Goal: Task Accomplishment & Management: Manage account settings

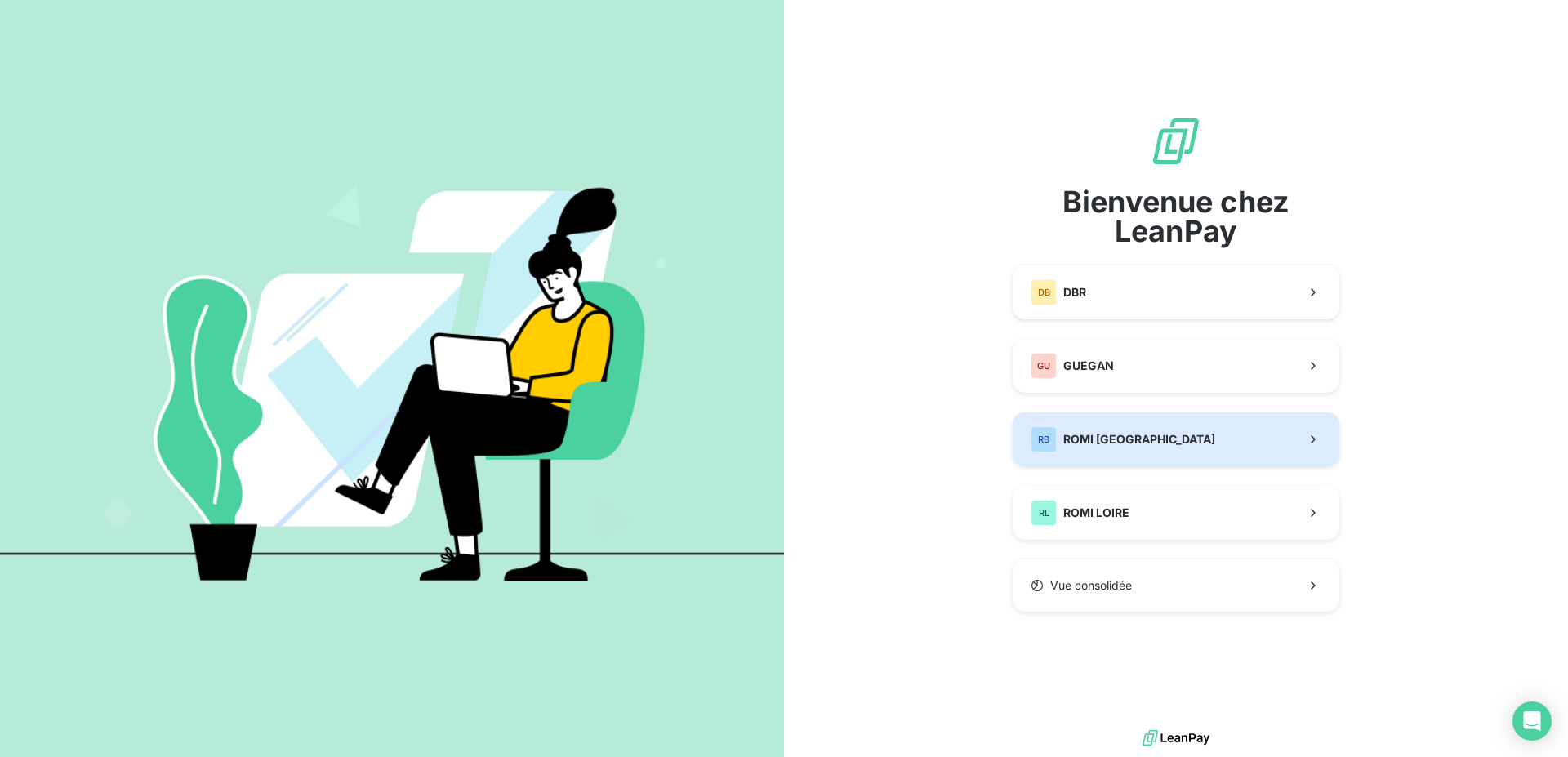
click at [1068, 438] on span "ROMI [GEOGRAPHIC_DATA]" at bounding box center [1139, 439] width 152 height 16
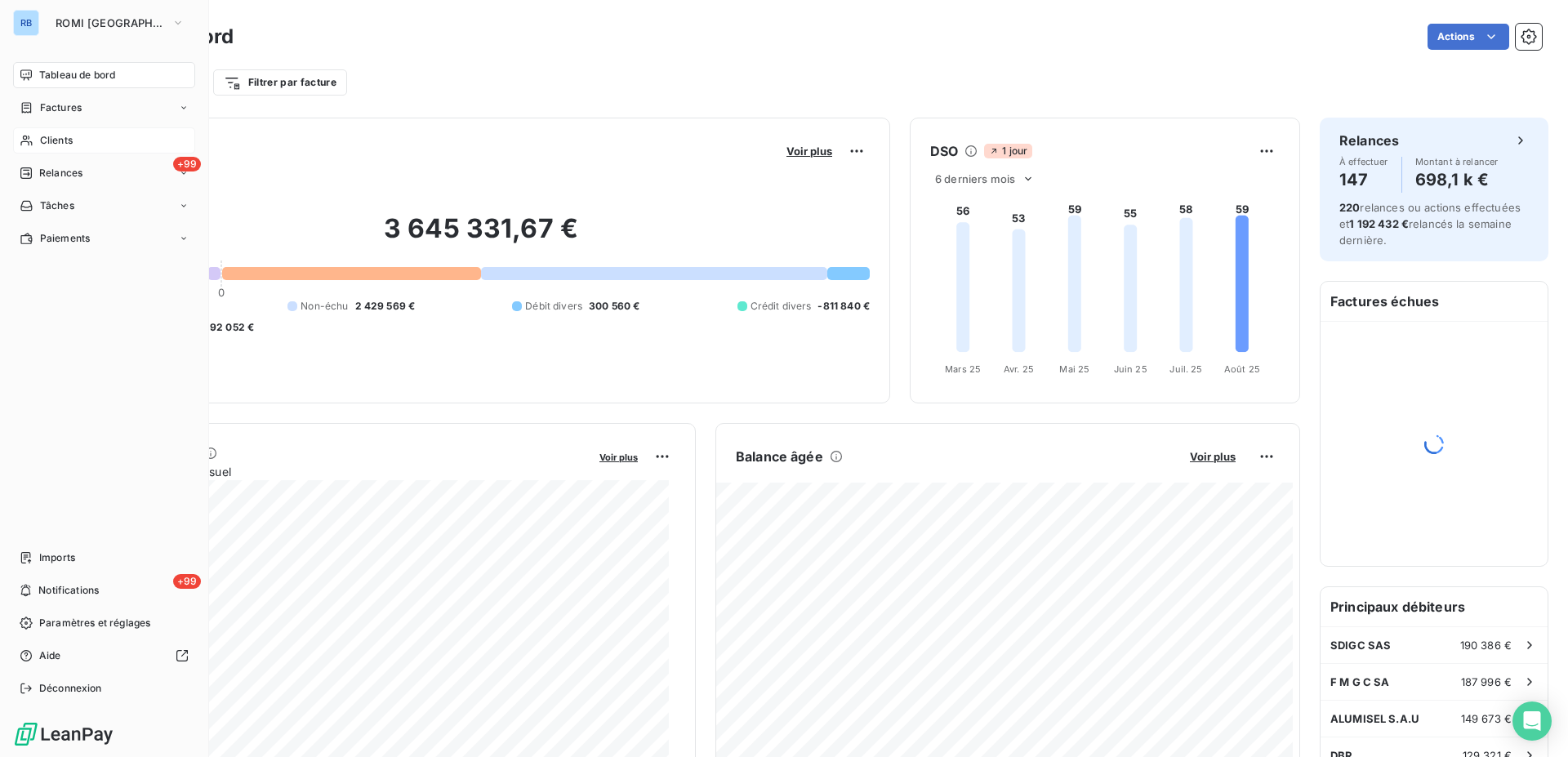
click at [35, 139] on div "Clients" at bounding box center [104, 140] width 182 height 26
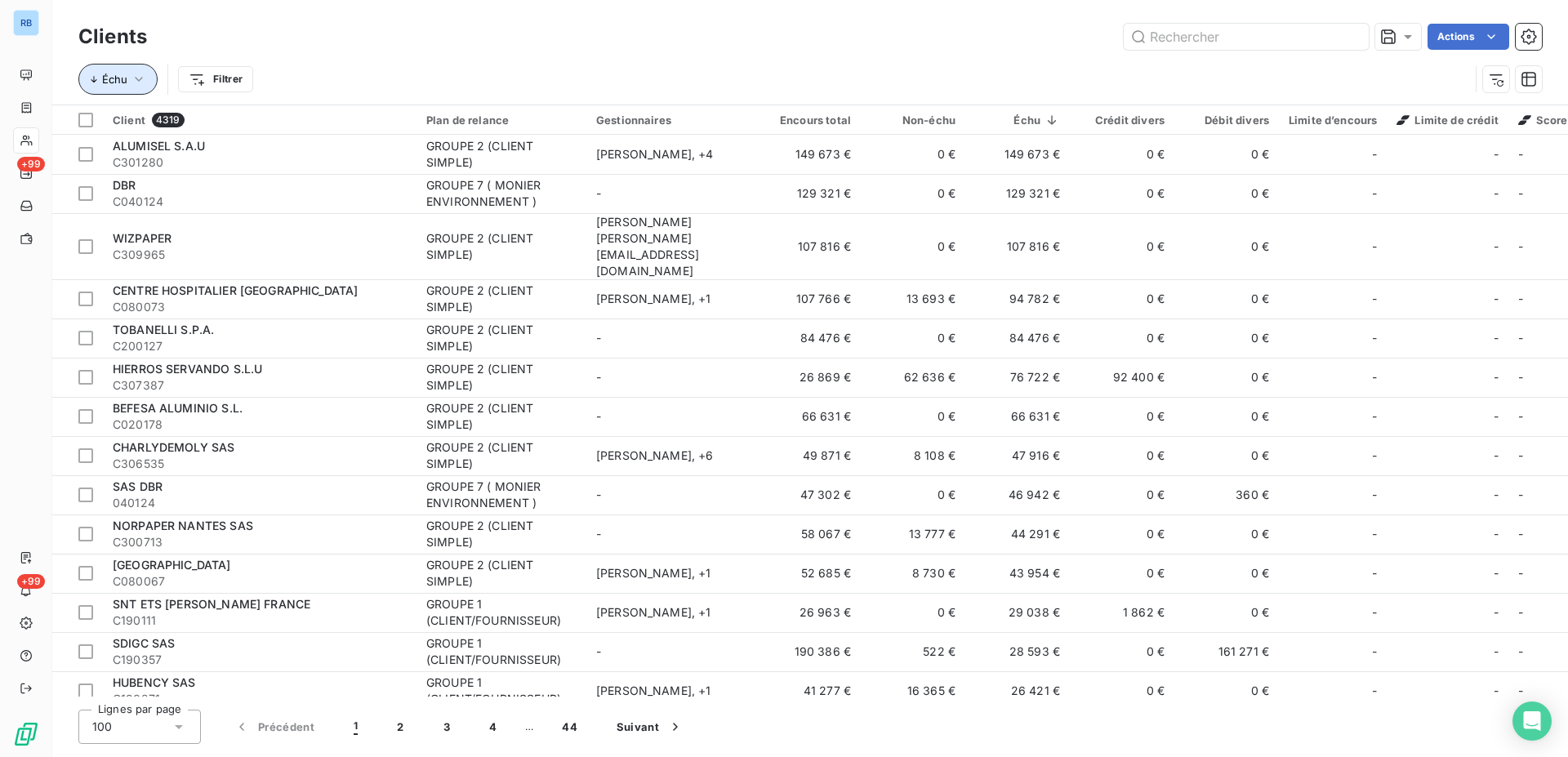
click at [139, 75] on icon "button" at bounding box center [139, 79] width 16 height 16
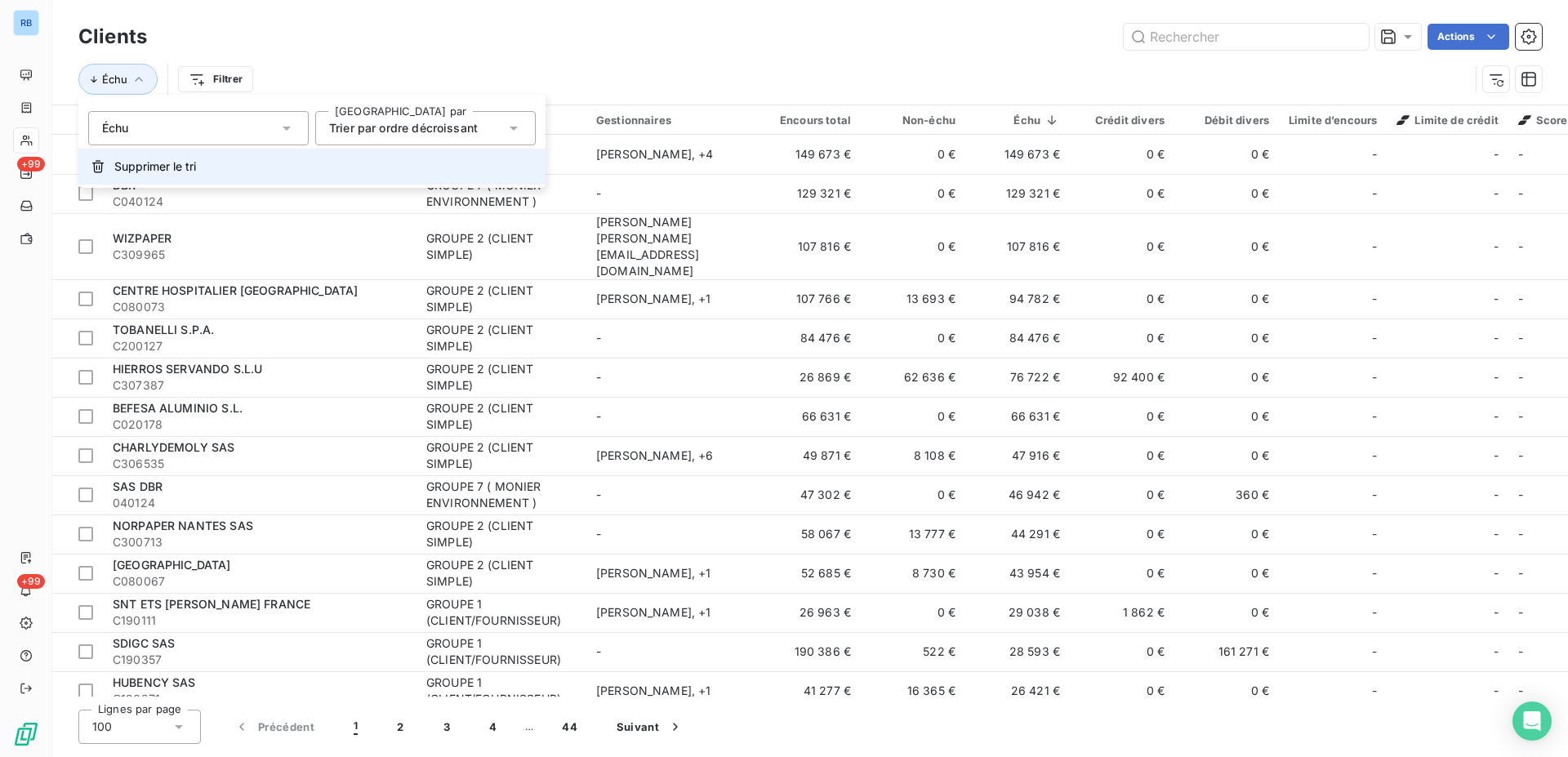
click at [166, 164] on span "Supprimer le tri" at bounding box center [155, 166] width 82 height 16
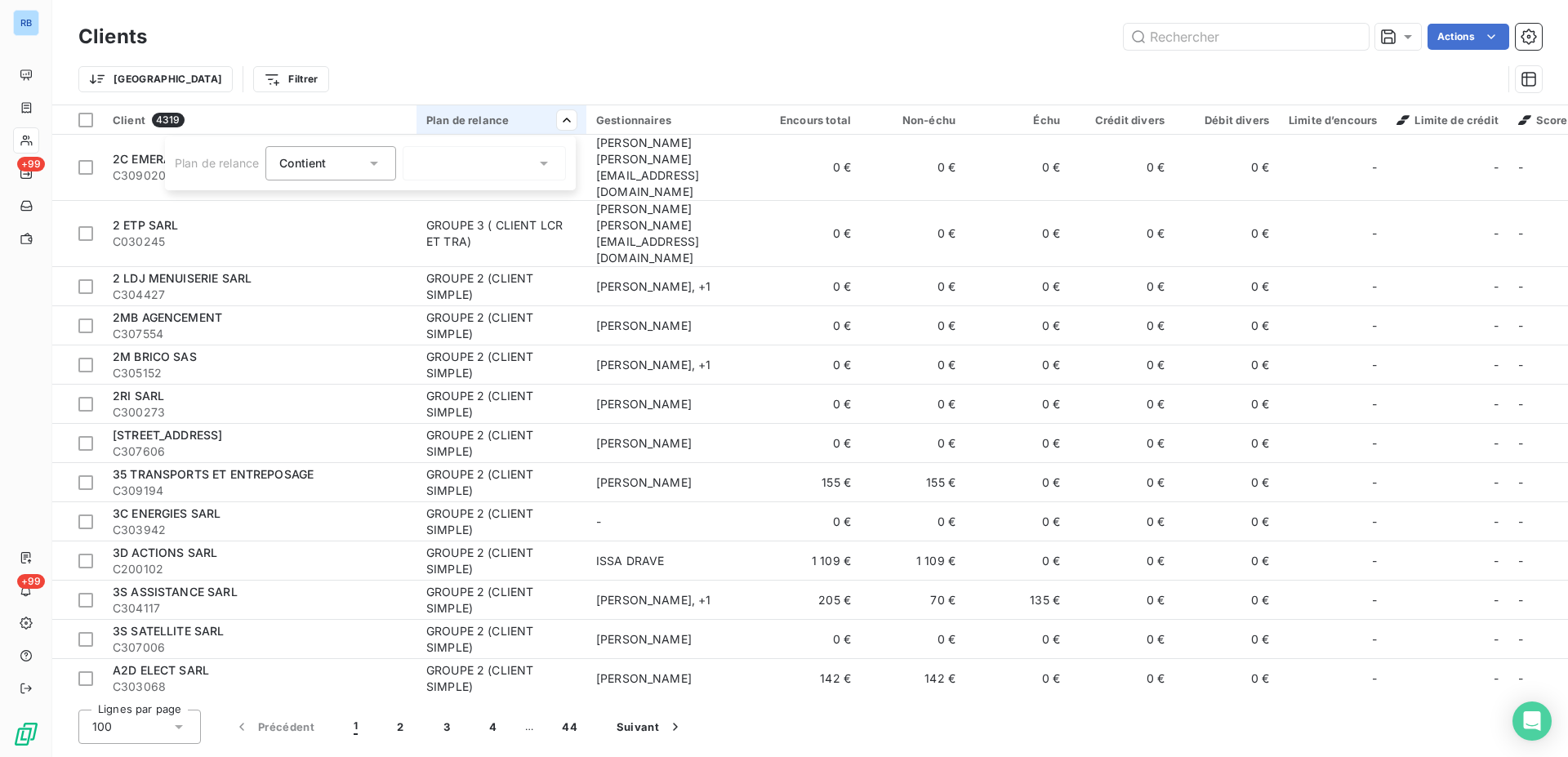
click at [570, 121] on html "RB +99 +99 Clients Actions Trier Filtrer Client 4319 Plan de relance Gestionnai…" at bounding box center [784, 378] width 1568 height 757
click at [535, 164] on div at bounding box center [484, 163] width 164 height 35
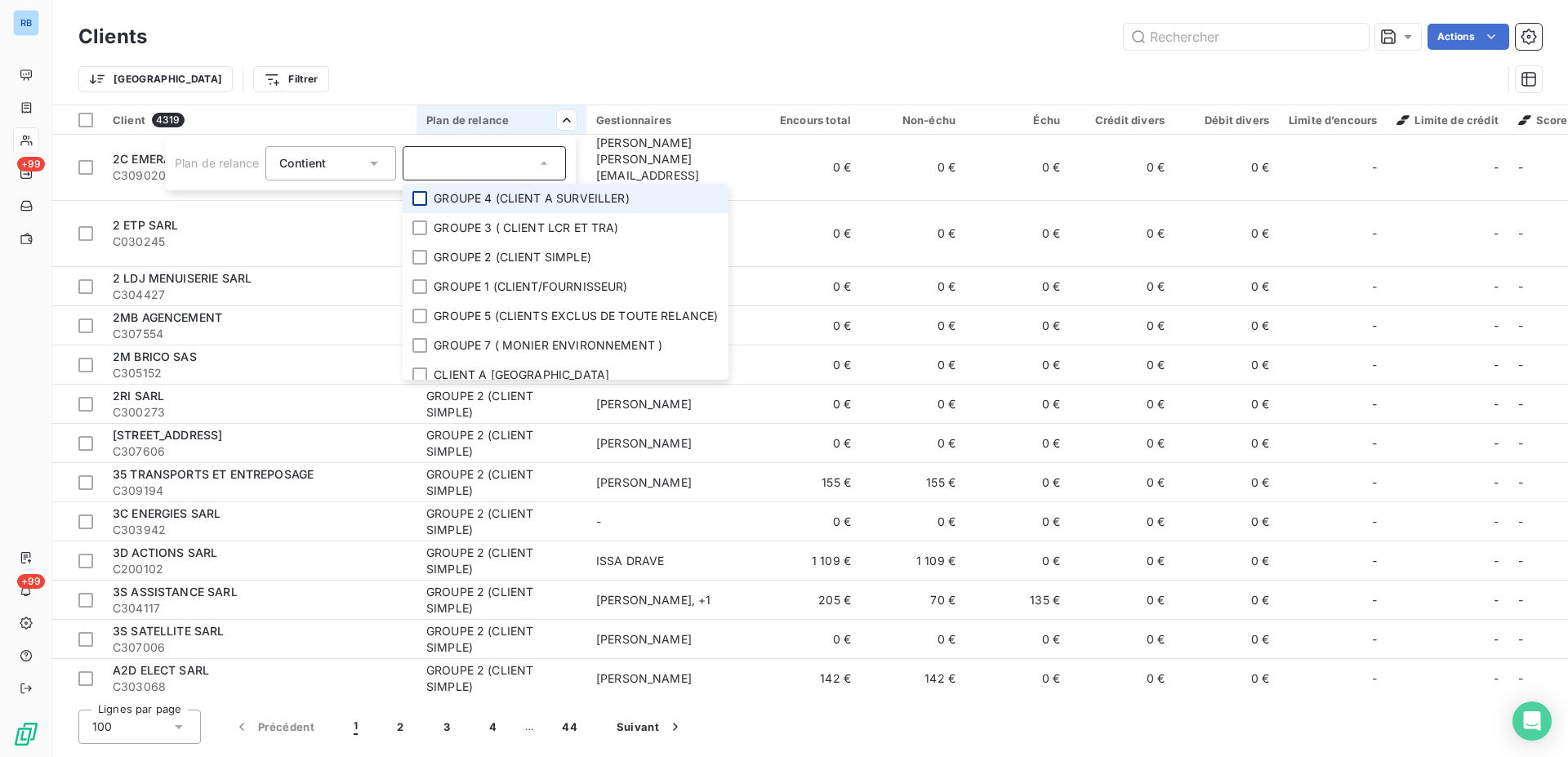
click at [423, 202] on div at bounding box center [420, 198] width 15 height 15
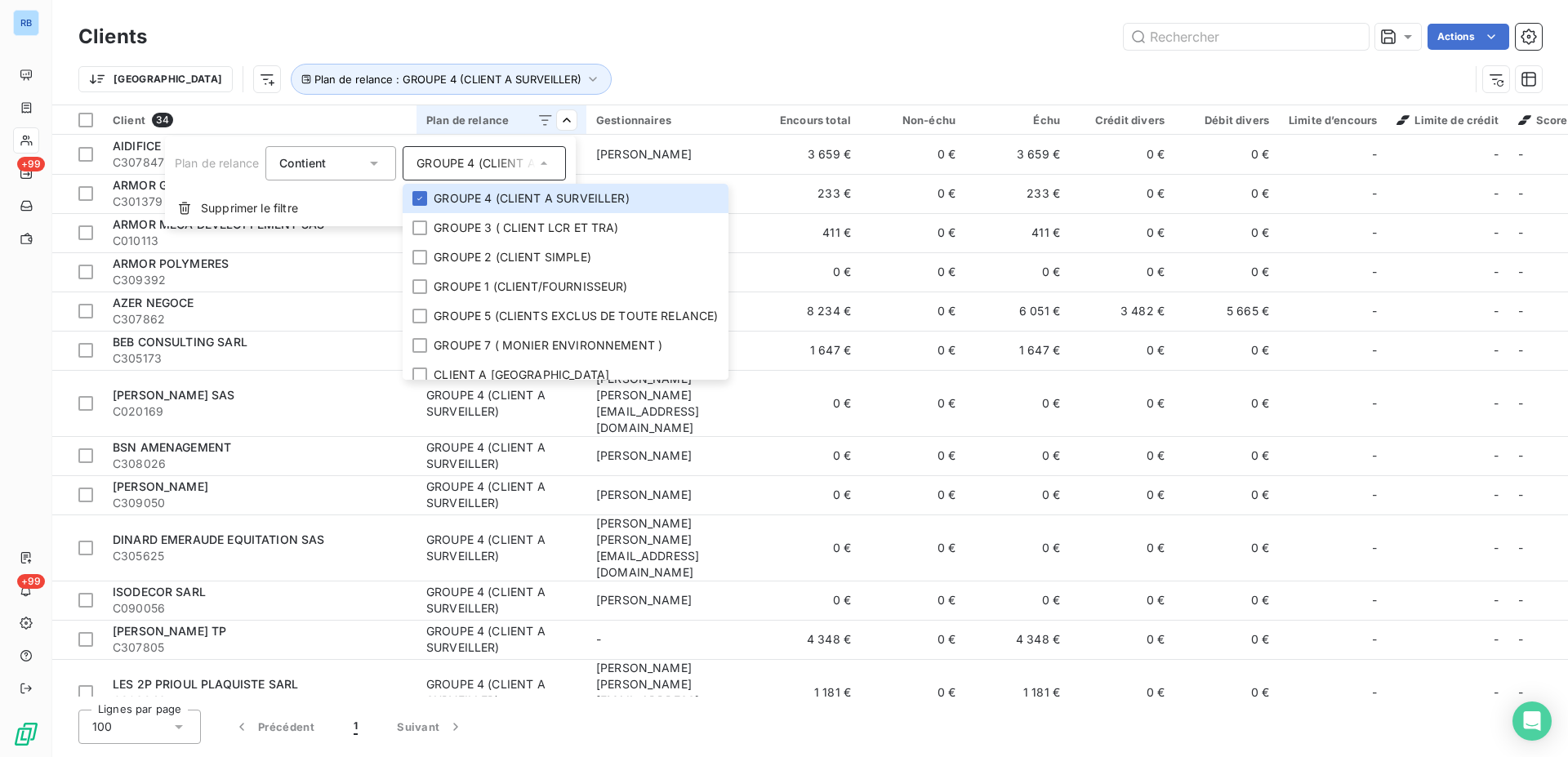
click at [328, 287] on html "RB +99 +99 Clients Actions Trier Plan de relance : GROUPE 4 (CLIENT A SURVEILLE…" at bounding box center [784, 378] width 1568 height 757
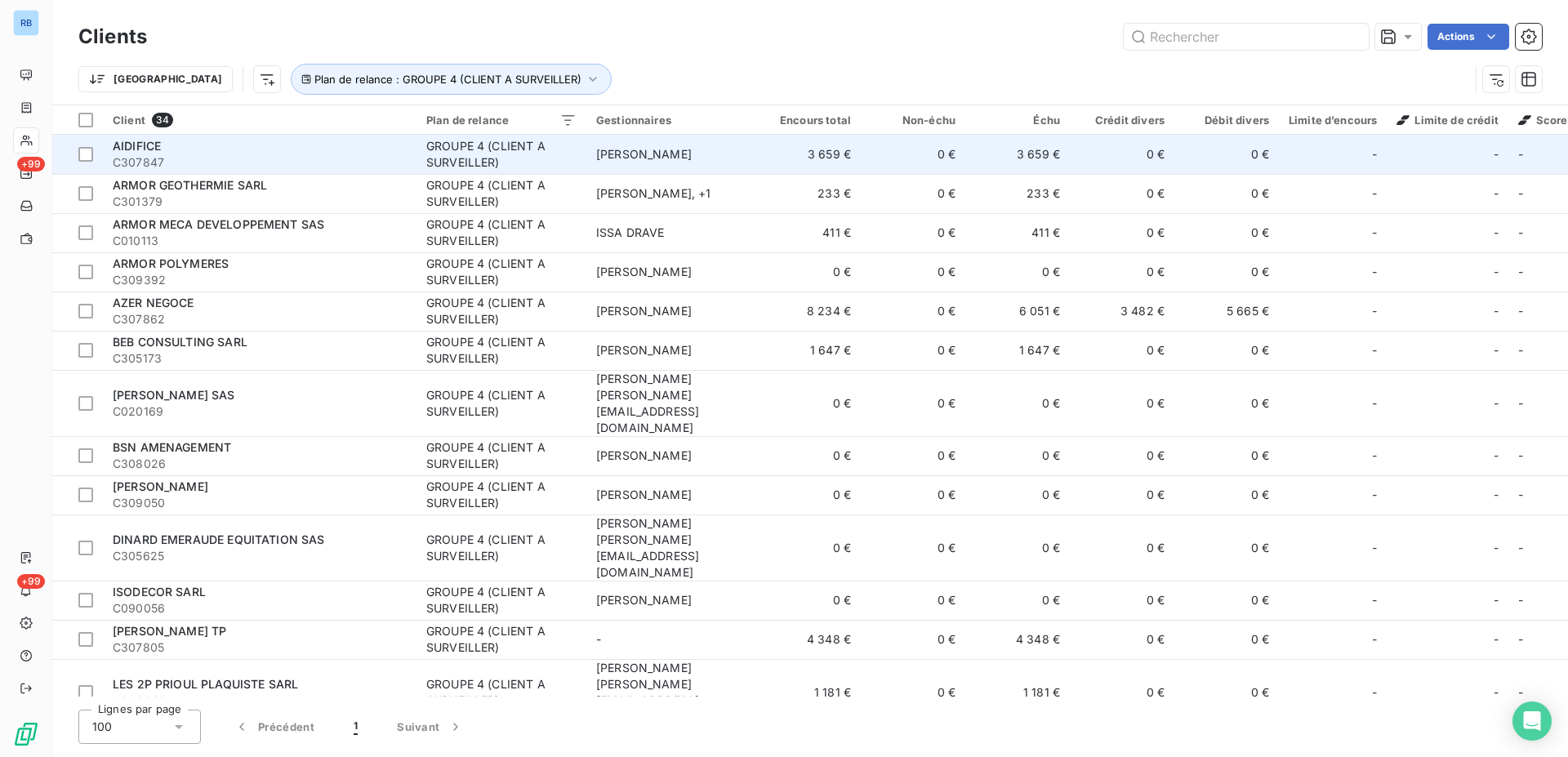
click at [475, 160] on div "GROUPE 4 (CLIENT A SURVEILLER)" at bounding box center [501, 154] width 150 height 33
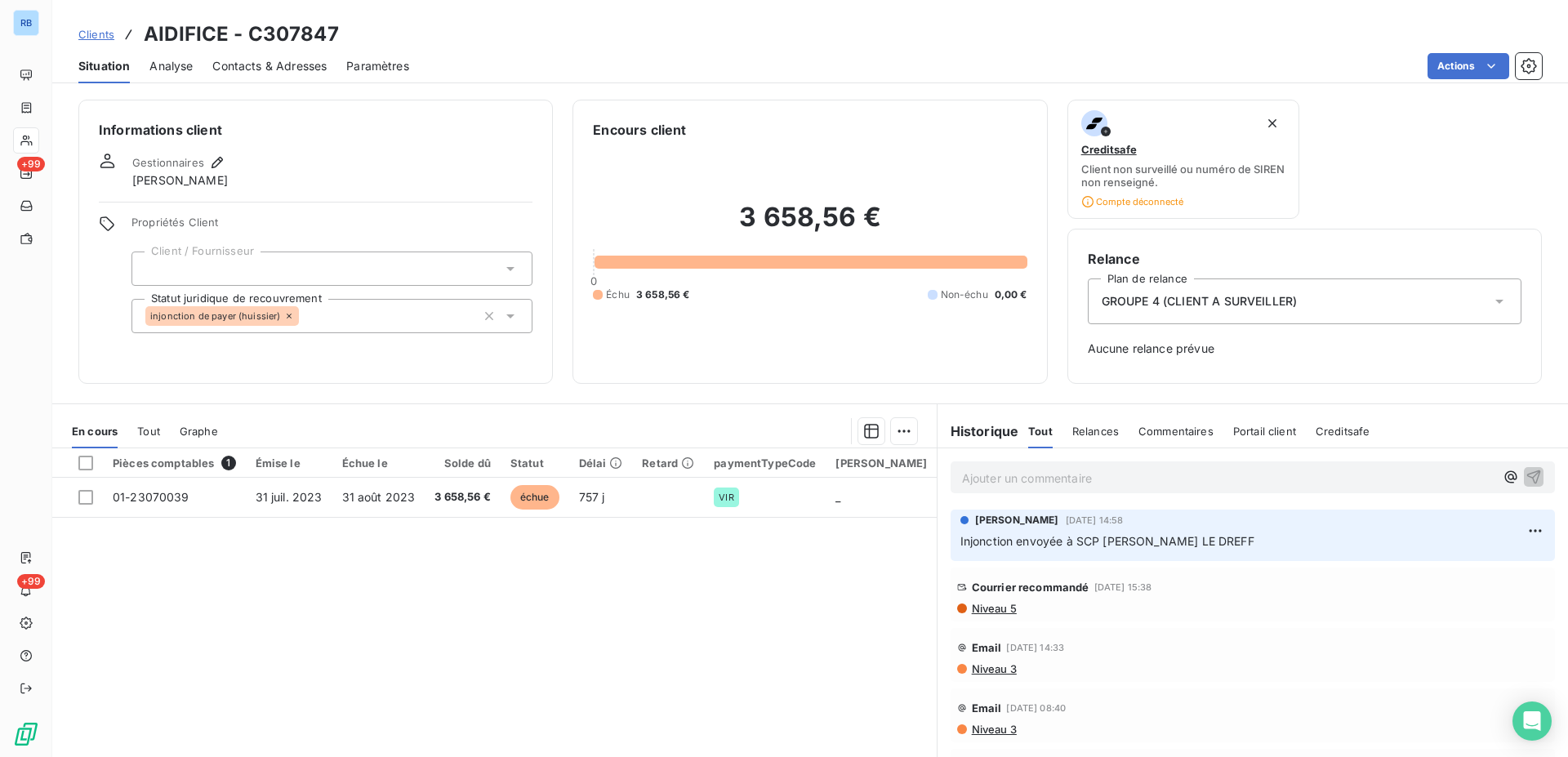
click at [1160, 545] on span "Injonction envoyée à SCP MOREAU PASQUET LE DREFF" at bounding box center [1107, 541] width 294 height 14
click at [1516, 532] on html "RB +99 +99 Clients AIDIFICE - C307847 Situation Analyse Contacts & Adresses Par…" at bounding box center [784, 378] width 1568 height 757
click at [1466, 570] on div "Editer" at bounding box center [1482, 567] width 92 height 26
click at [1320, 539] on p "Injonction envoyée à SCP MOREAU PASQUET LE DREFF" at bounding box center [1241, 541] width 562 height 19
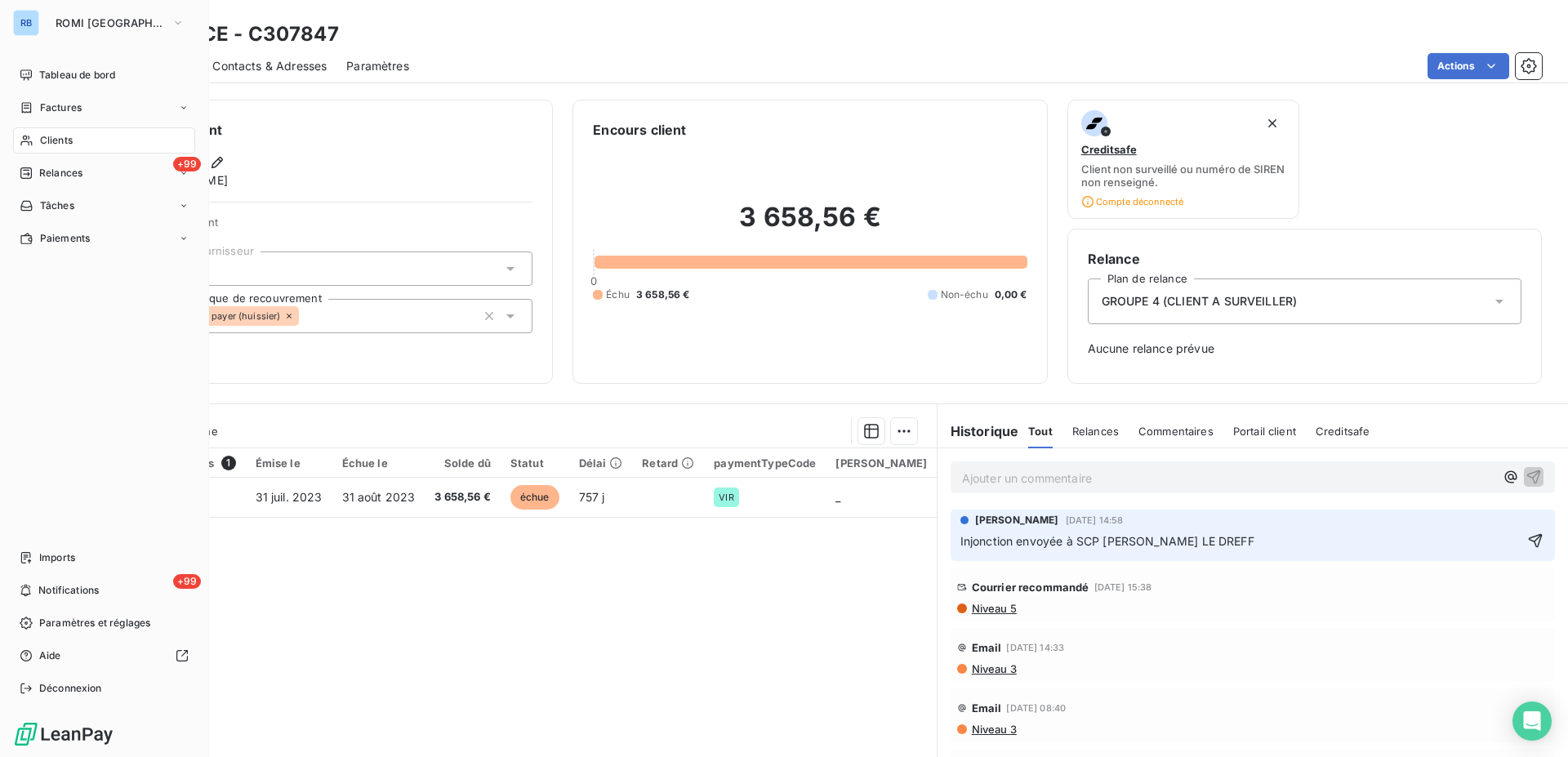
drag, startPoint x: 62, startPoint y: 141, endPoint x: 73, endPoint y: 134, distance: 13.0
click at [63, 141] on span "Clients" at bounding box center [56, 141] width 33 height 15
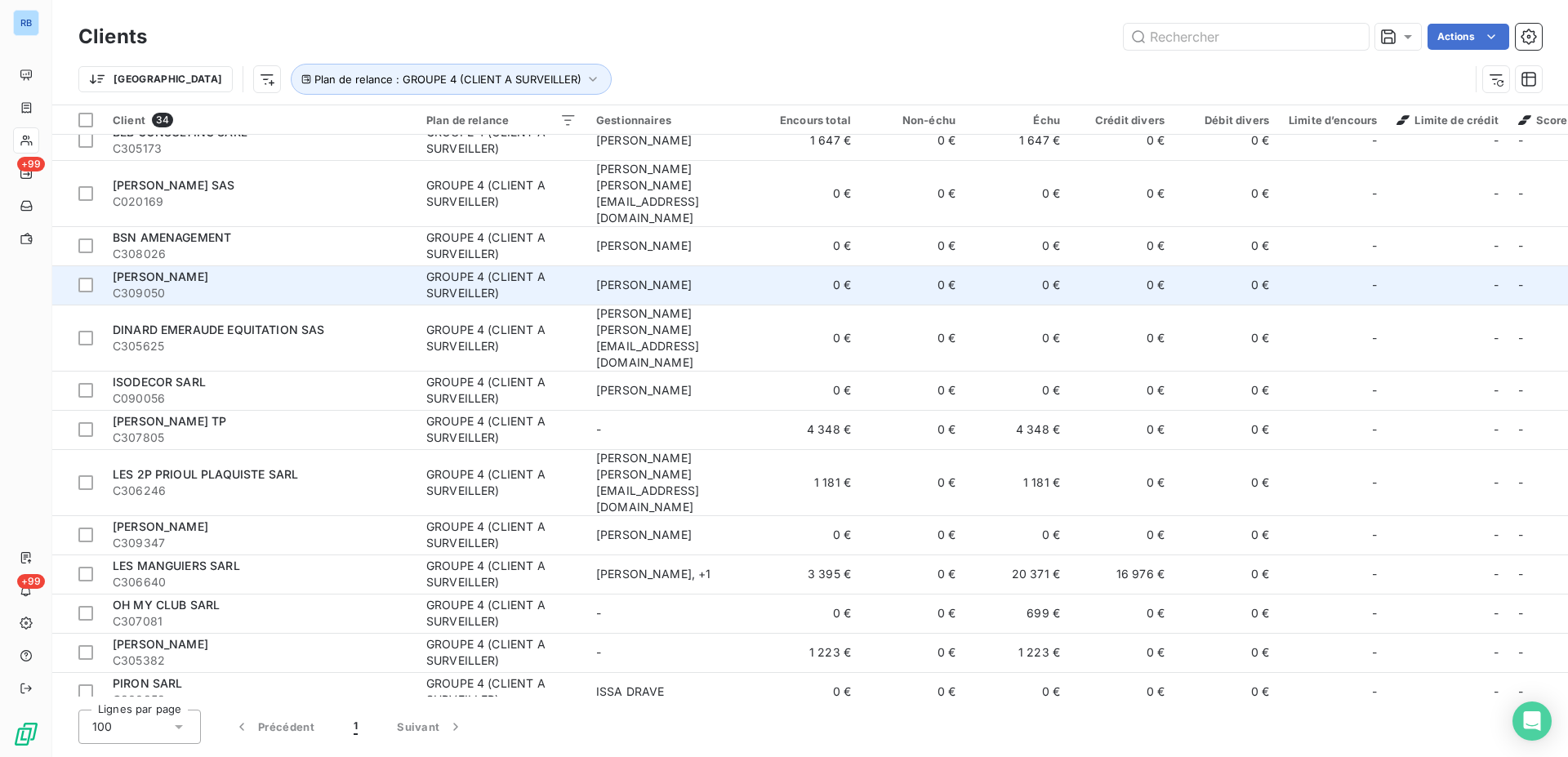
scroll to position [250, 0]
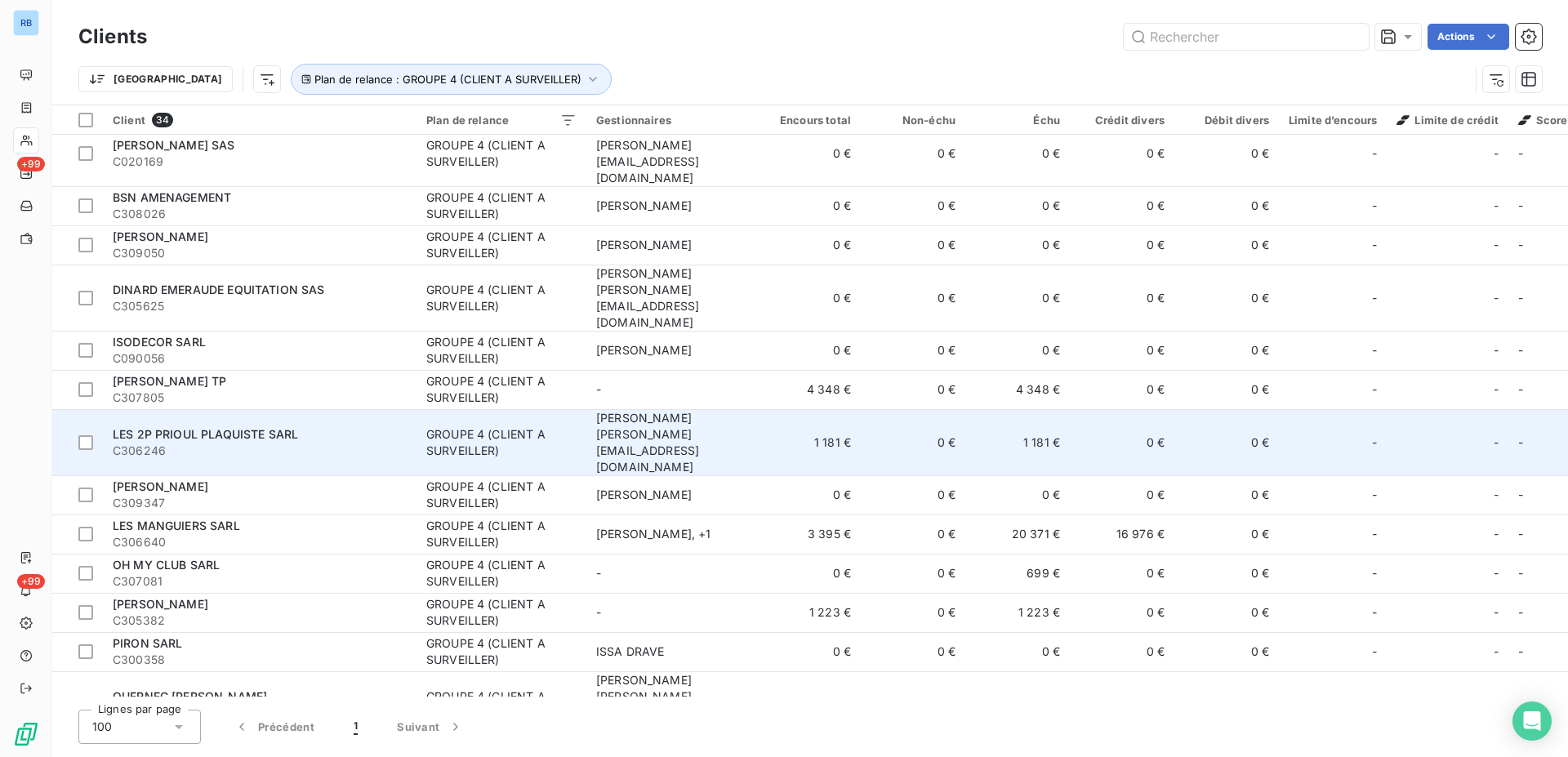
click at [489, 426] on div "GROUPE 4 (CLIENT A SURVEILLER)" at bounding box center [501, 442] width 150 height 33
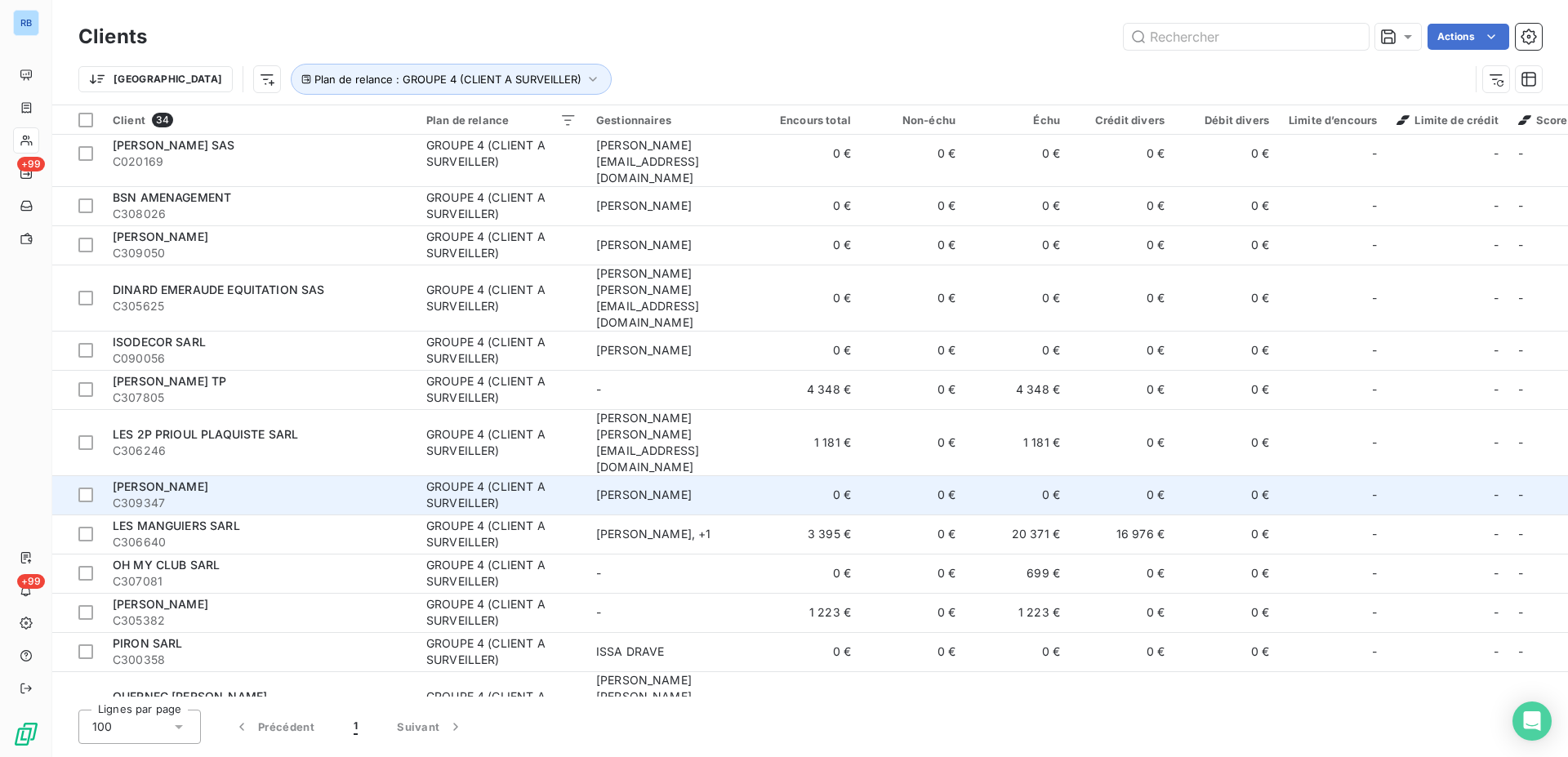
scroll to position [333, 0]
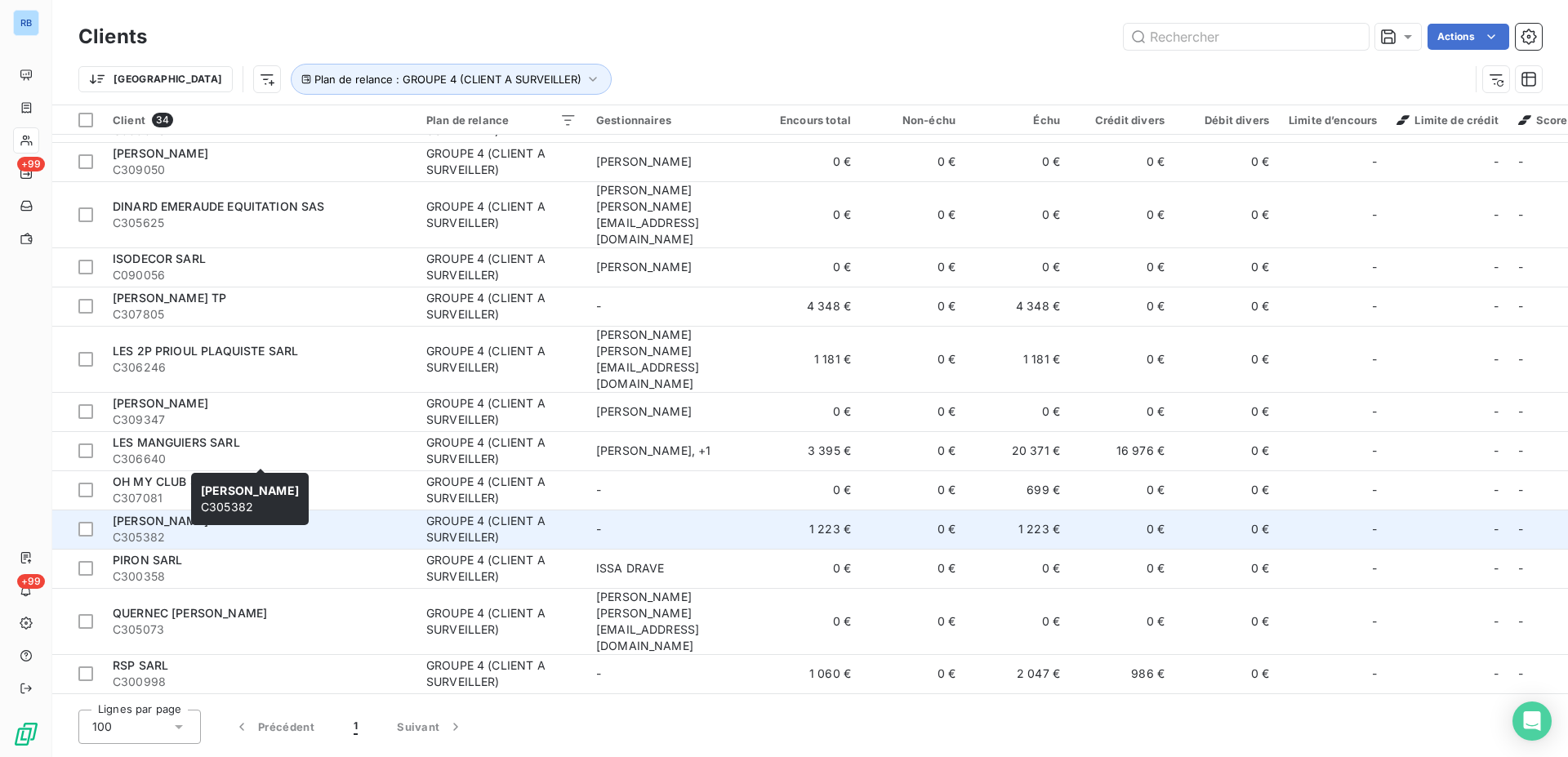
click at [335, 529] on span "C305382" at bounding box center [260, 537] width 294 height 16
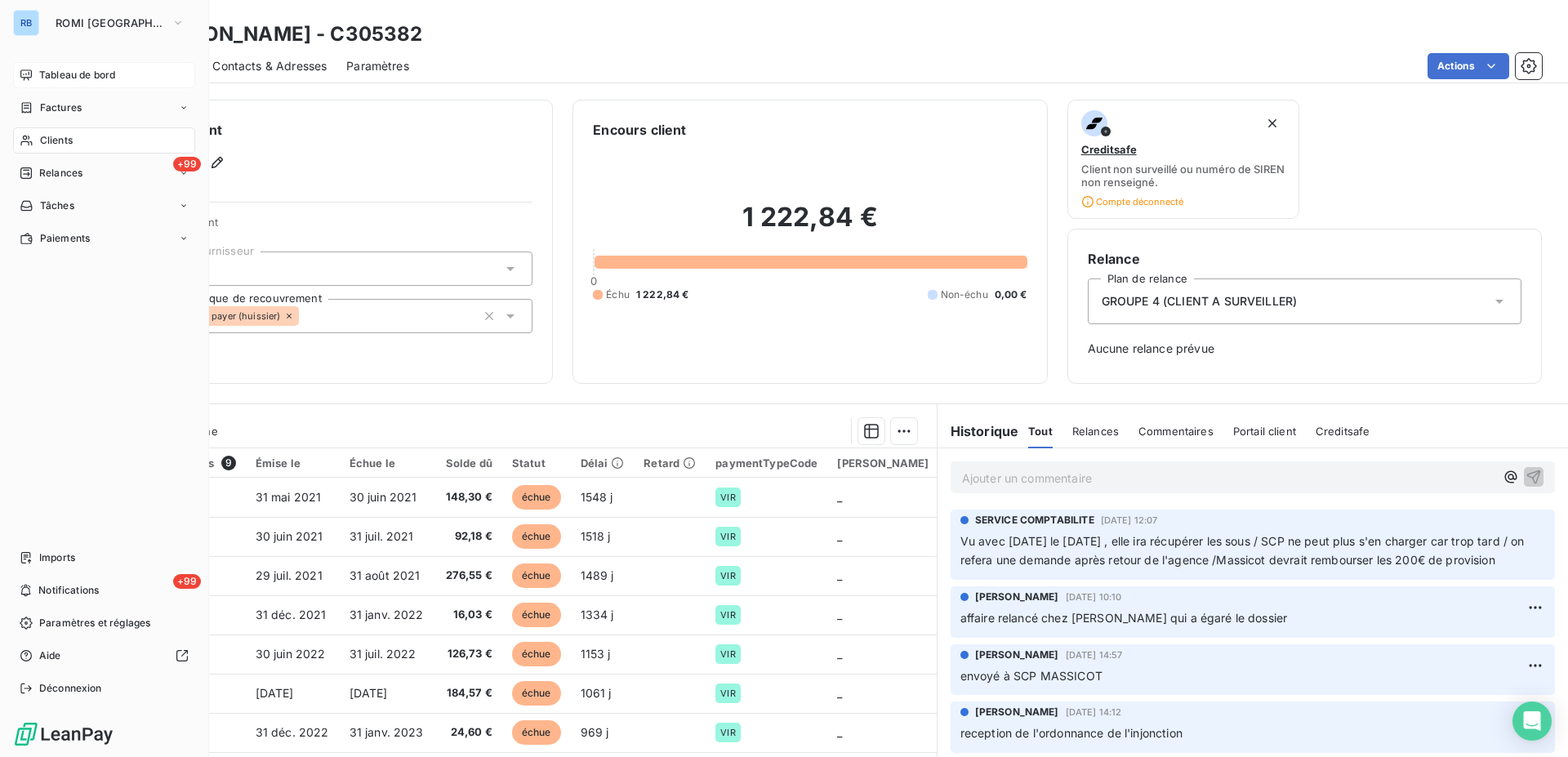
click at [78, 79] on span "Tableau de bord" at bounding box center [77, 75] width 76 height 15
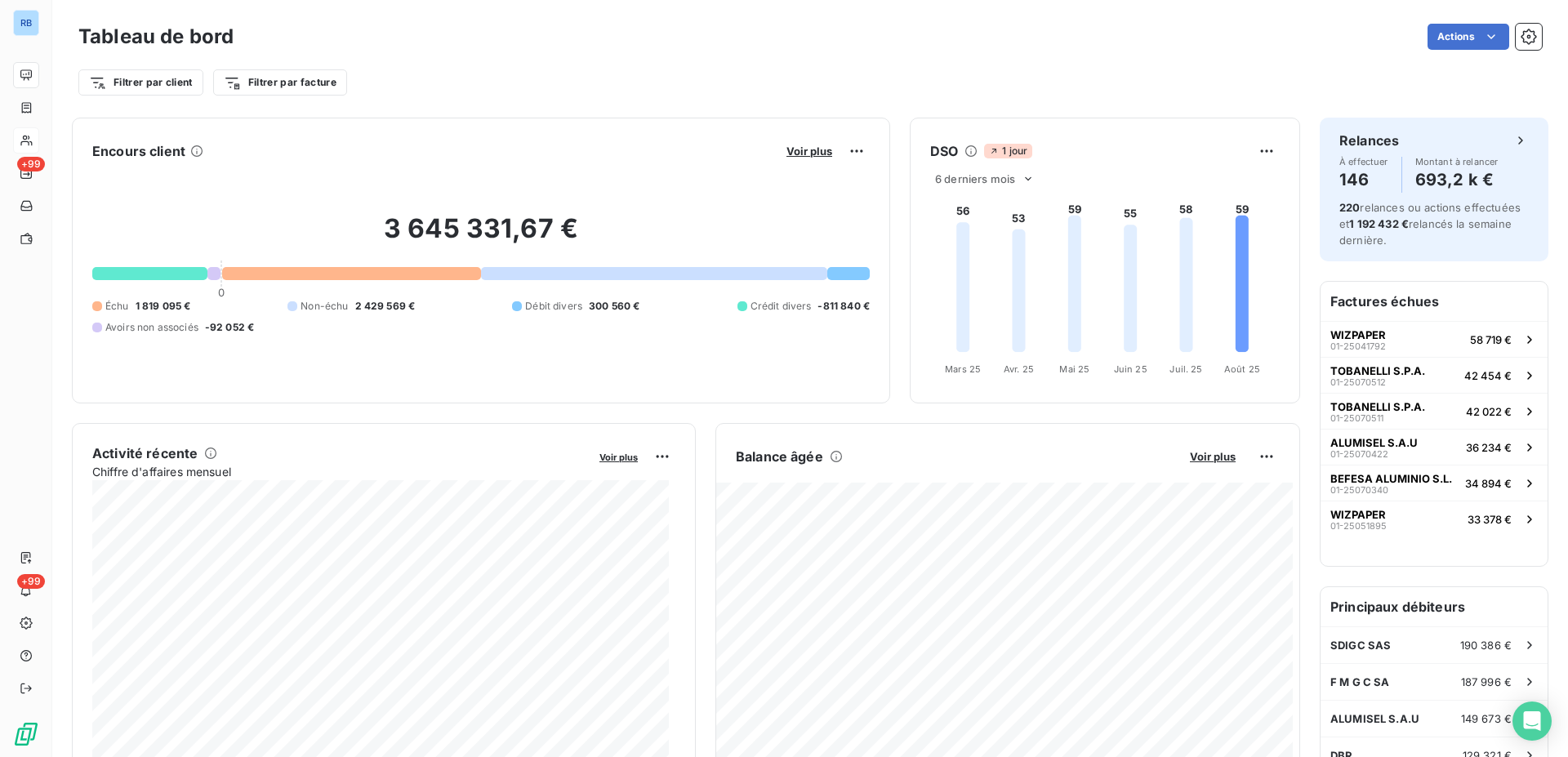
click at [372, 308] on span "2 429 569 €" at bounding box center [385, 306] width 61 height 15
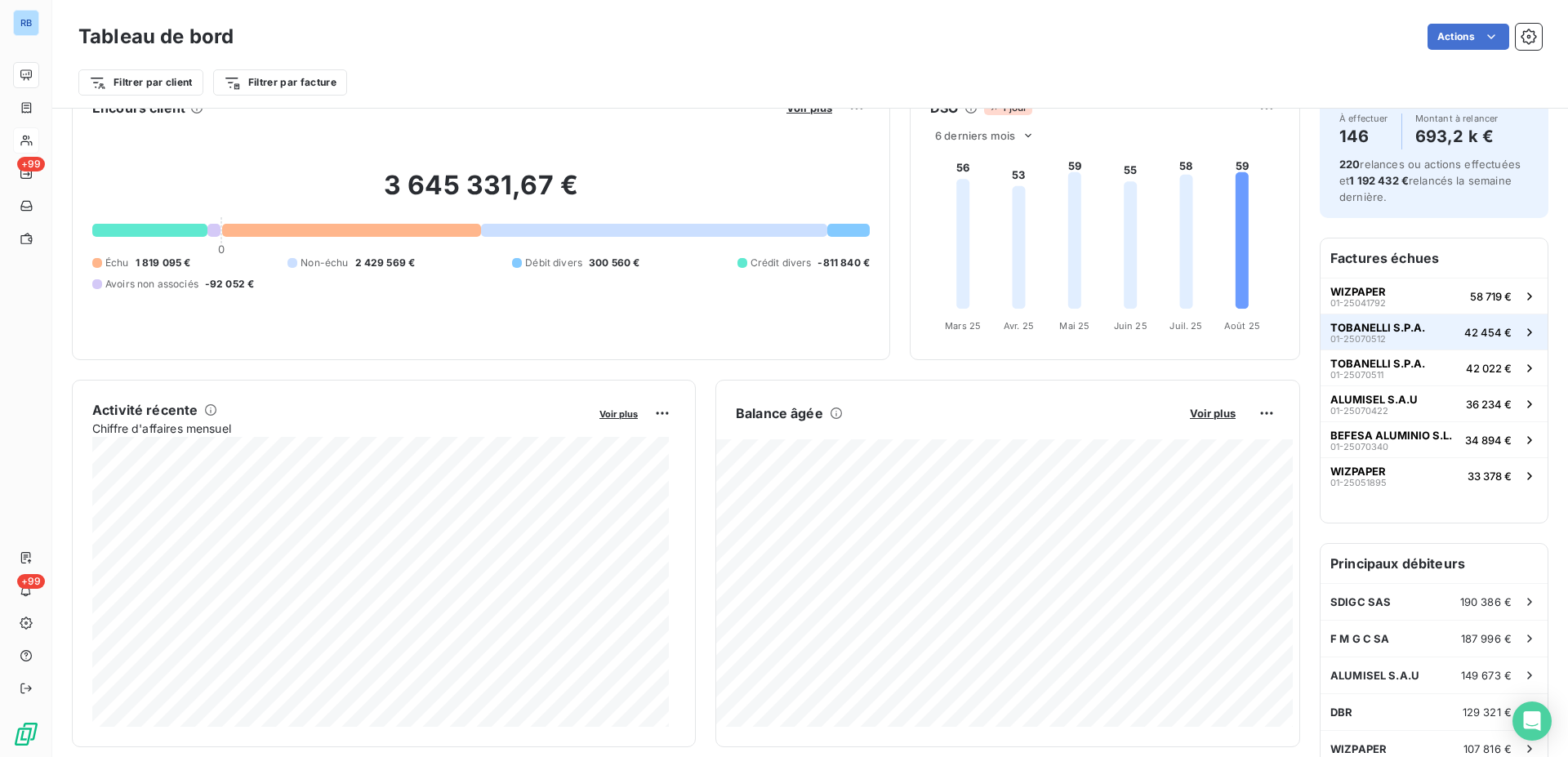
scroll to position [85, 0]
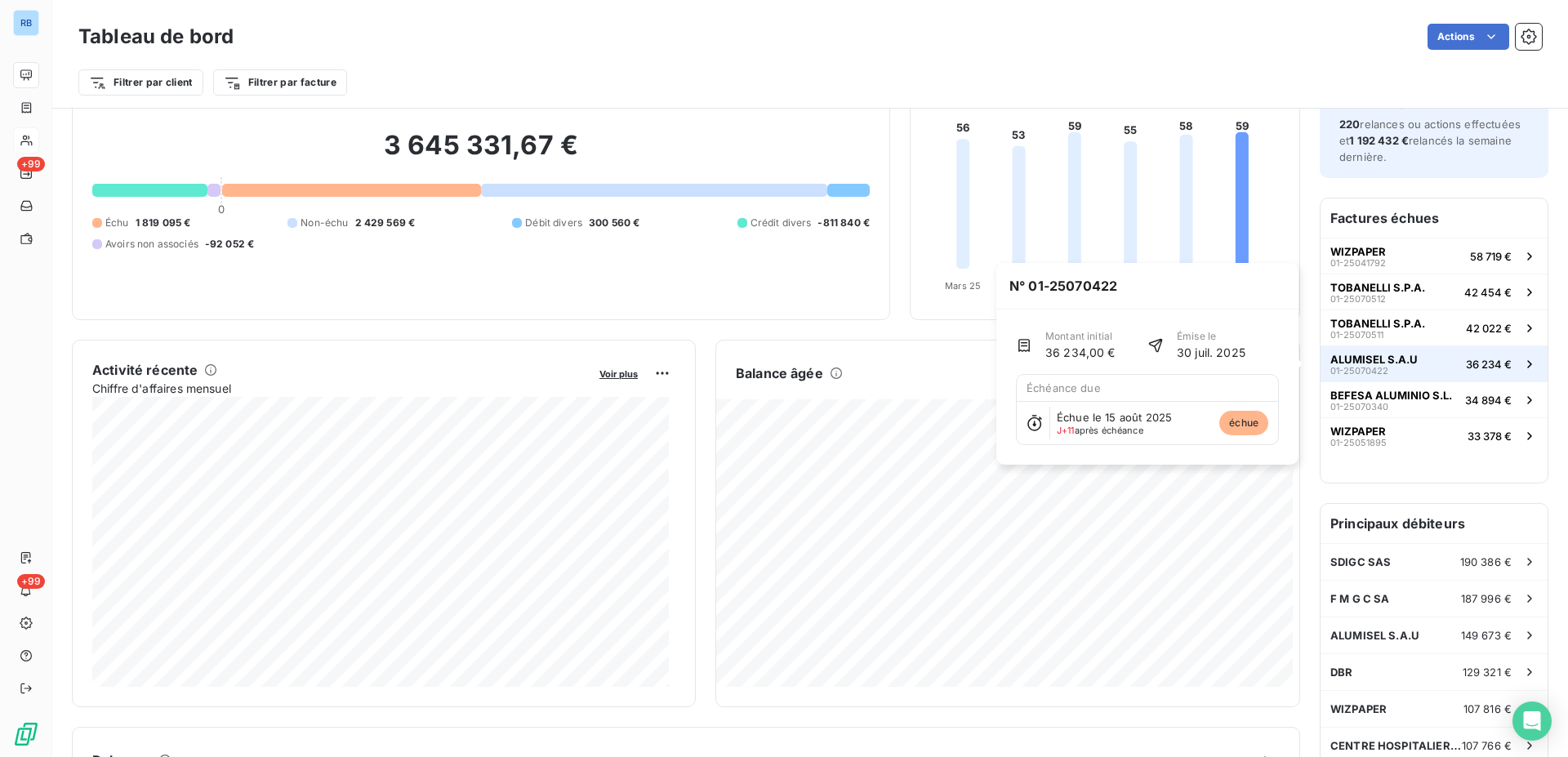
click at [1359, 362] on span "ALUMISEL S.A.U" at bounding box center [1374, 359] width 87 height 13
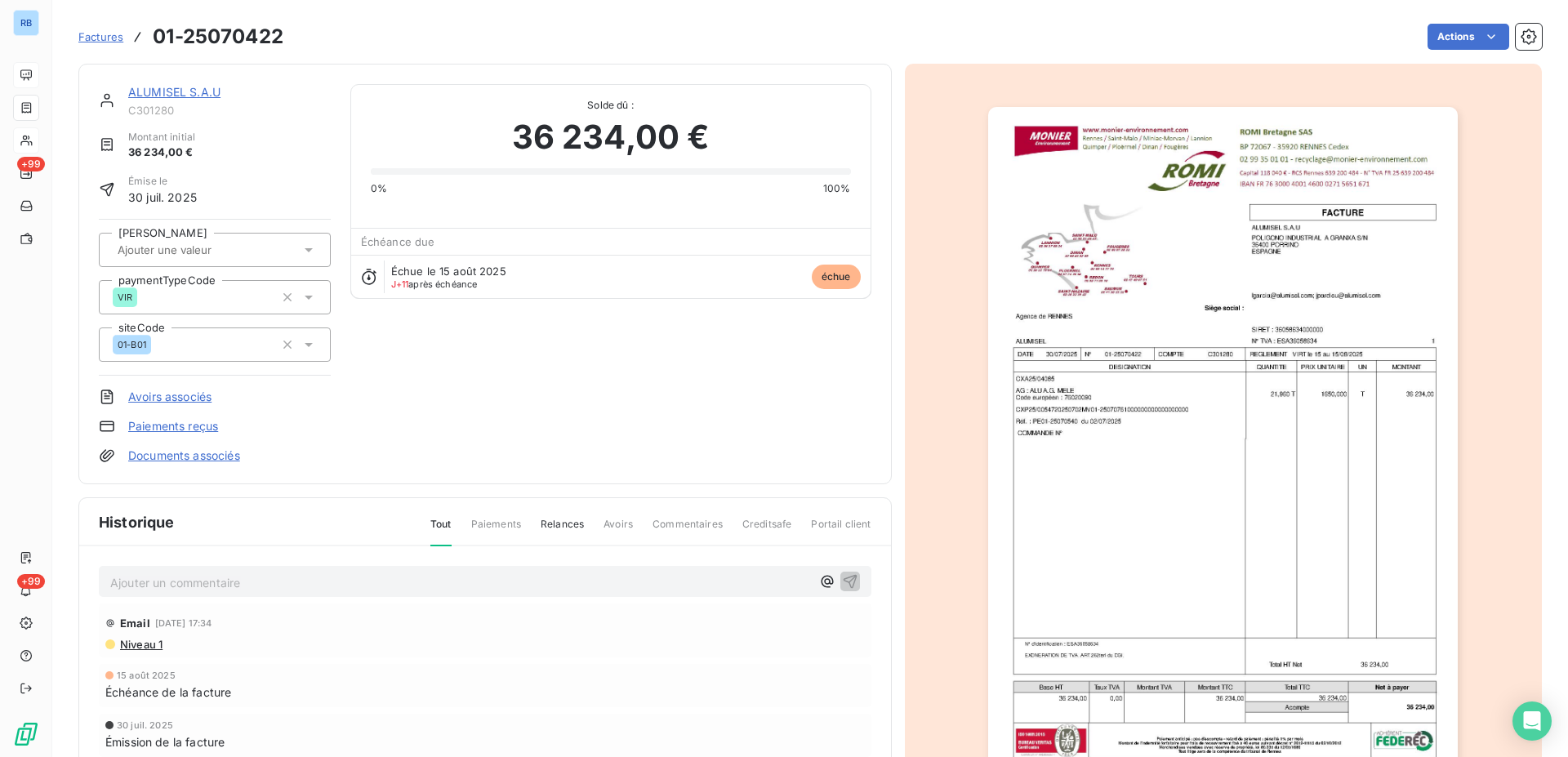
click at [96, 35] on span "Factures" at bounding box center [101, 36] width 44 height 13
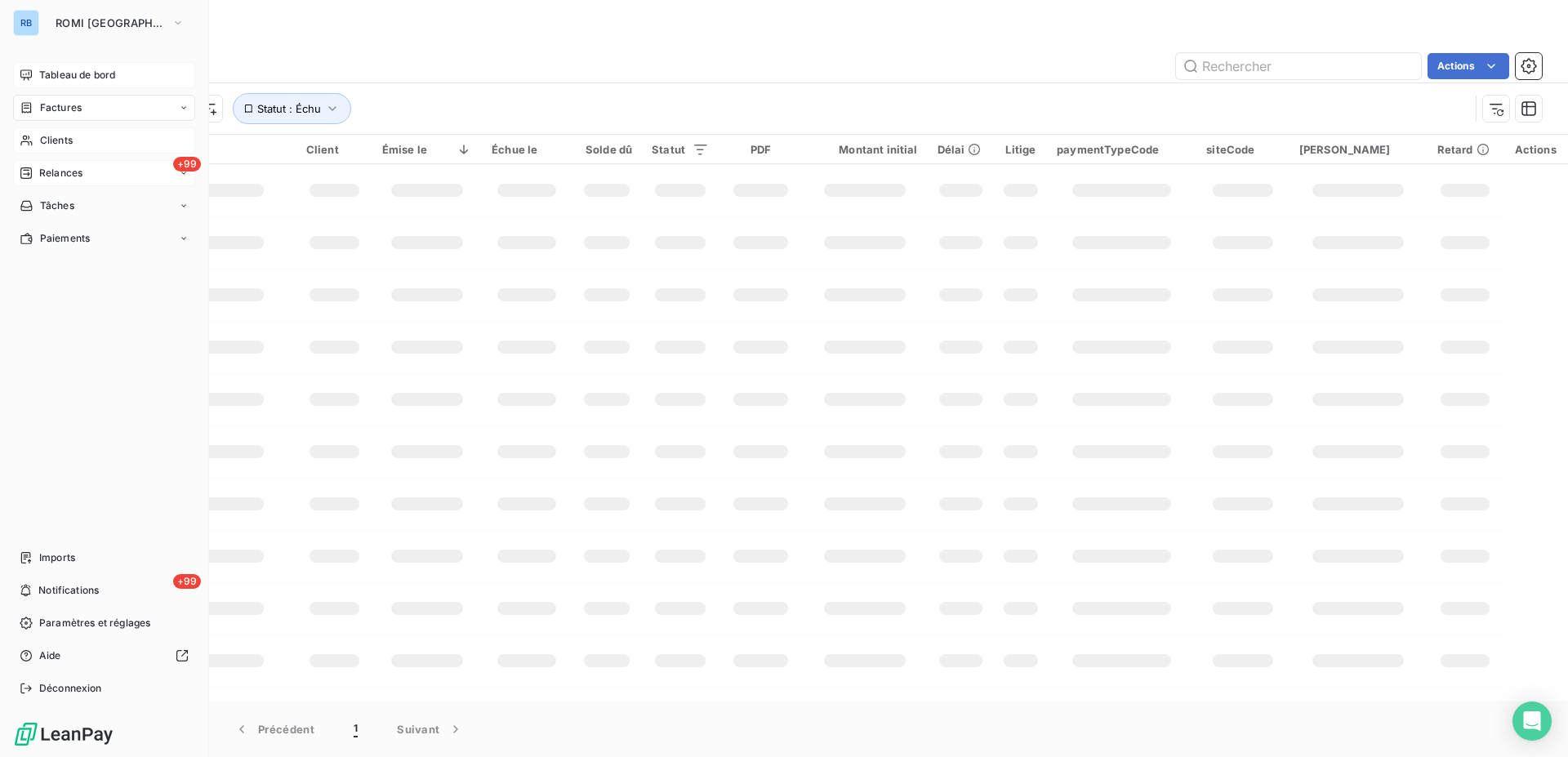
click at [41, 175] on span "Relances" at bounding box center [61, 173] width 44 height 15
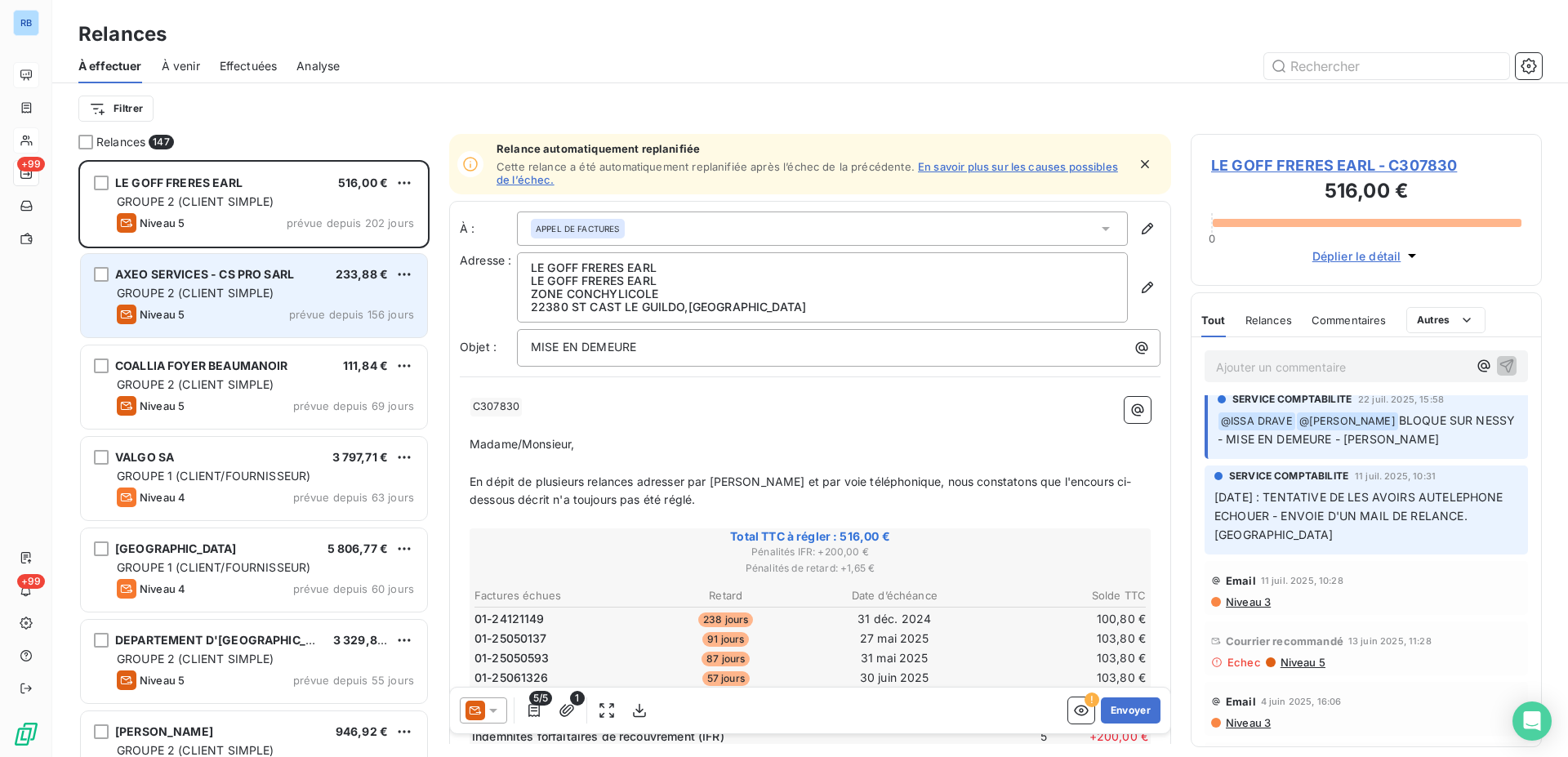
click at [297, 280] on div "AXEO SERVICES - CS PRO SARL 233,88 €" at bounding box center [265, 274] width 297 height 15
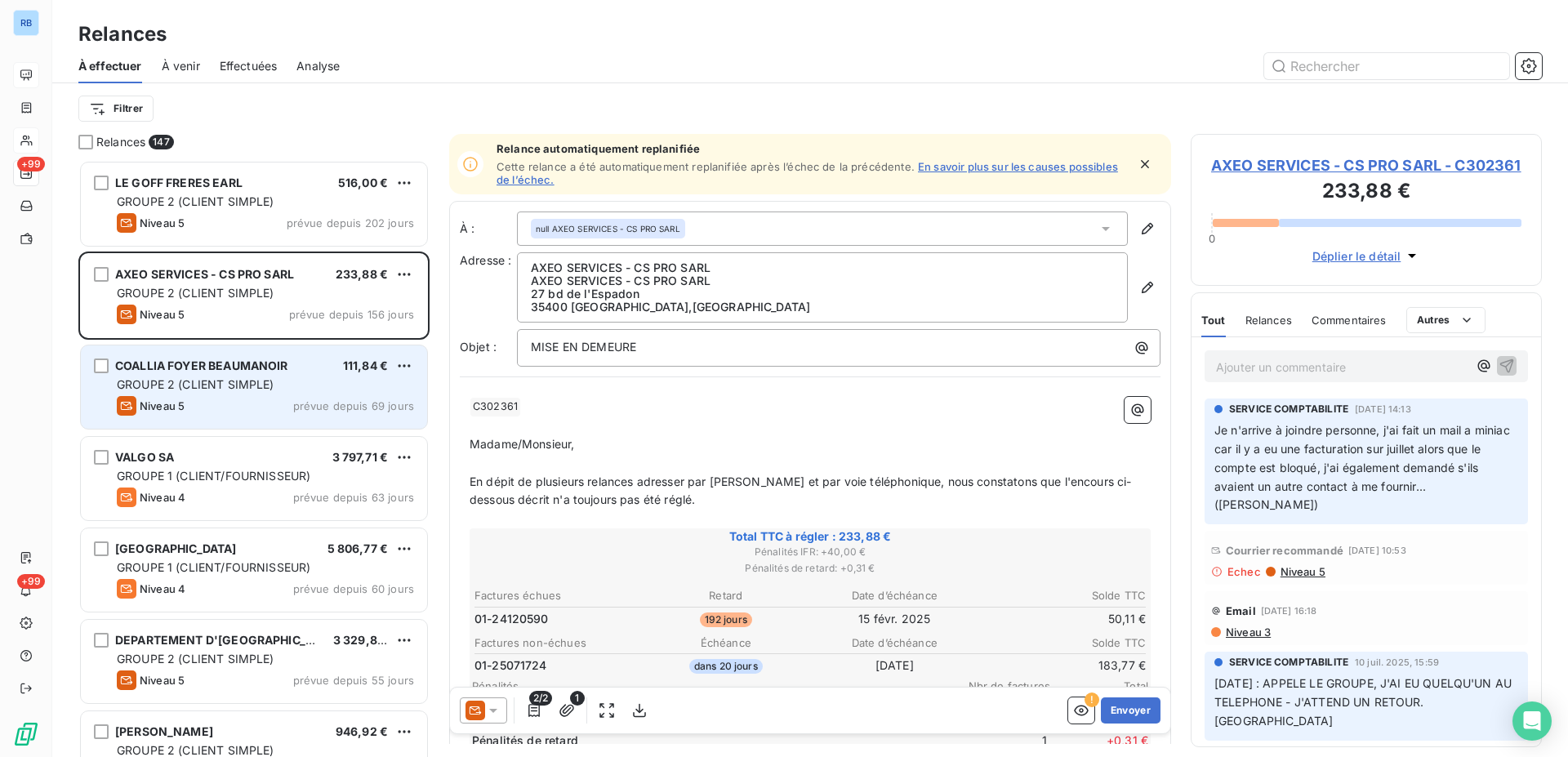
click at [265, 371] on span "COALLIA FOYER BEAUMANOIR" at bounding box center [201, 366] width 174 height 14
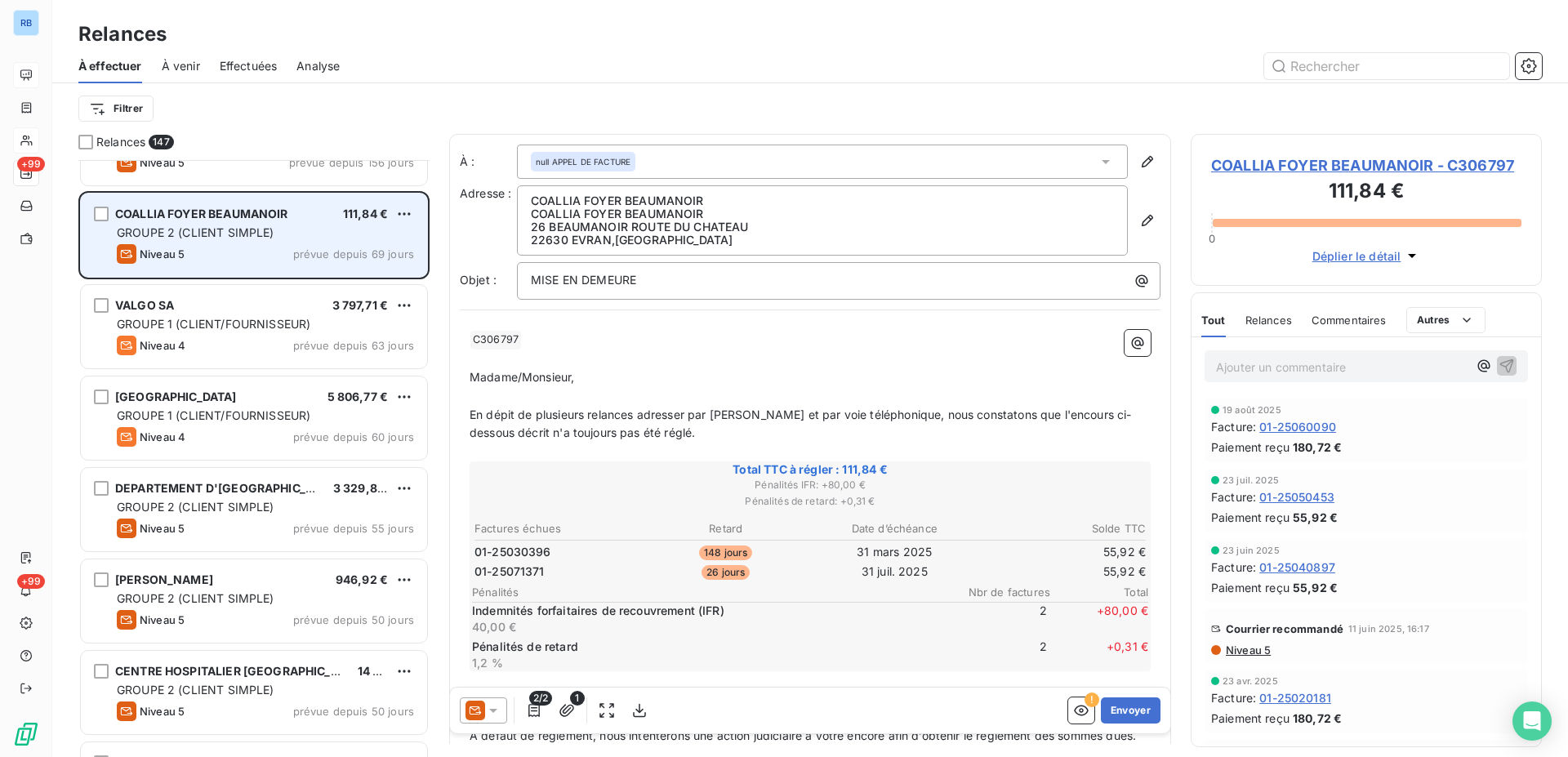
scroll to position [167, 0]
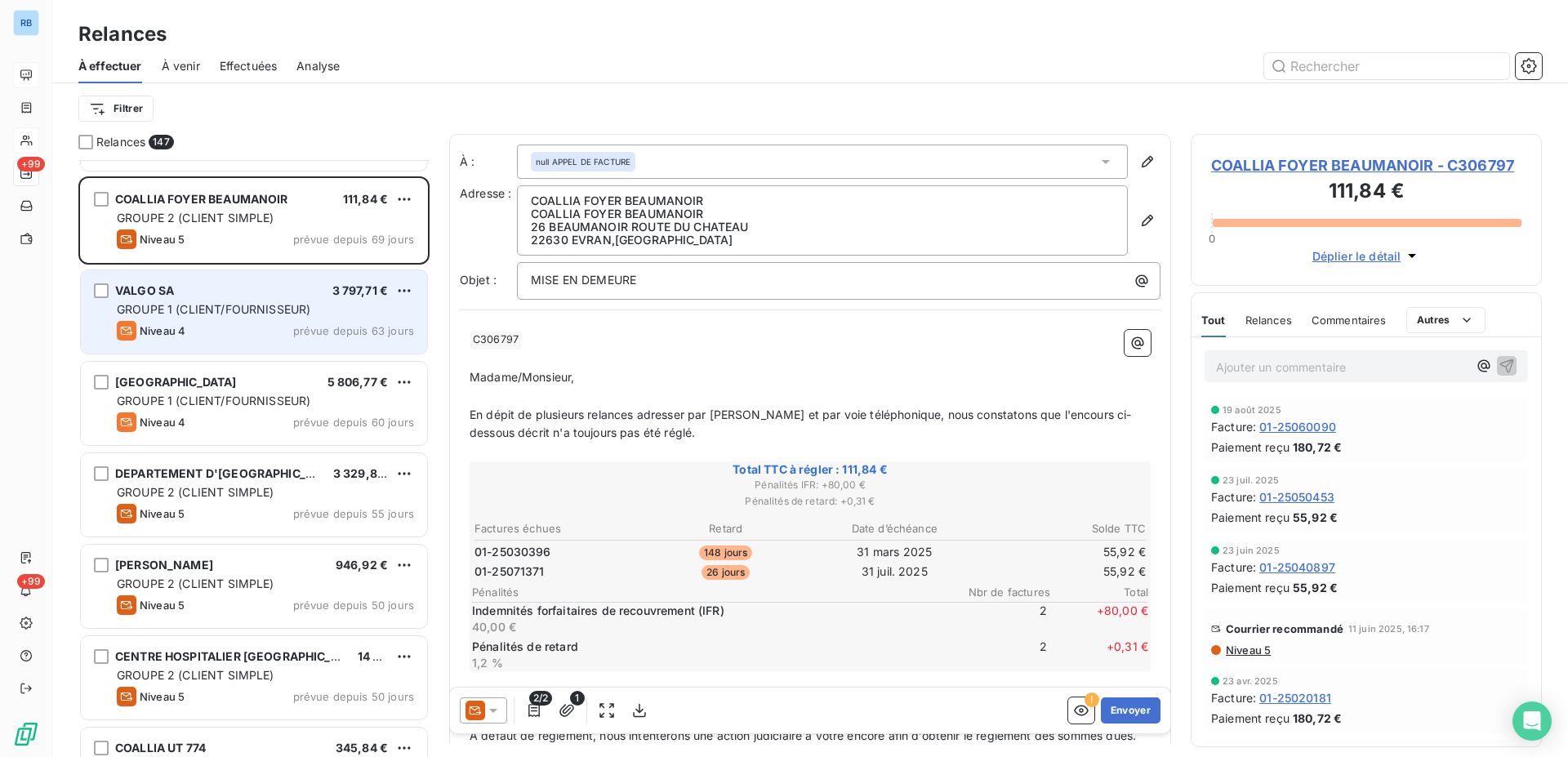
click at [286, 320] on div "VALGO SA 3 797,71 € GROUPE 1 (CLIENT/FOURNISSEUR) Niveau 4 prévue depuis 63 jou…" at bounding box center [254, 312] width 346 height 84
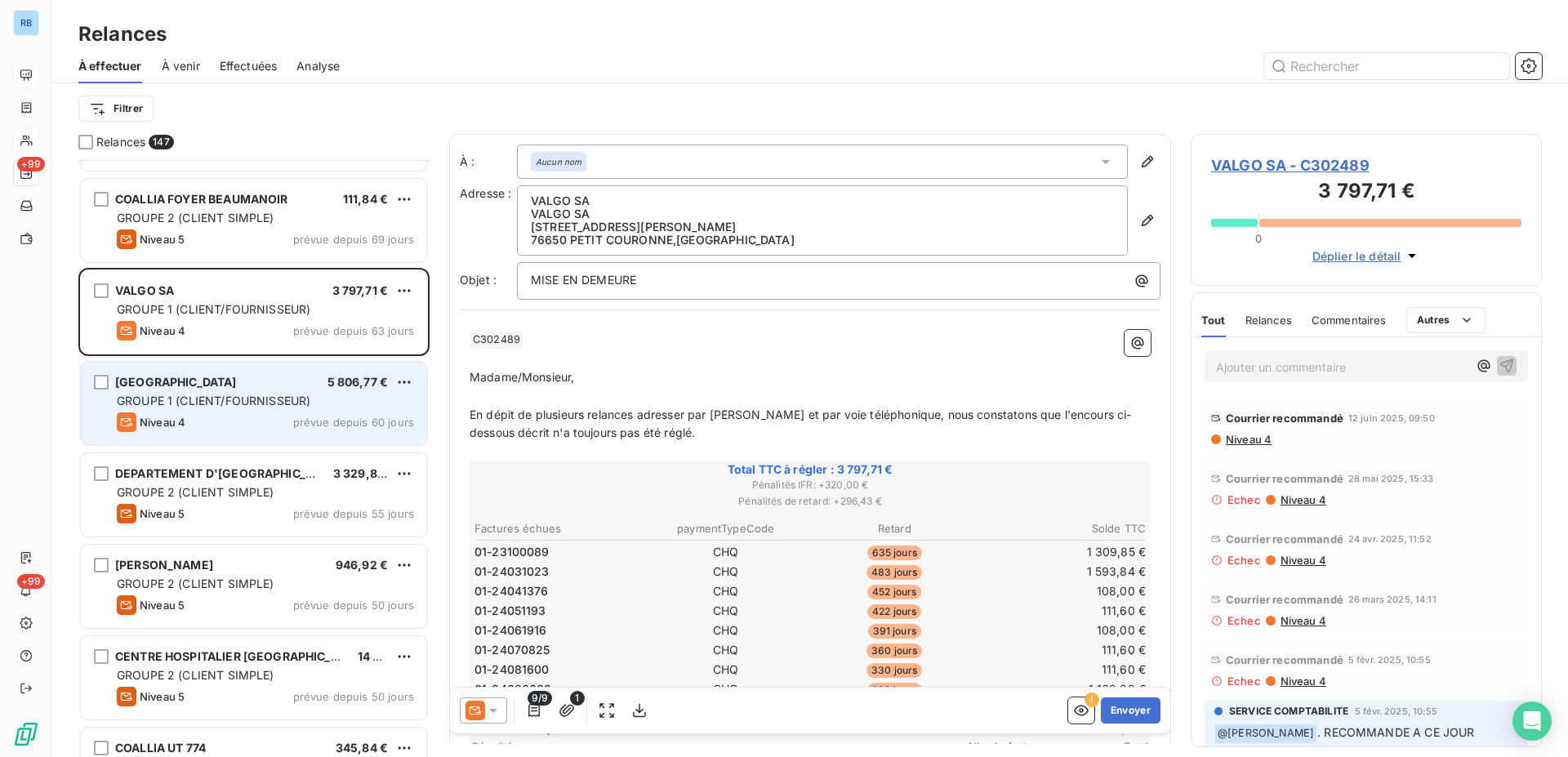
click at [263, 400] on span "GROUPE 1 (CLIENT/FOURNISSEUR)" at bounding box center [214, 400] width 194 height 14
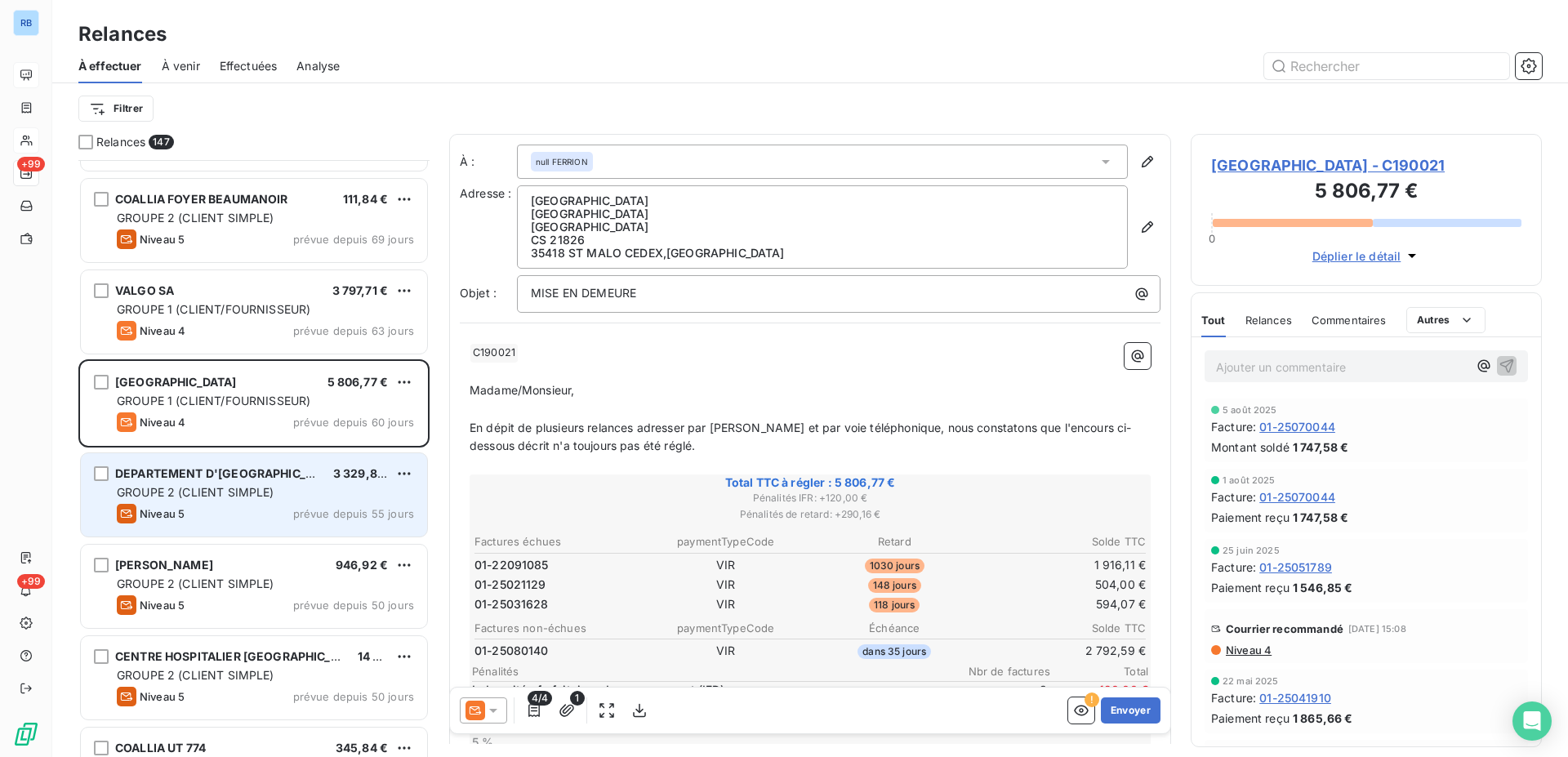
click at [239, 484] on div "GROUPE 2 (CLIENT SIMPLE)" at bounding box center [265, 492] width 297 height 16
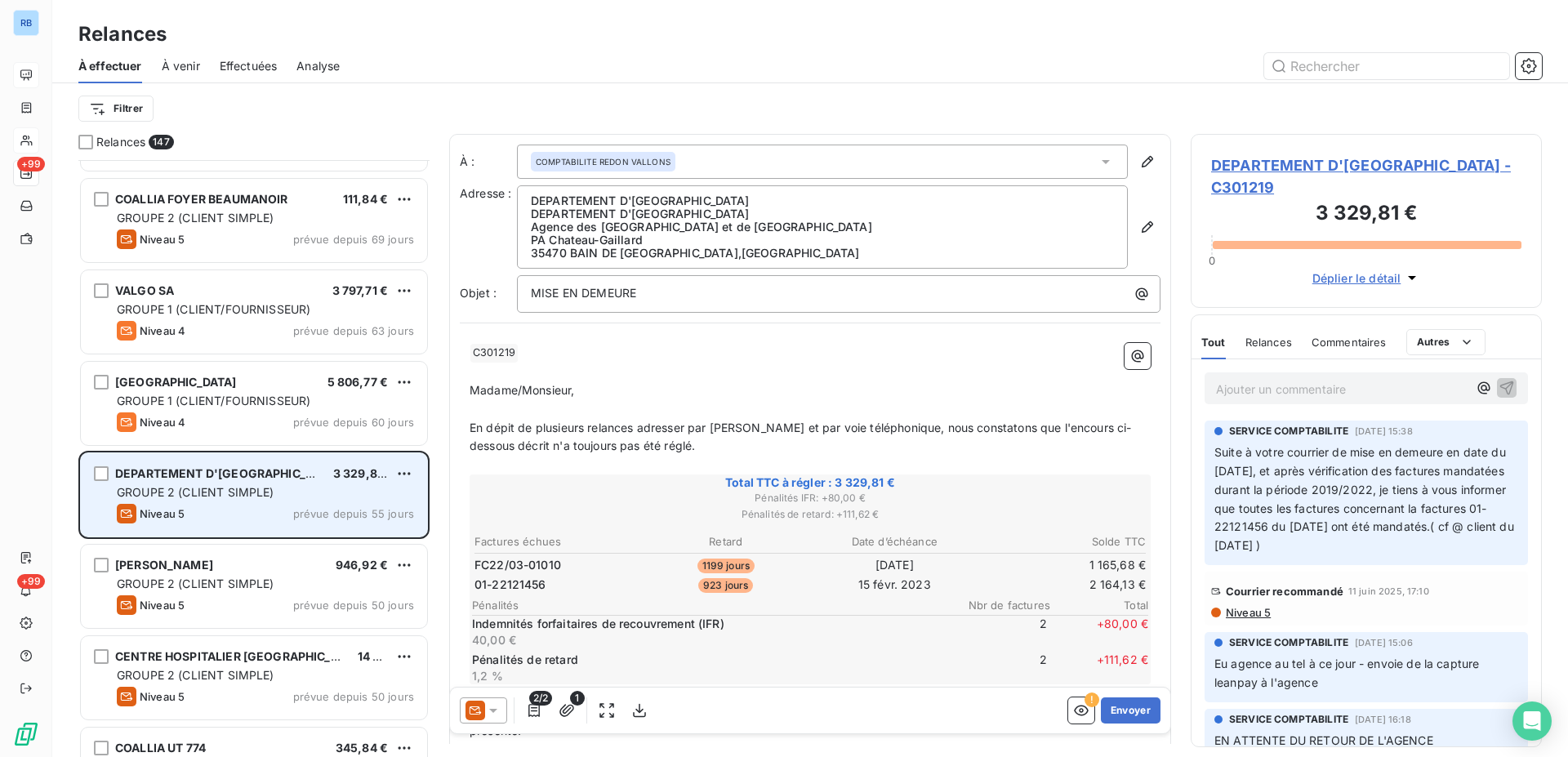
scroll to position [251, 0]
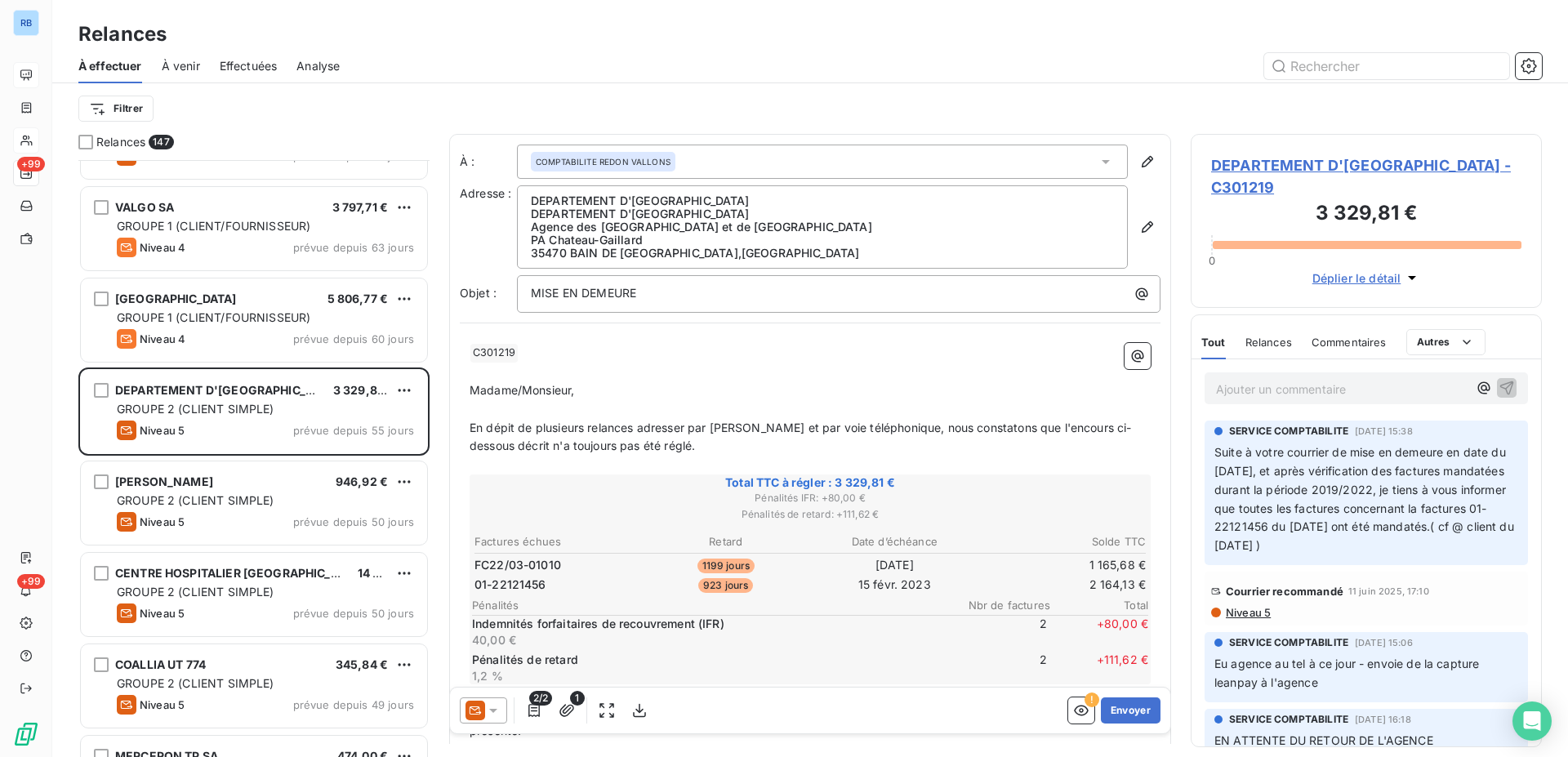
click at [242, 483] on div "DANIEL GEORGES 946,92 €" at bounding box center [265, 481] width 297 height 15
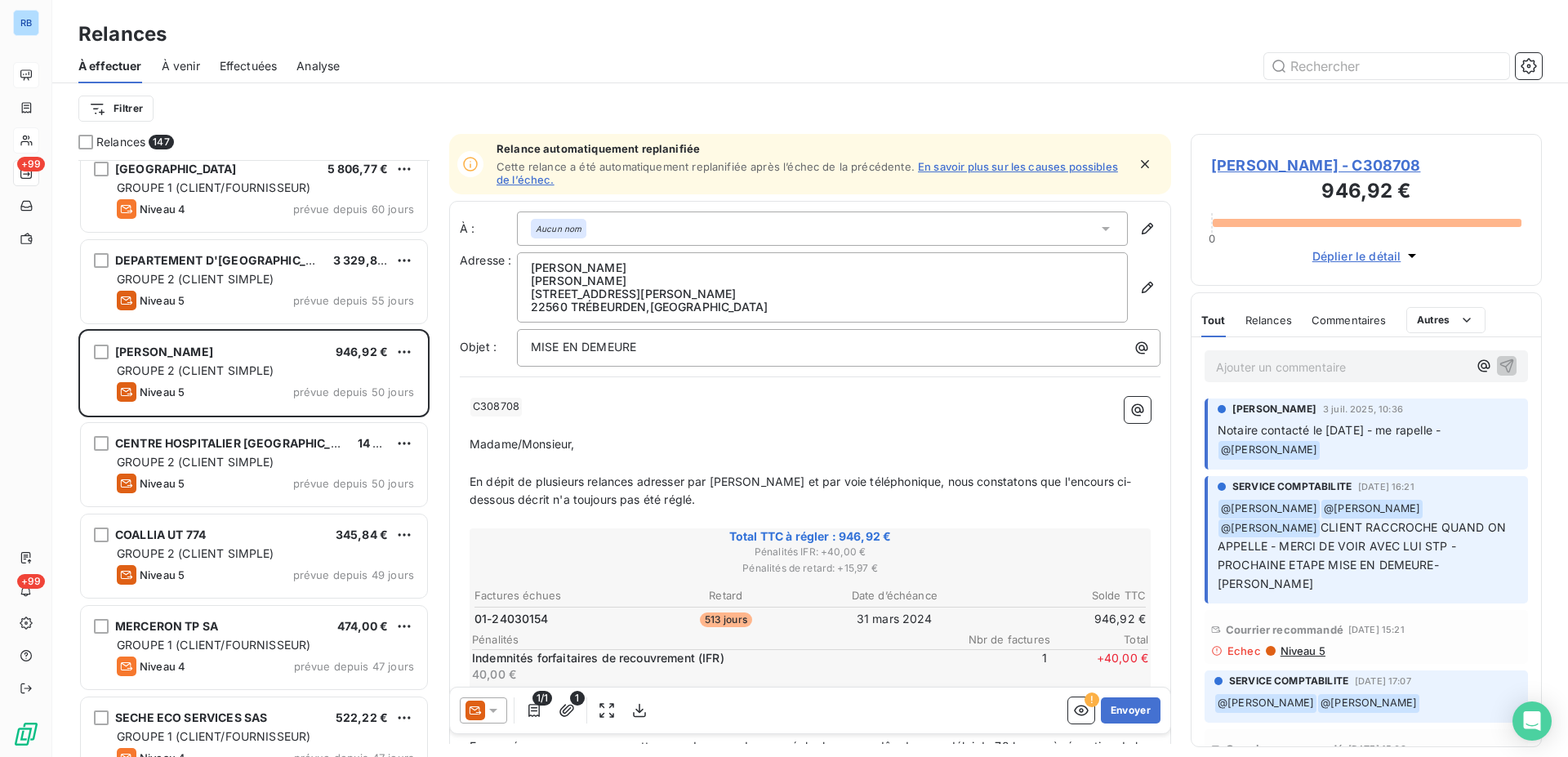
scroll to position [417, 0]
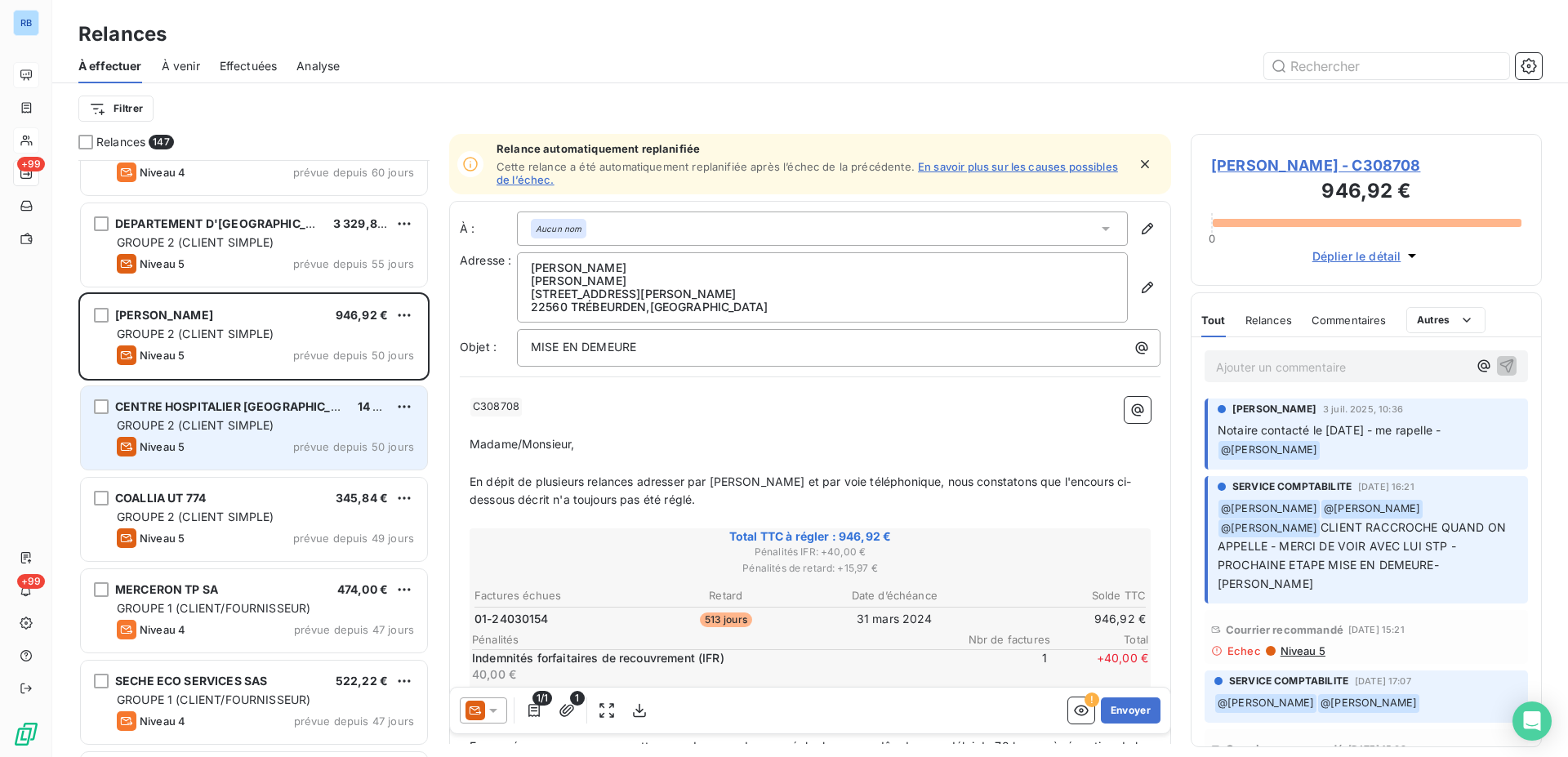
click at [263, 434] on div "CENTRE HOSPITALIER SAINT BRIEUC, PAIMPOL, TREGUIER 14 908,68 € GROUPE 2 (CLIENT…" at bounding box center [254, 428] width 346 height 84
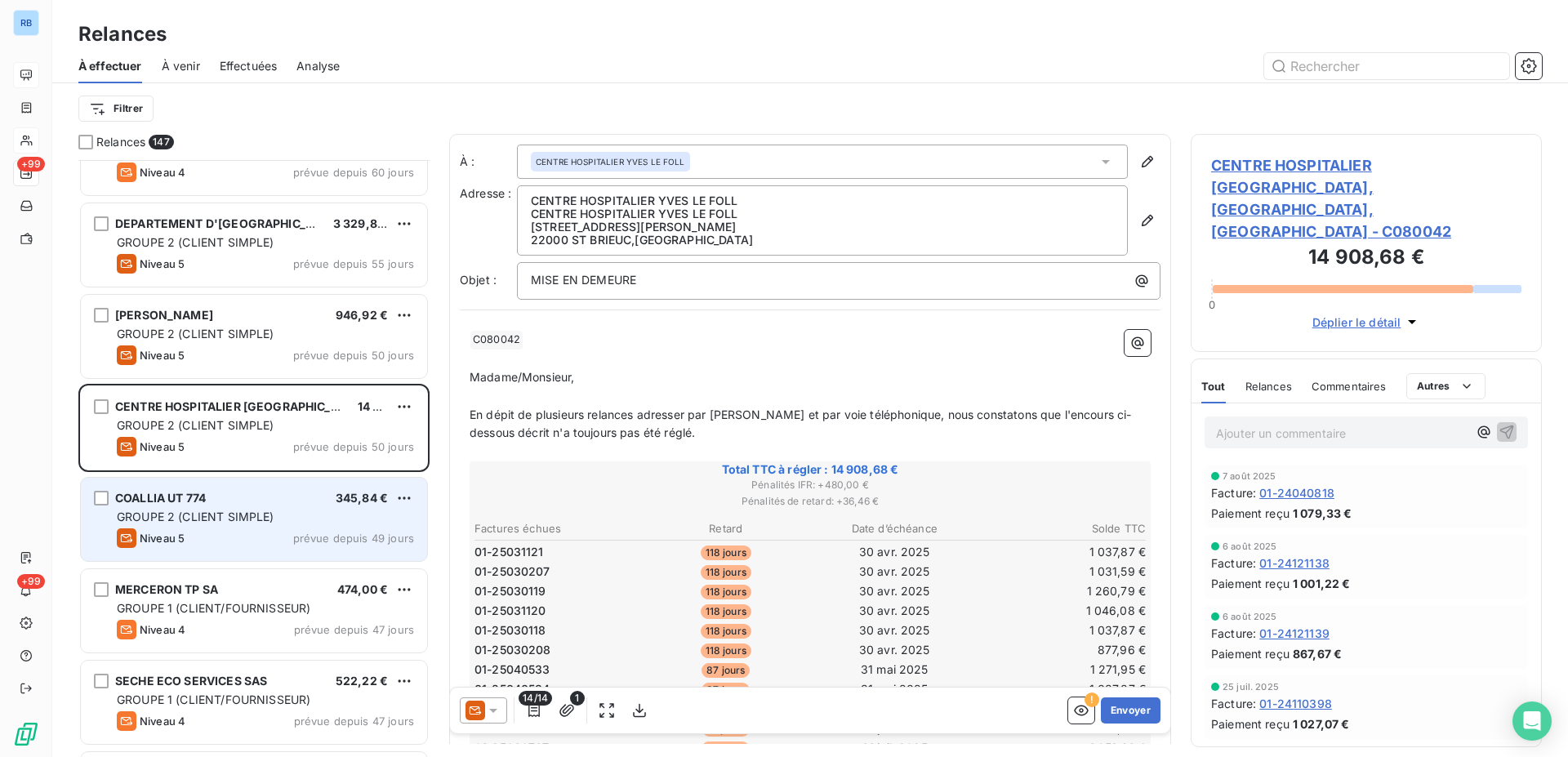
click at [239, 492] on div "COALLIA UT 774 345,84 €" at bounding box center [265, 498] width 297 height 15
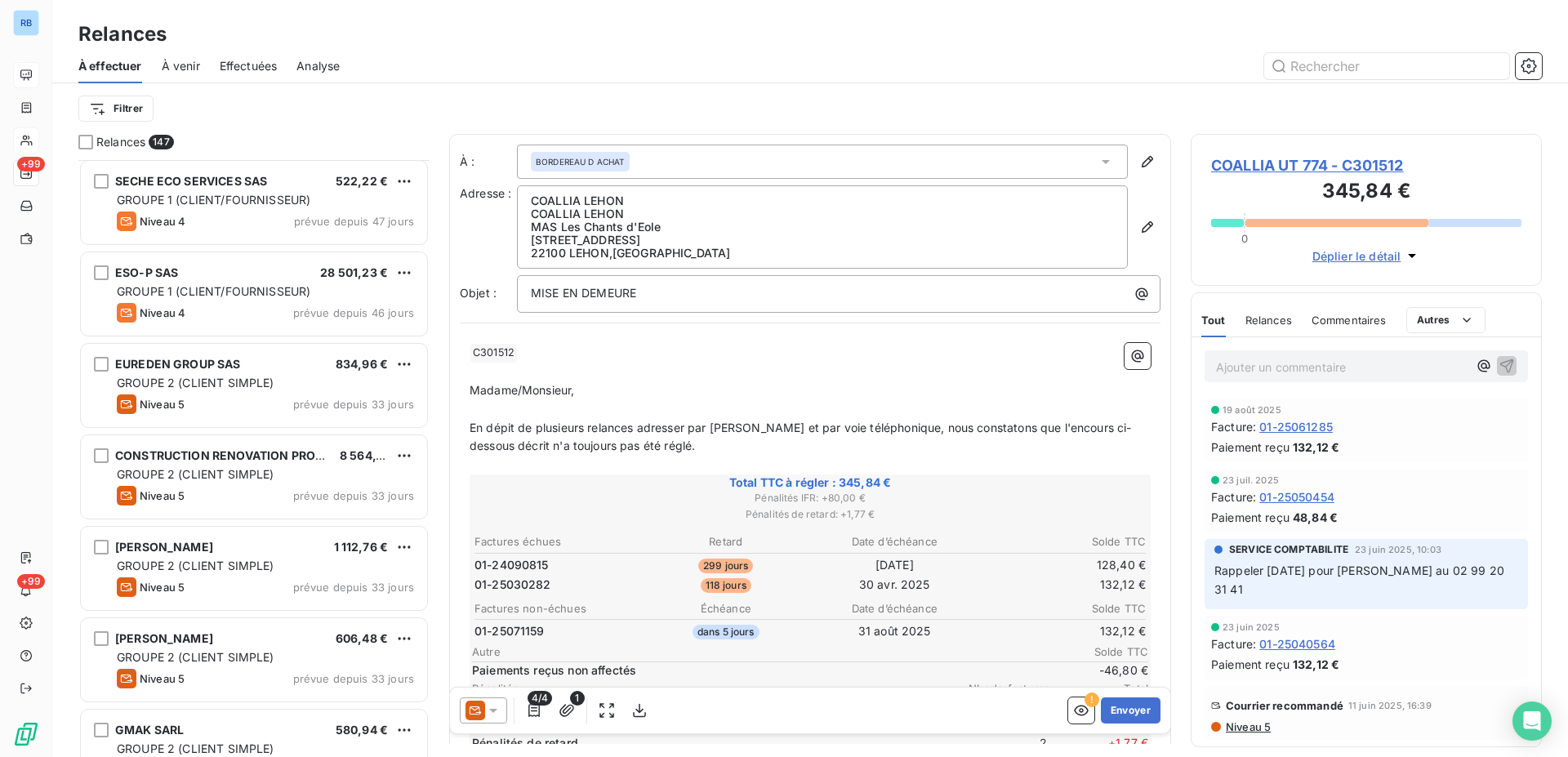
scroll to position [1083, 0]
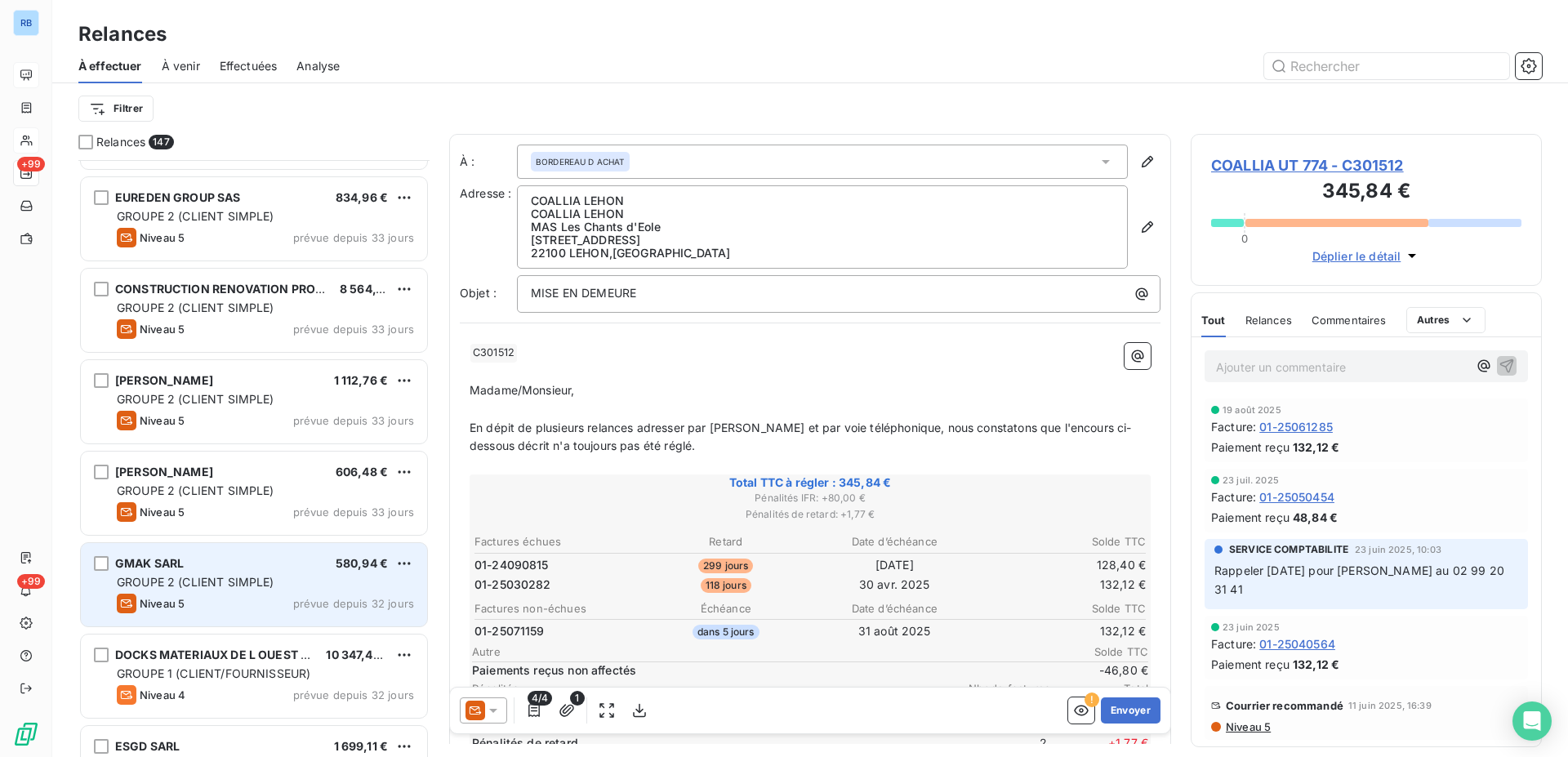
click at [226, 576] on span "GROUPE 2 (CLIENT SIMPLE)" at bounding box center [195, 582] width 158 height 14
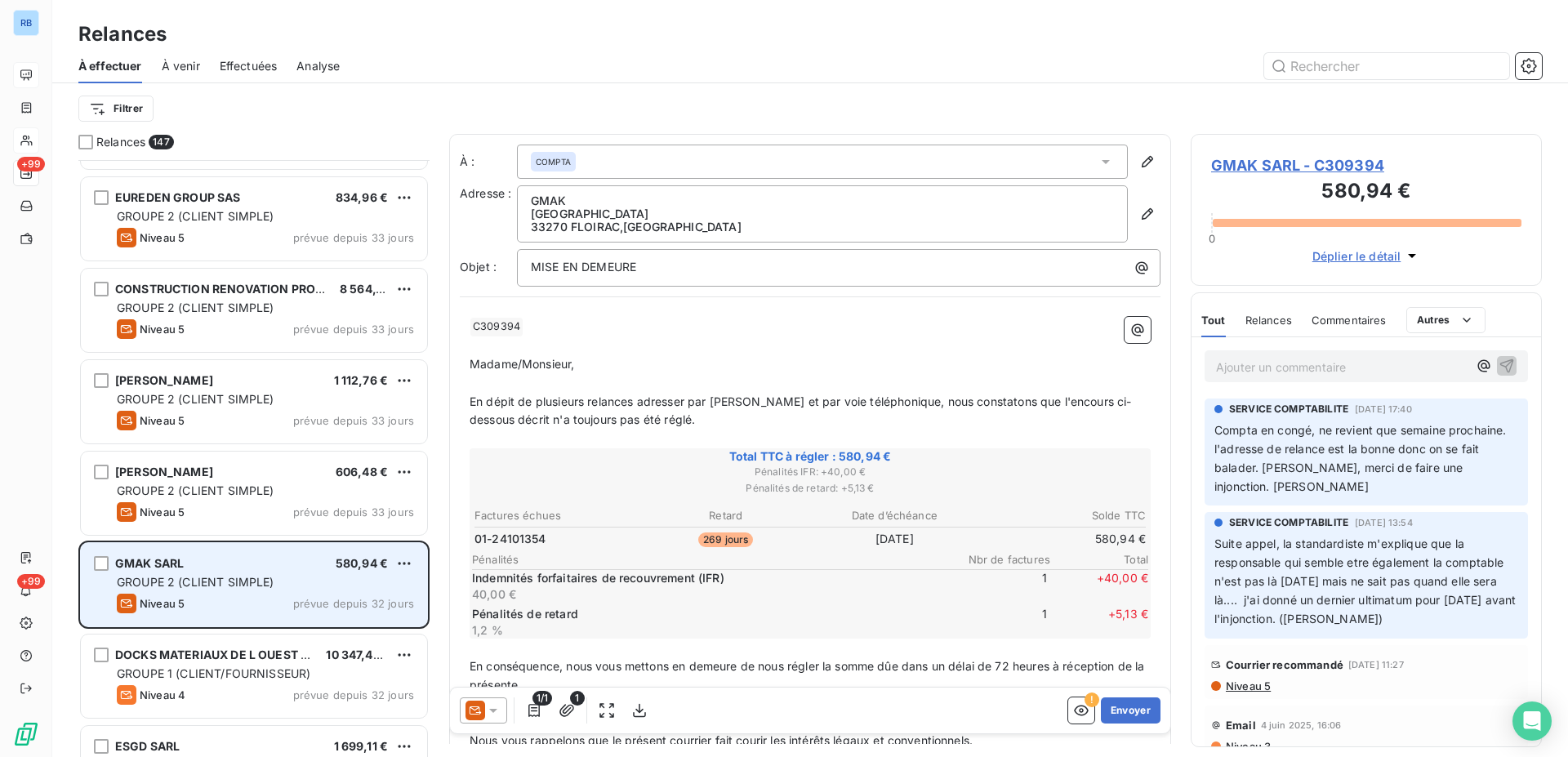
scroll to position [1250, 0]
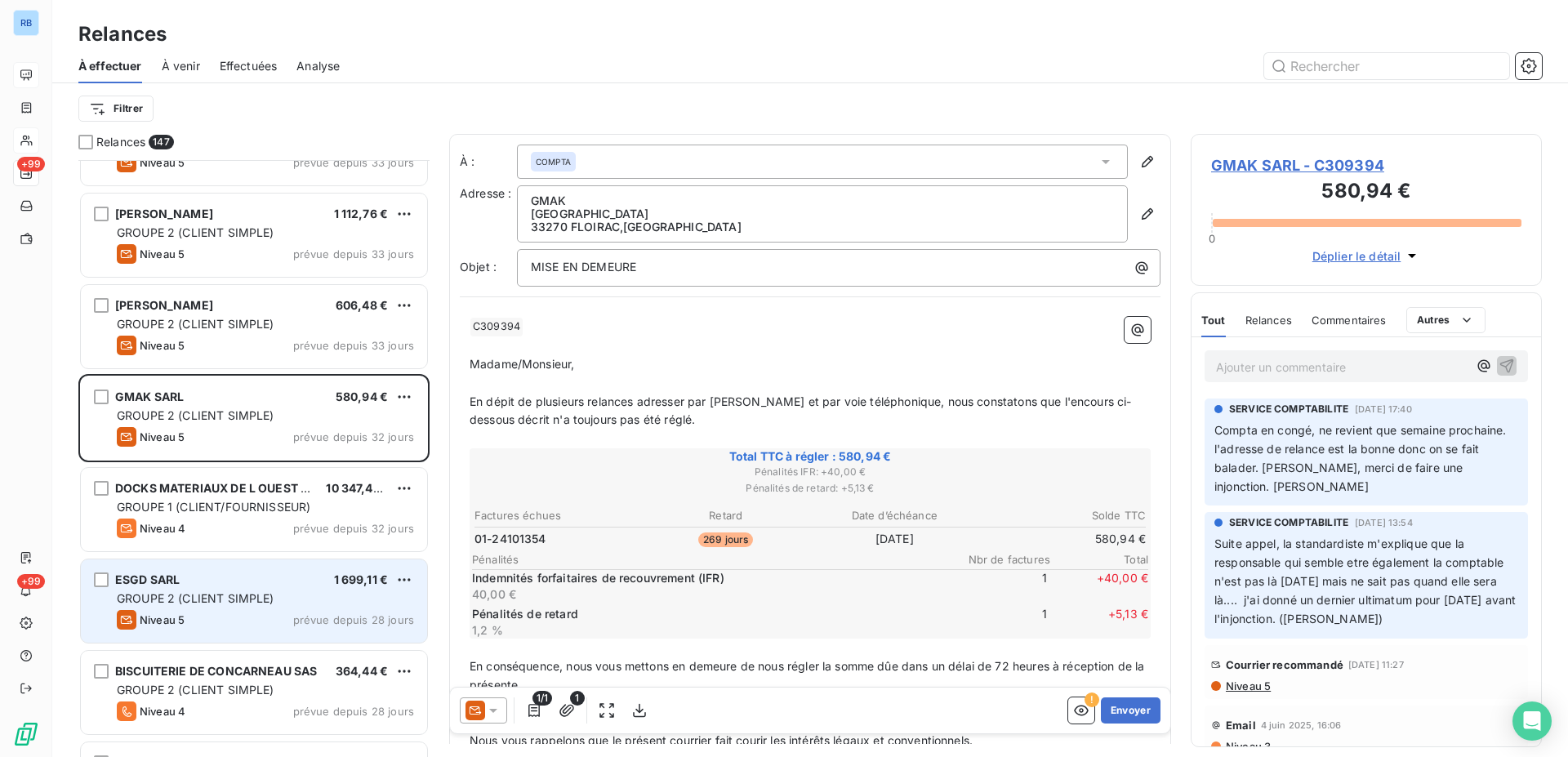
click at [223, 579] on div "ESGD SARL 1 699,11 €" at bounding box center [265, 579] width 297 height 15
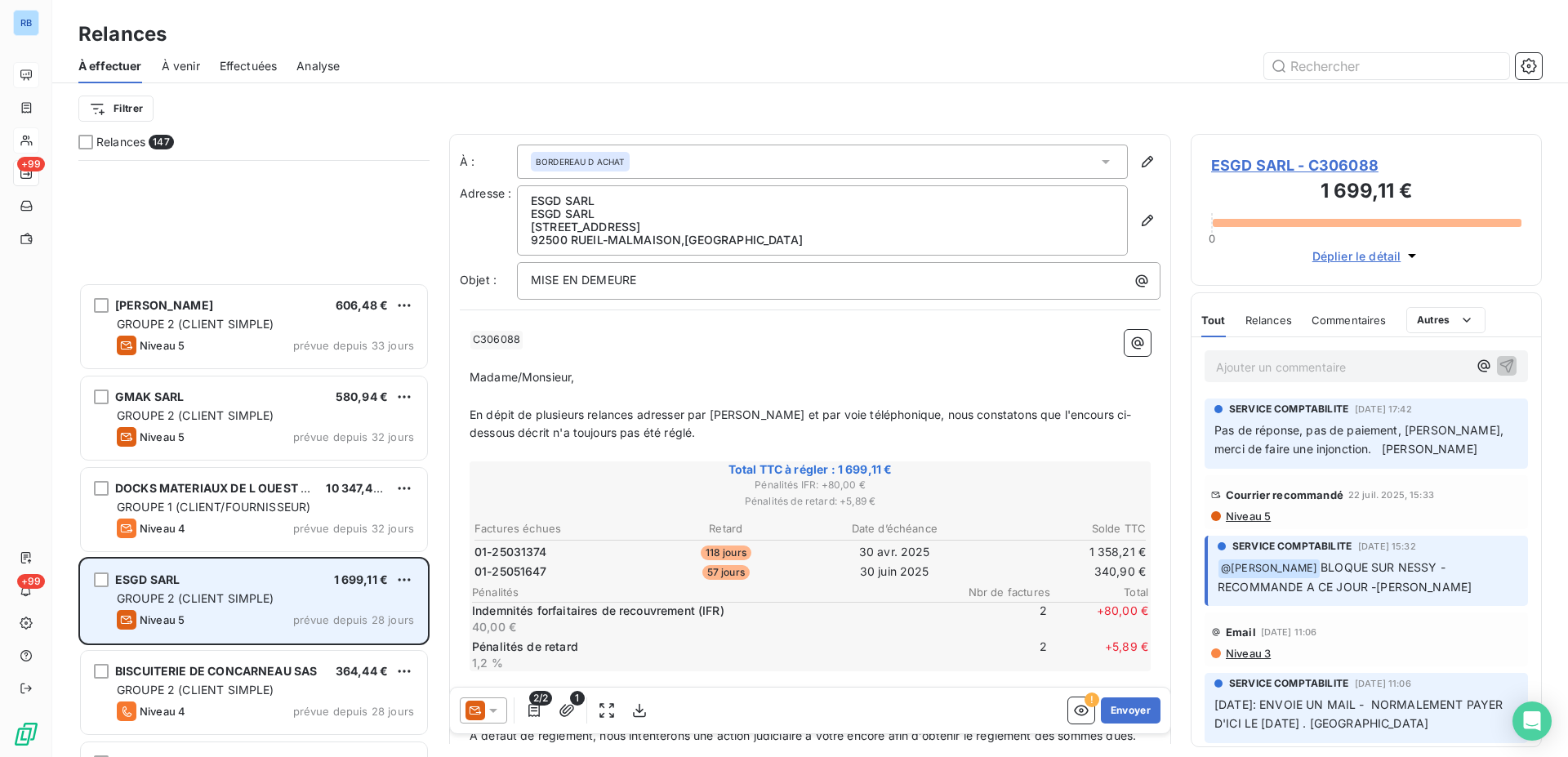
scroll to position [1500, 0]
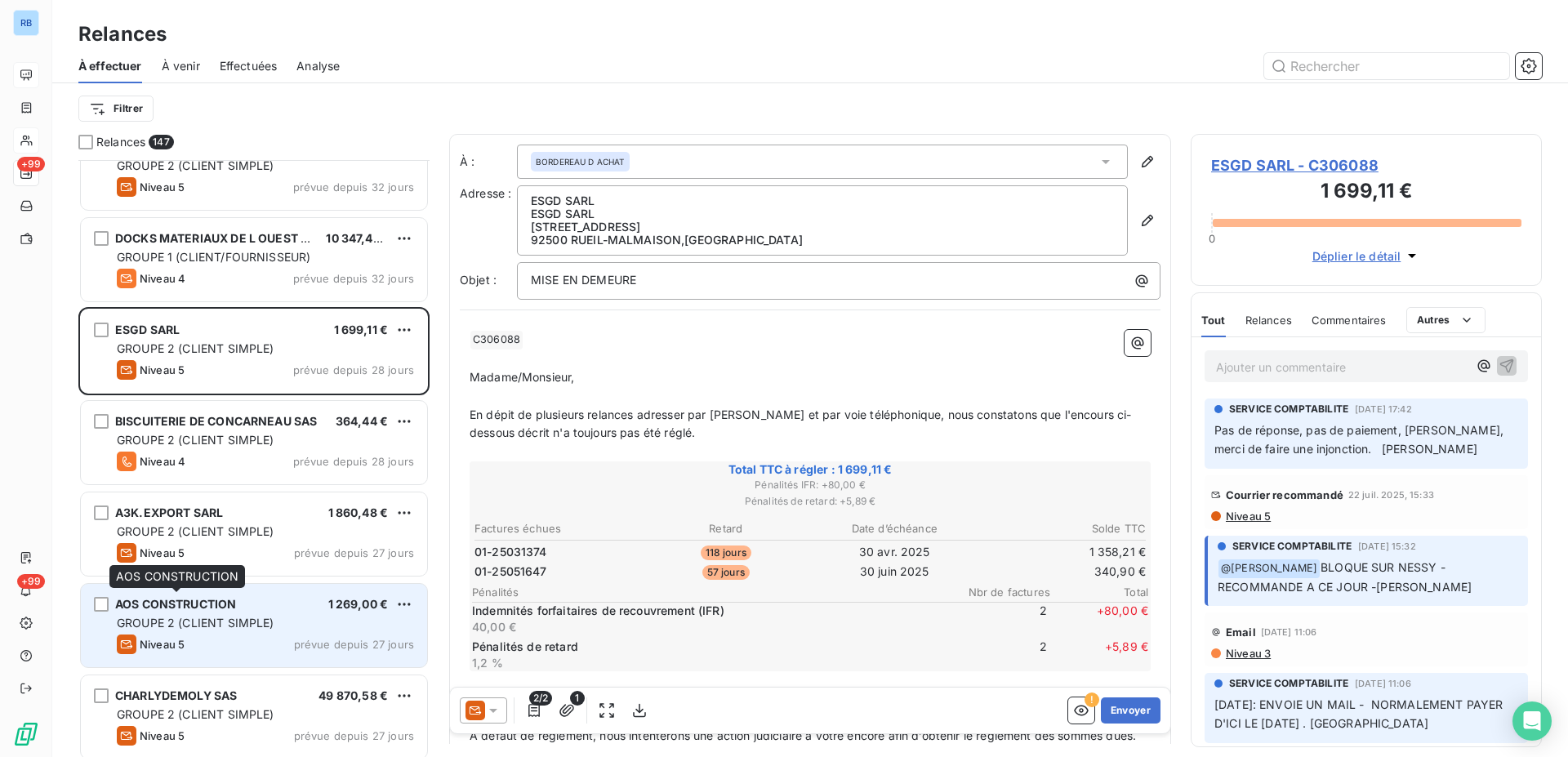
click at [212, 603] on span "AOS CONSTRUCTION" at bounding box center [175, 604] width 121 height 14
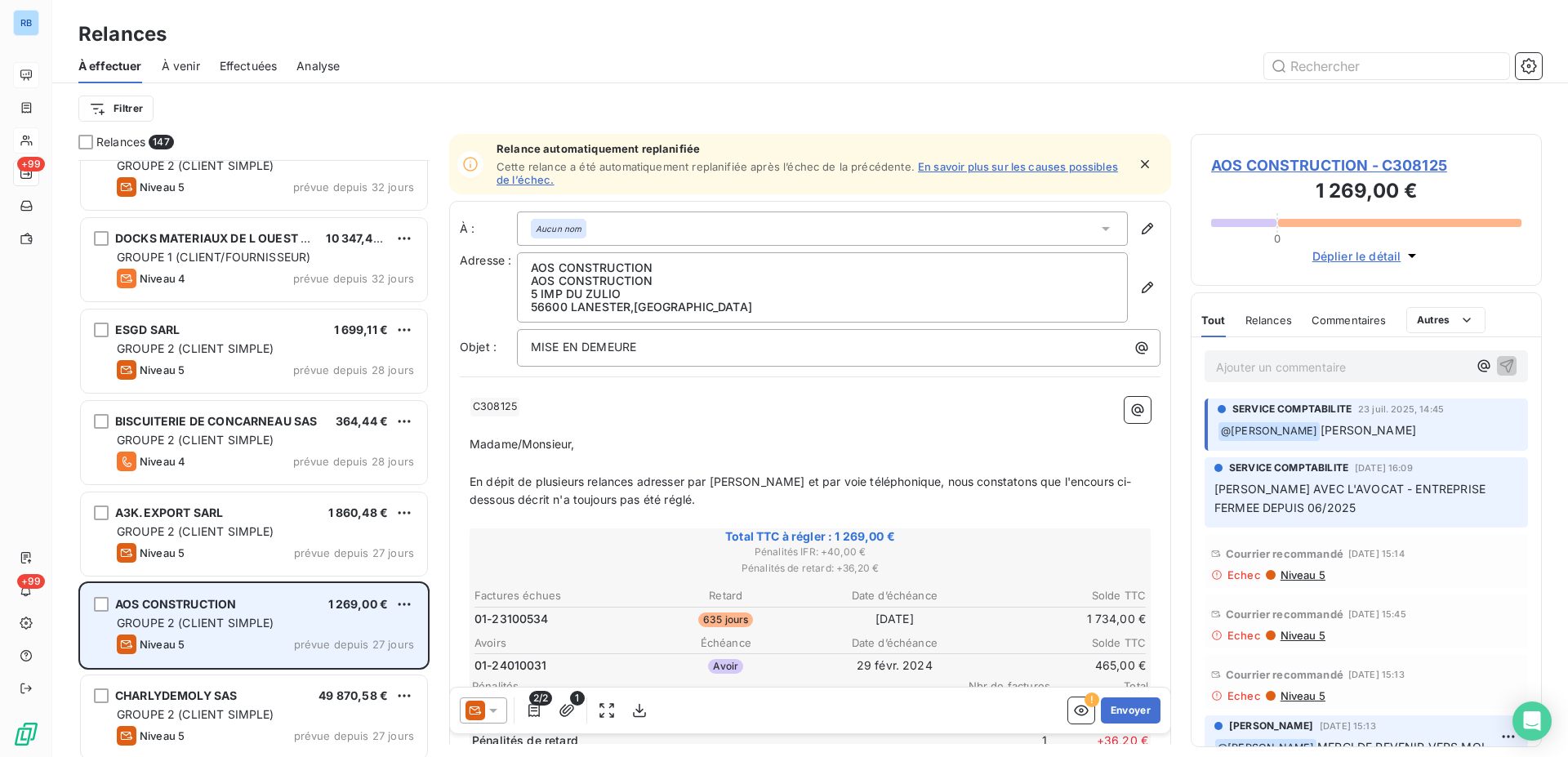
scroll to position [1666, 0]
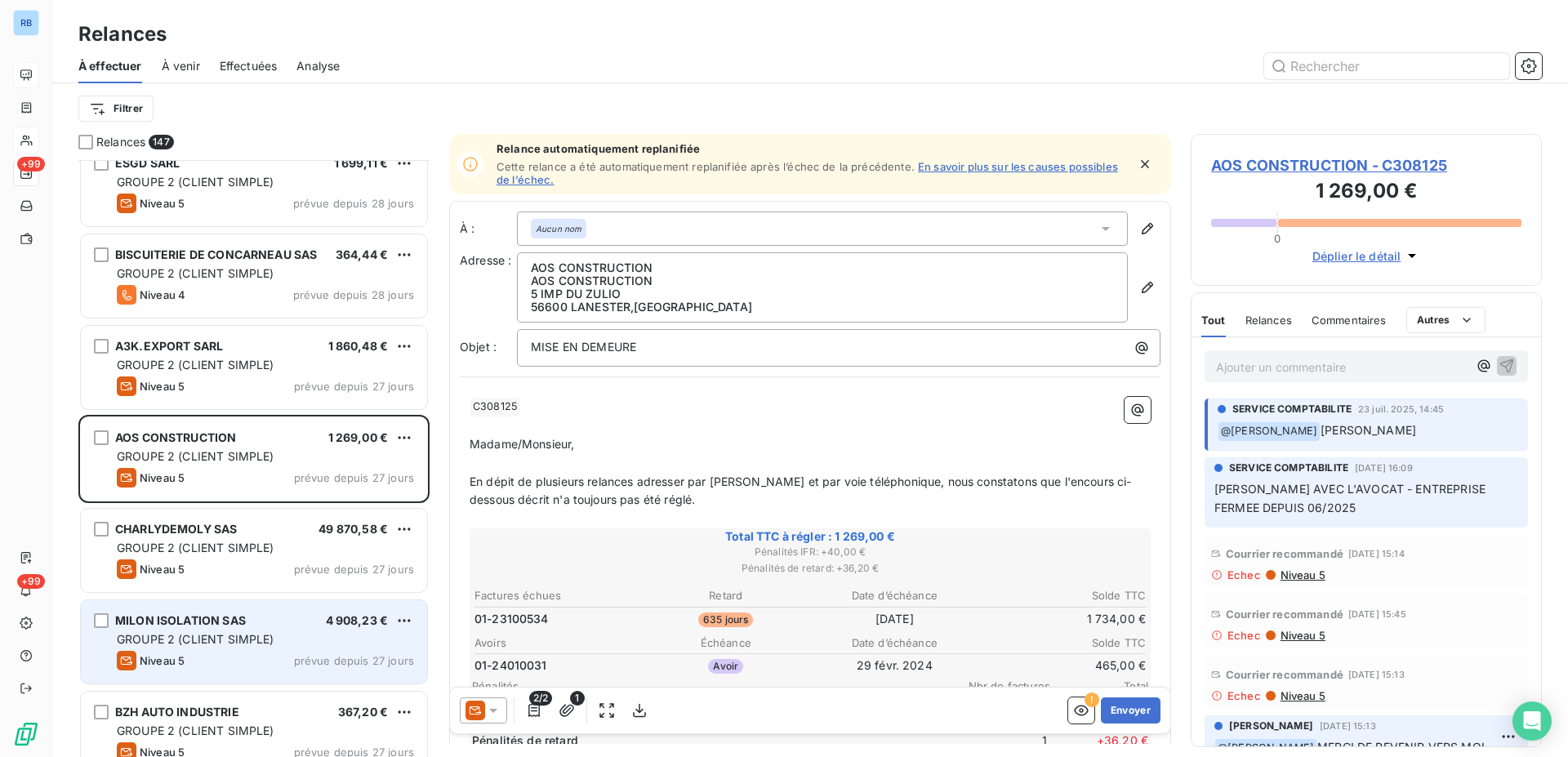
click at [196, 645] on span "GROUPE 2 (CLIENT SIMPLE)" at bounding box center [195, 639] width 158 height 14
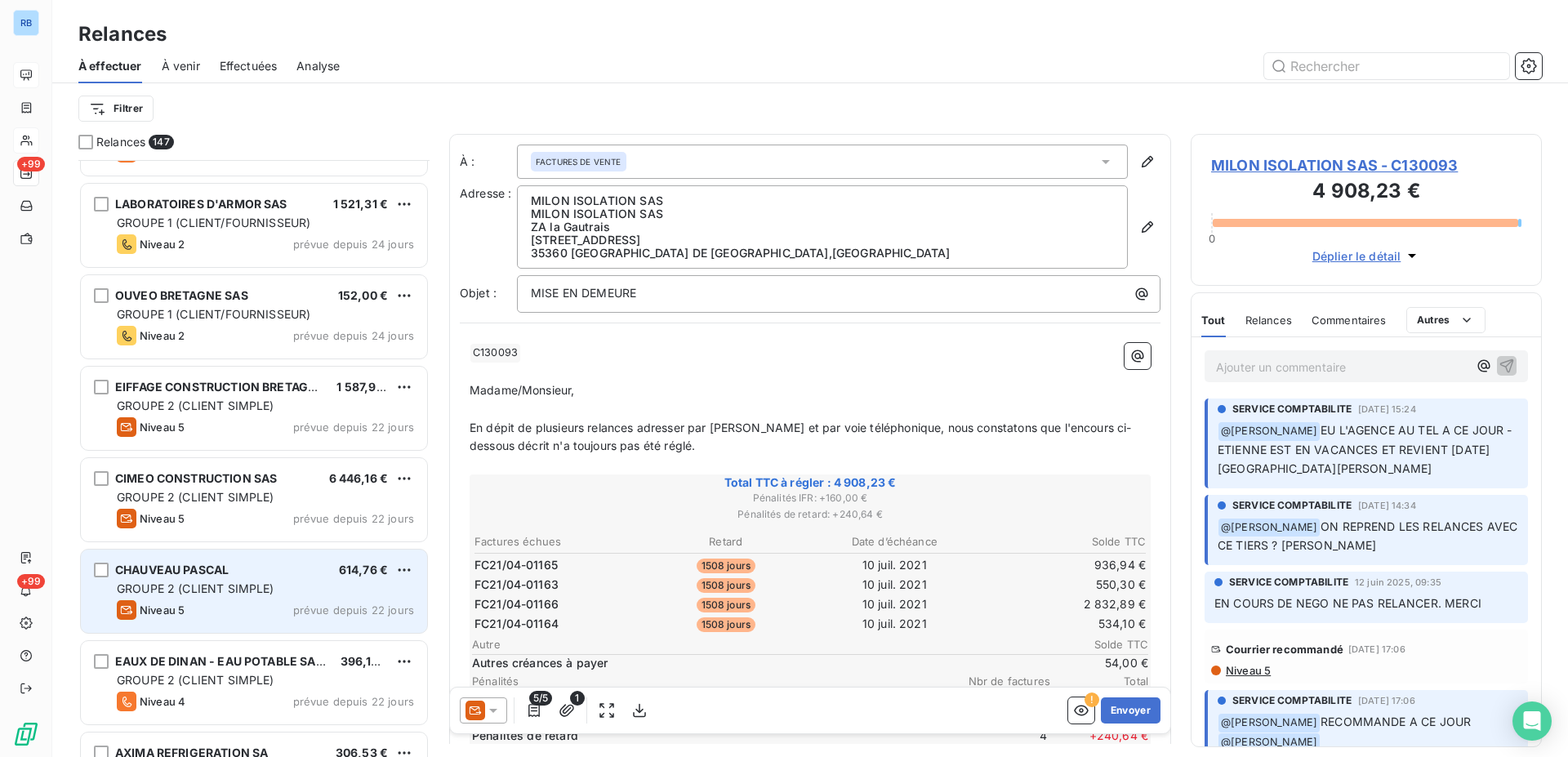
scroll to position [3082, 0]
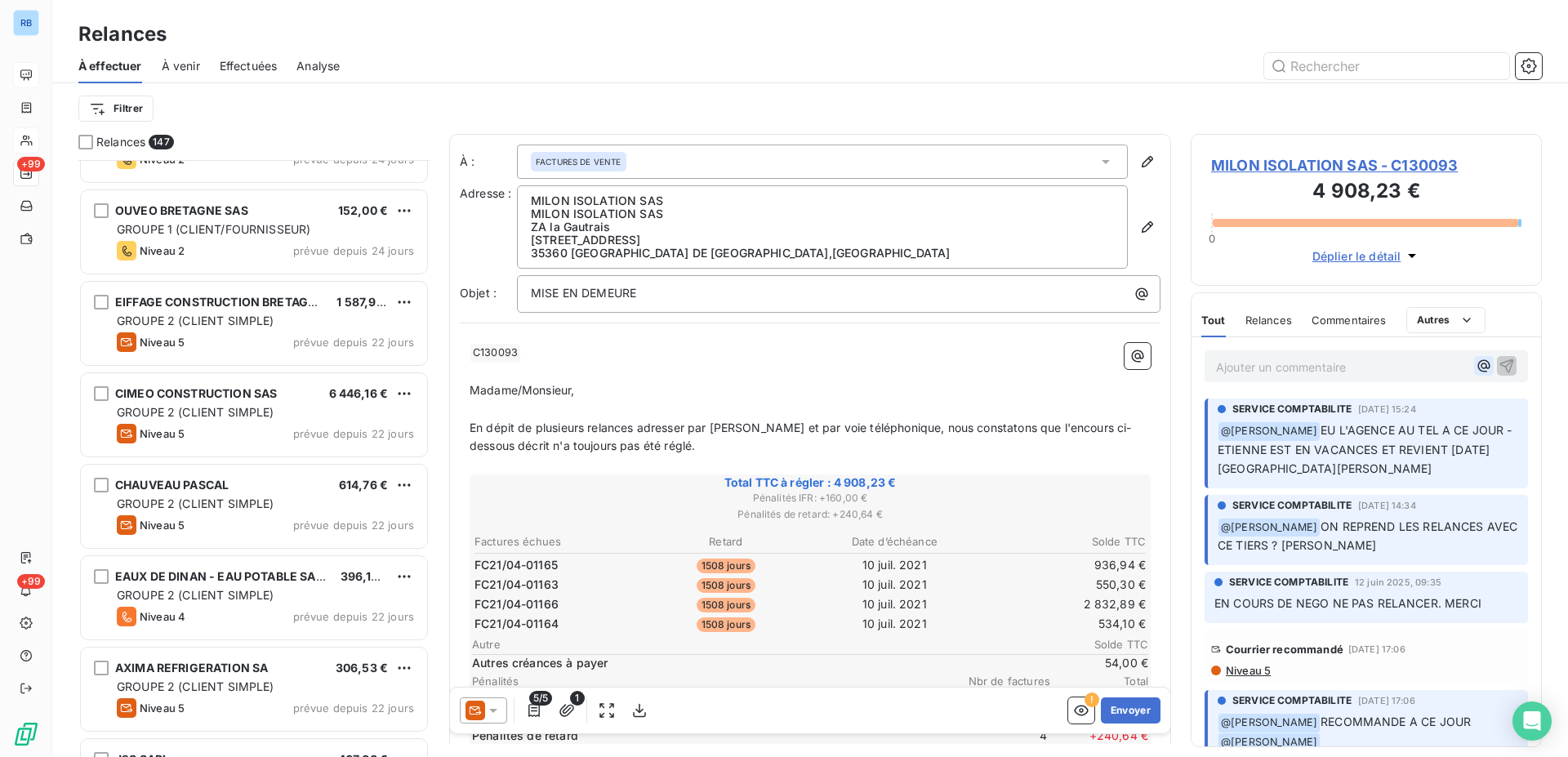
click at [1476, 370] on icon "button" at bounding box center [1484, 366] width 16 height 16
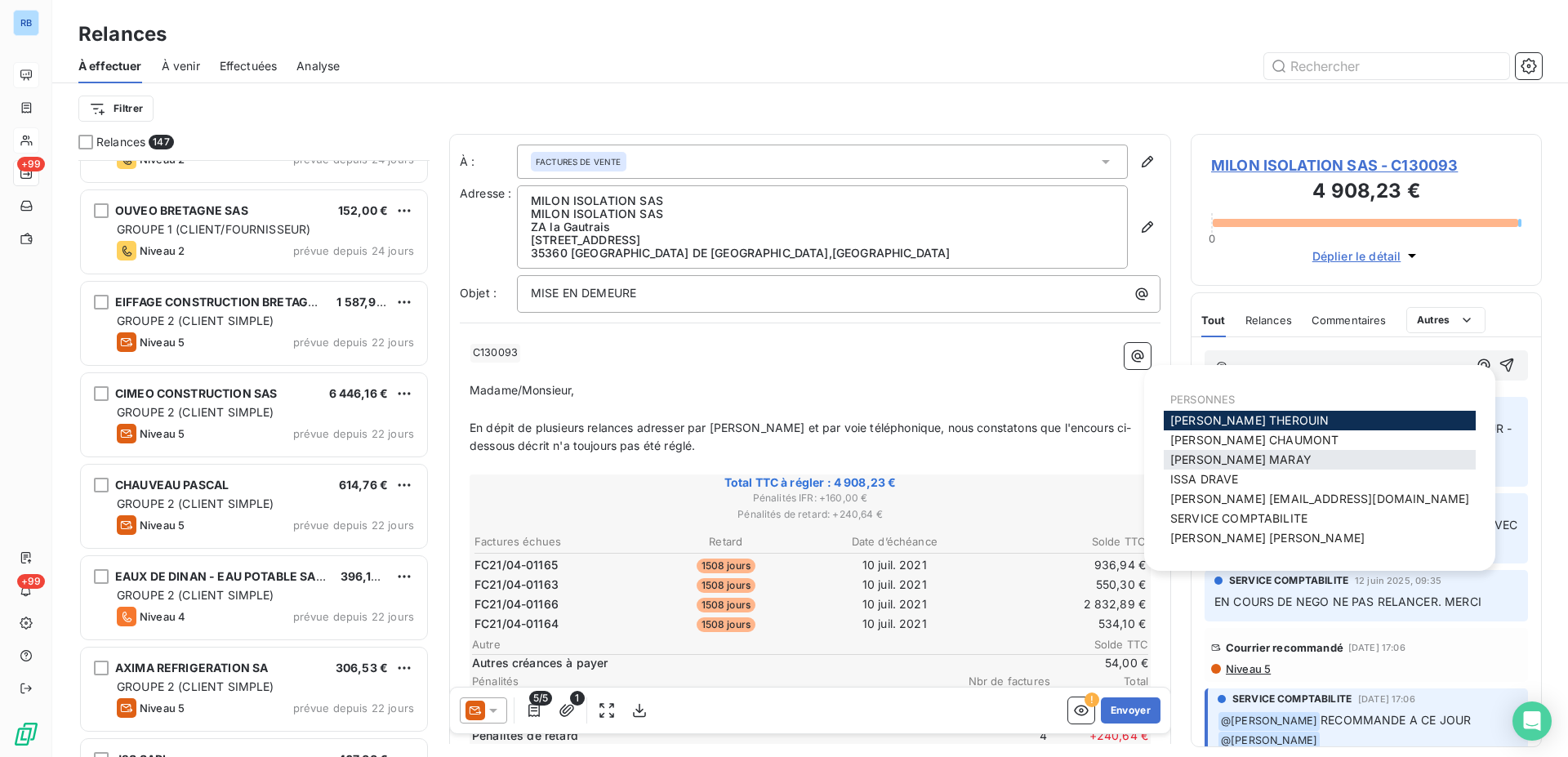
click at [1290, 463] on div "Frederic MARAY" at bounding box center [1320, 460] width 312 height 20
click at [1214, 463] on span "Frederic MARAY" at bounding box center [1241, 459] width 141 height 14
click at [1214, 463] on div "SERVICE COMPTABILITE 23 juil. 2025, 15:24 ﻿ @ LUCIE TRIPOTIN EU L'AGENCE AU TEL…" at bounding box center [1366, 441] width 323 height 90
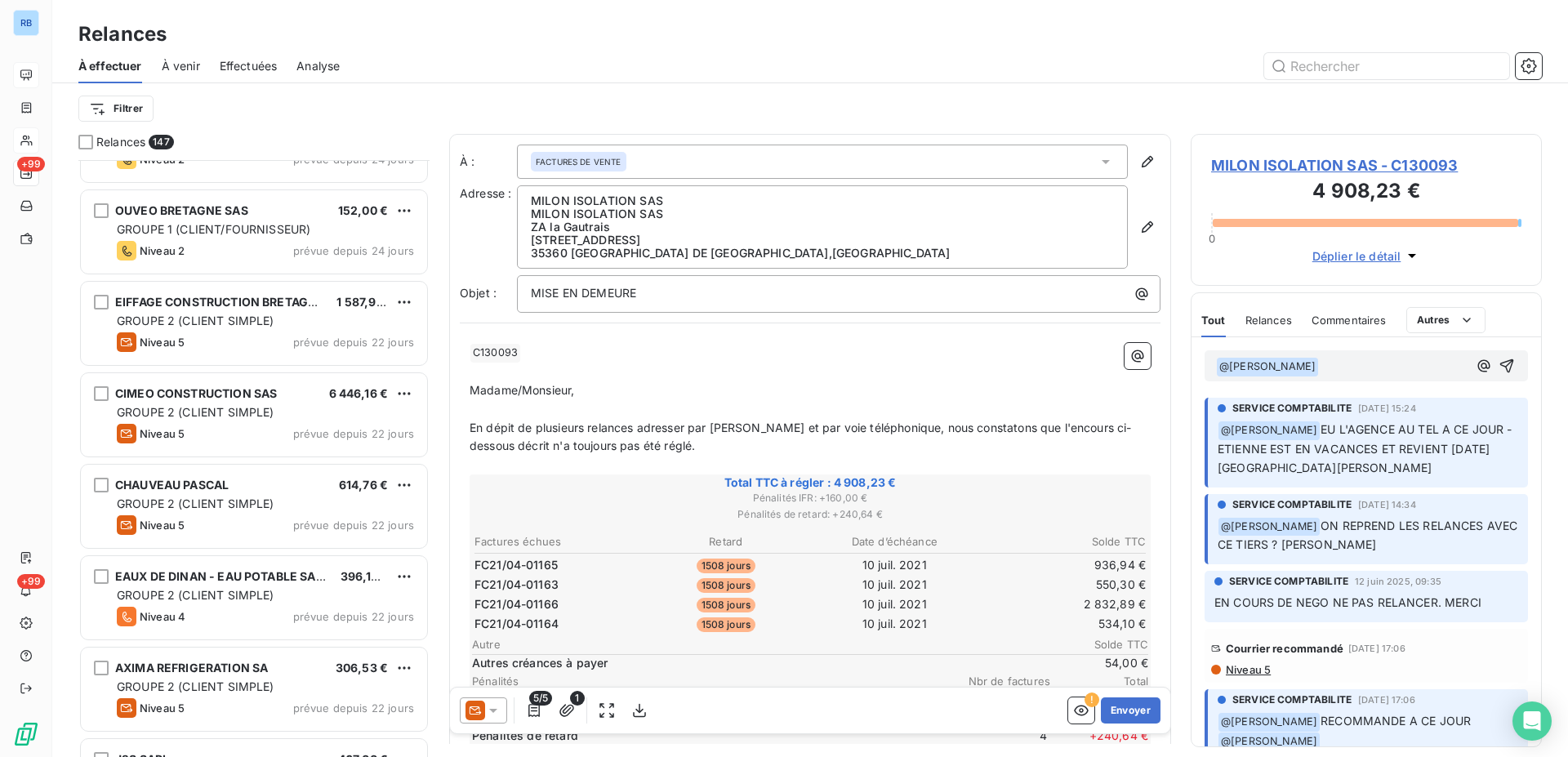
click at [1351, 364] on p "﻿ @ Frederic MARAY ﻿ ﻿" at bounding box center [1342, 366] width 252 height 20
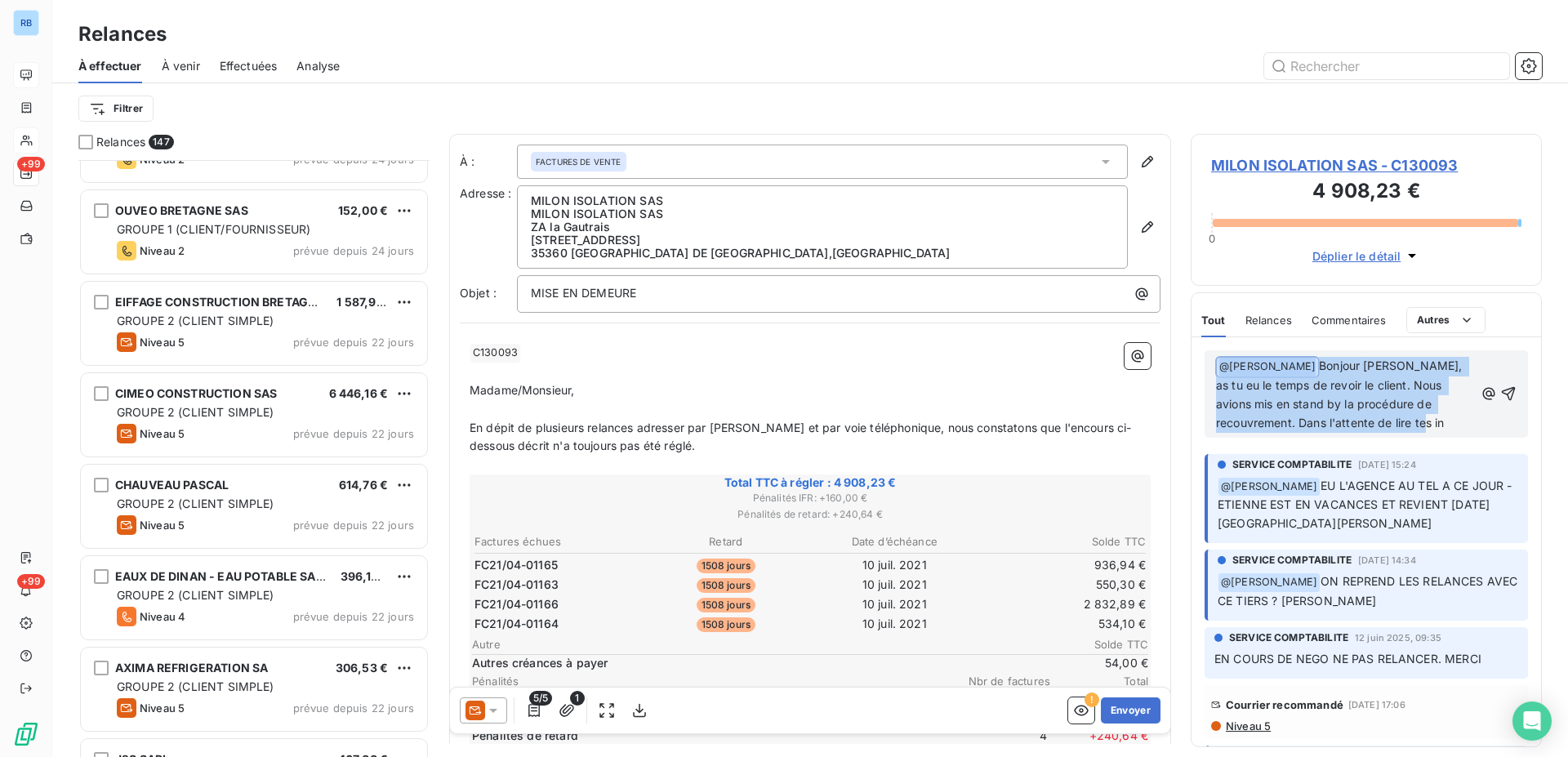
drag, startPoint x: 1390, startPoint y: 418, endPoint x: 1155, endPoint y: 351, distance: 244.4
click at [1192, 351] on div "﻿ @ Frederic MARAY ﻿ Bonjour Frédéric, as tu eu le temps de revoir le client. N…" at bounding box center [1366, 542] width 350 height 409
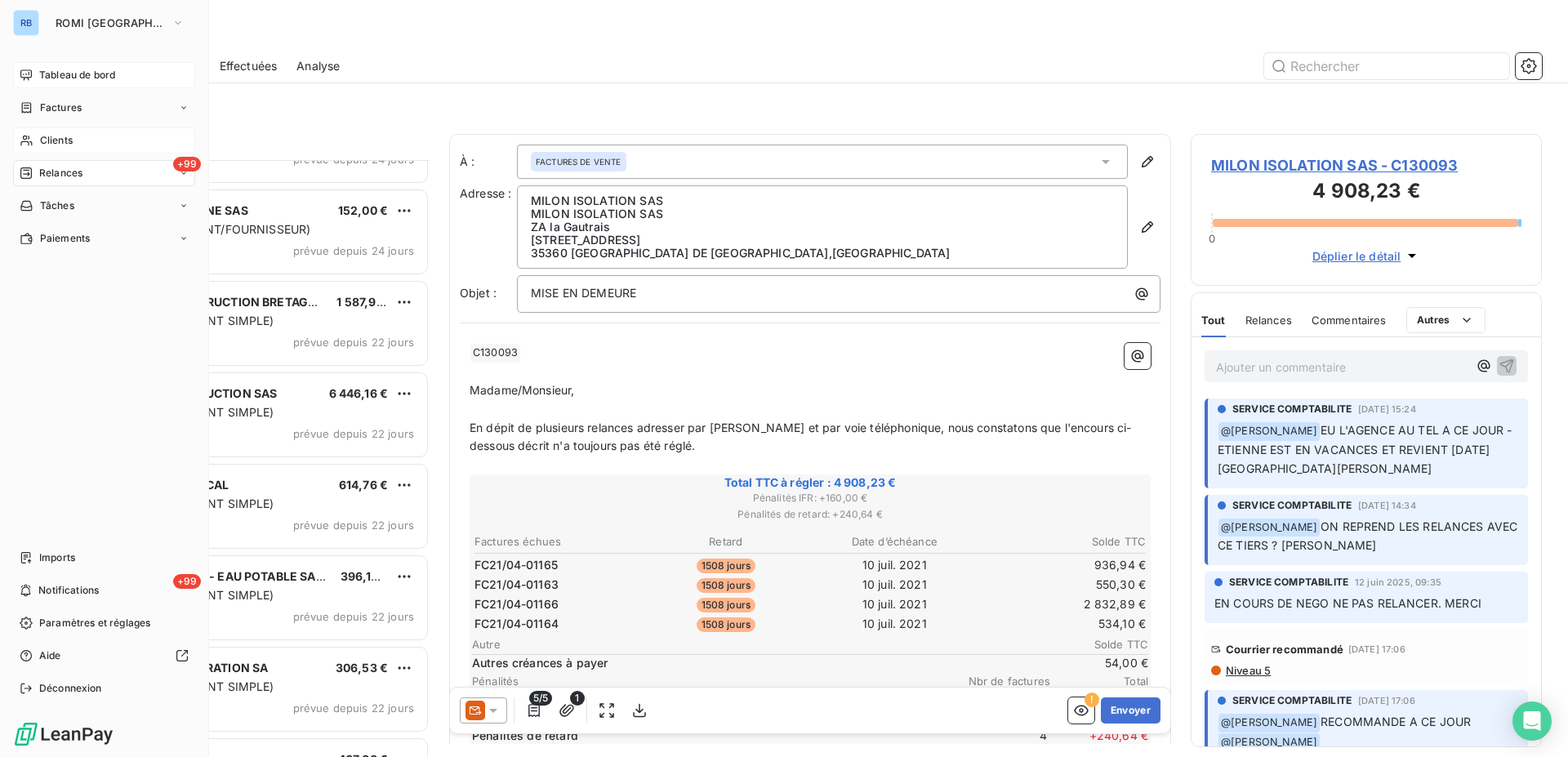
click at [61, 149] on div "Clients" at bounding box center [104, 140] width 182 height 26
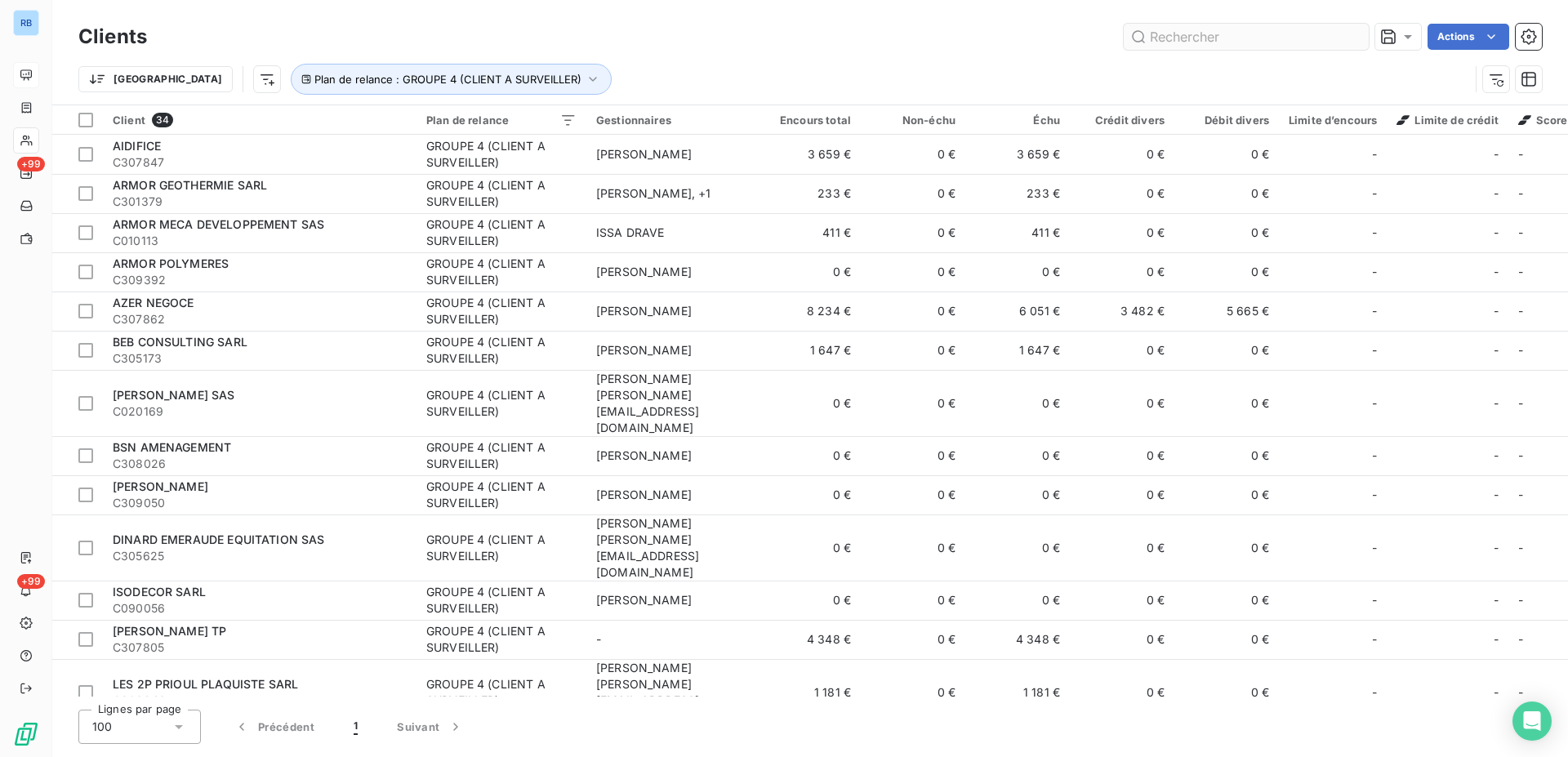
click at [1177, 36] on input "text" at bounding box center [1246, 36] width 245 height 26
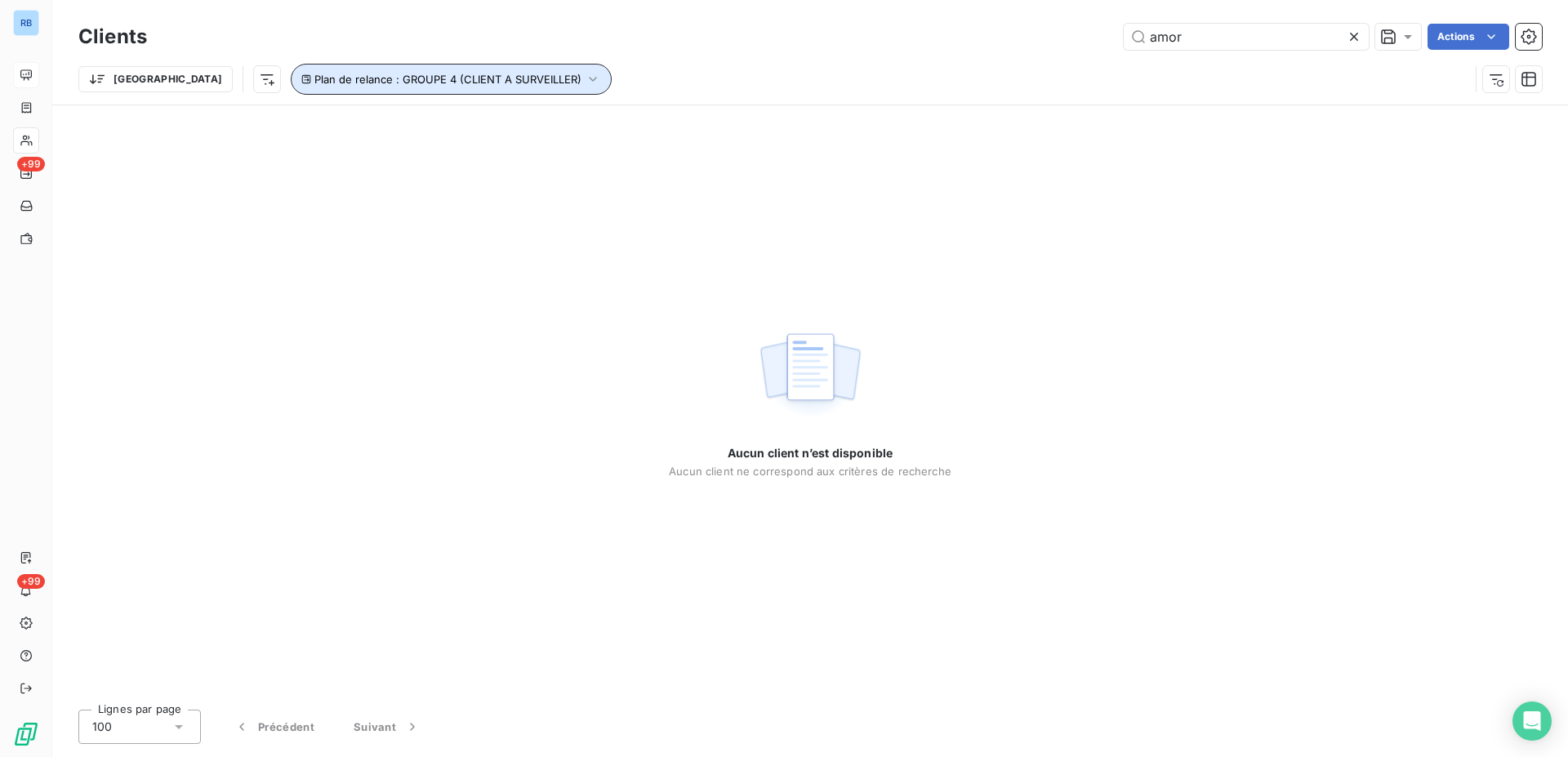
click at [590, 79] on icon "button" at bounding box center [594, 79] width 7 height 5
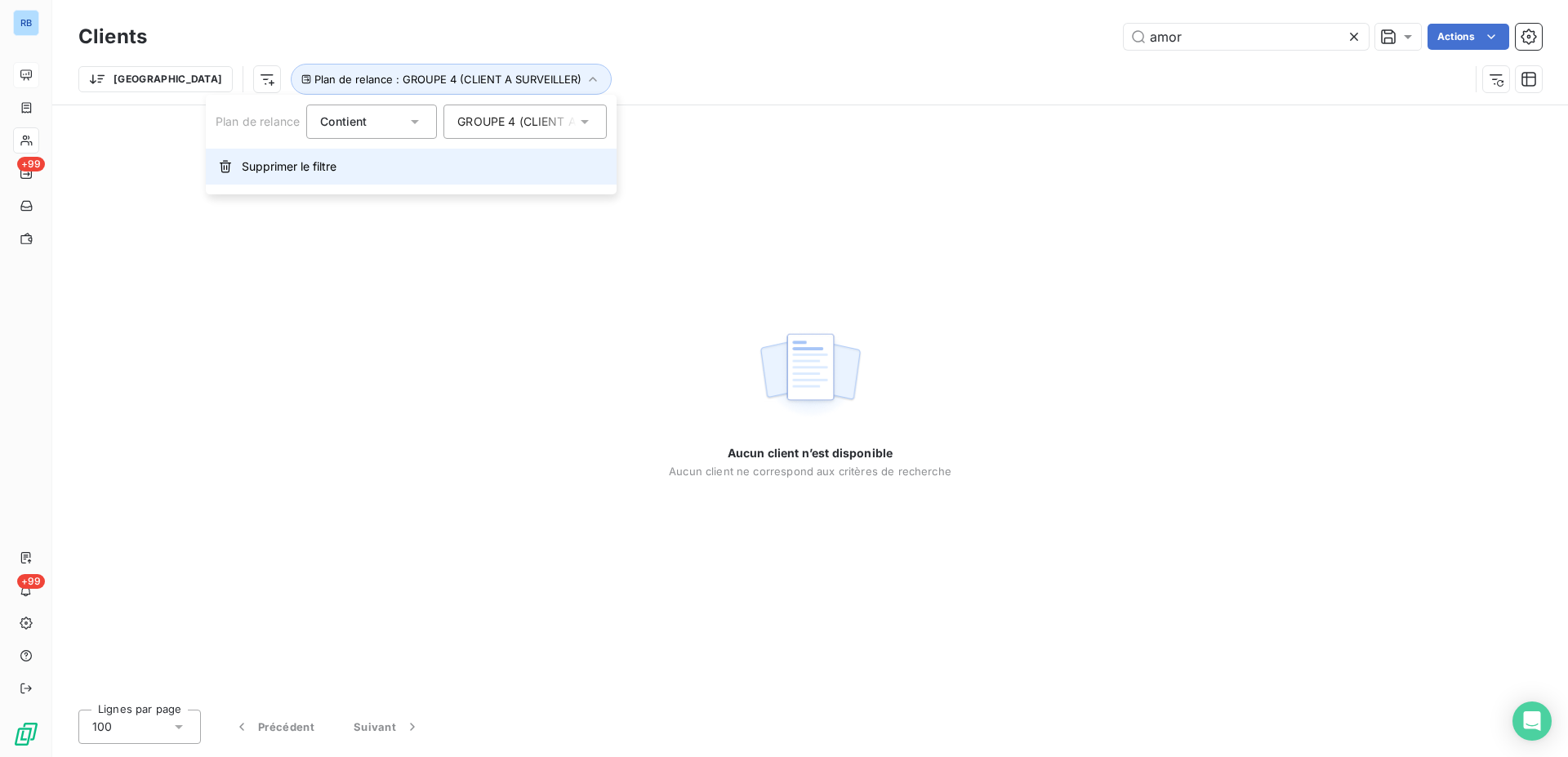
click at [288, 170] on span "Supprimer le filtre" at bounding box center [289, 166] width 94 height 16
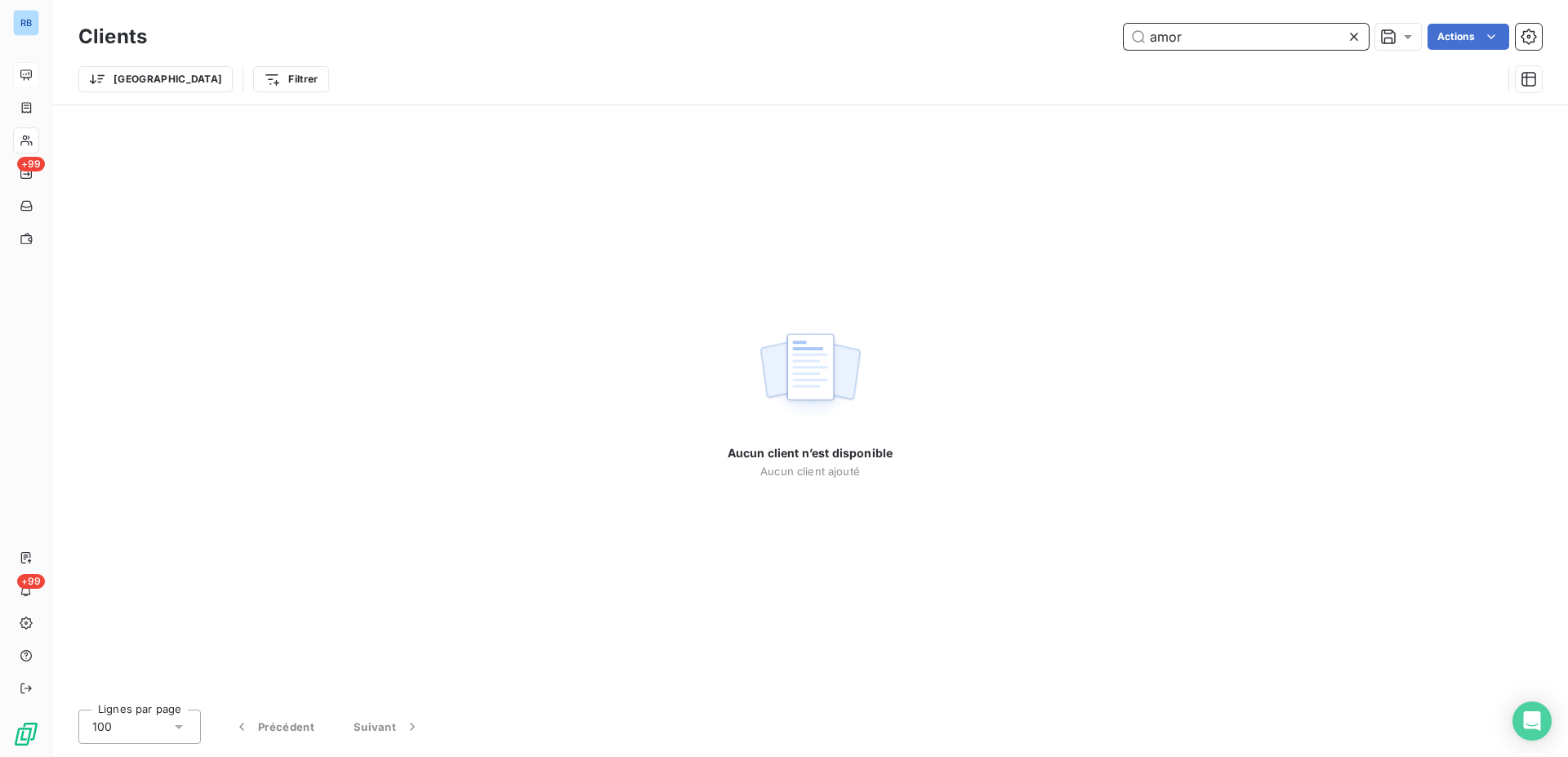
click at [1215, 42] on input "amor" at bounding box center [1246, 36] width 245 height 26
drag, startPoint x: 1184, startPoint y: 38, endPoint x: 1199, endPoint y: 65, distance: 30.9
click at [1184, 38] on input "amor poly" at bounding box center [1246, 36] width 245 height 26
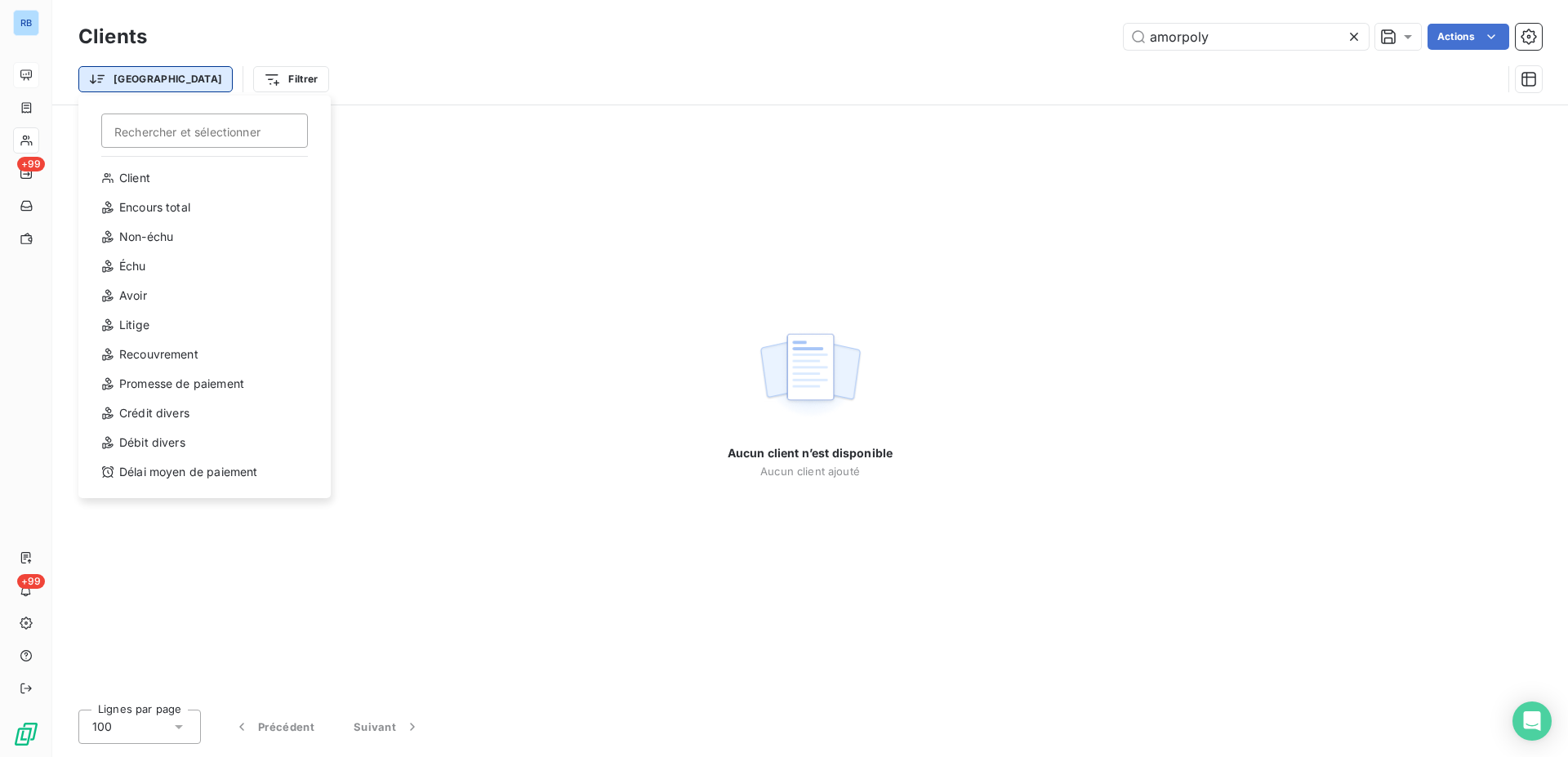
click at [134, 76] on html "RB +99 +99 Clients amorpoly Actions Trier Rechercher et sélectionner Client Enc…" at bounding box center [784, 378] width 1568 height 757
click at [163, 173] on div "Client" at bounding box center [205, 177] width 226 height 26
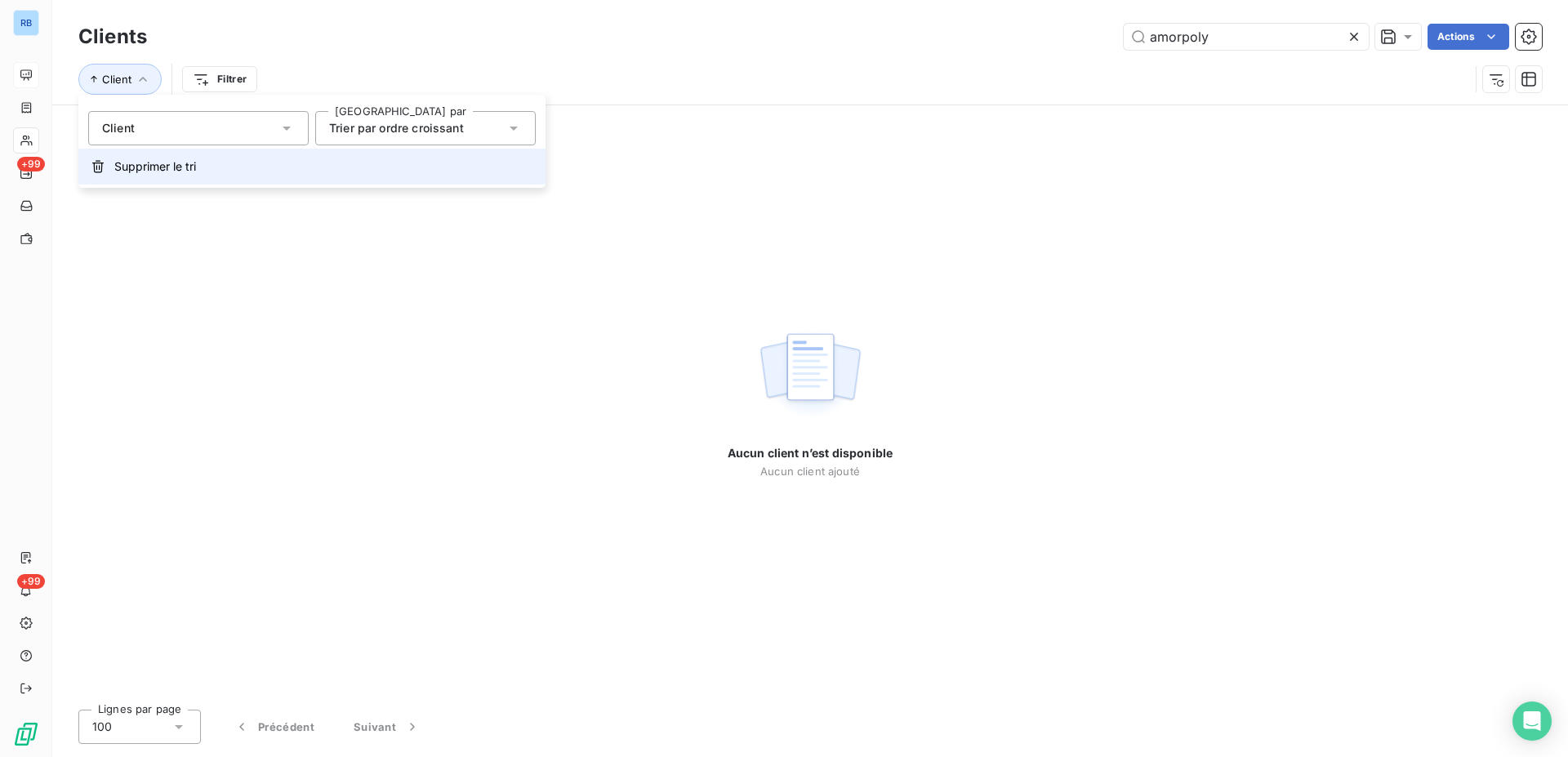
click at [178, 169] on span "Supprimer le tri" at bounding box center [155, 166] width 82 height 16
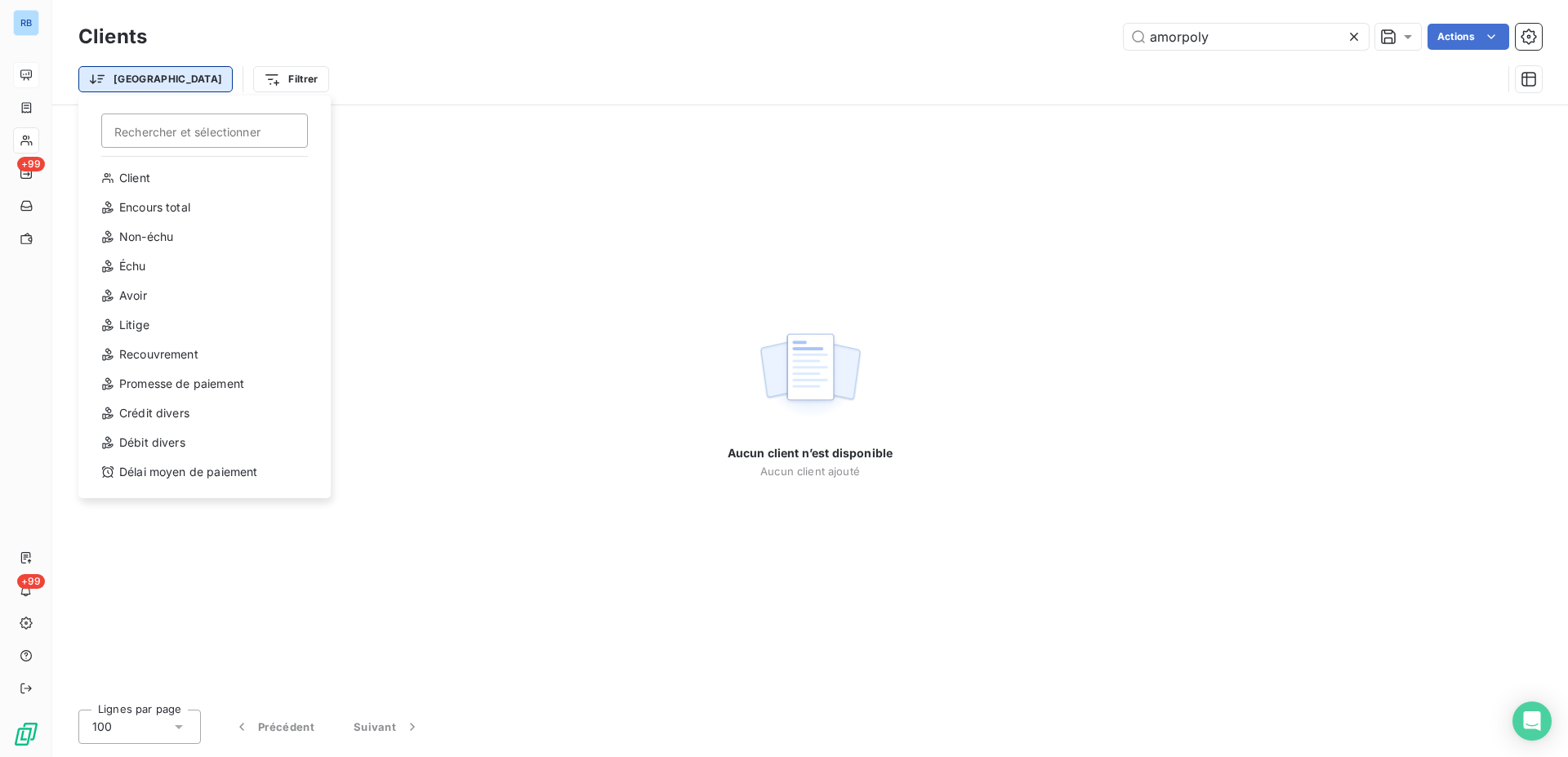
click at [105, 84] on html "RB +99 +99 Clients amorpoly Actions Trier Rechercher et sélectionner Client Enc…" at bounding box center [784, 378] width 1568 height 757
click at [123, 180] on div "Client" at bounding box center [205, 177] width 226 height 26
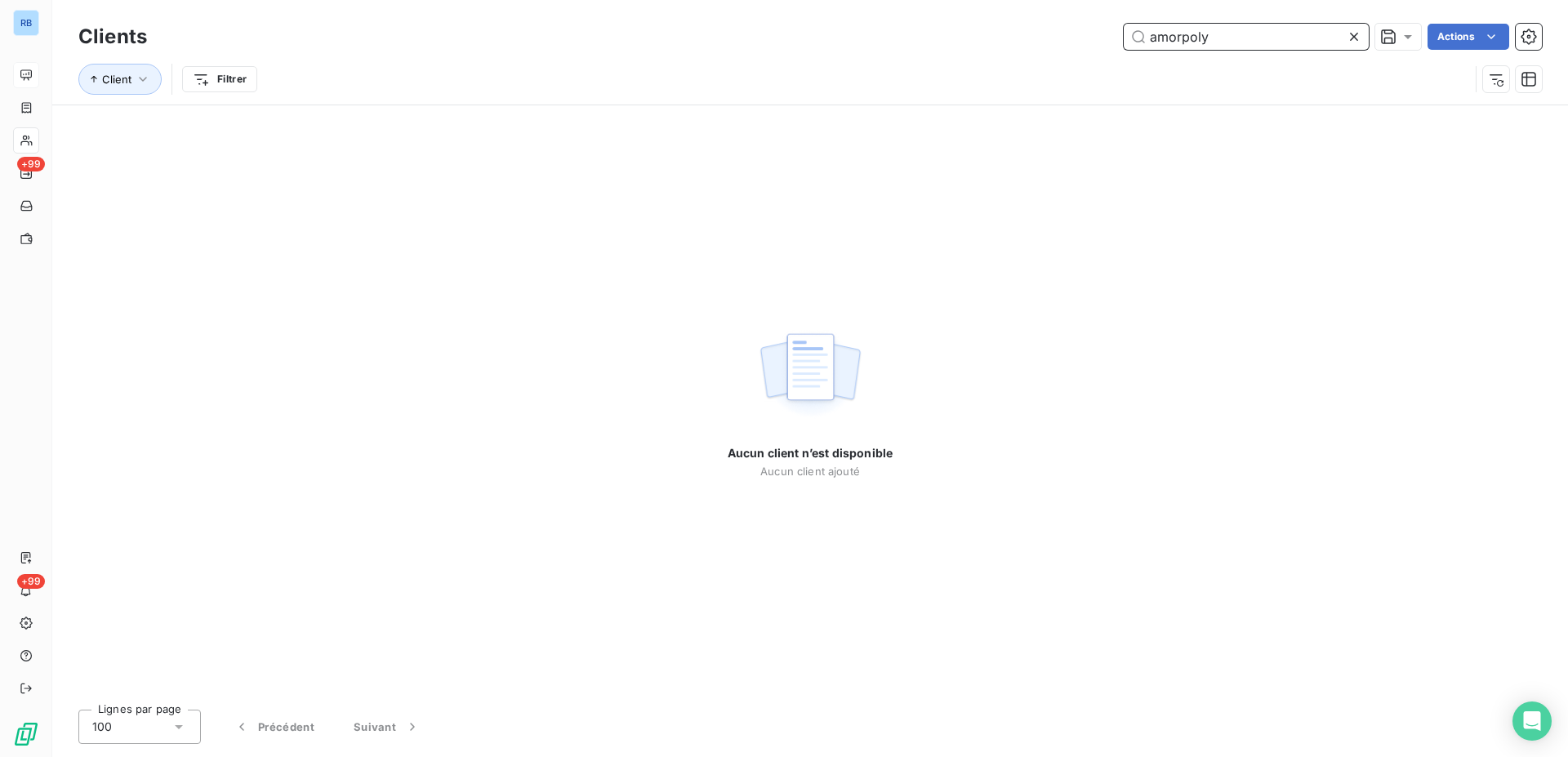
click at [1239, 36] on input "amorpoly" at bounding box center [1246, 36] width 245 height 26
drag, startPoint x: 1239, startPoint y: 36, endPoint x: 1184, endPoint y: 45, distance: 55.7
click at [1184, 45] on input "amorpoly" at bounding box center [1246, 36] width 245 height 26
type input "amor"
click at [204, 82] on html "RB +99 +99 Clients amor Actions Client Filtrer Aucun client n’est disponible Au…" at bounding box center [784, 378] width 1568 height 757
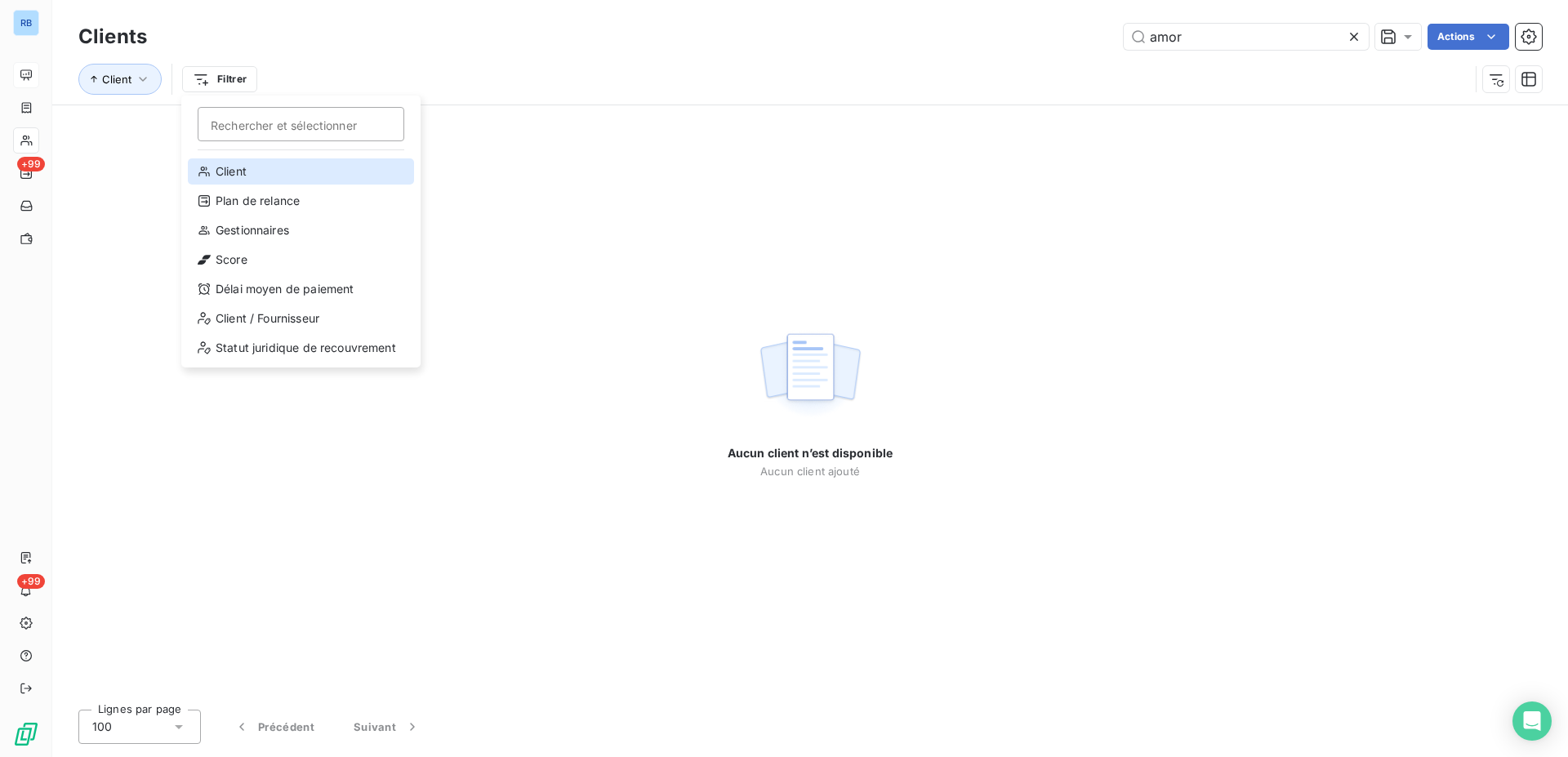
click at [231, 171] on div "Client" at bounding box center [301, 171] width 226 height 26
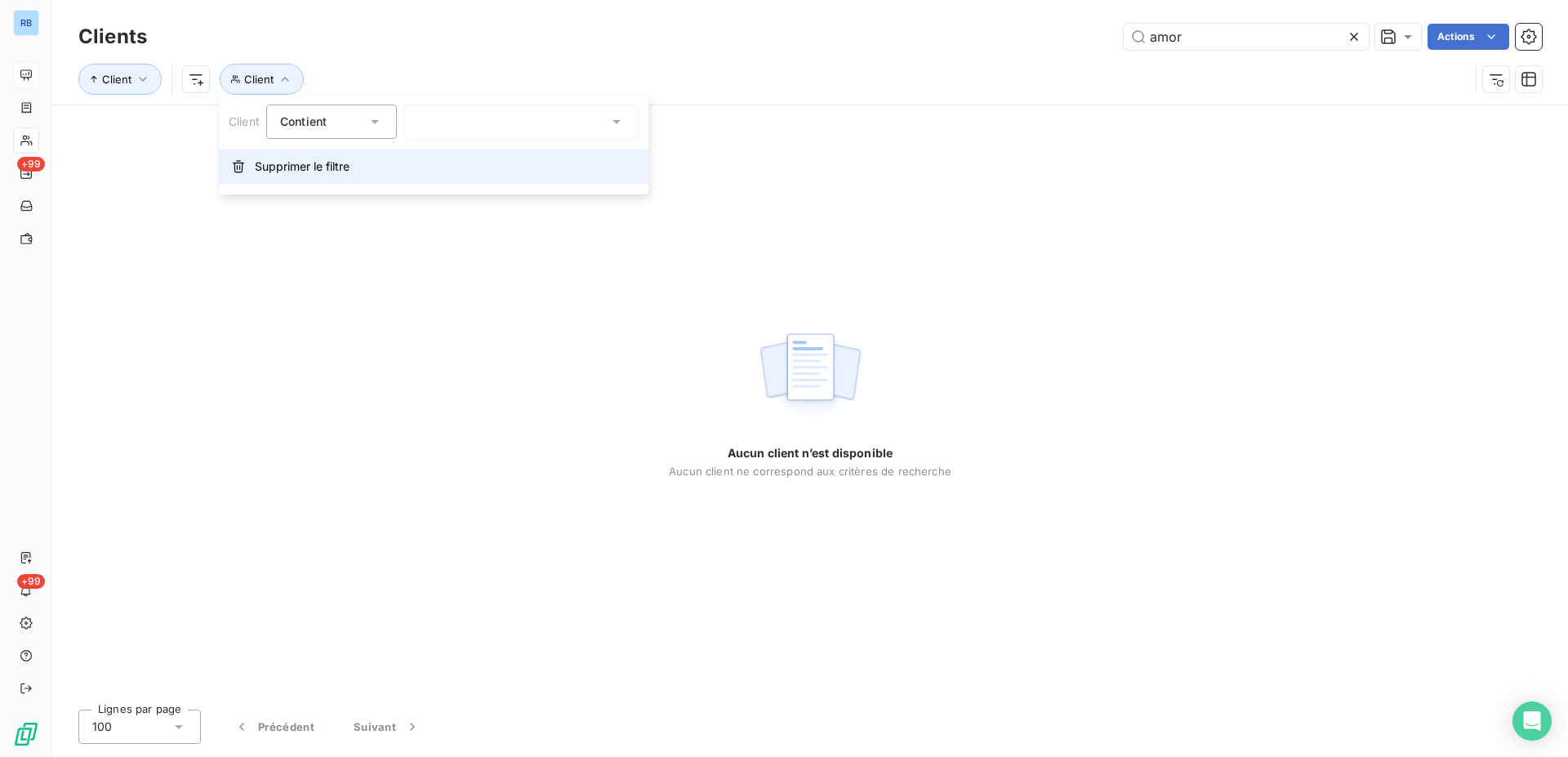
click at [340, 169] on span "Supprimer le filtre" at bounding box center [302, 166] width 94 height 16
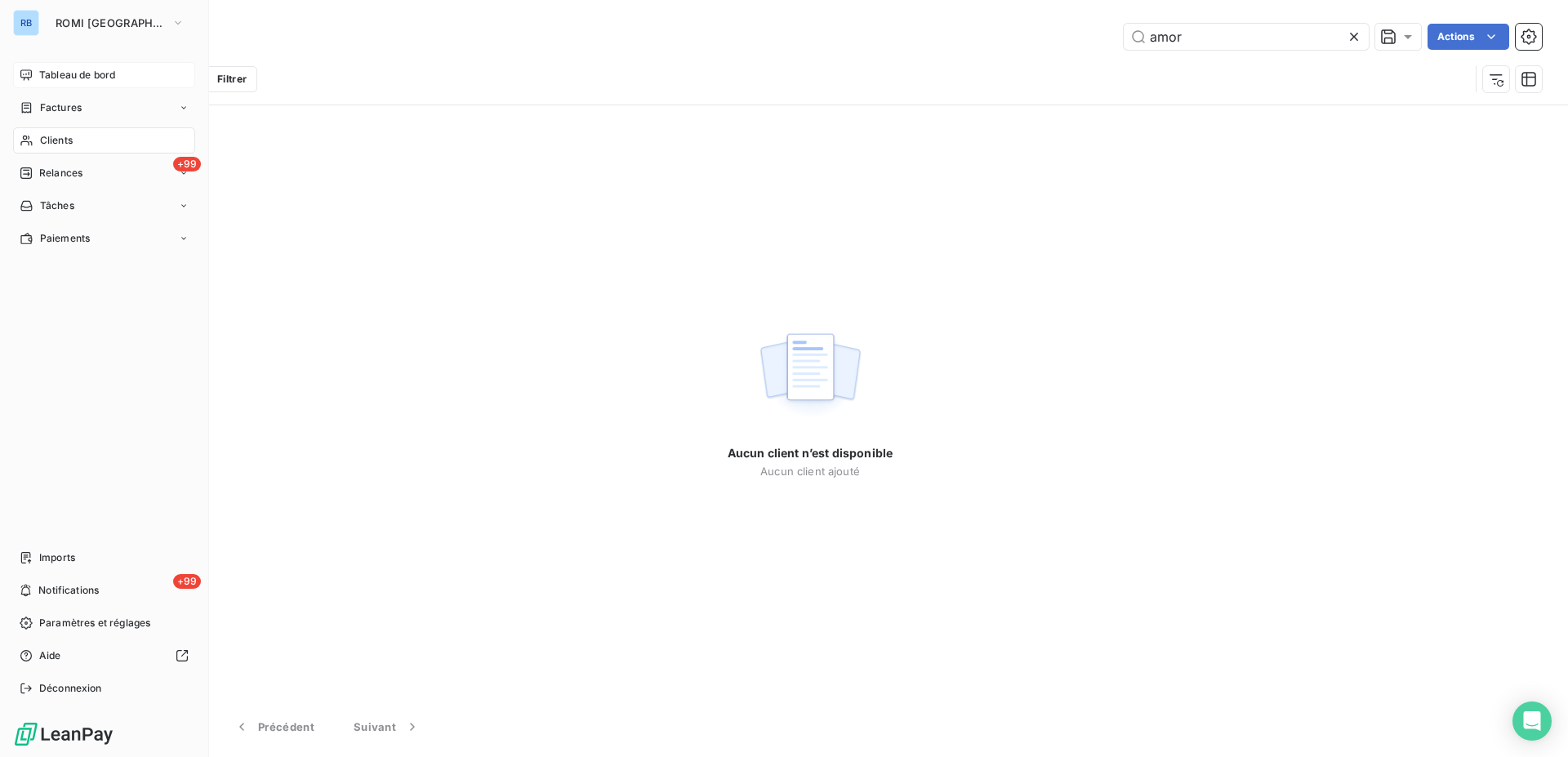
click at [34, 72] on div "Tableau de bord" at bounding box center [104, 75] width 182 height 26
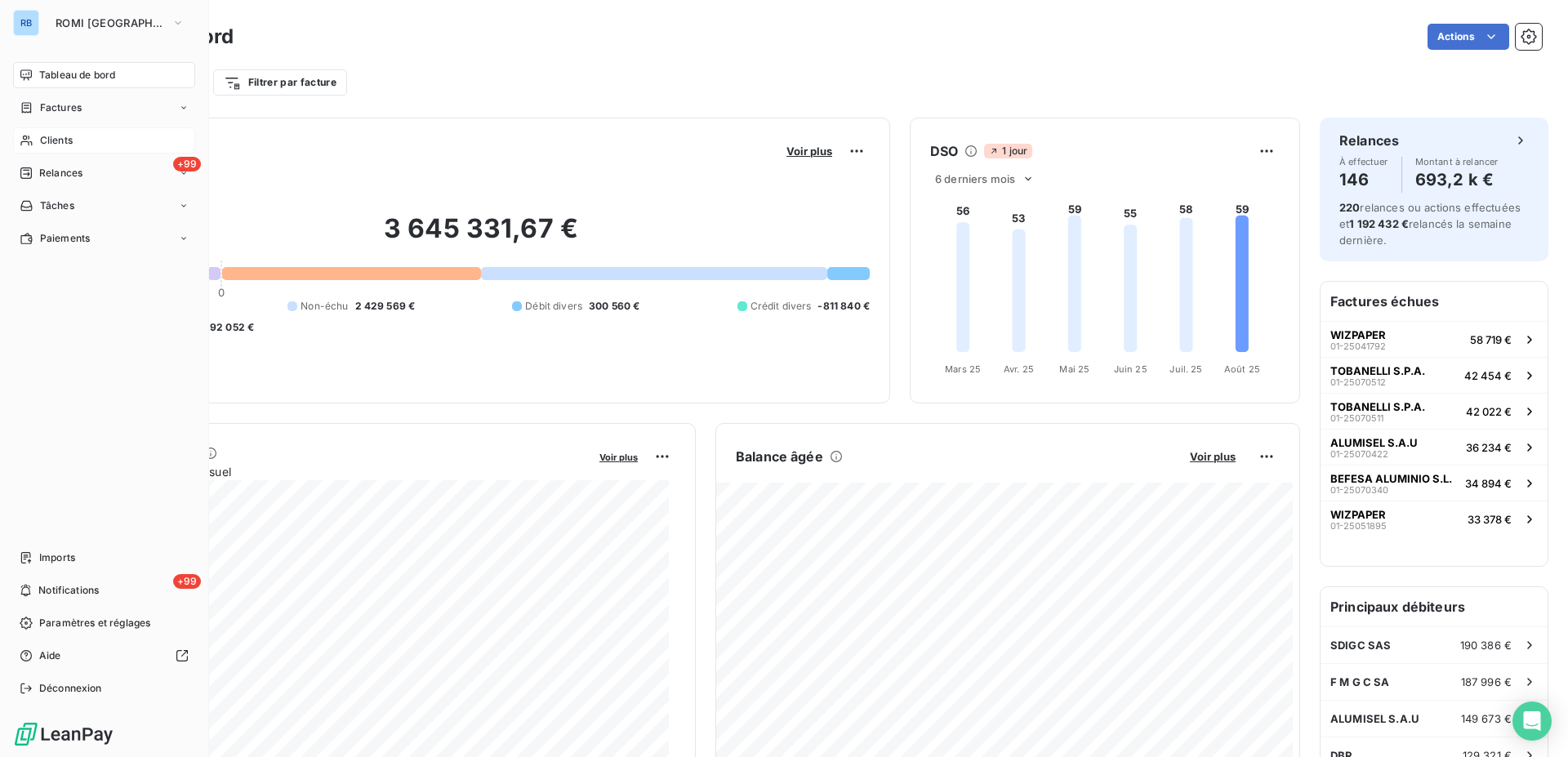
click at [48, 139] on span "Clients" at bounding box center [56, 141] width 33 height 15
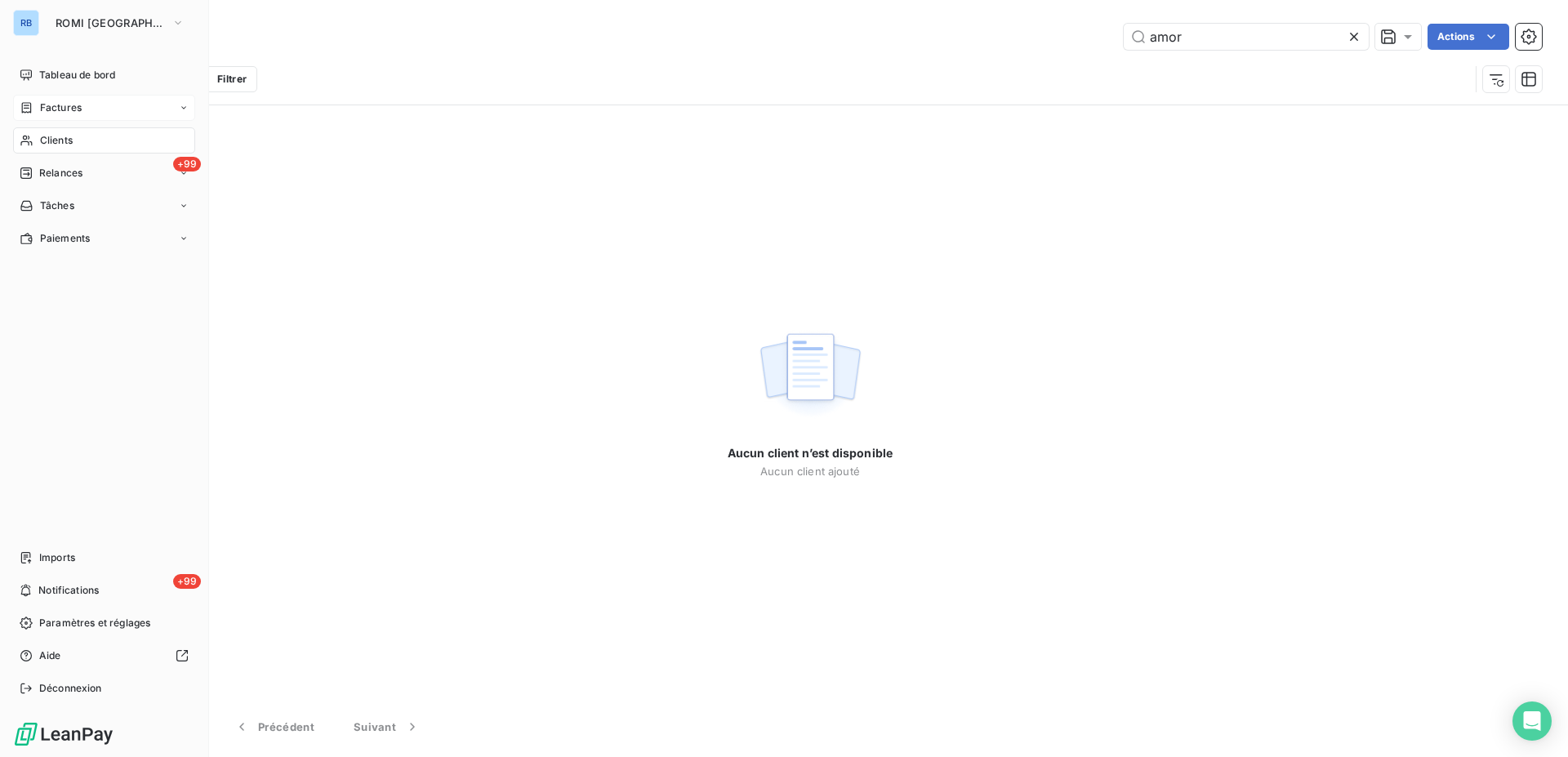
click at [47, 110] on span "Factures" at bounding box center [61, 108] width 42 height 15
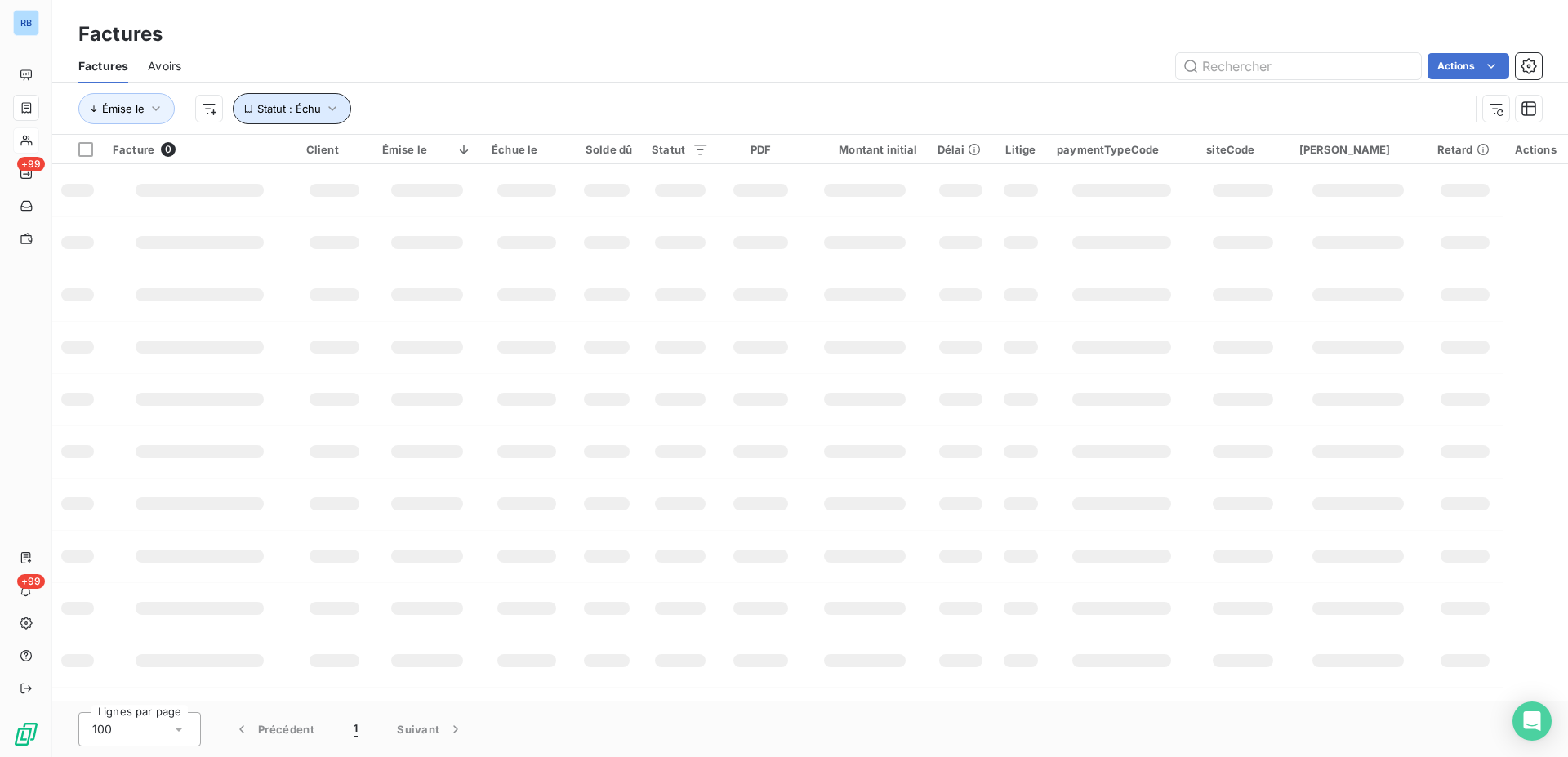
click at [327, 111] on icon "button" at bounding box center [332, 109] width 16 height 16
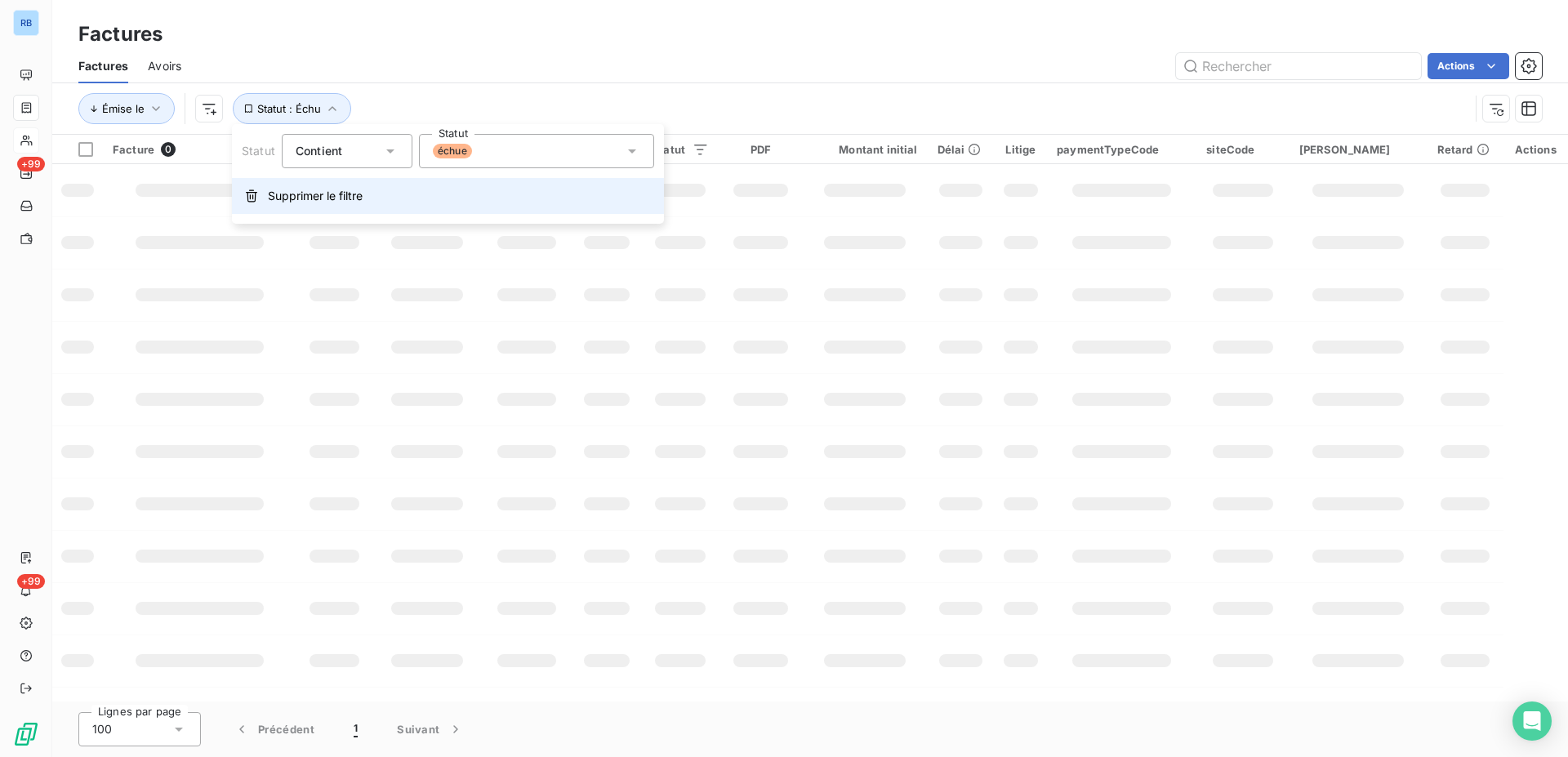
click at [292, 197] on span "Supprimer le filtre" at bounding box center [315, 196] width 94 height 16
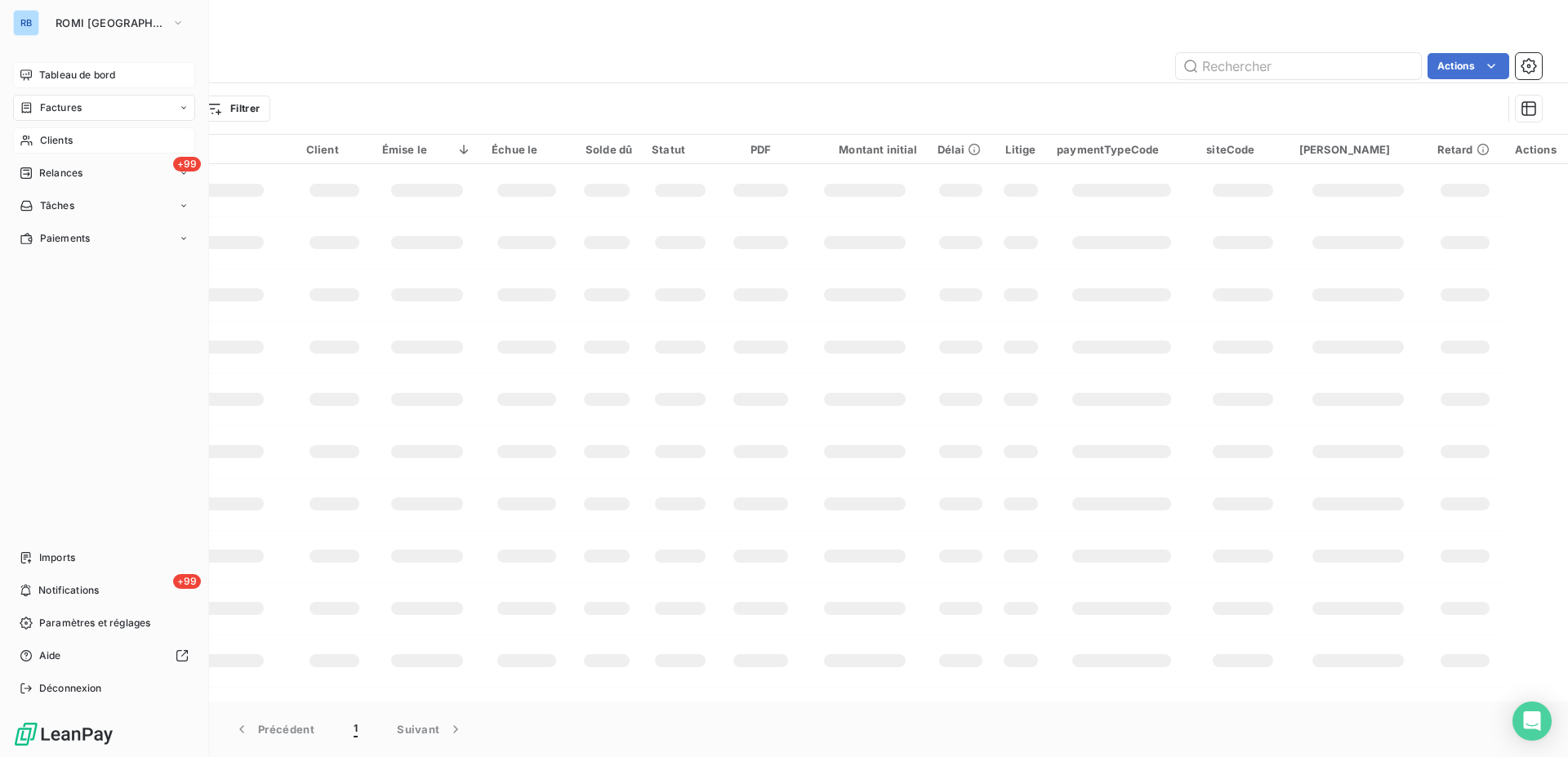
click at [64, 72] on span "Tableau de bord" at bounding box center [77, 75] width 76 height 15
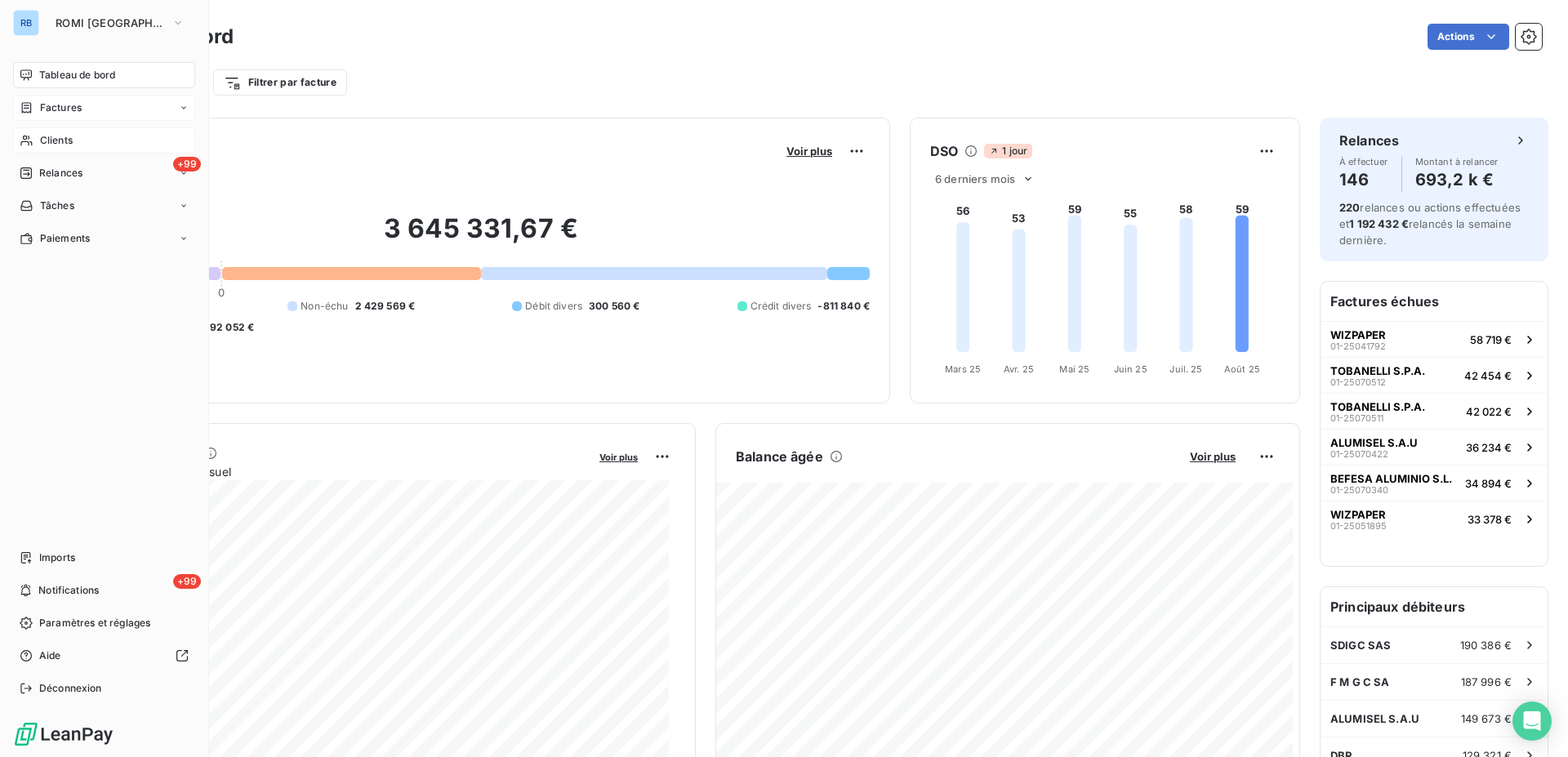
click at [32, 142] on icon at bounding box center [27, 141] width 14 height 13
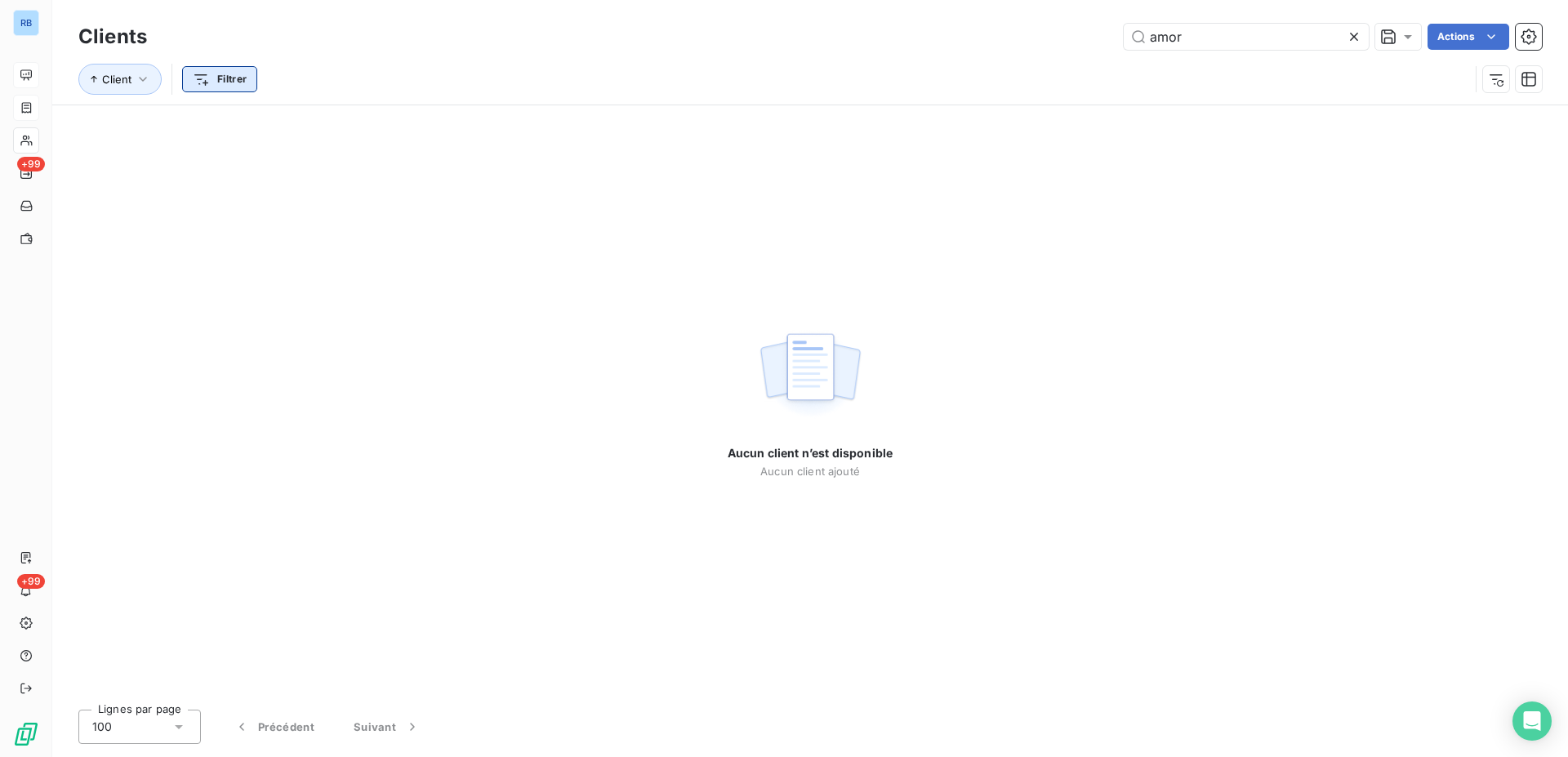
click at [210, 79] on html "RB +99 +99 Clients amor Actions Client Filtrer Aucun client n’est disponible Au…" at bounding box center [784, 378] width 1568 height 757
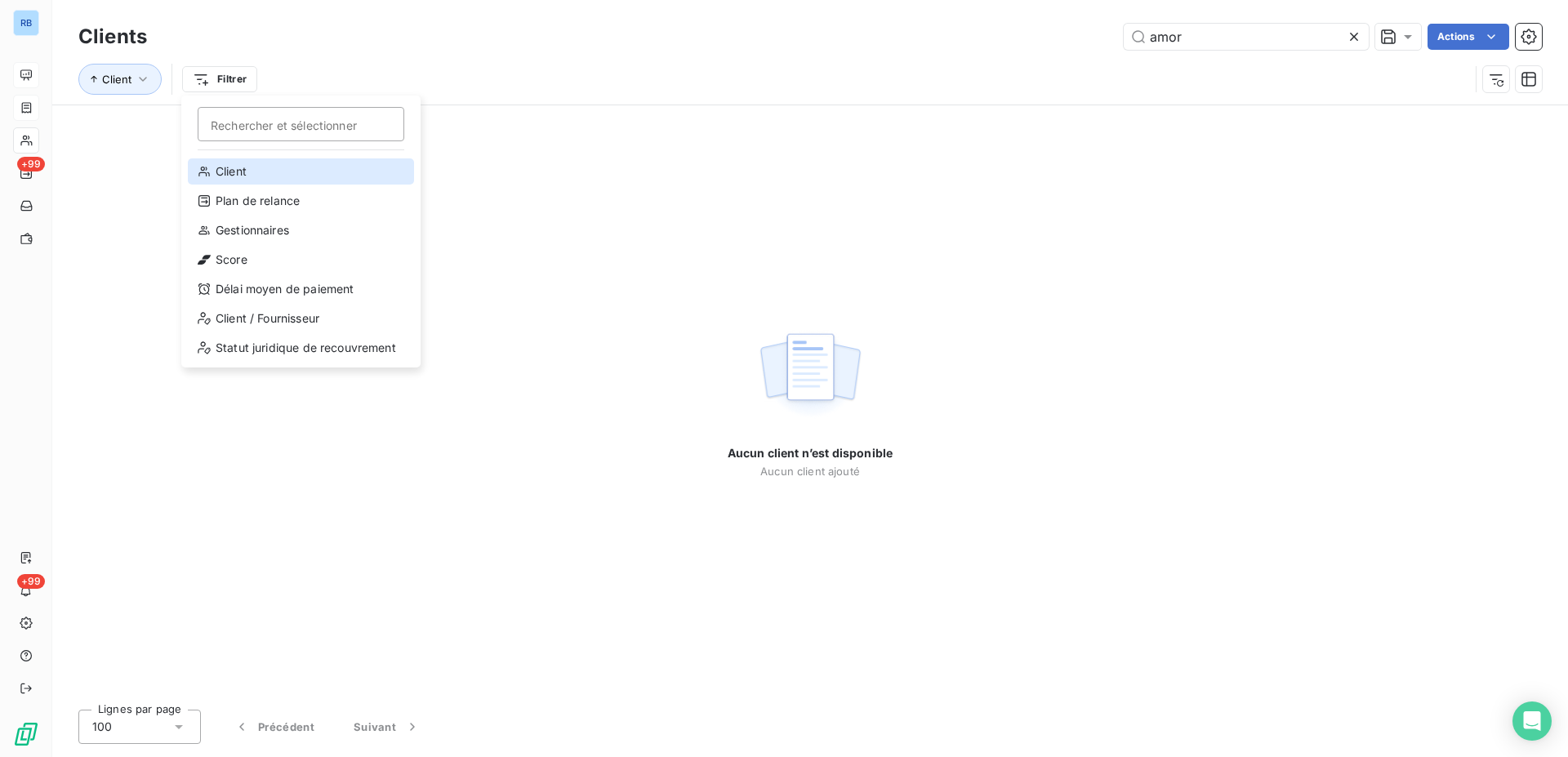
click at [279, 173] on div "Client" at bounding box center [301, 171] width 226 height 26
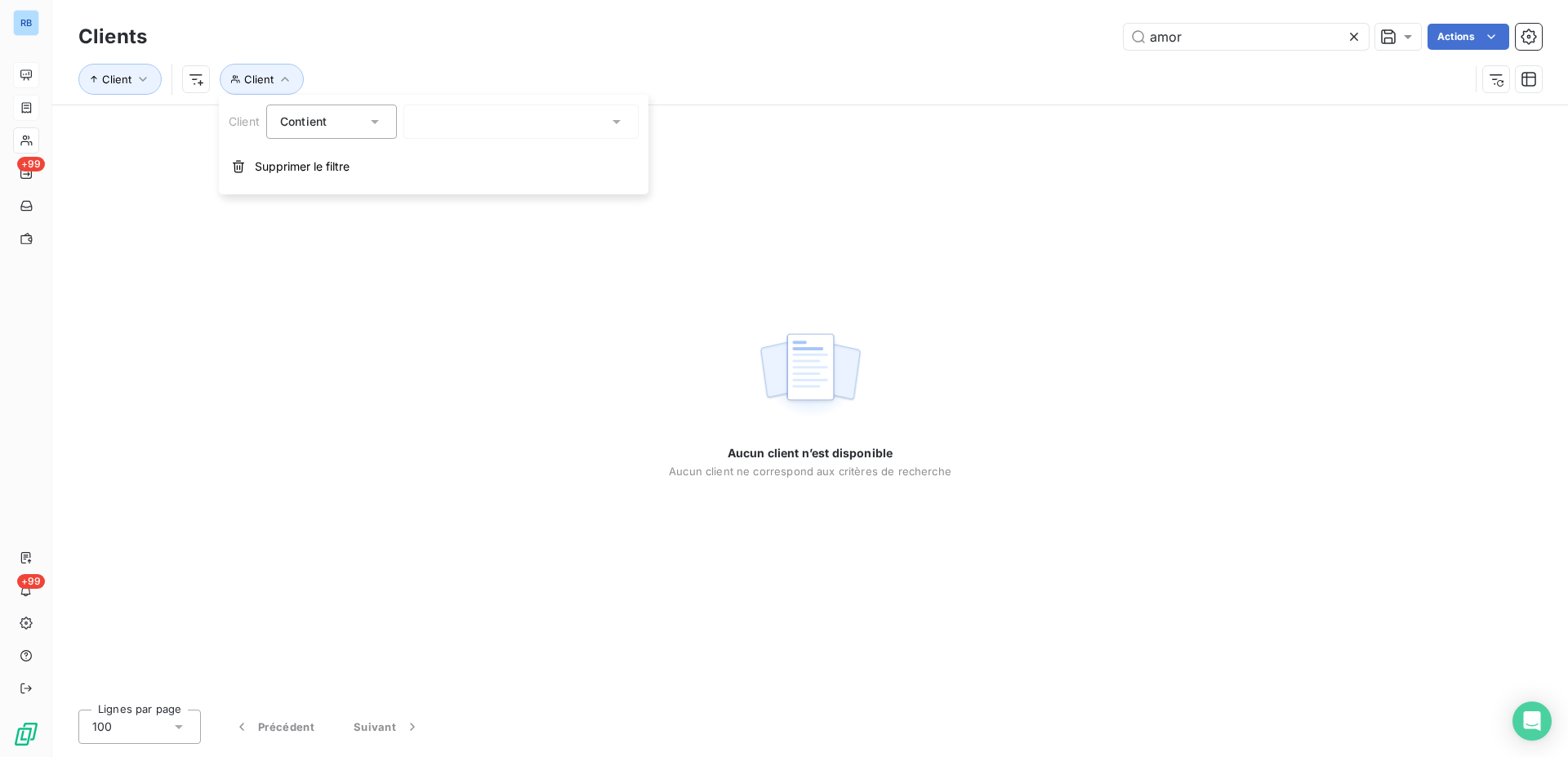
click at [518, 127] on div at bounding box center [521, 121] width 235 height 35
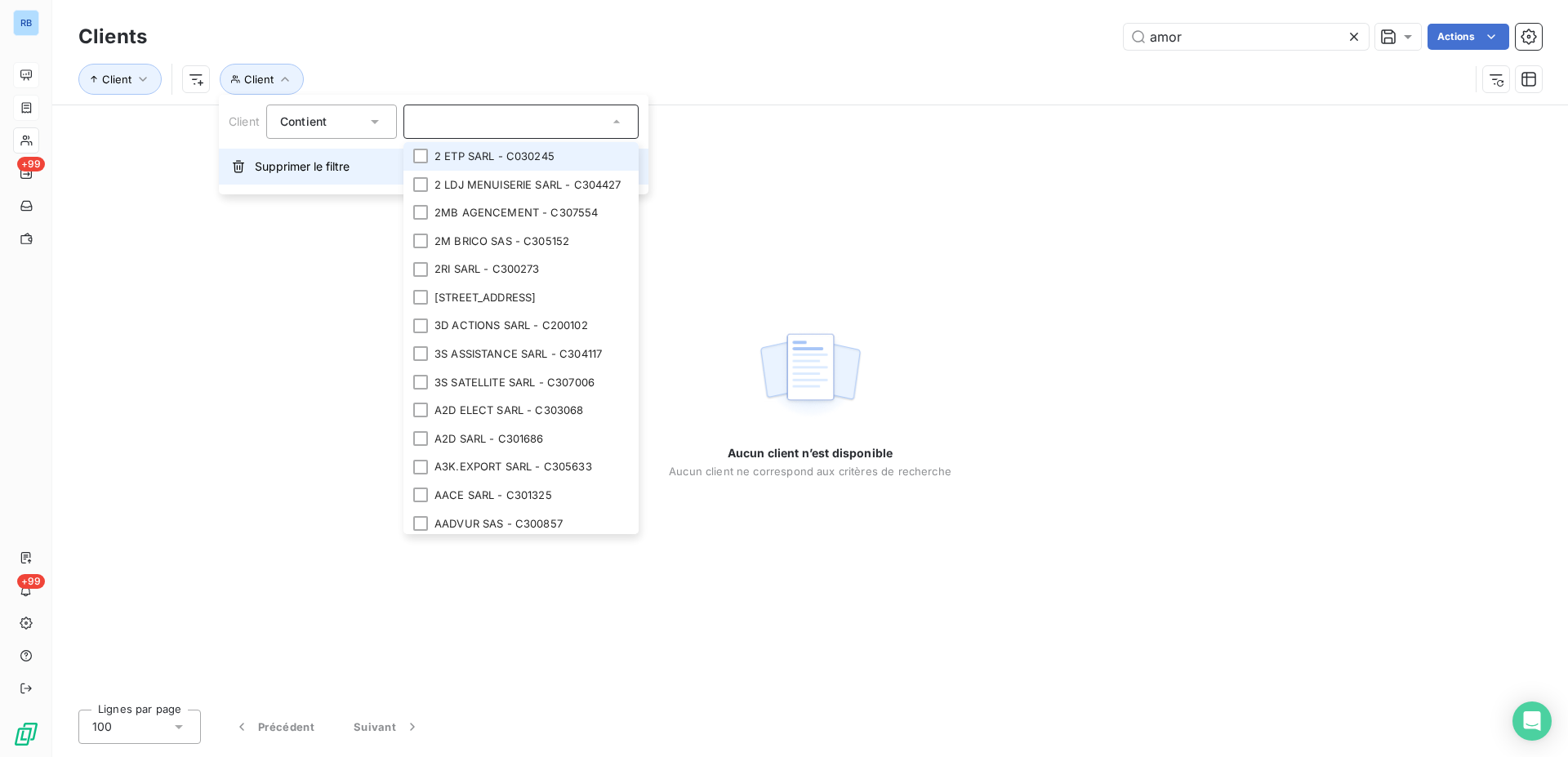
click at [295, 167] on span "Supprimer le filtre" at bounding box center [302, 166] width 94 height 16
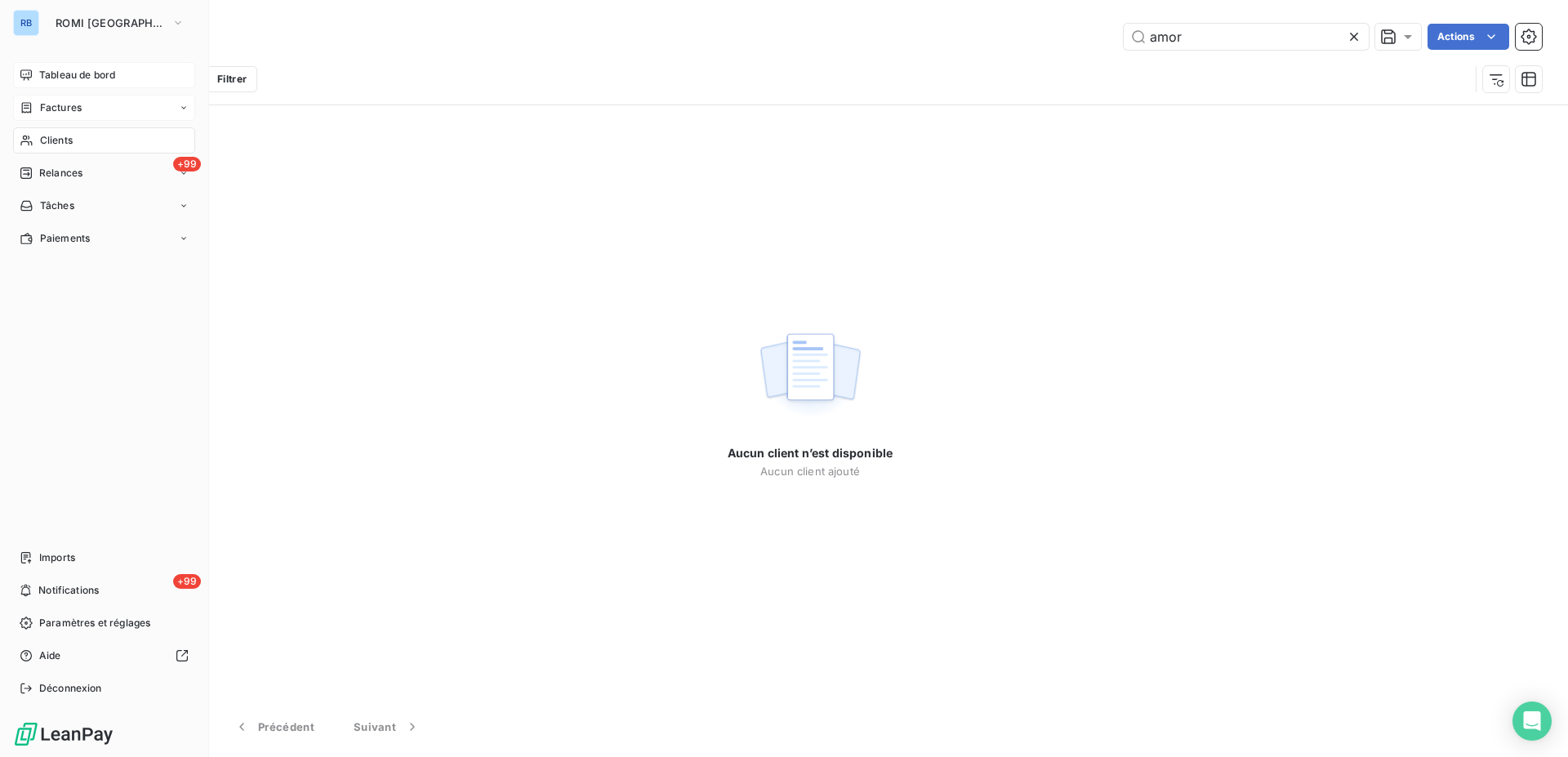
click at [45, 143] on span "Clients" at bounding box center [56, 141] width 33 height 15
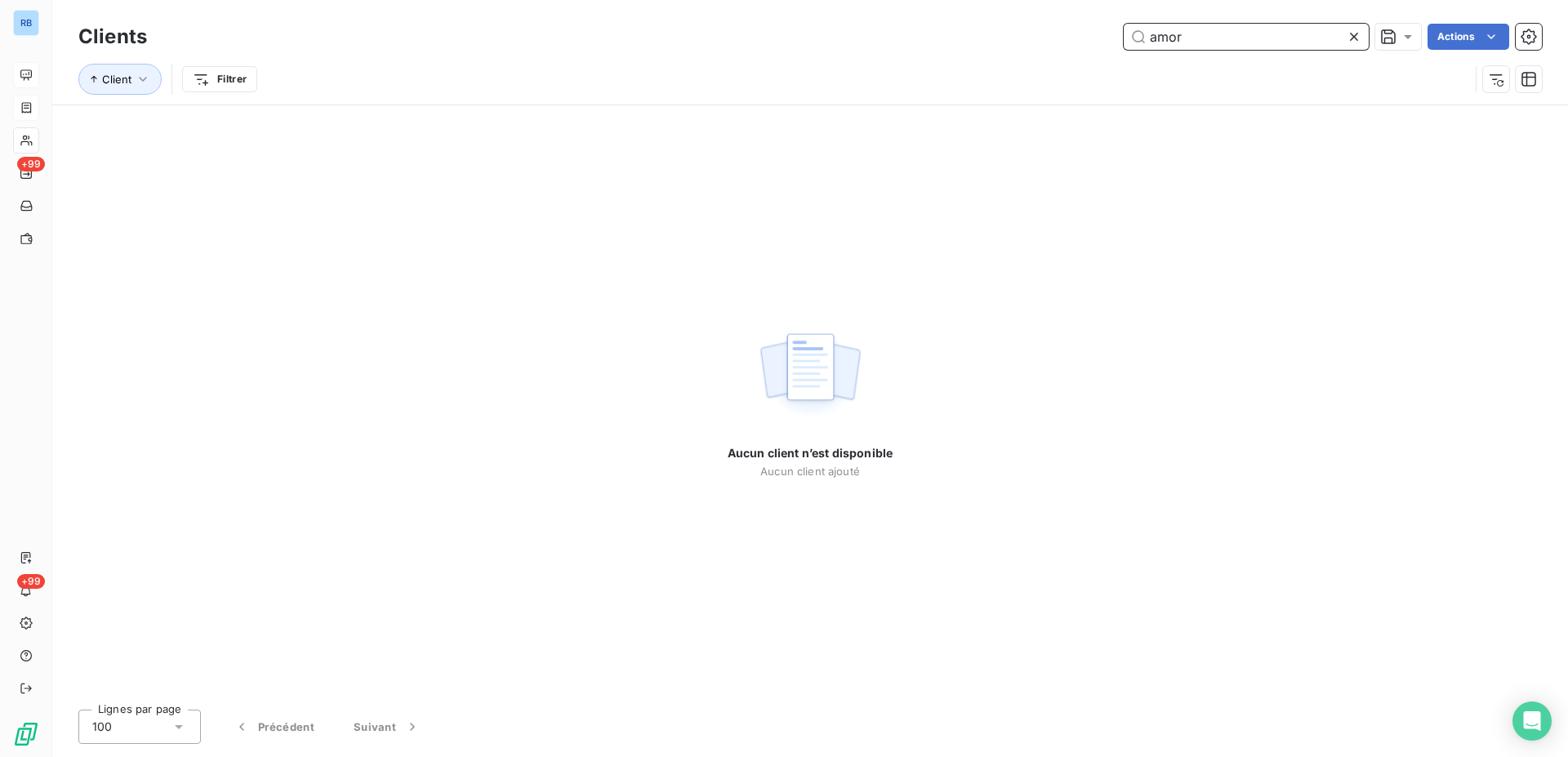
drag, startPoint x: 1186, startPoint y: 43, endPoint x: 938, endPoint y: 42, distance: 248.0
click at [1124, 42] on input "amor" at bounding box center [1246, 36] width 245 height 26
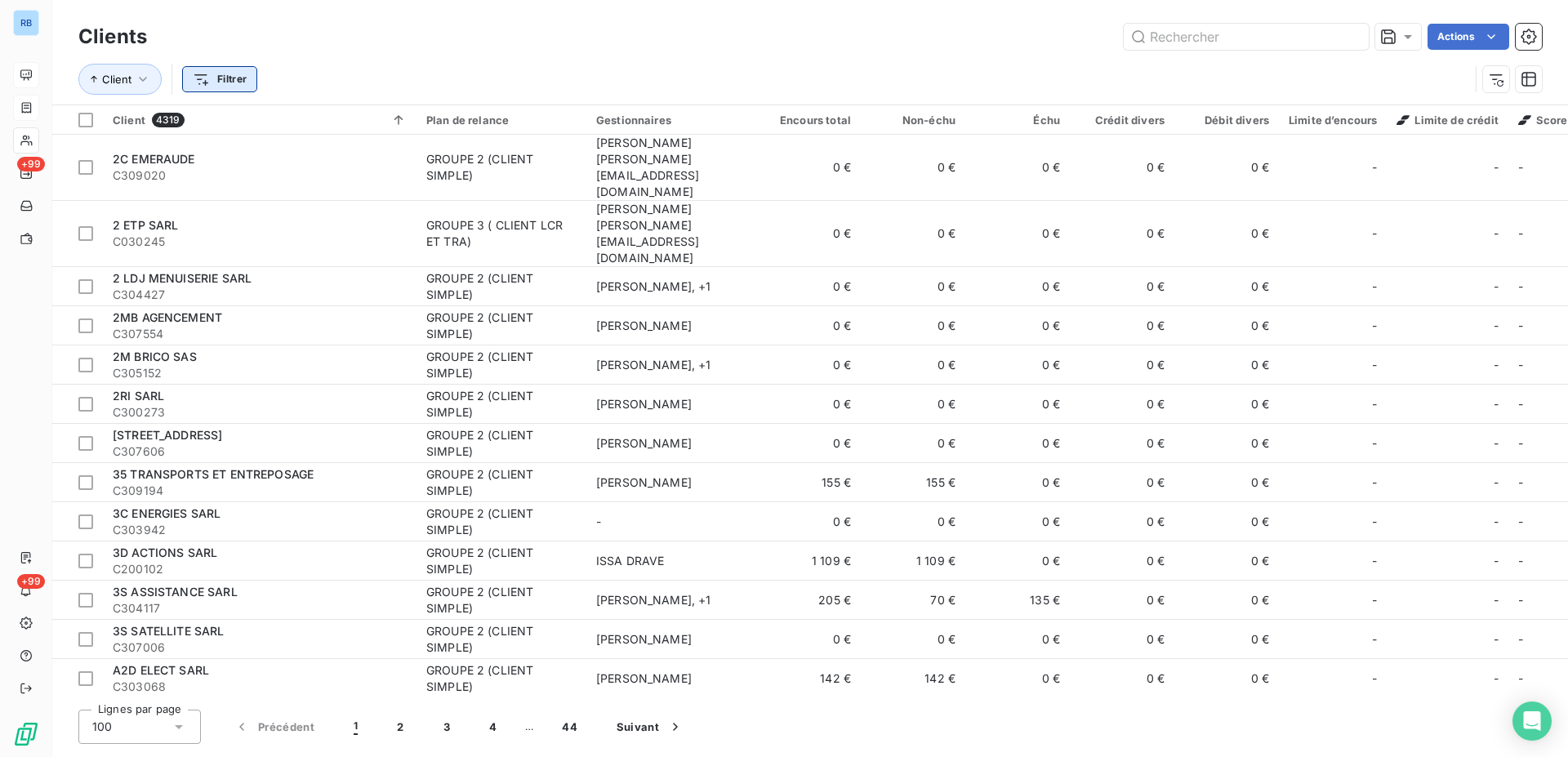
click at [198, 79] on html "RB +99 +99 Clients Actions Client Filtrer Client 4319 Plan de relance Gestionna…" at bounding box center [784, 378] width 1568 height 757
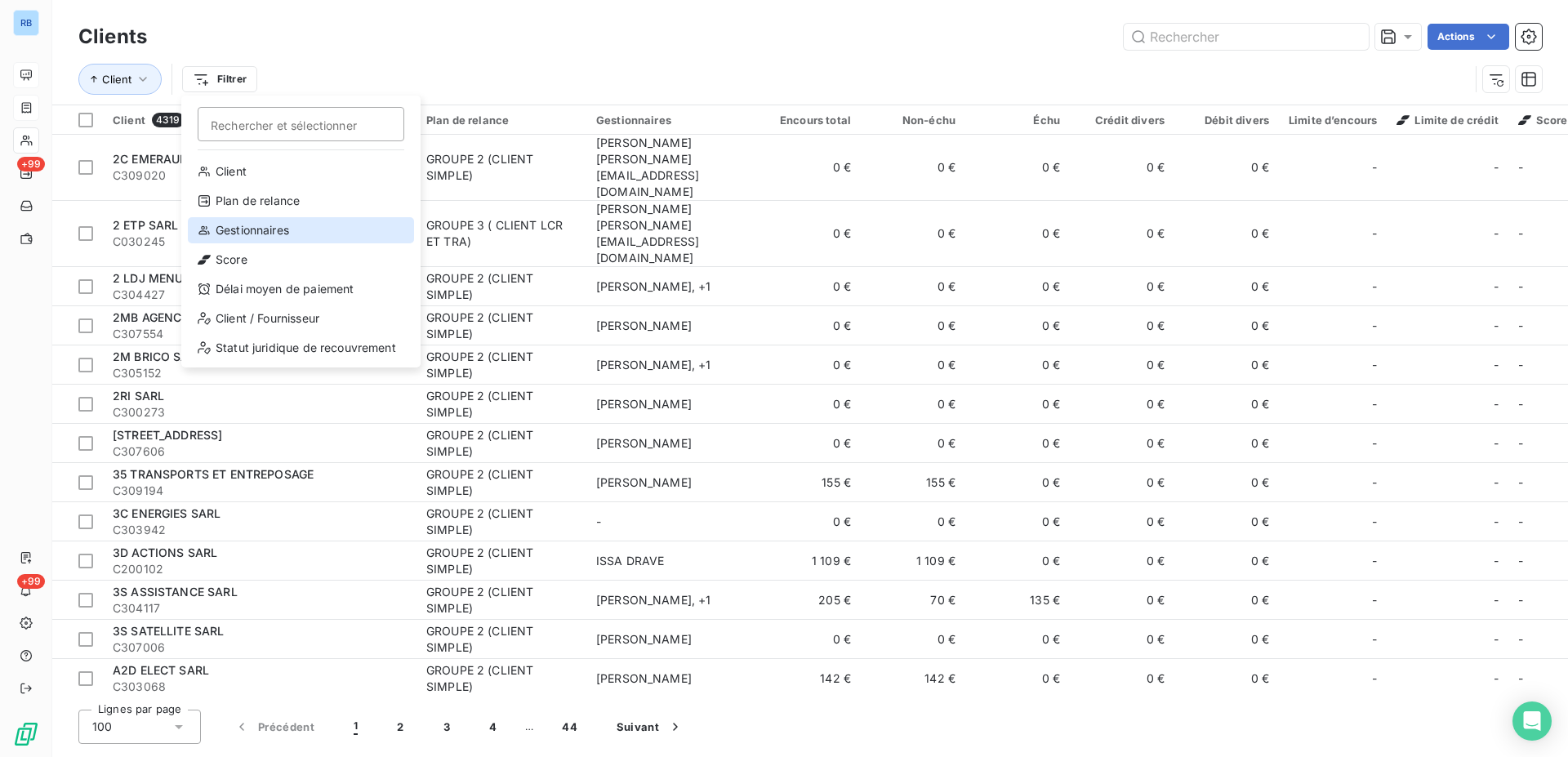
click at [292, 223] on div "Gestionnaires" at bounding box center [301, 230] width 226 height 26
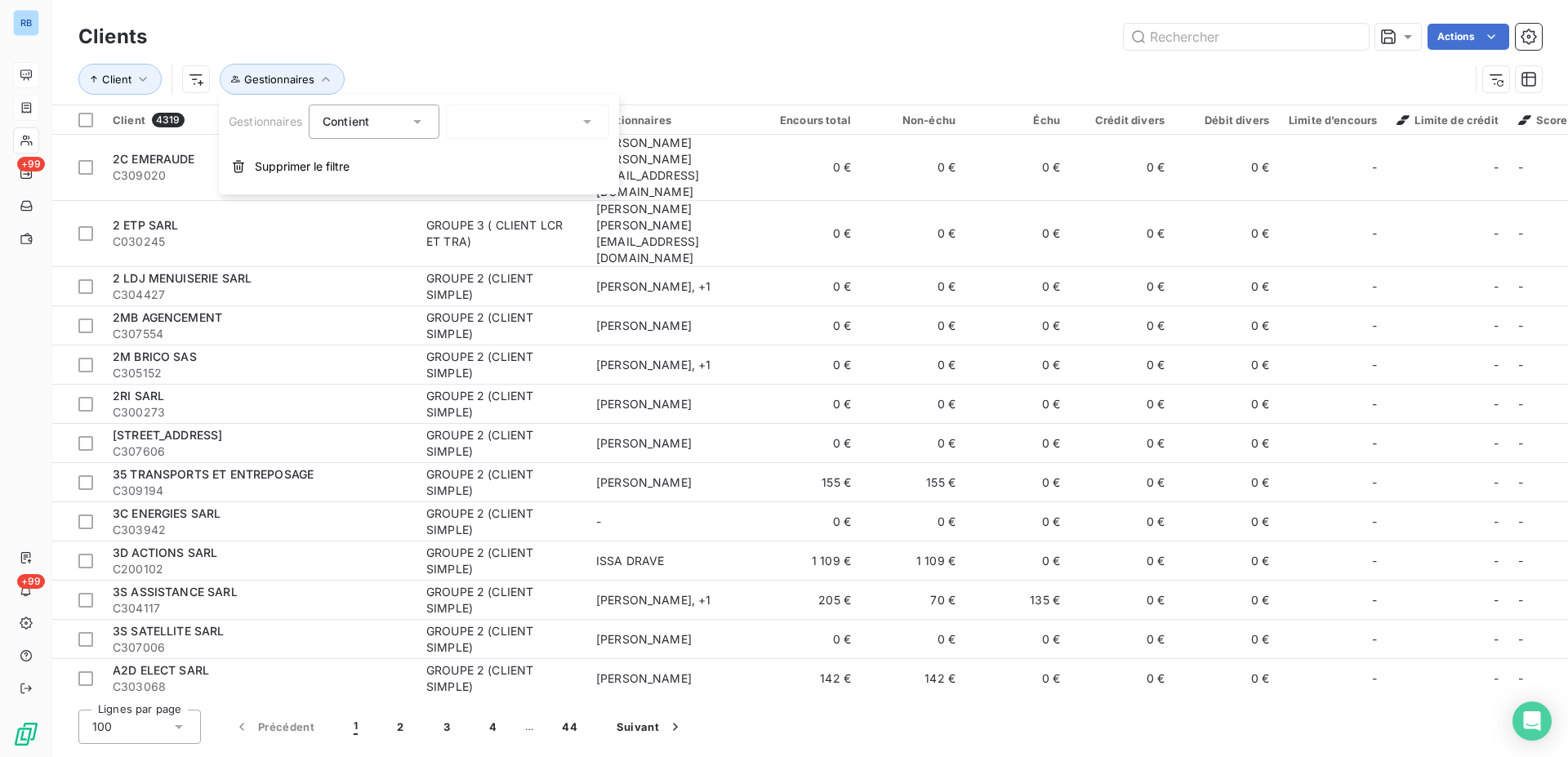
click at [581, 119] on div at bounding box center [528, 121] width 164 height 35
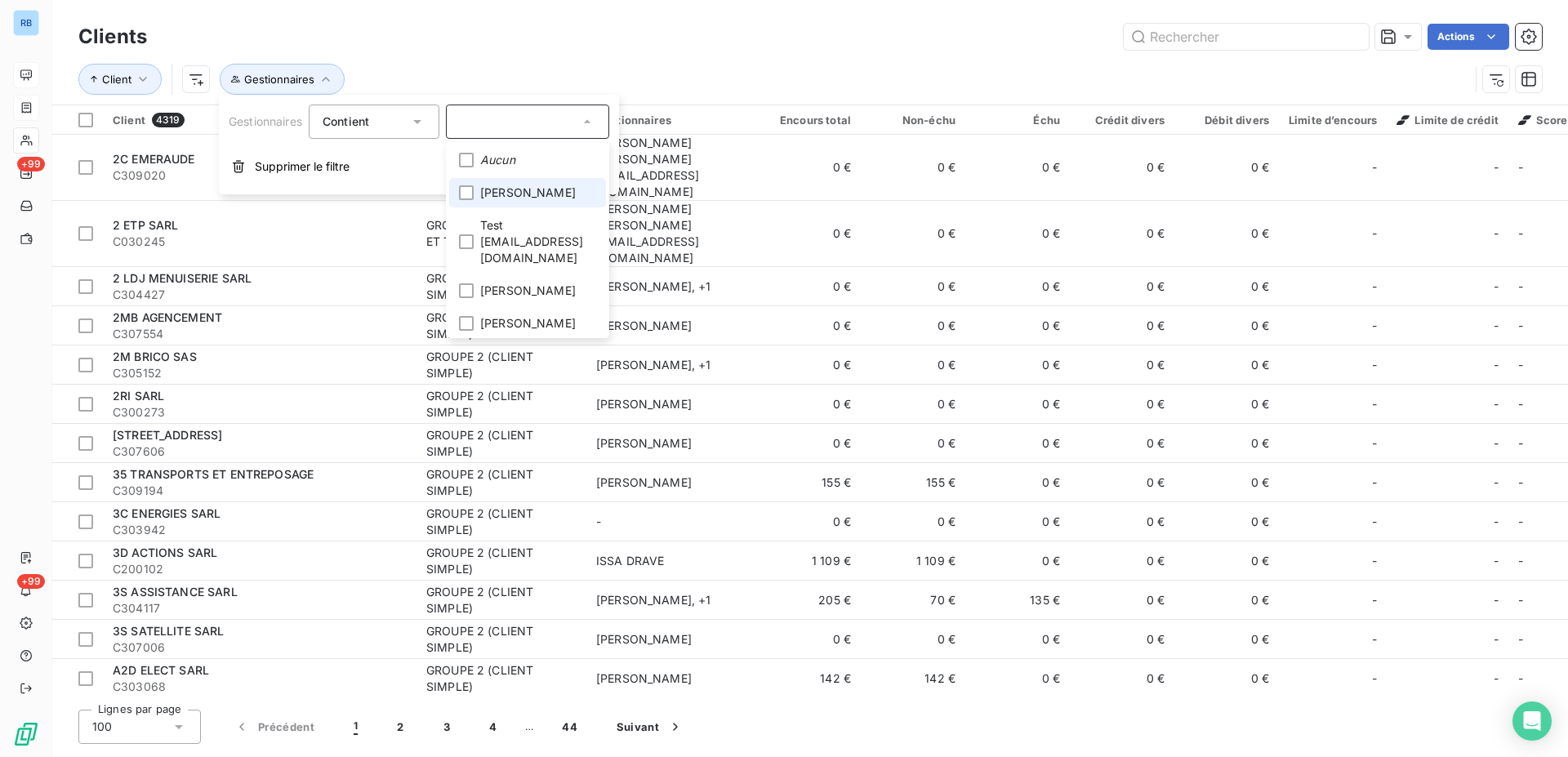
click at [534, 193] on span "Frederic MARAY" at bounding box center [528, 192] width 95 height 16
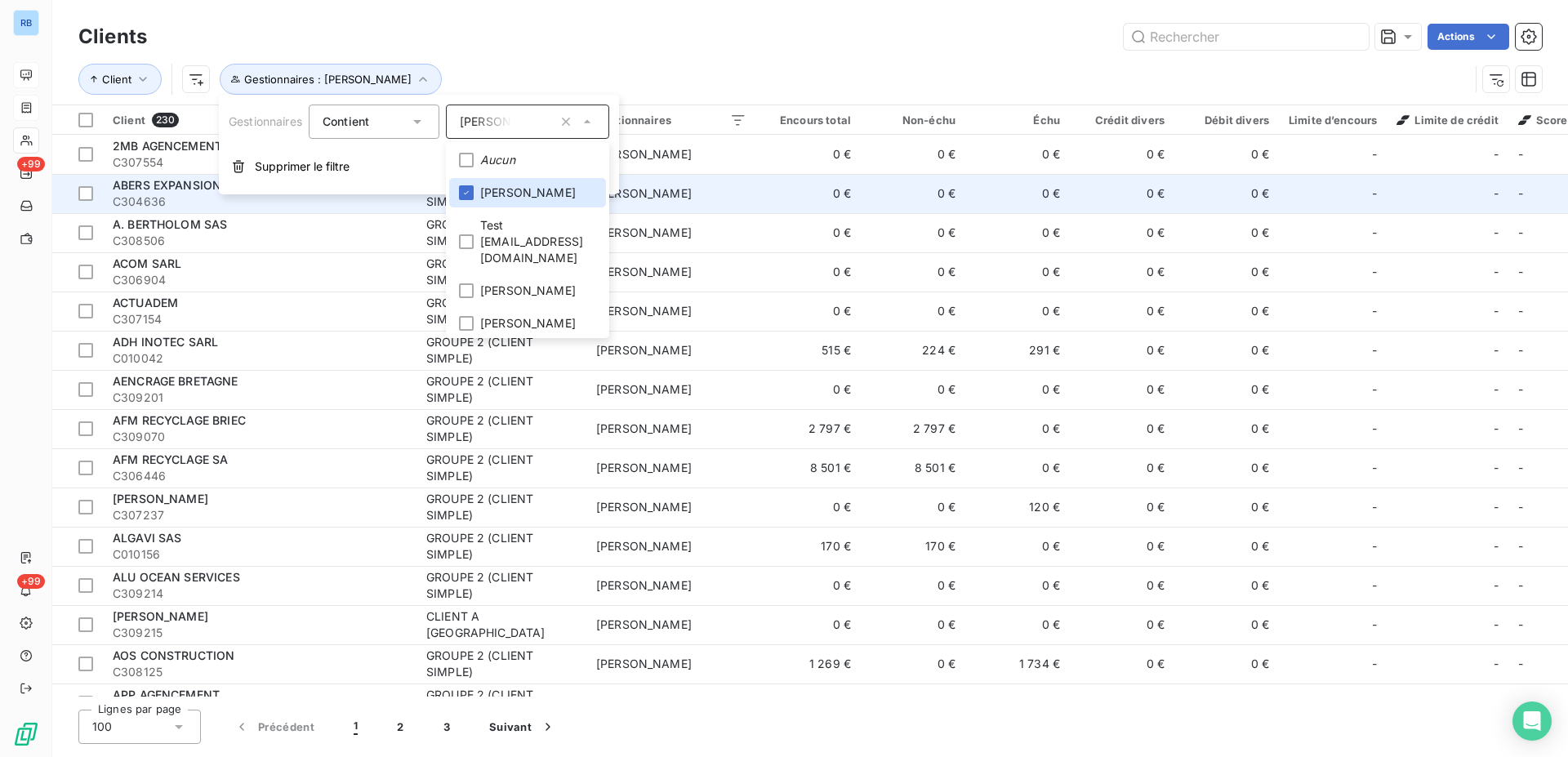
click at [1063, 206] on td "0 €" at bounding box center [1017, 193] width 104 height 39
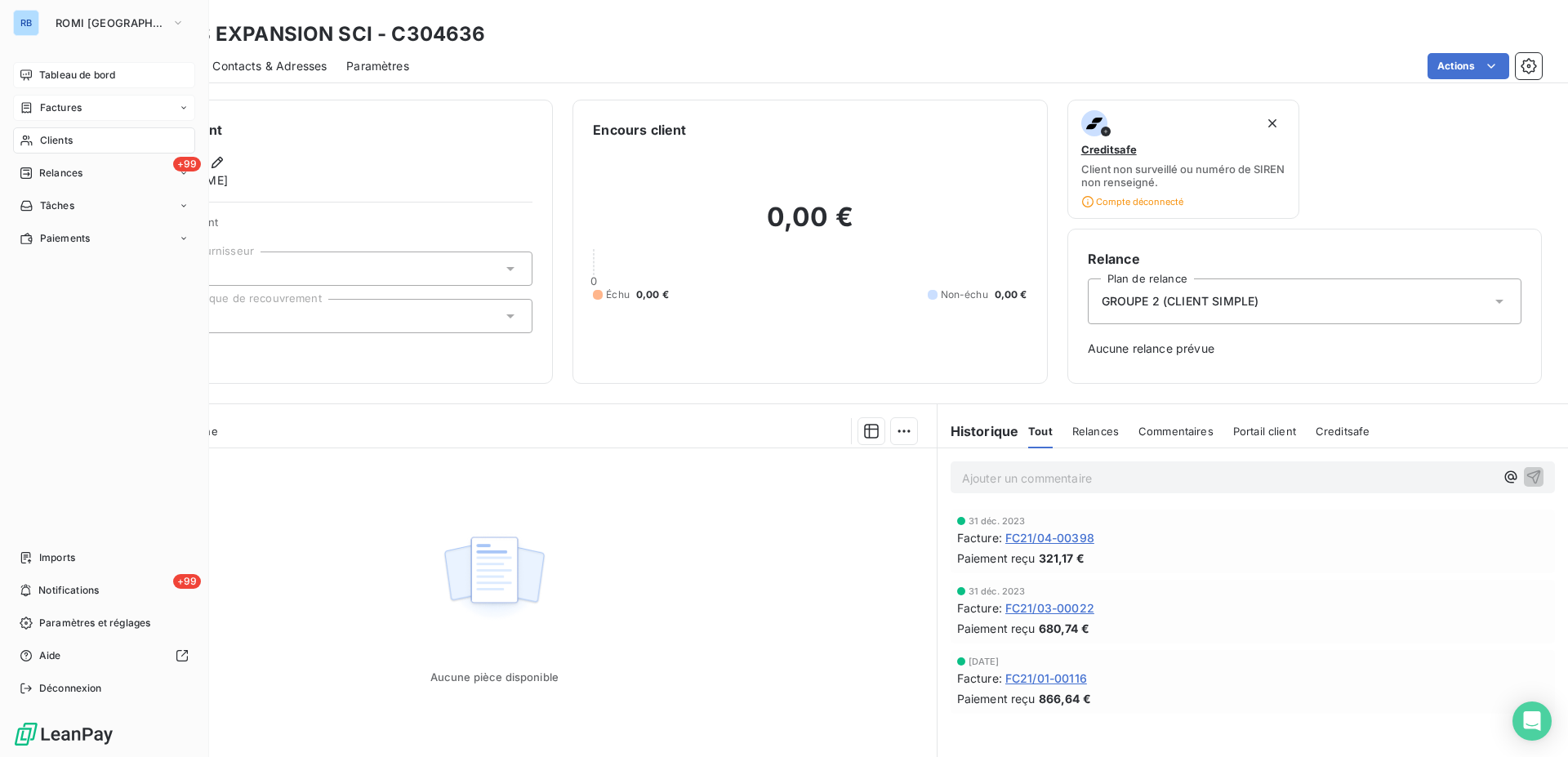
click at [48, 148] on div "Clients" at bounding box center [104, 140] width 182 height 26
click at [53, 146] on span "Clients" at bounding box center [56, 141] width 33 height 15
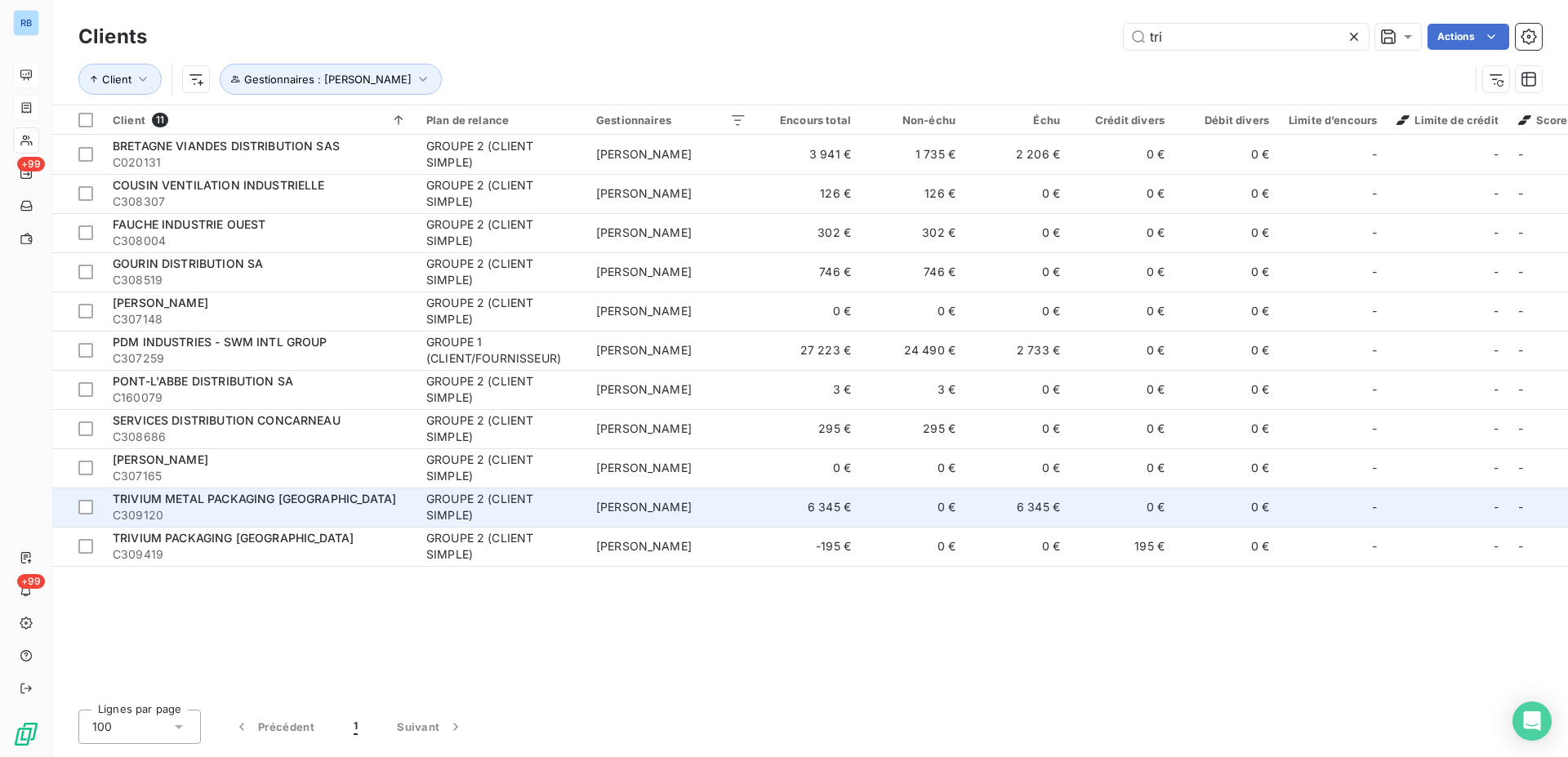
type input "tri"
click at [930, 503] on td "0 €" at bounding box center [912, 507] width 104 height 39
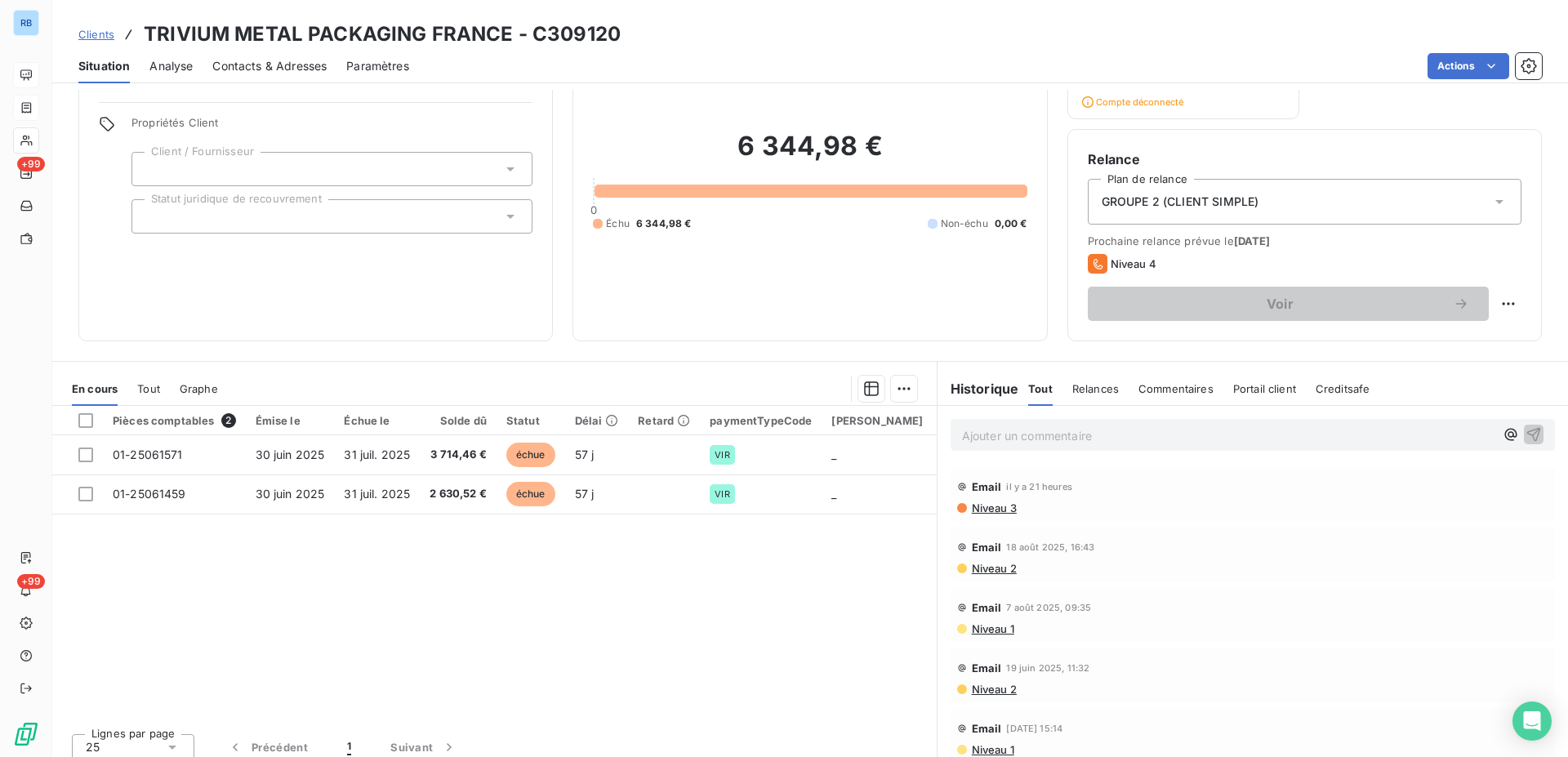
scroll to position [112, 0]
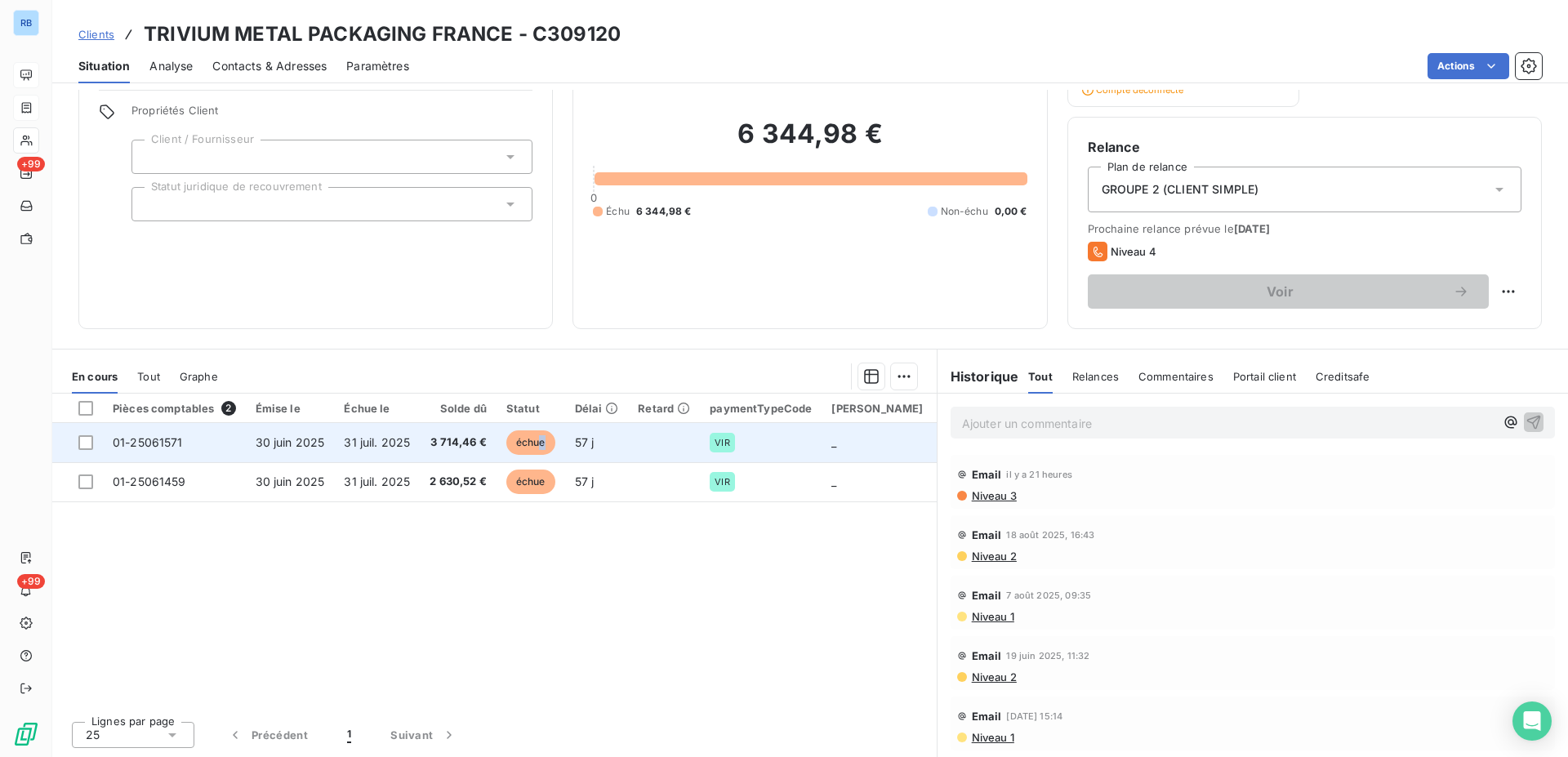
click at [542, 442] on span "échue" at bounding box center [530, 443] width 49 height 25
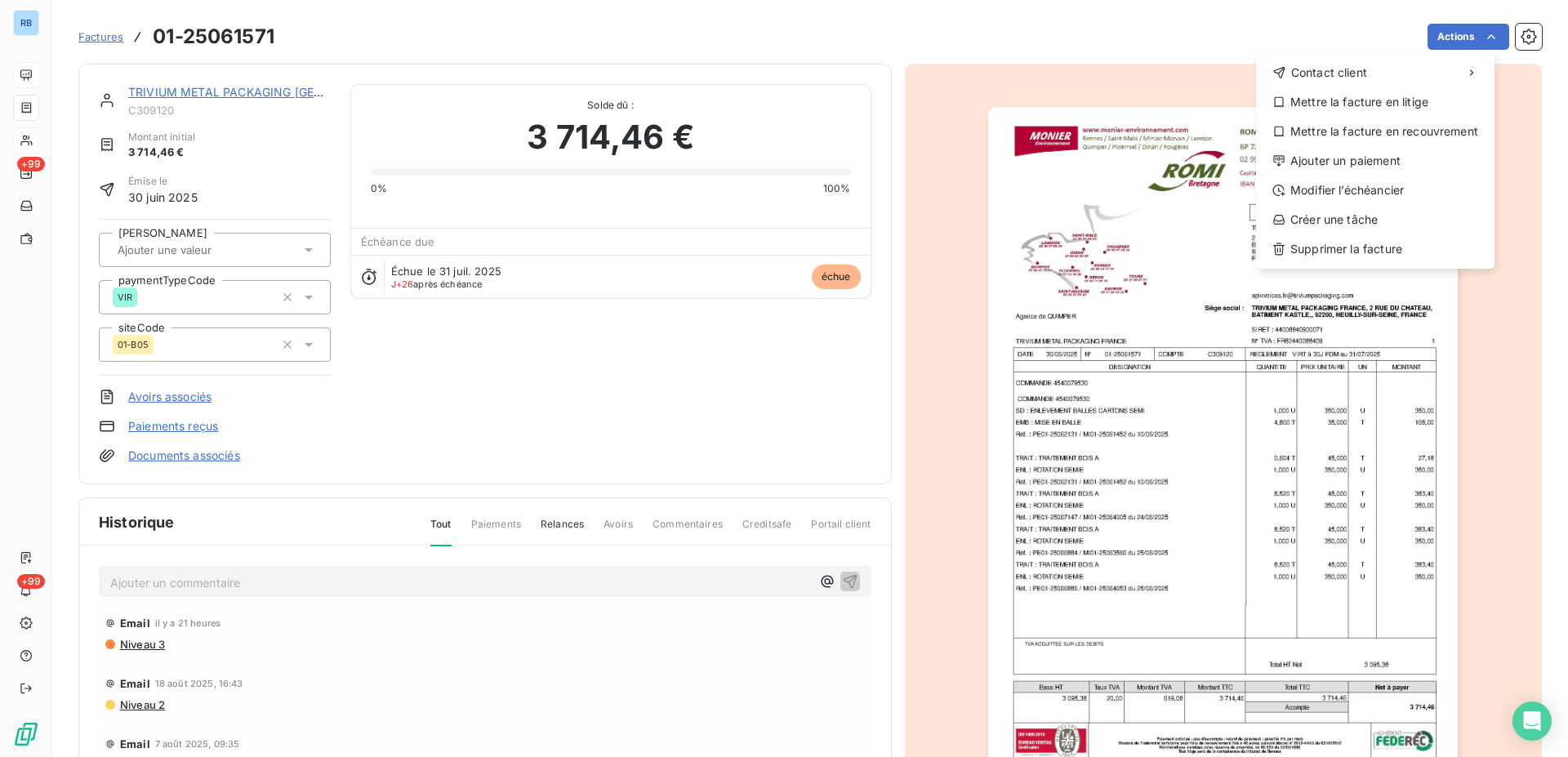
click at [1476, 35] on html "RB +99 +99 Factures 01-25061571 Actions Contact client Mettre la facture en lit…" at bounding box center [784, 378] width 1568 height 757
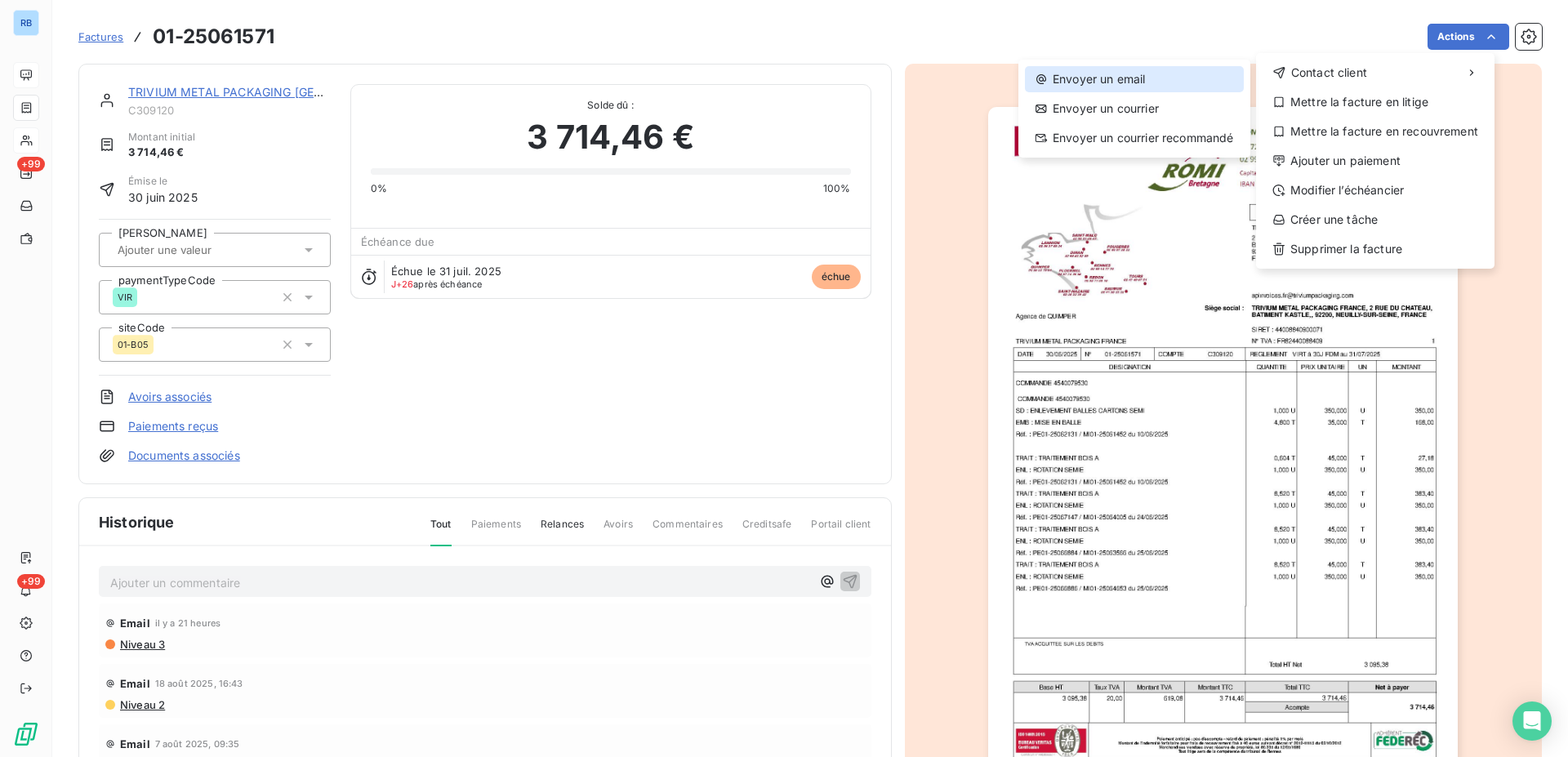
click at [1131, 78] on div "Envoyer un email" at bounding box center [1135, 78] width 219 height 26
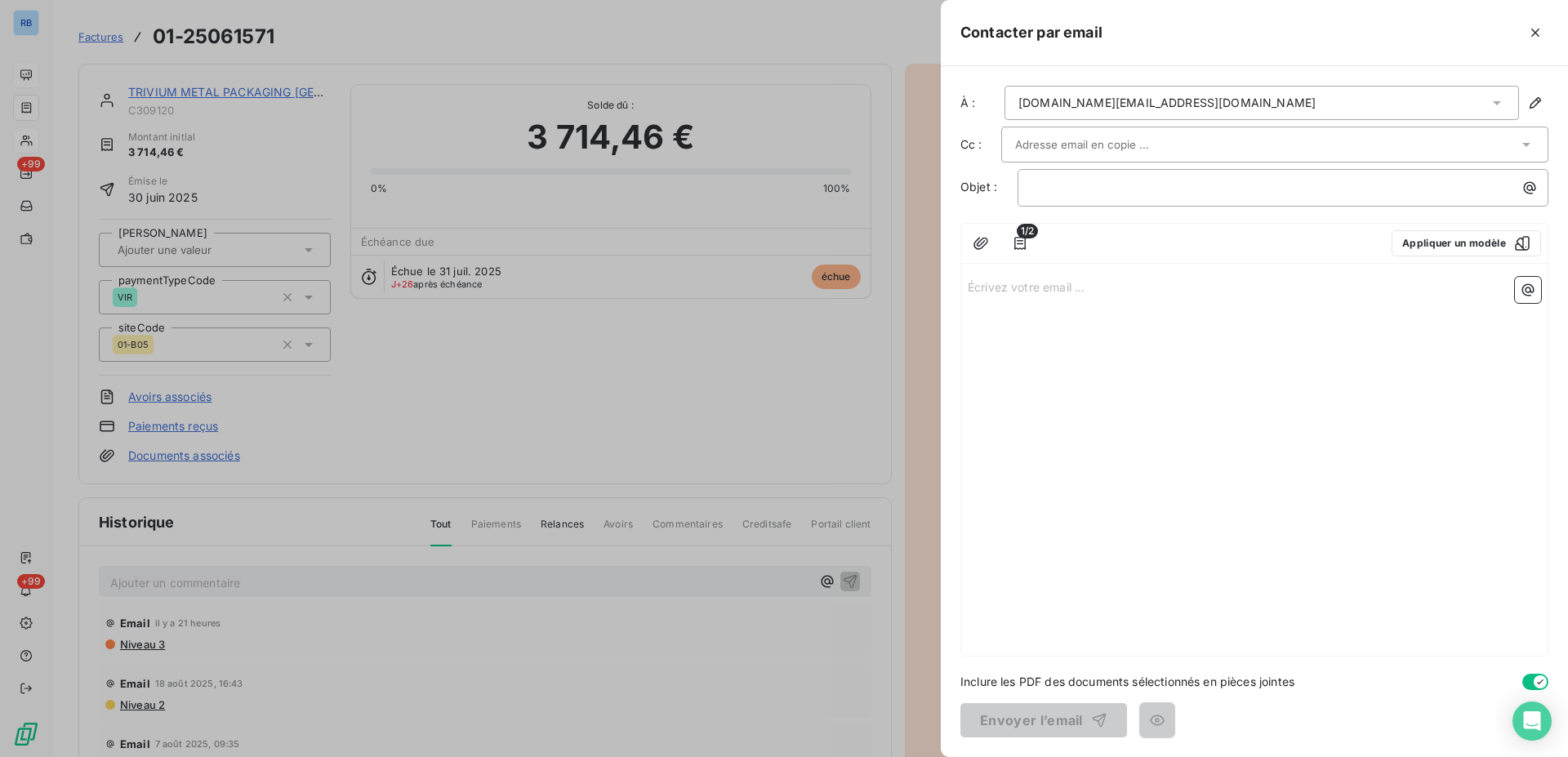
click at [1499, 105] on icon at bounding box center [1497, 102] width 16 height 16
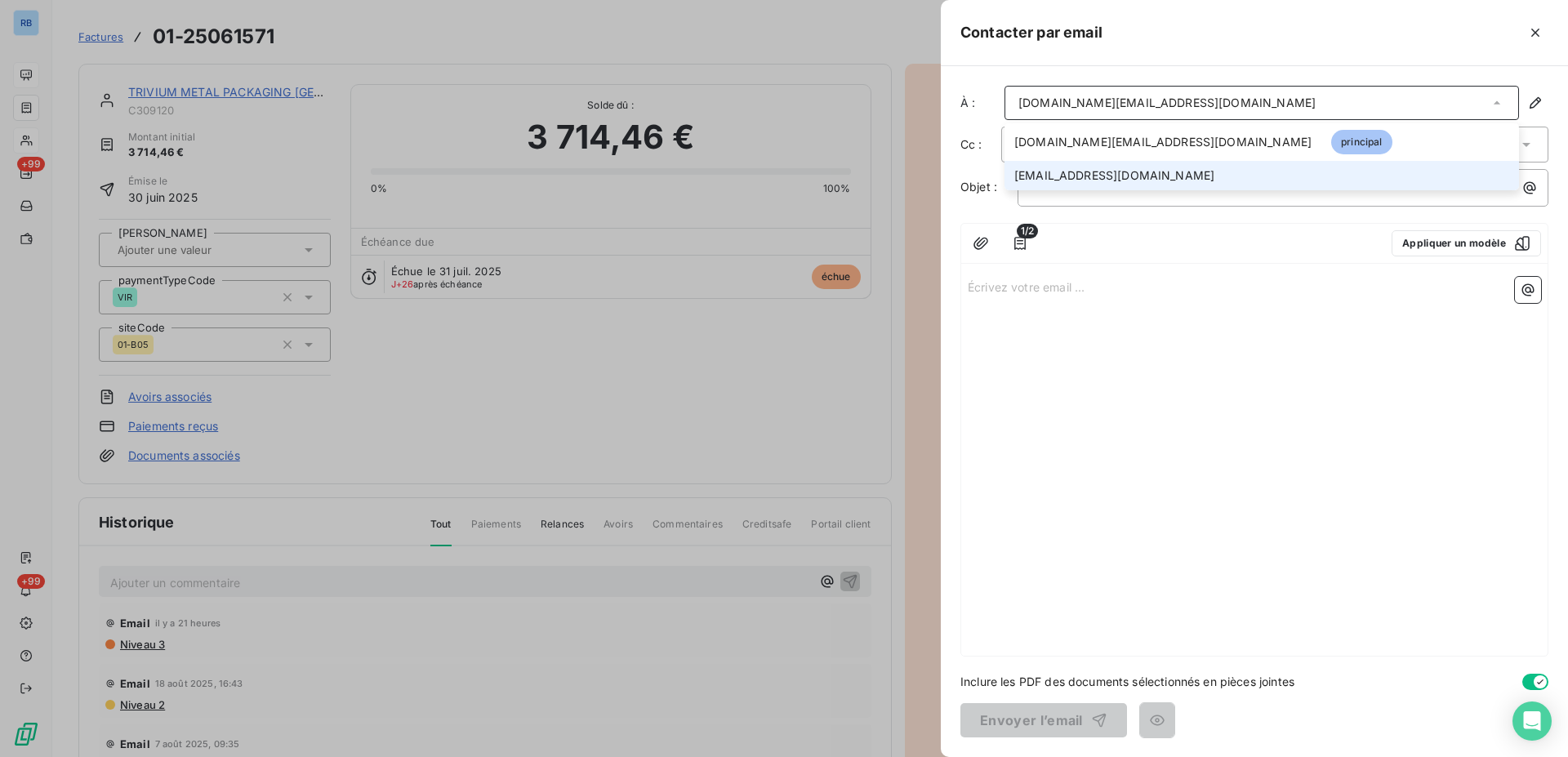
click at [1132, 173] on span "marie.lepennec@triviumpackaging.com" at bounding box center [1114, 175] width 200 height 16
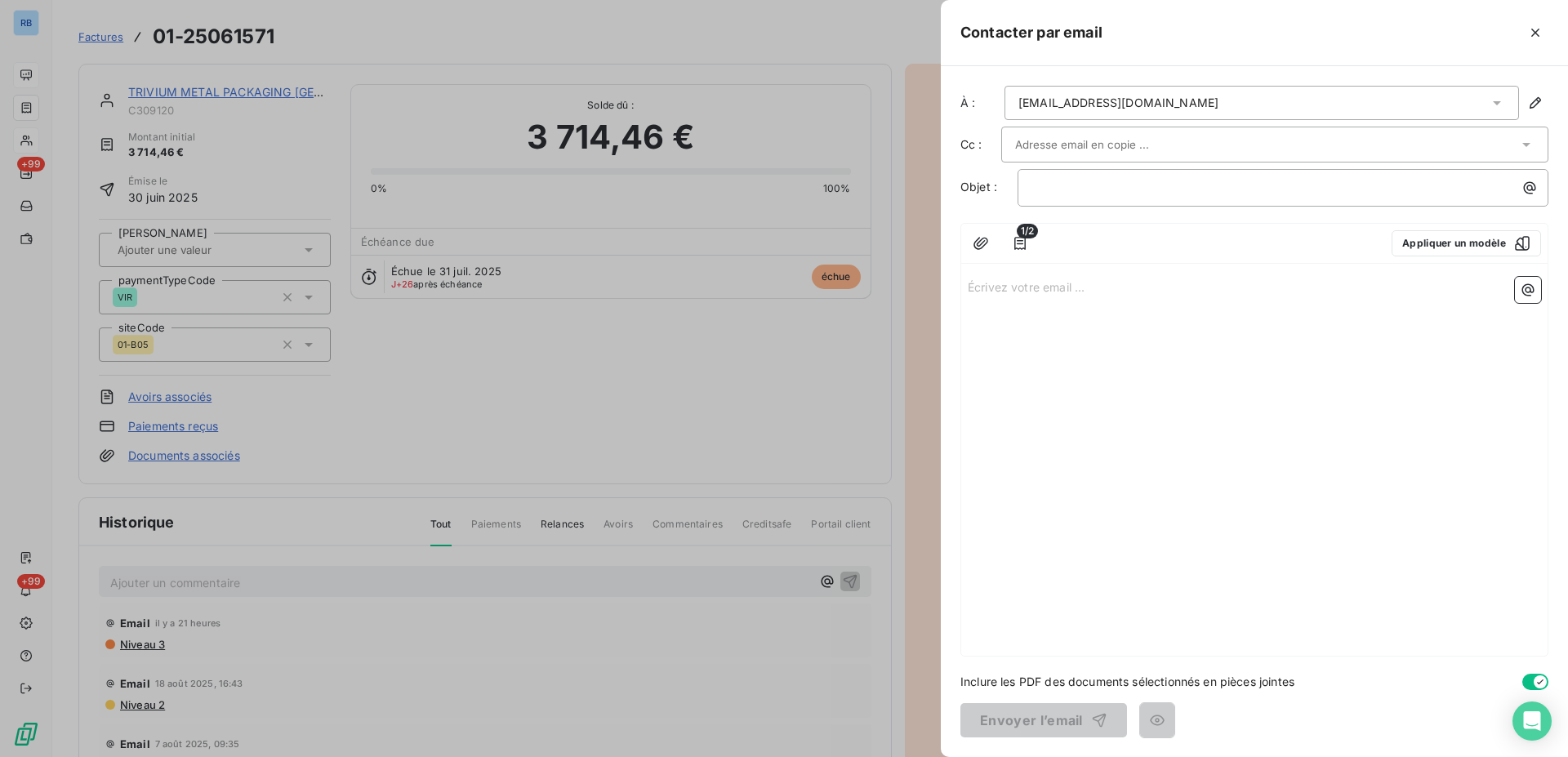
click at [1498, 103] on icon at bounding box center [1497, 103] width 8 height 4
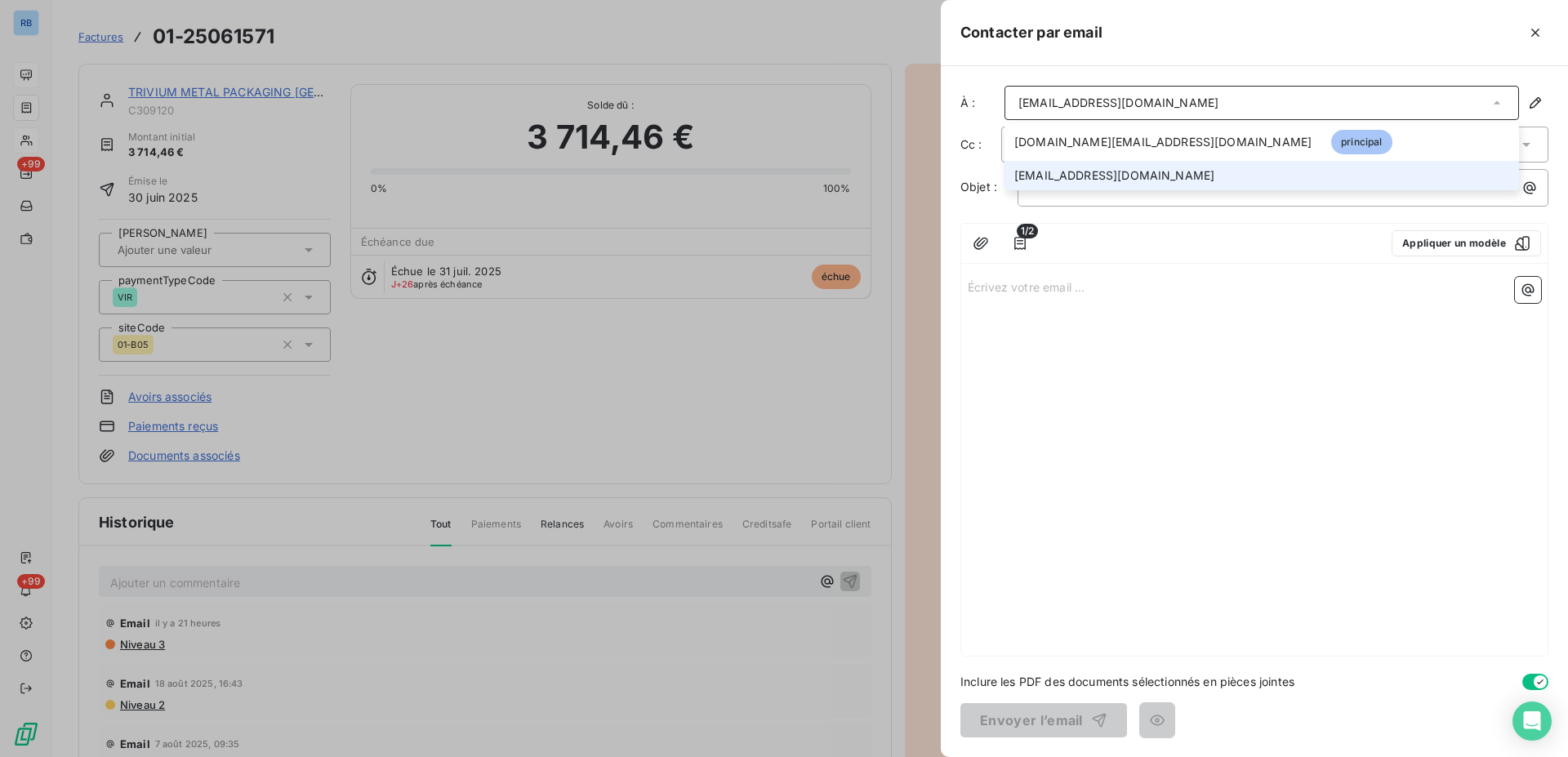
click at [1497, 103] on icon at bounding box center [1497, 103] width 6 height 4
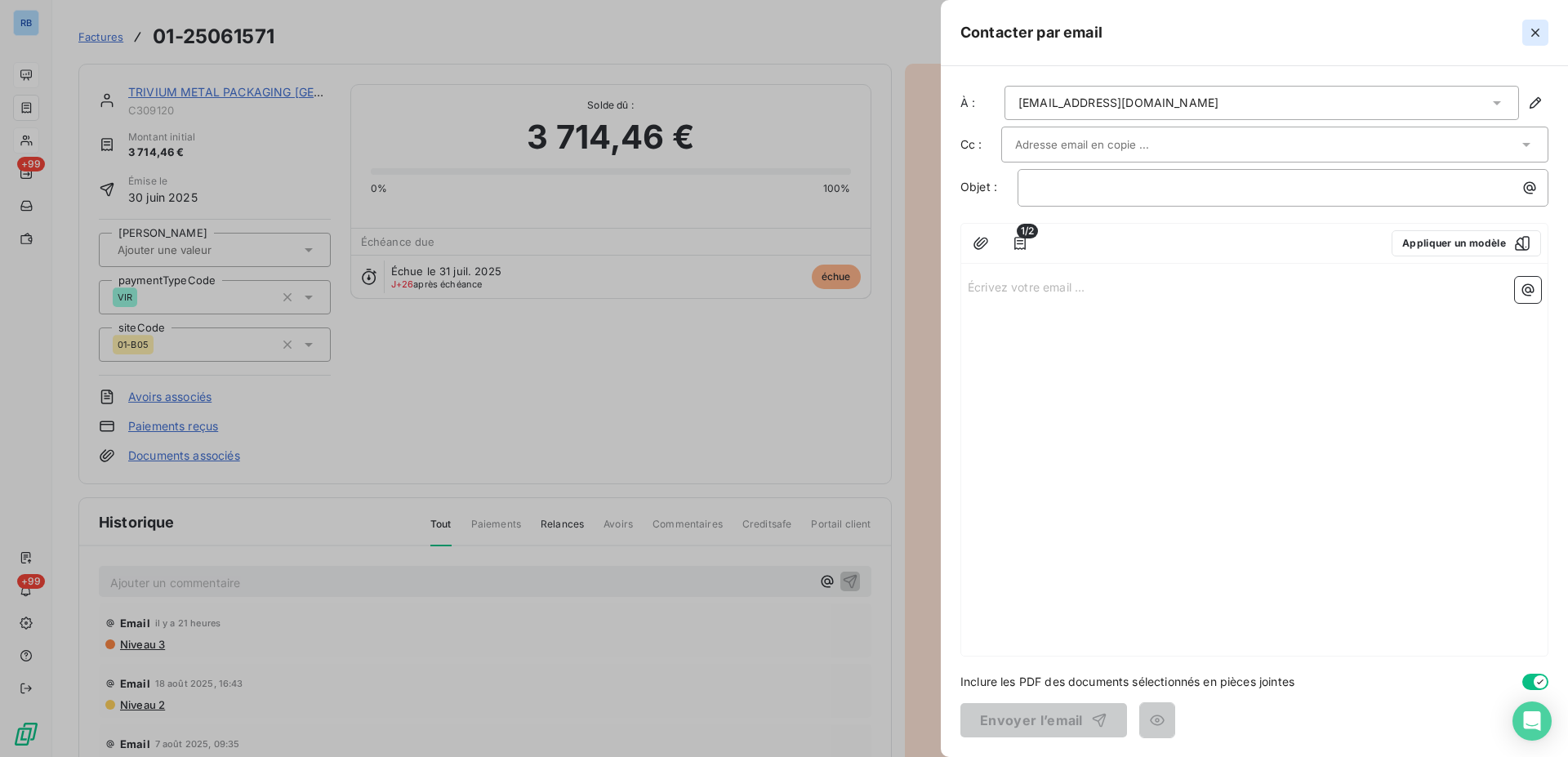
click at [1538, 36] on icon "button" at bounding box center [1535, 33] width 16 height 16
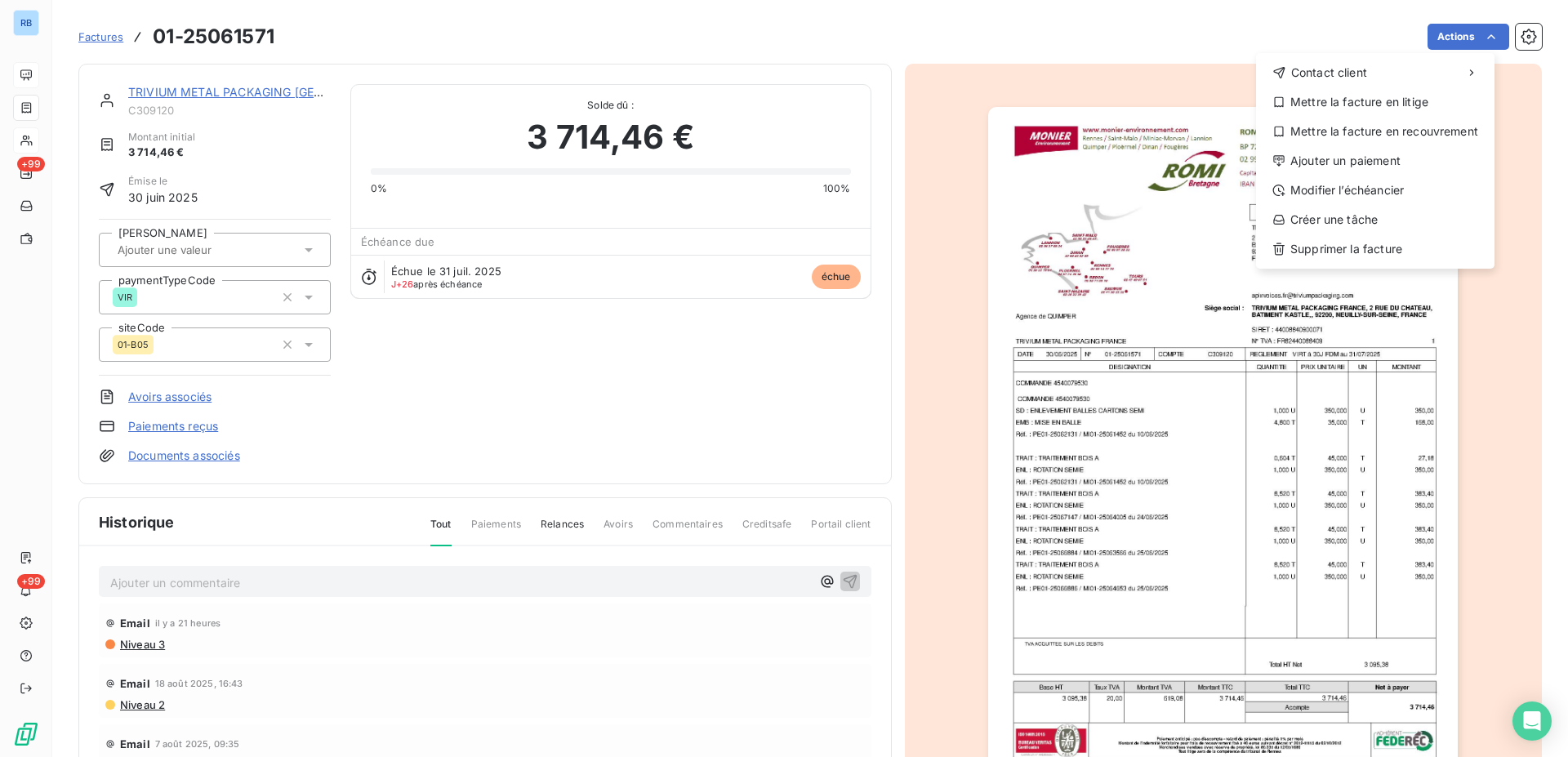
click at [1480, 36] on html "RB +99 +99 Factures 01-25061571 Actions Contact client Mettre la facture en lit…" at bounding box center [784, 378] width 1568 height 757
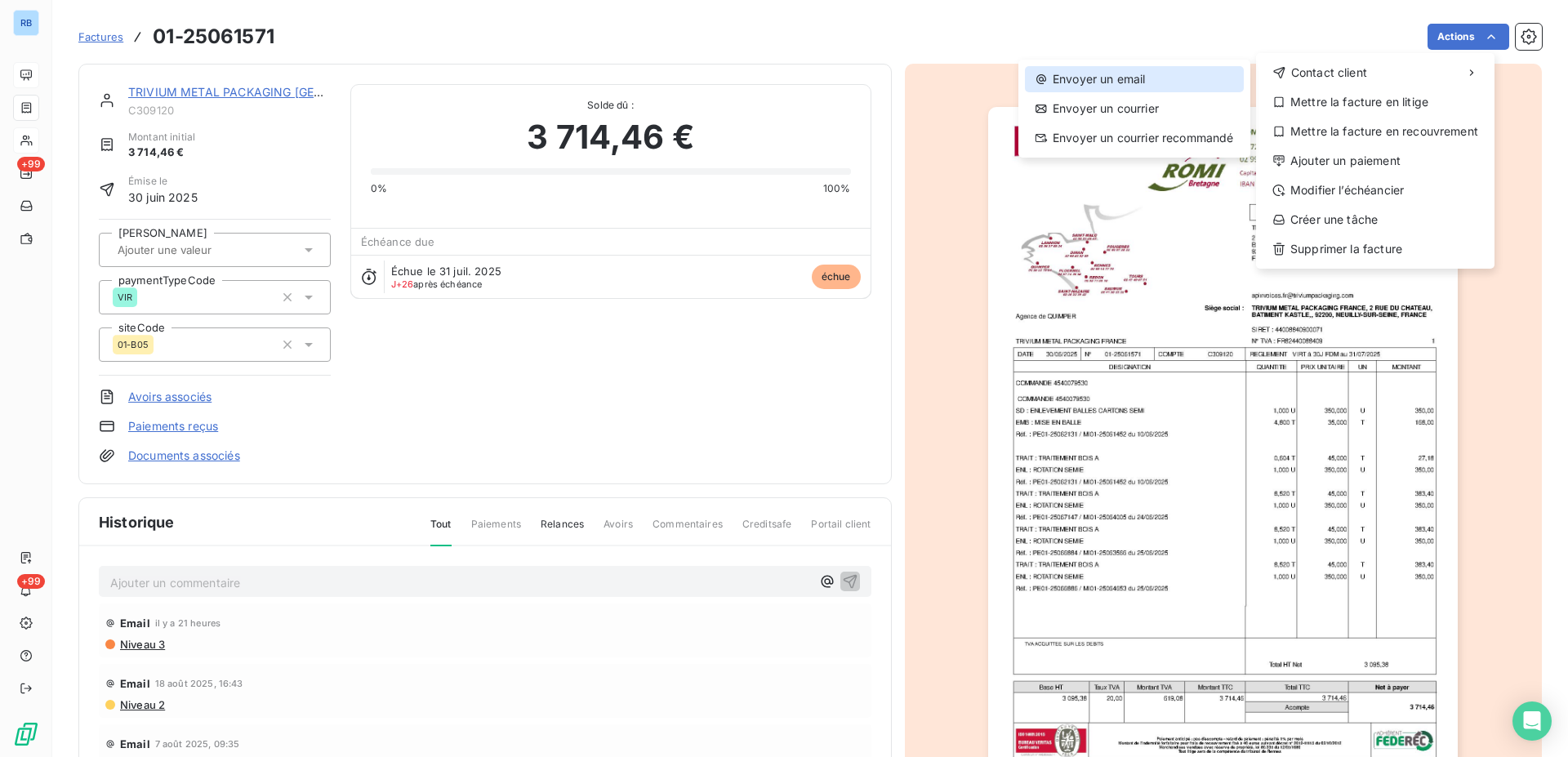
click at [1147, 82] on div "Envoyer un email" at bounding box center [1135, 78] width 219 height 26
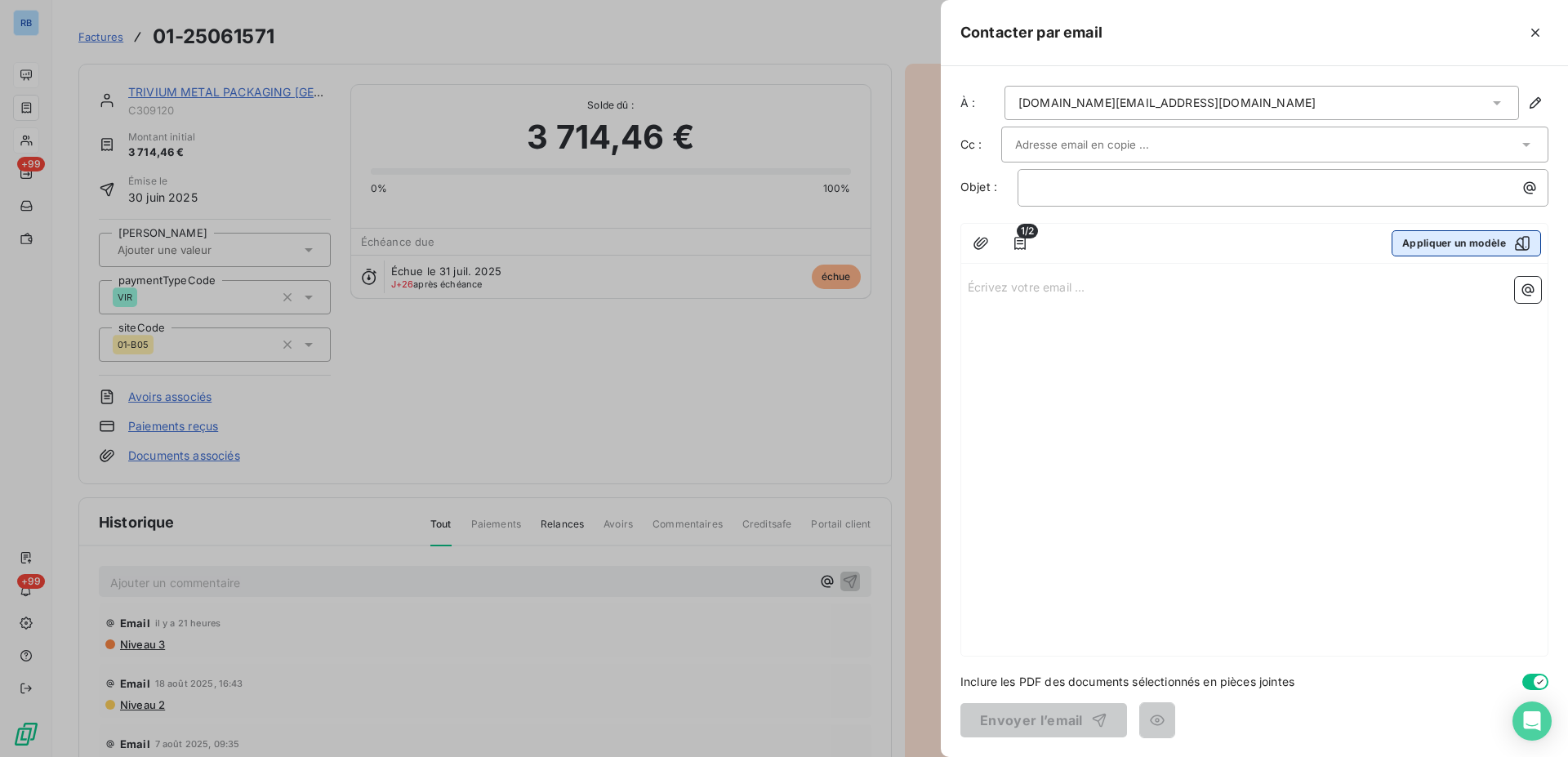
click at [1479, 247] on button "Appliquer un modèle" at bounding box center [1467, 243] width 150 height 26
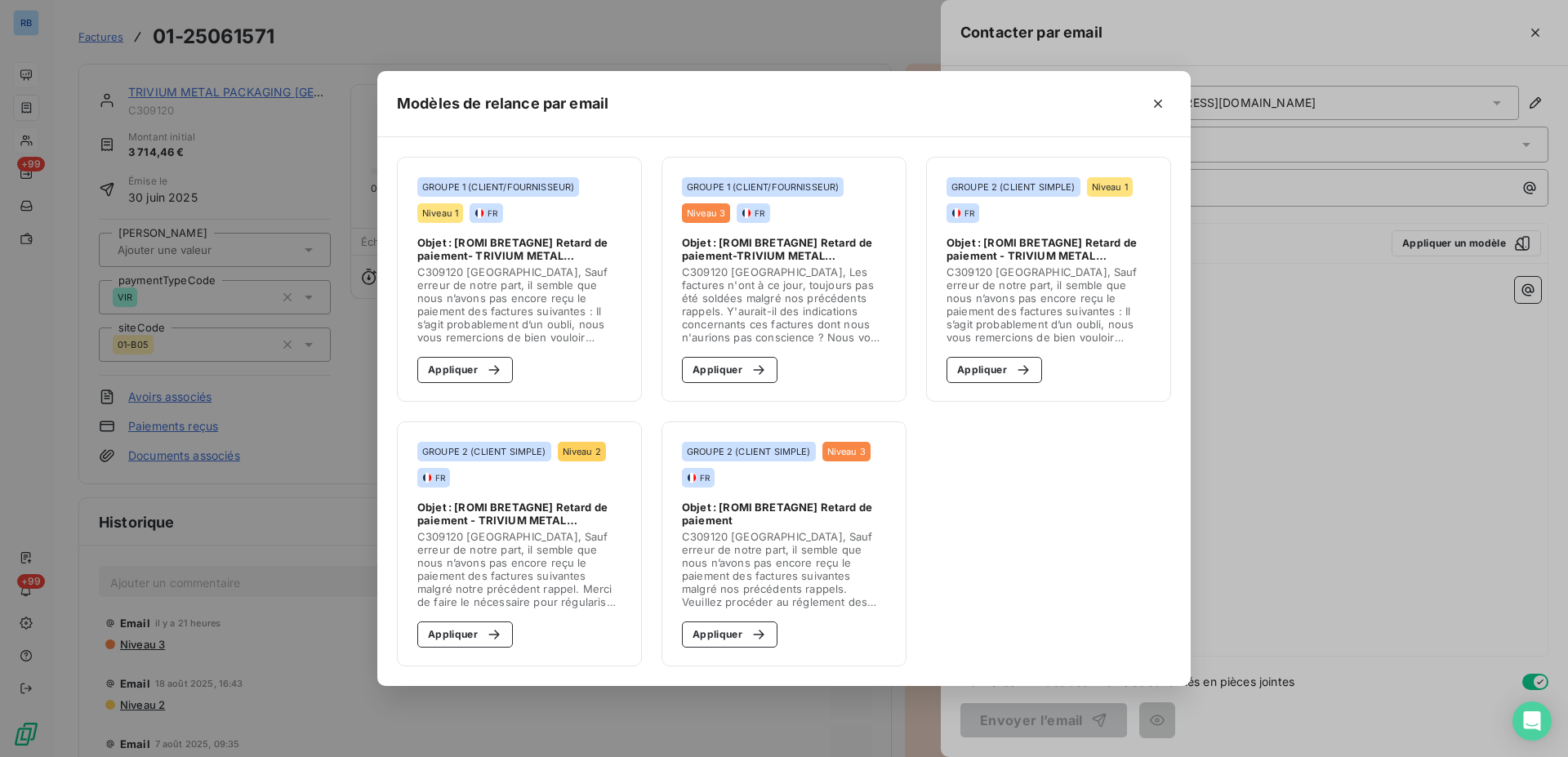
click at [493, 273] on span "C309120 Bonjour, Sauf erreur de notre part, il semble que nous n’avons pas enco…" at bounding box center [519, 304] width 204 height 78
click at [447, 370] on button "Appliquer" at bounding box center [465, 369] width 95 height 26
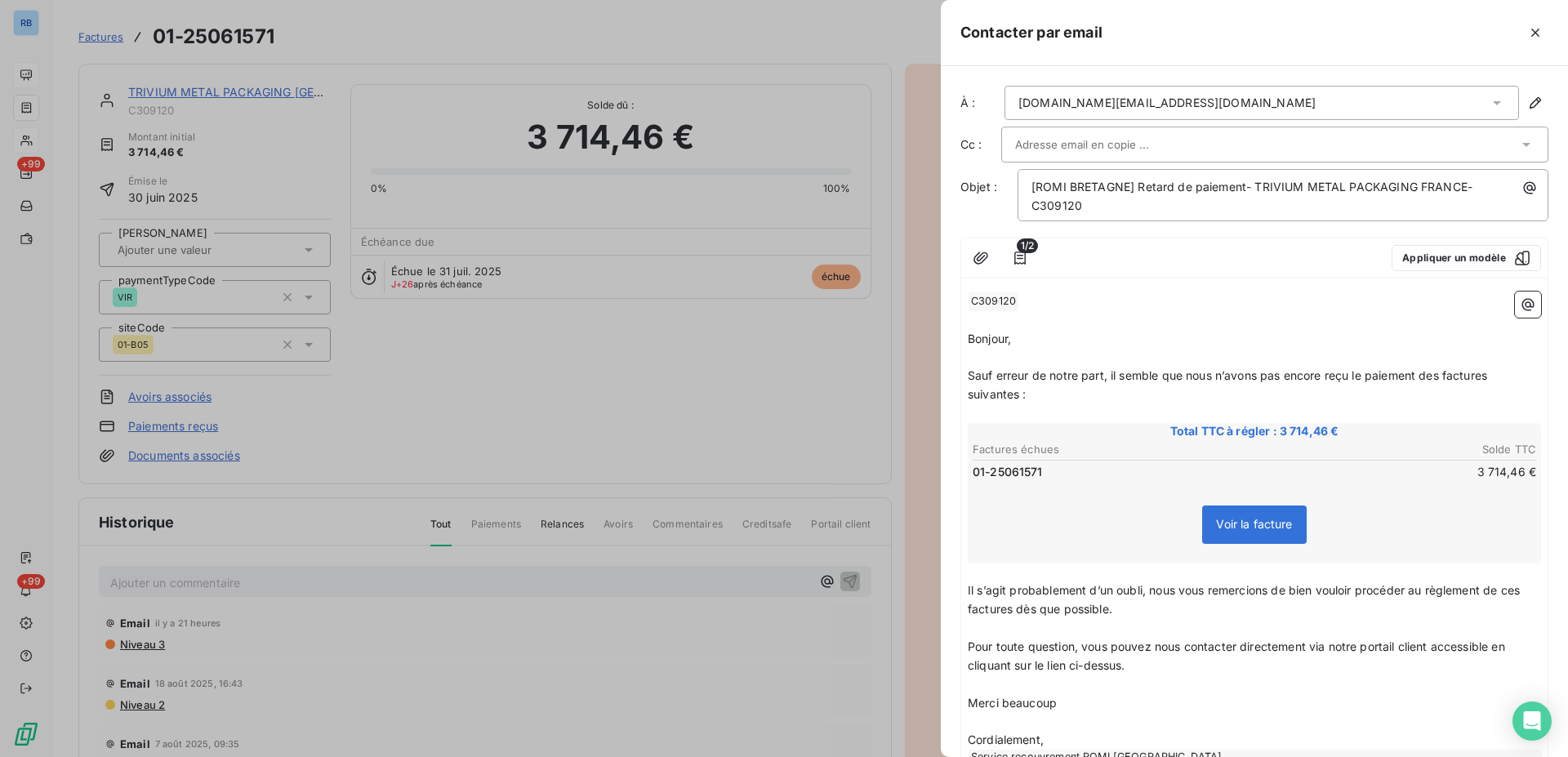
click at [1489, 105] on icon at bounding box center [1497, 102] width 16 height 16
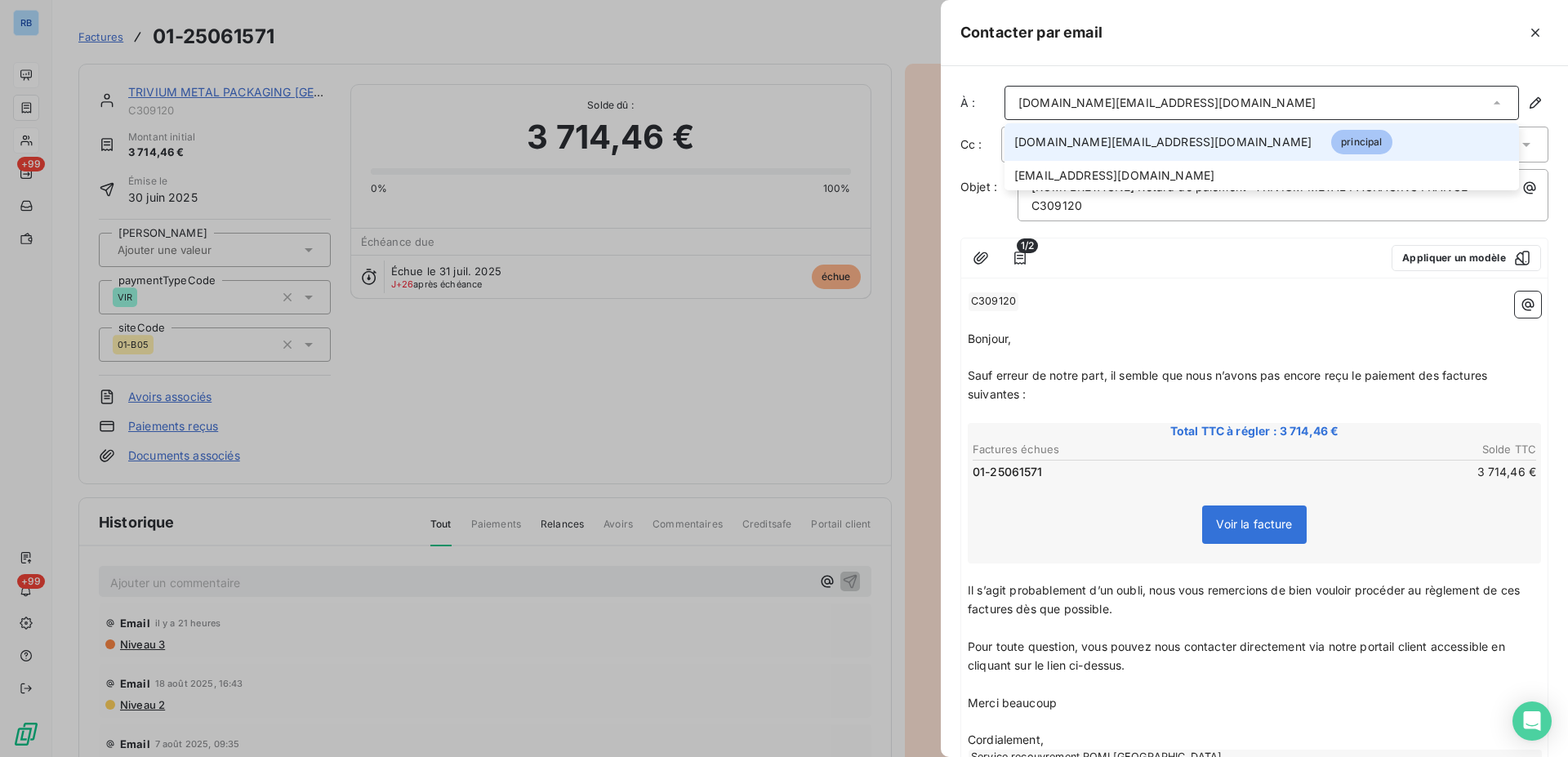
click at [1489, 105] on icon at bounding box center [1497, 102] width 16 height 16
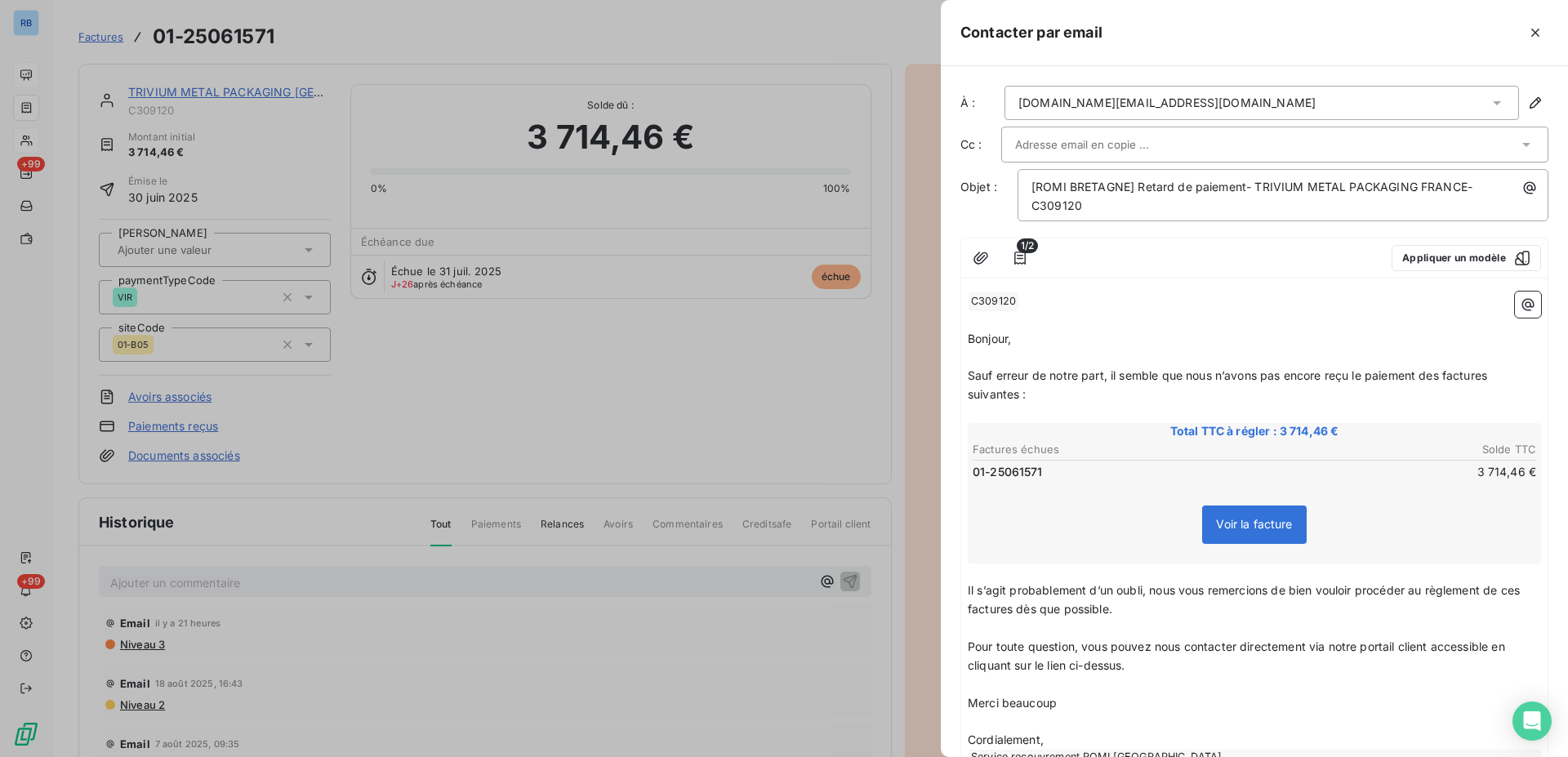
click at [1145, 140] on input "text" at bounding box center [1103, 145] width 175 height 25
click at [1533, 32] on icon "button" at bounding box center [1535, 33] width 16 height 16
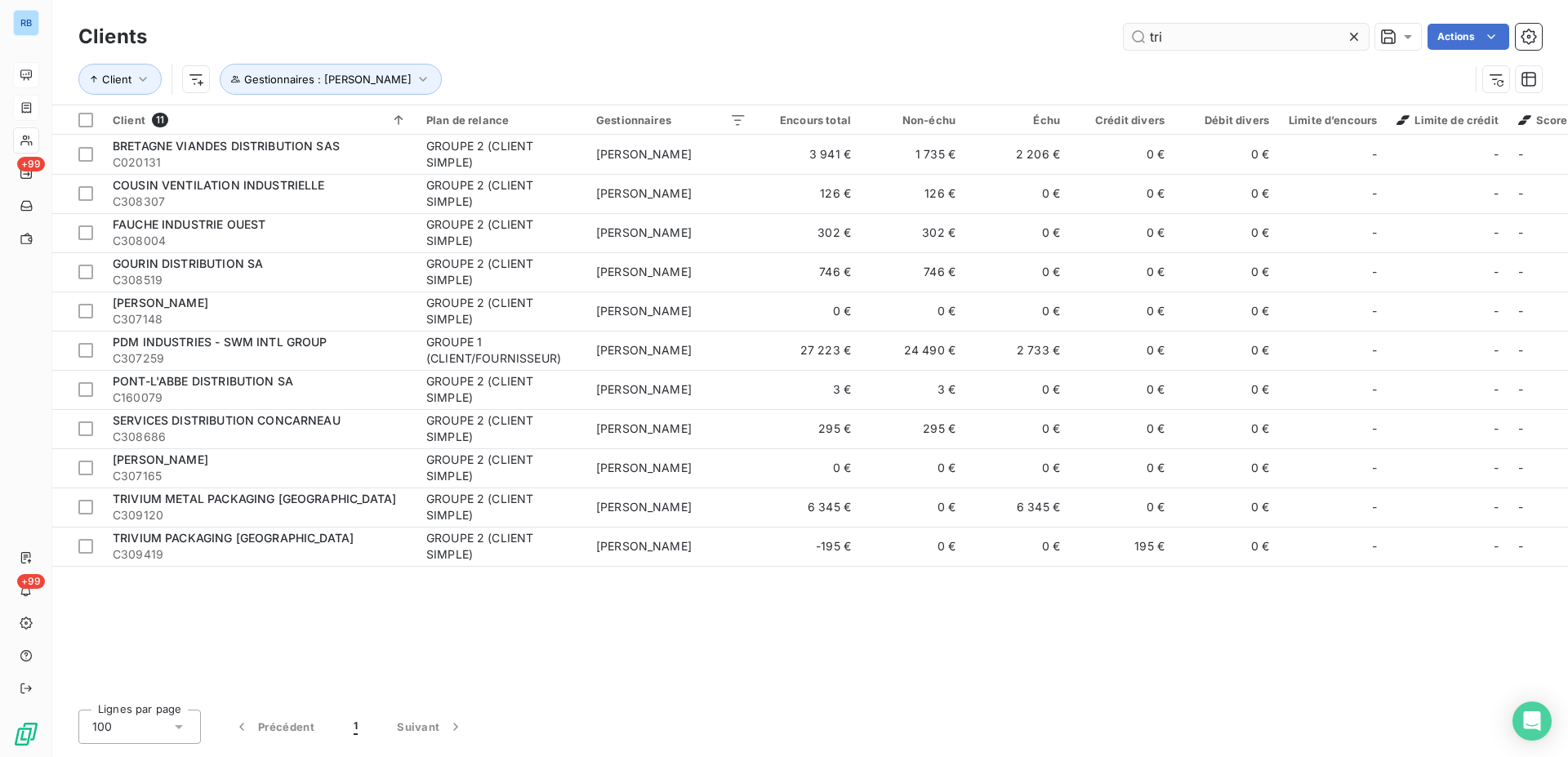
drag, startPoint x: 1257, startPoint y: 33, endPoint x: 982, endPoint y: 25, distance: 275.1
click at [1124, 25] on input "tri" at bounding box center [1246, 36] width 245 height 26
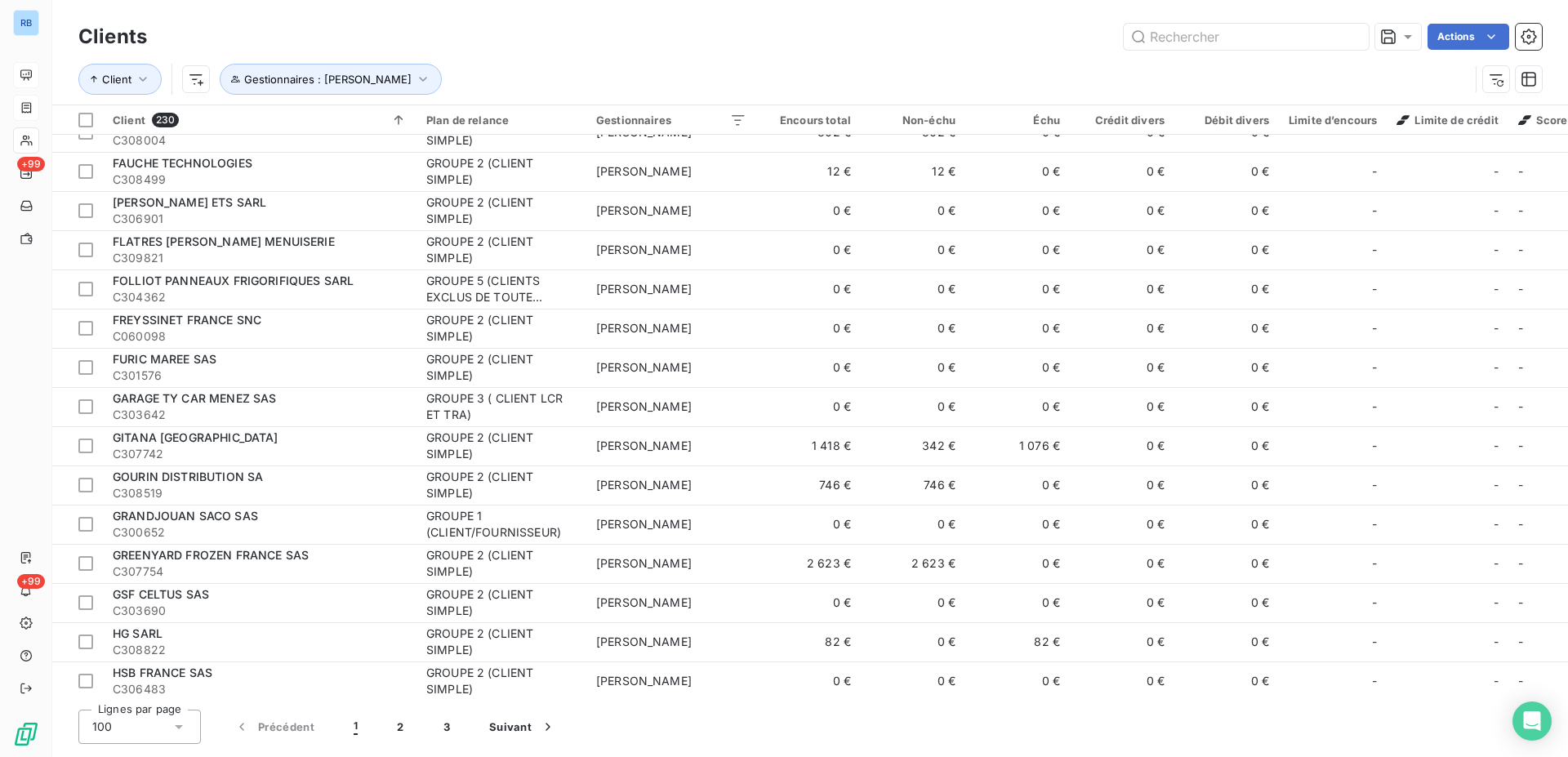
scroll to position [3372, 0]
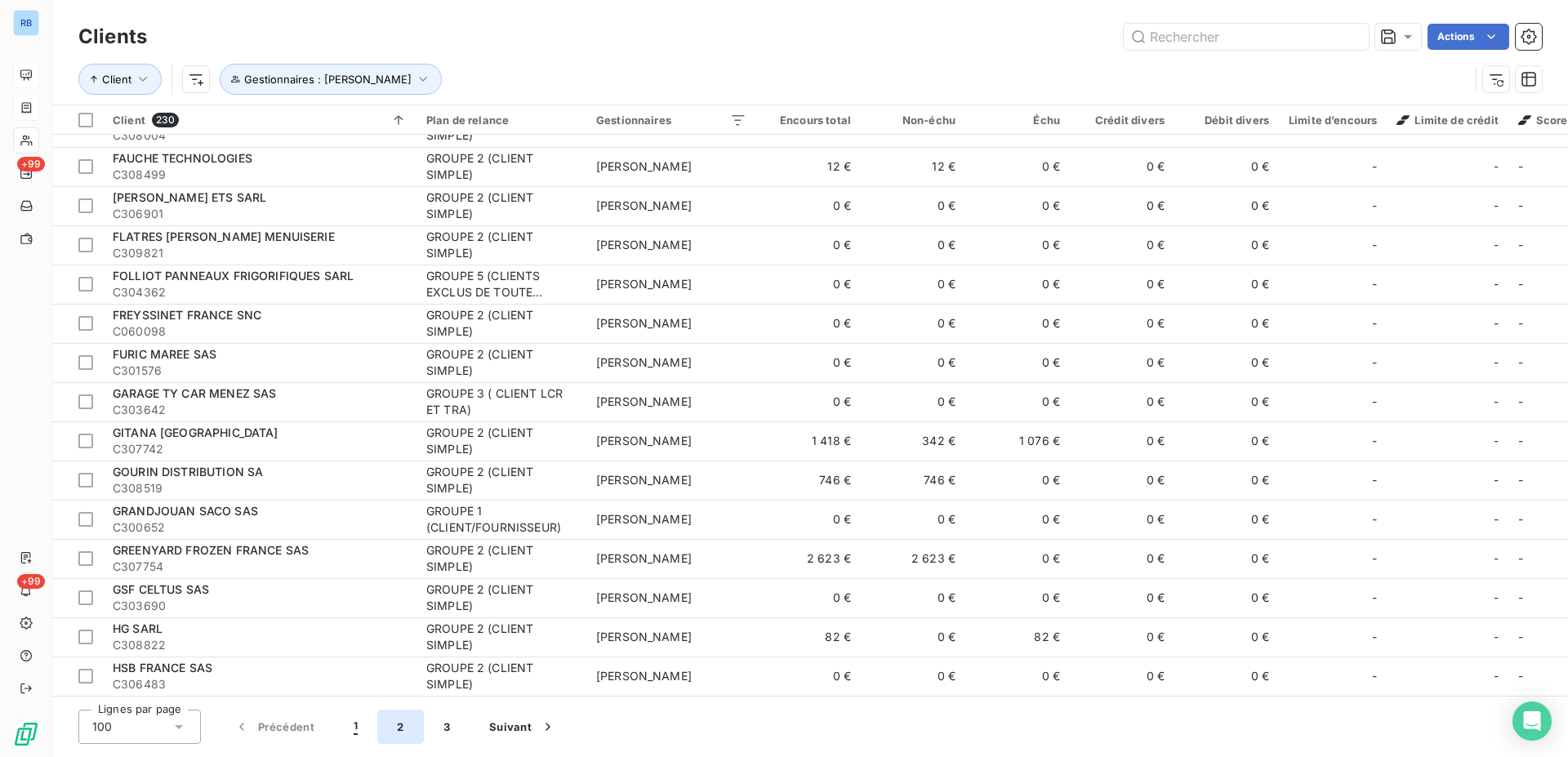
click at [403, 731] on button "2" at bounding box center [400, 727] width 45 height 35
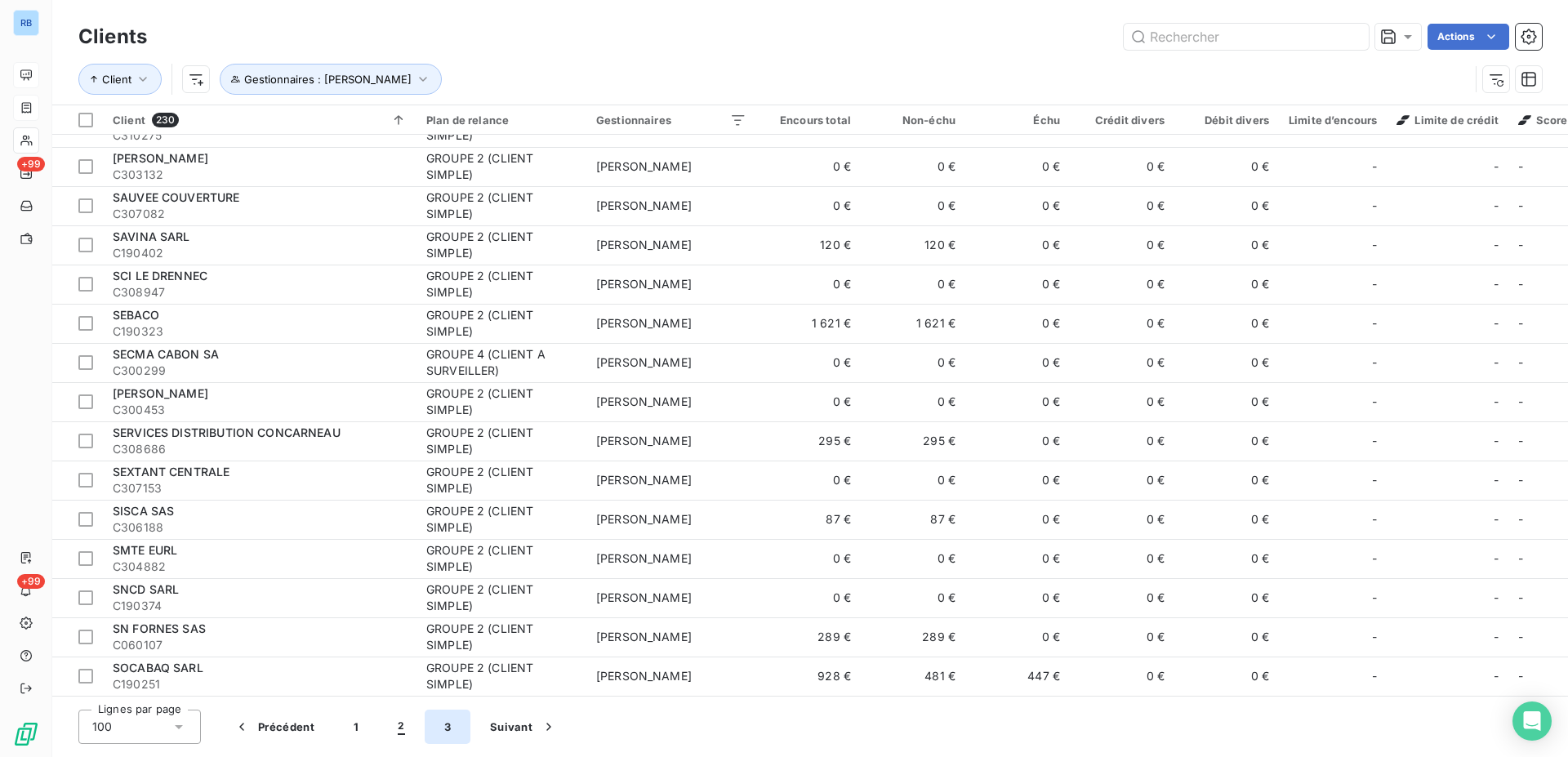
click at [448, 732] on button "3" at bounding box center [447, 727] width 45 height 35
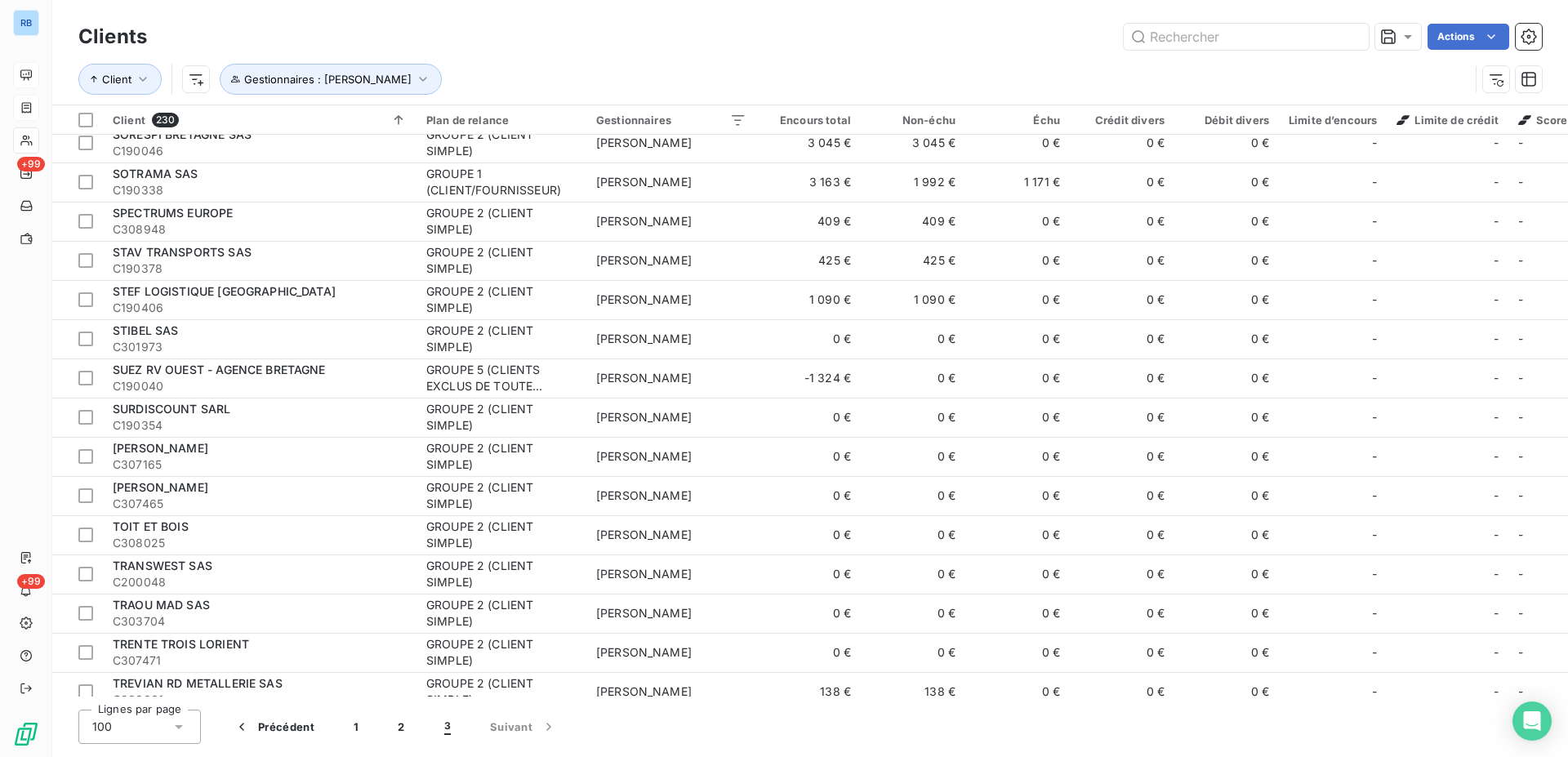
scroll to position [0, 0]
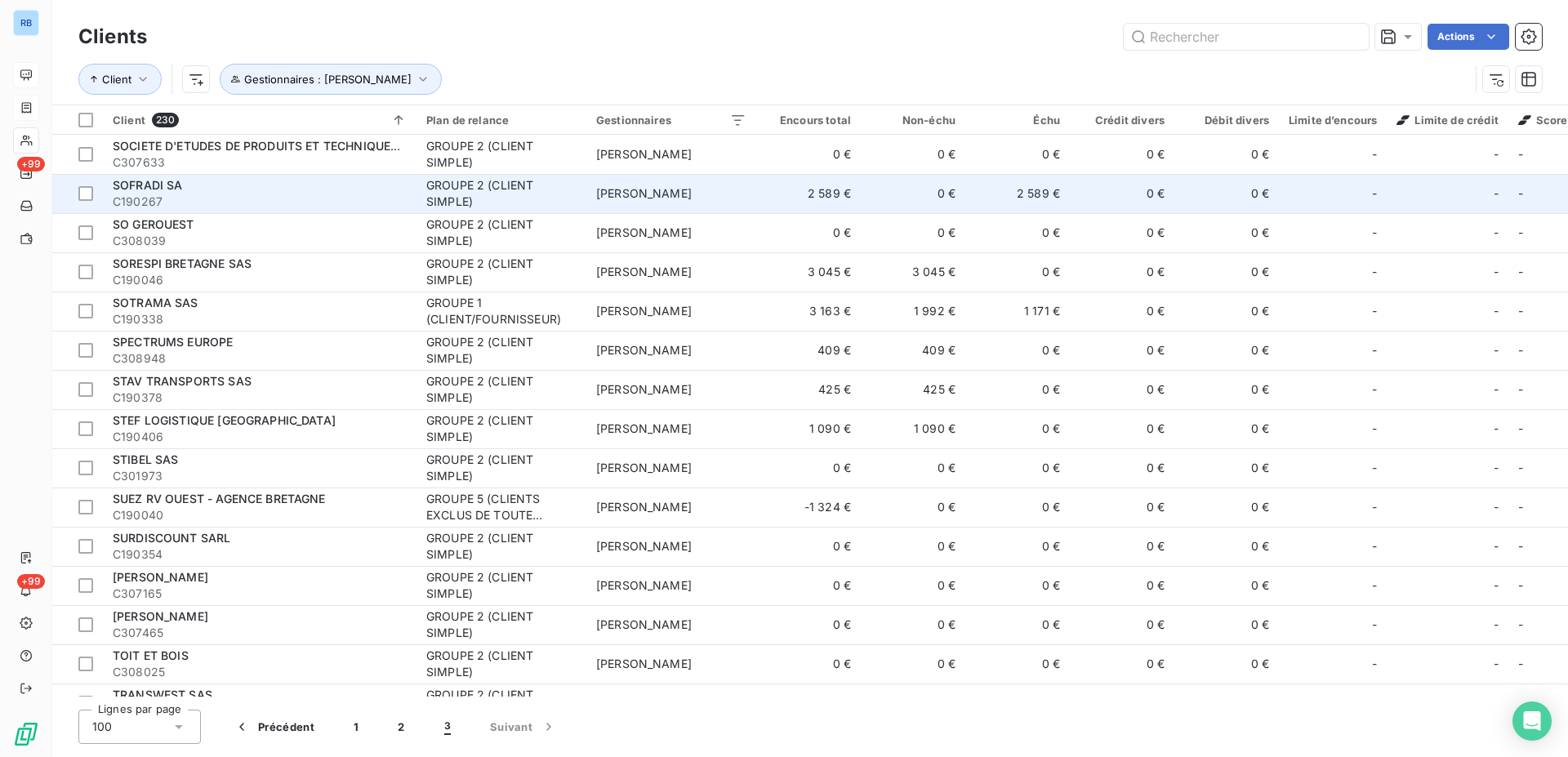
click at [1011, 201] on td "2 589 €" at bounding box center [1017, 193] width 104 height 39
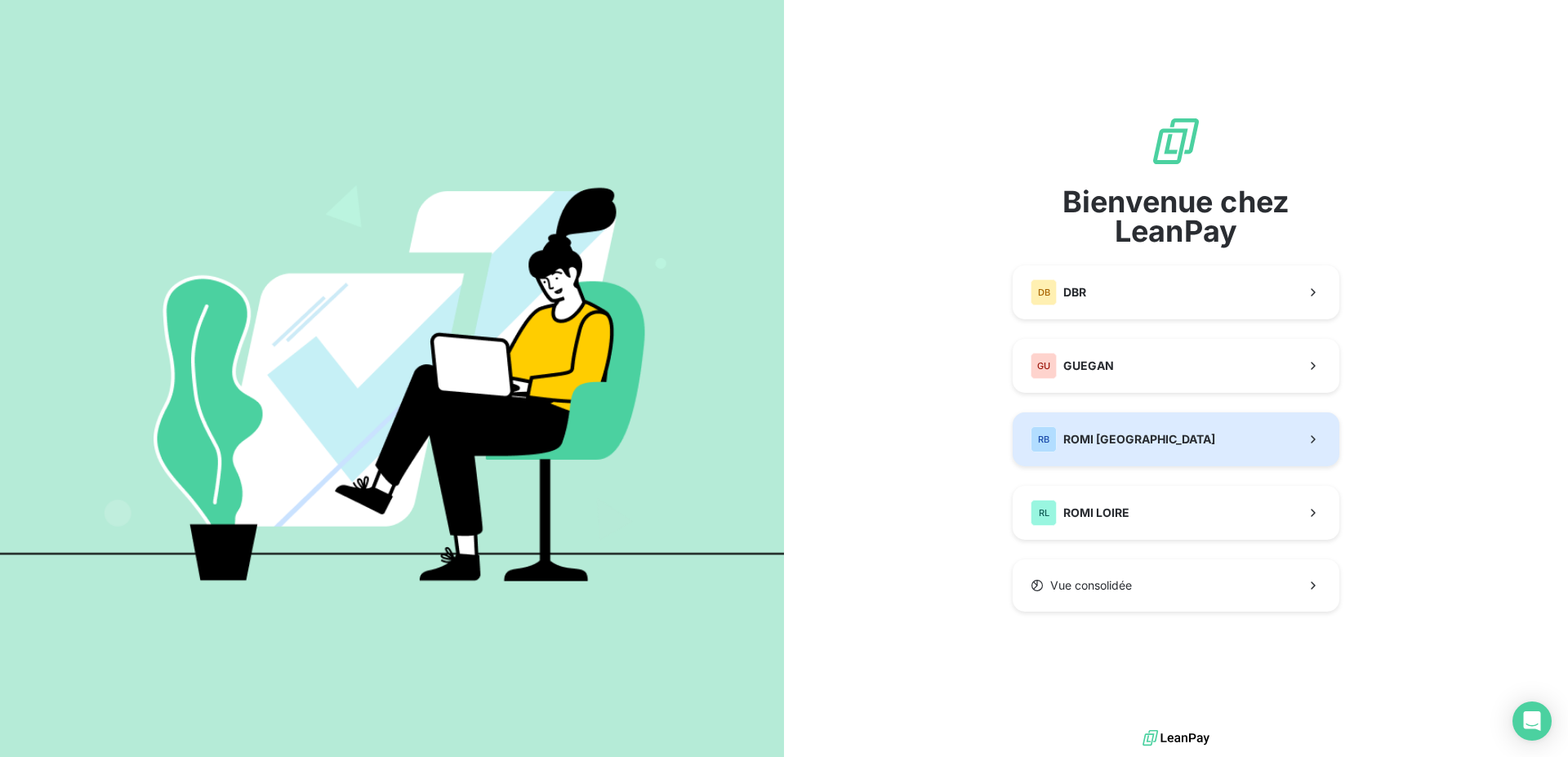
click at [1141, 432] on span "ROMI [GEOGRAPHIC_DATA]" at bounding box center [1139, 439] width 152 height 16
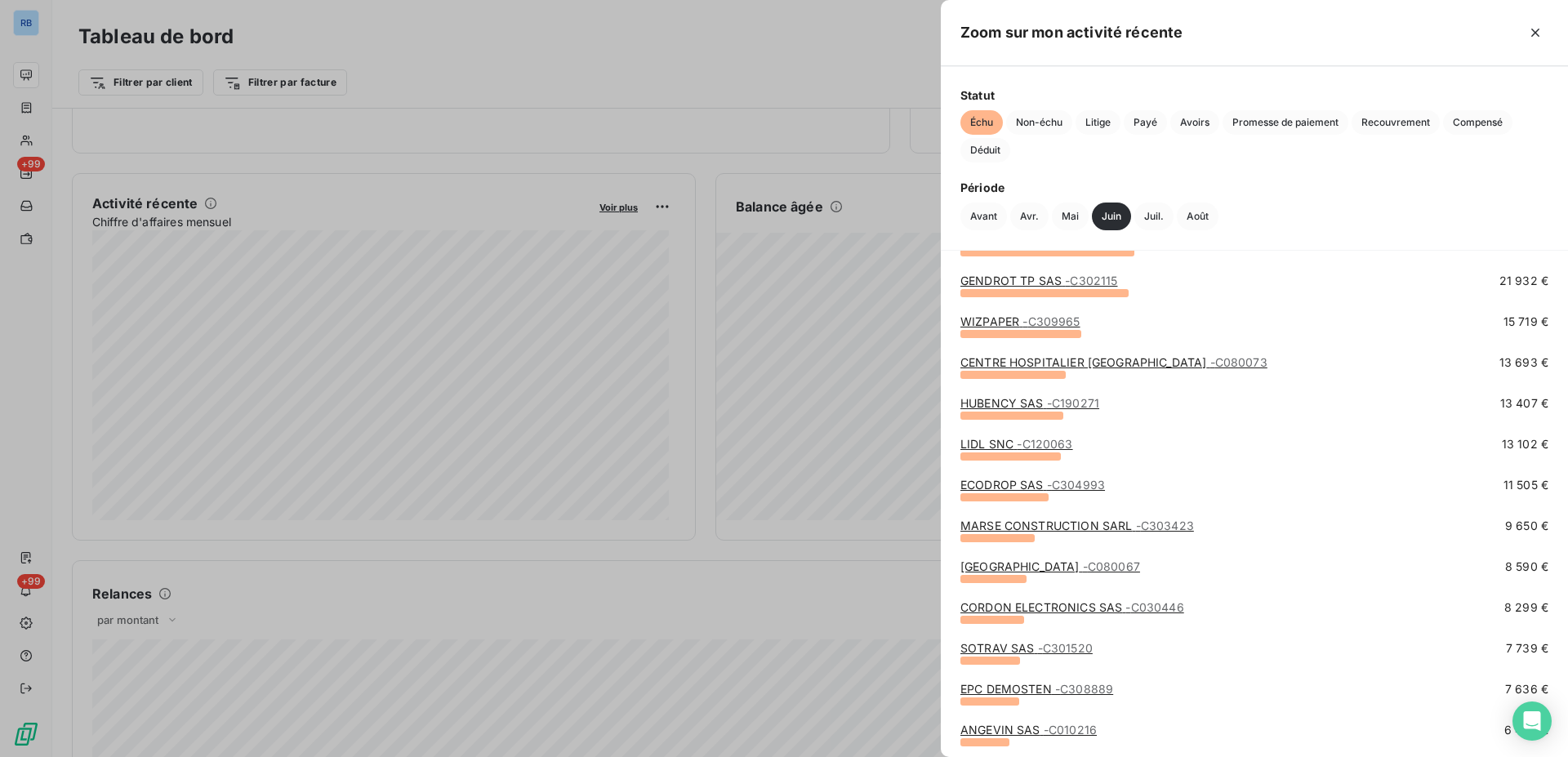
scroll to position [166, 0]
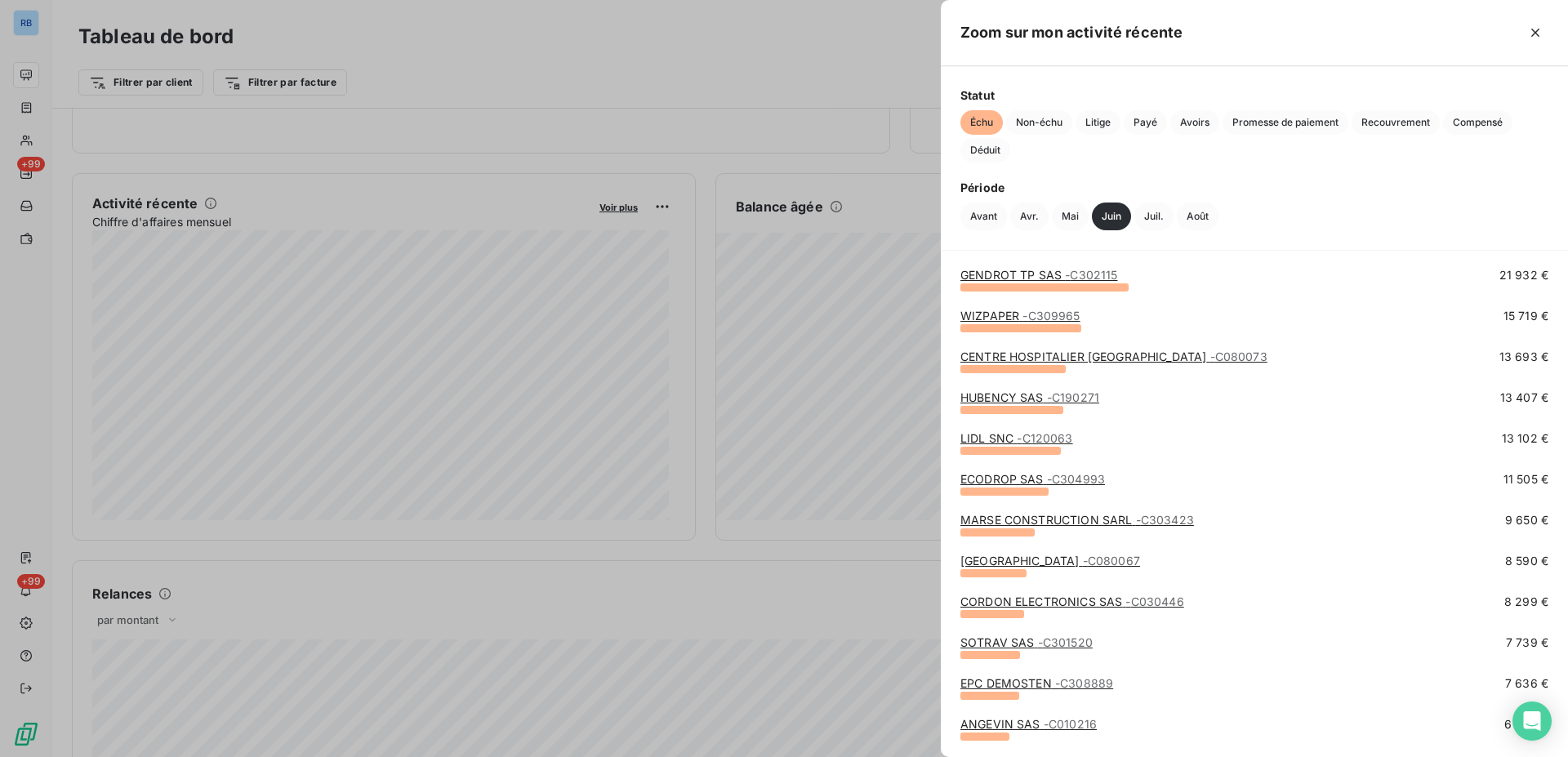
click at [1087, 519] on link "MARSE CONSTRUCTION SARL - C303423" at bounding box center [1077, 519] width 233 height 14
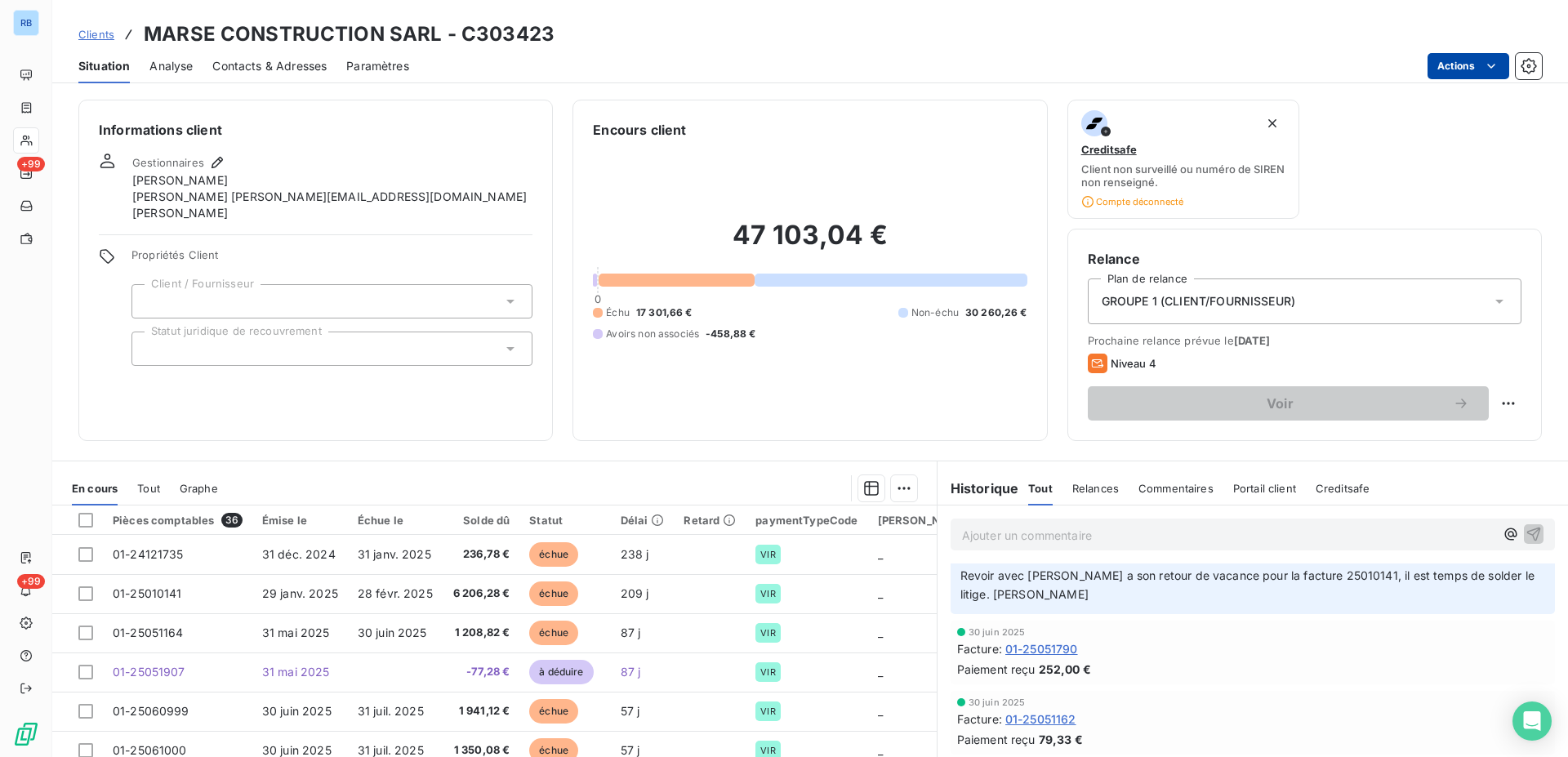
click at [1494, 60] on html "RB +99 +99 Clients MARSE CONSTRUCTION SARL - C303423 Situation Analyse Contacts…" at bounding box center [784, 378] width 1568 height 757
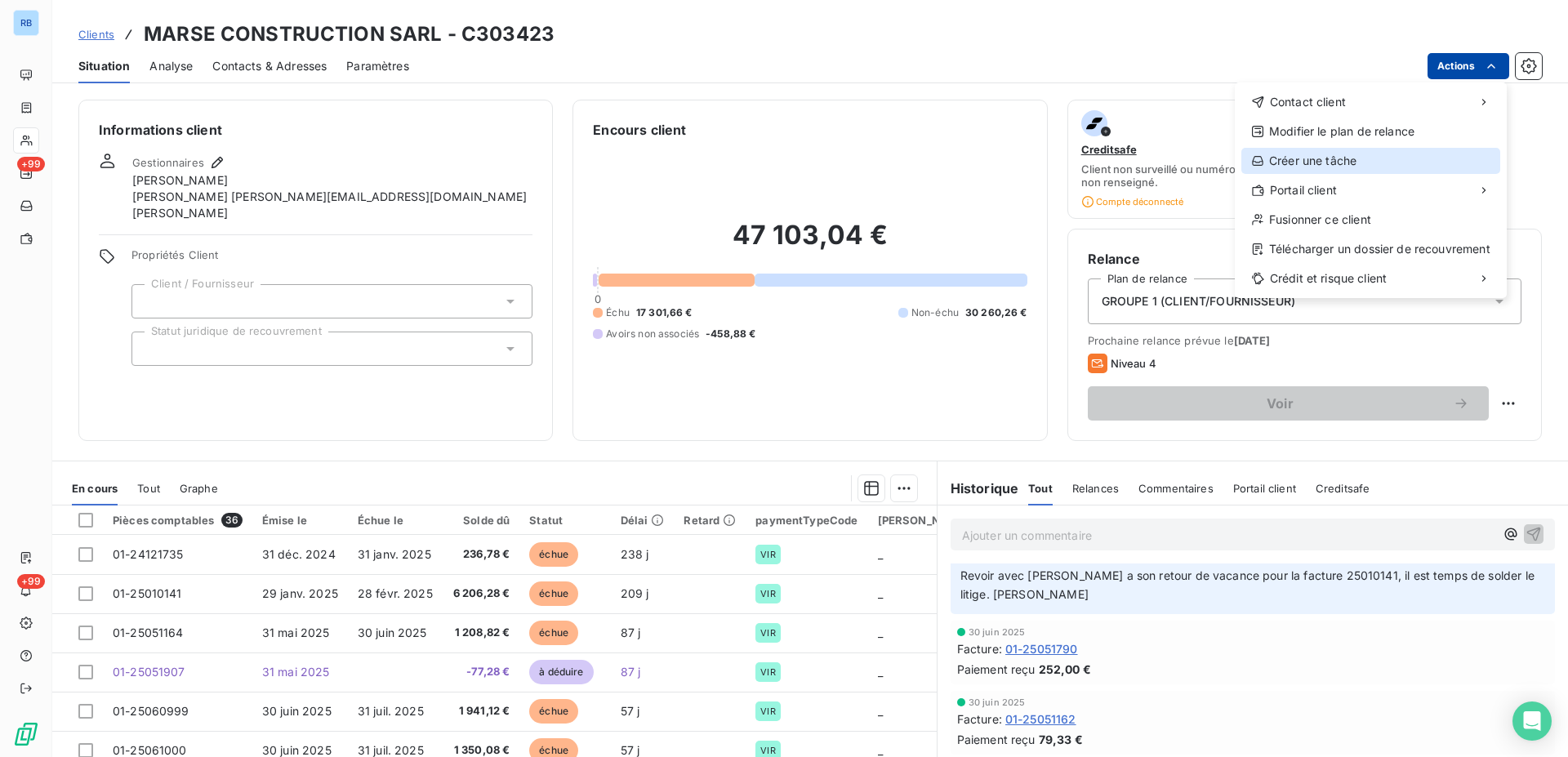
click at [1367, 160] on div "Créer une tâche" at bounding box center [1370, 160] width 259 height 26
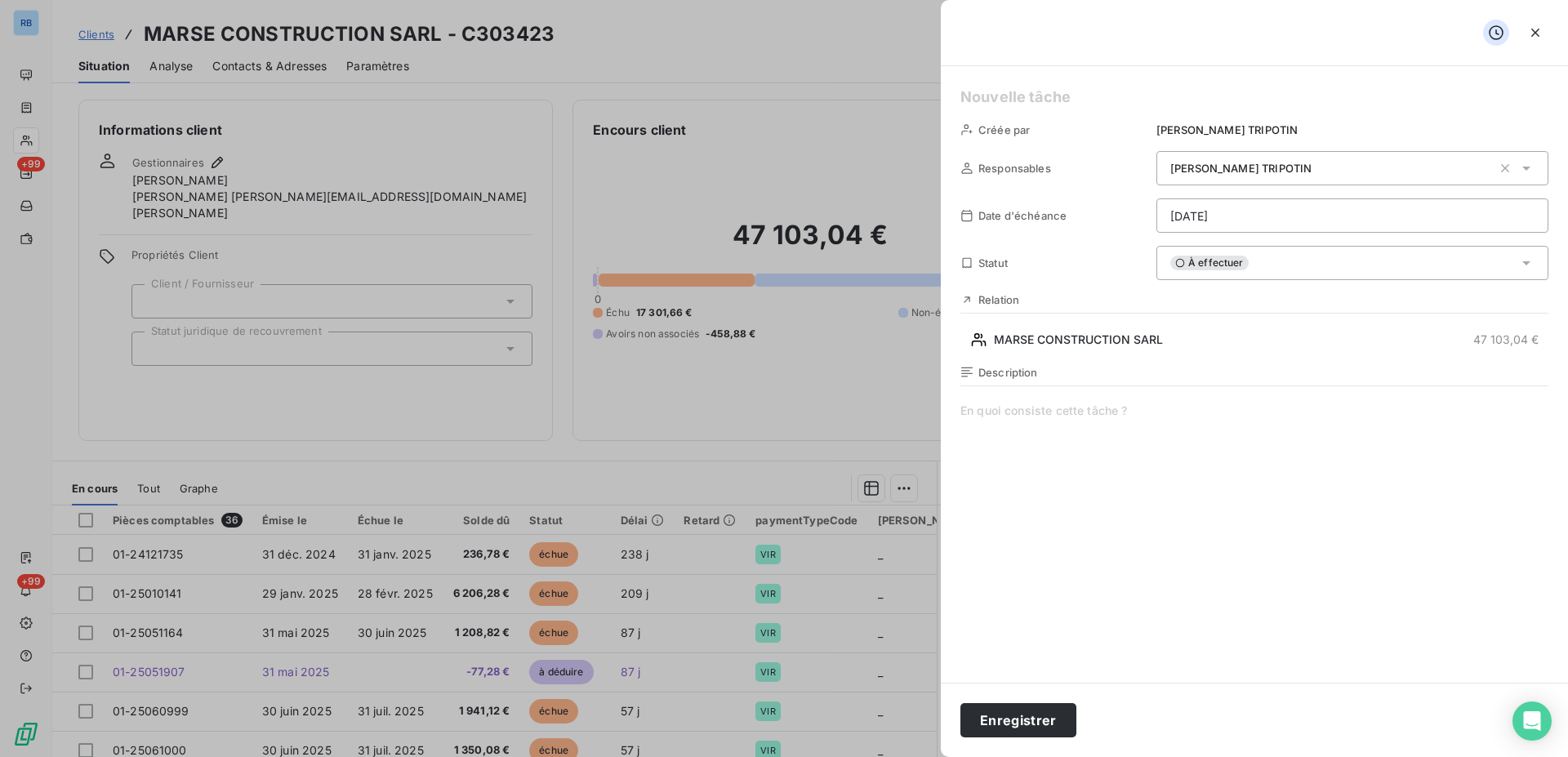
click at [1518, 171] on icon at bounding box center [1526, 168] width 16 height 16
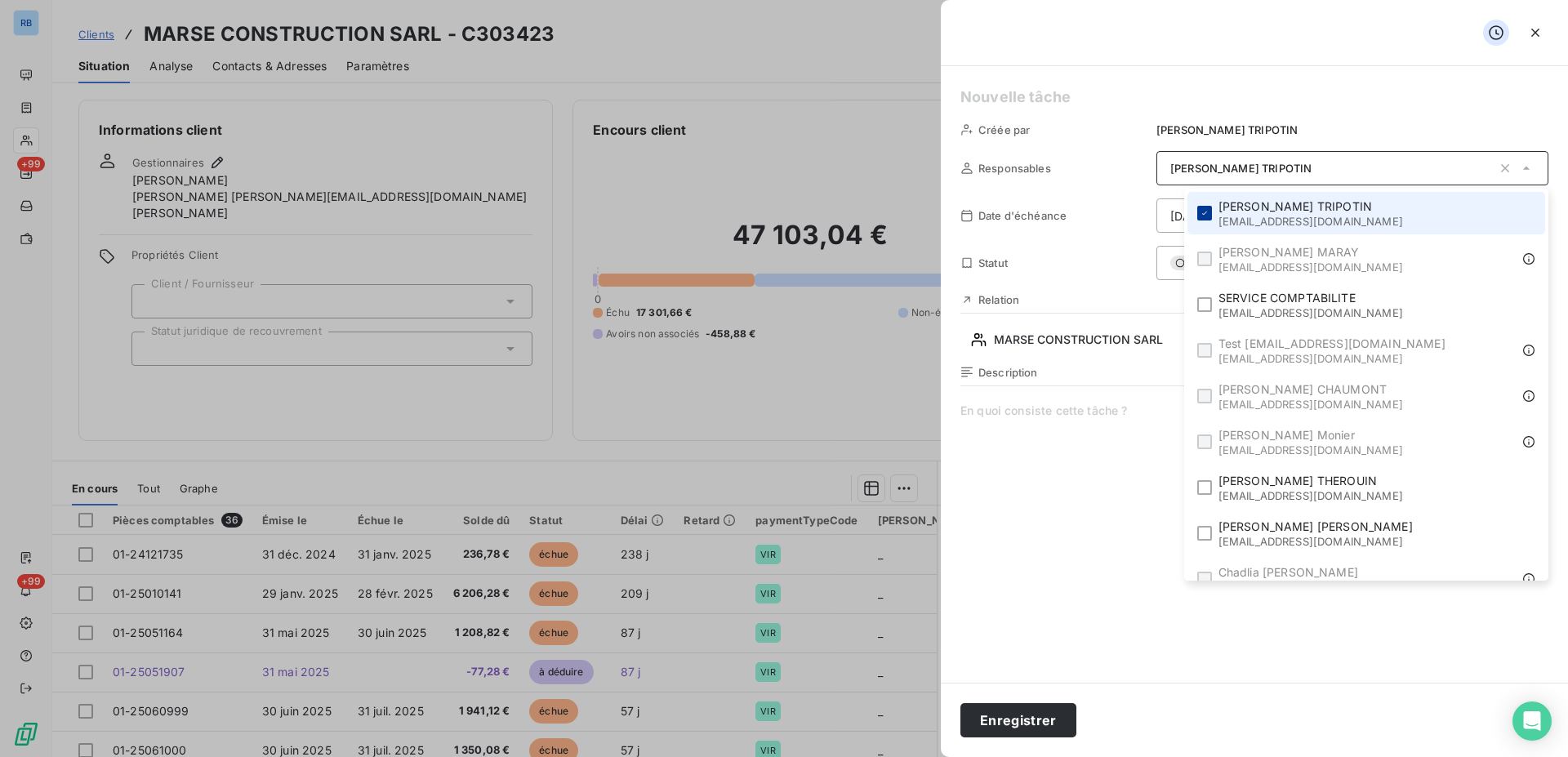
click at [1209, 215] on icon at bounding box center [1204, 213] width 10 height 10
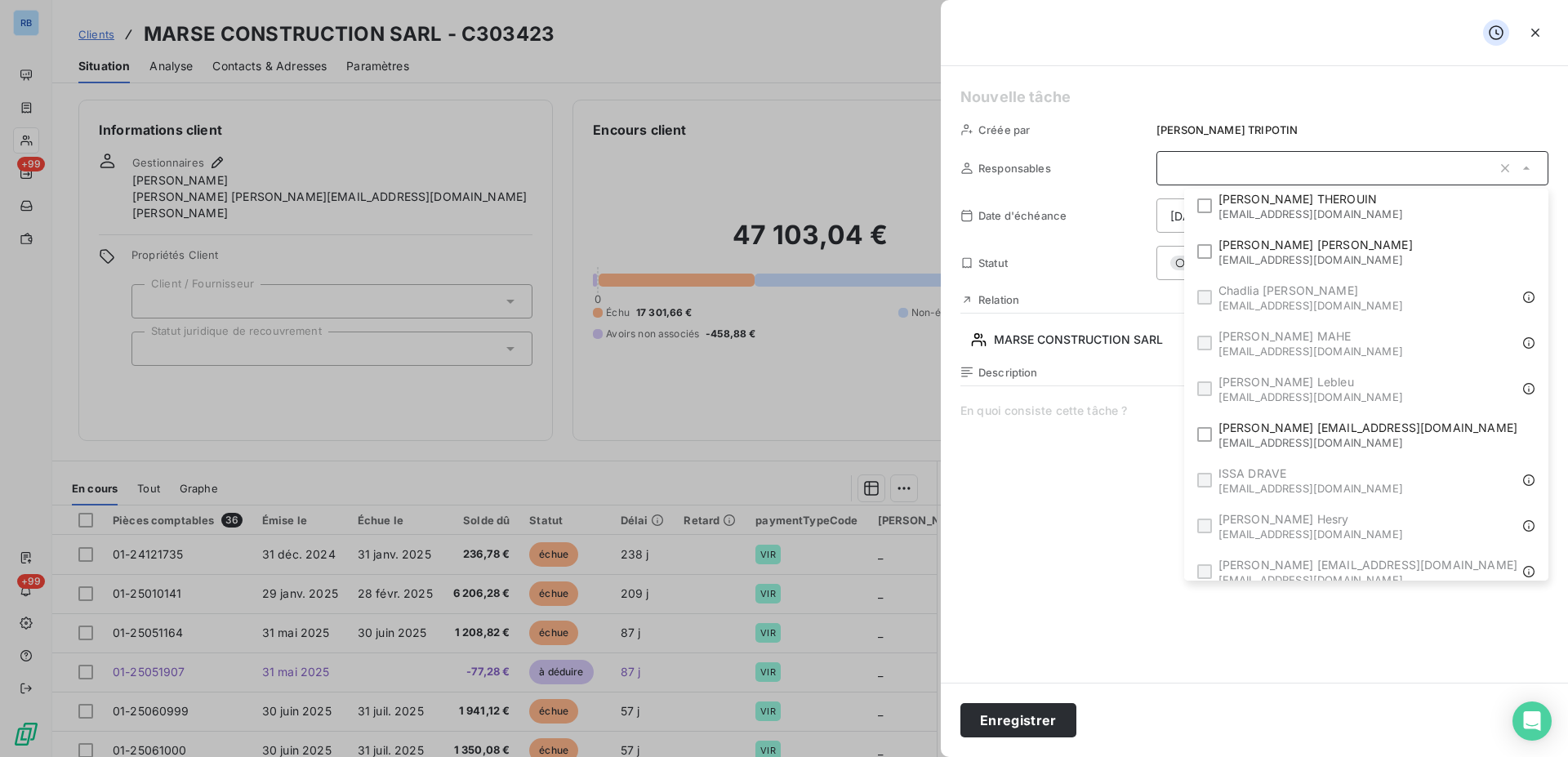
scroll to position [330, 0]
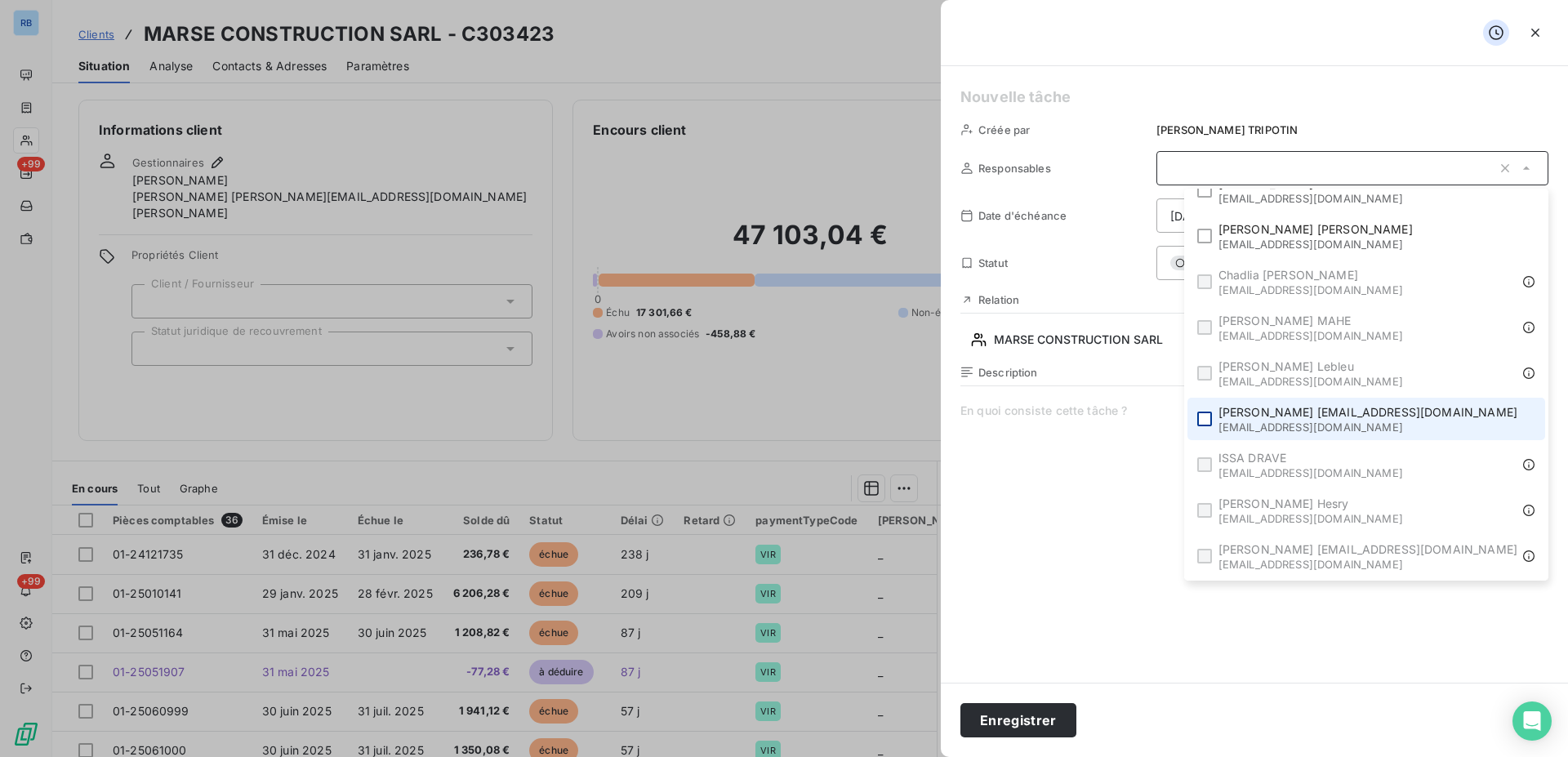
click at [1212, 412] on div at bounding box center [1205, 419] width 15 height 15
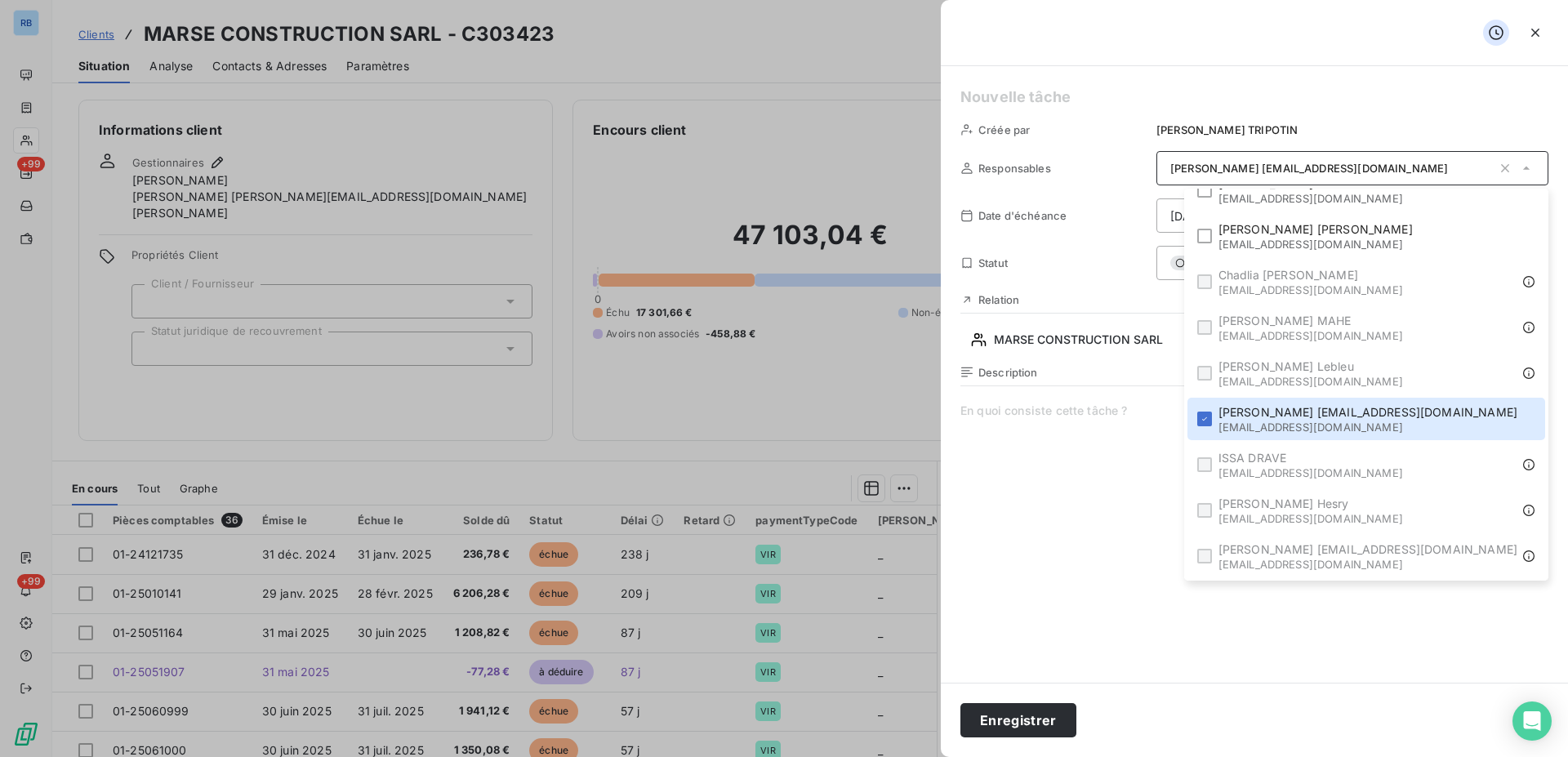
click at [1065, 452] on span at bounding box center [1254, 559] width 588 height 313
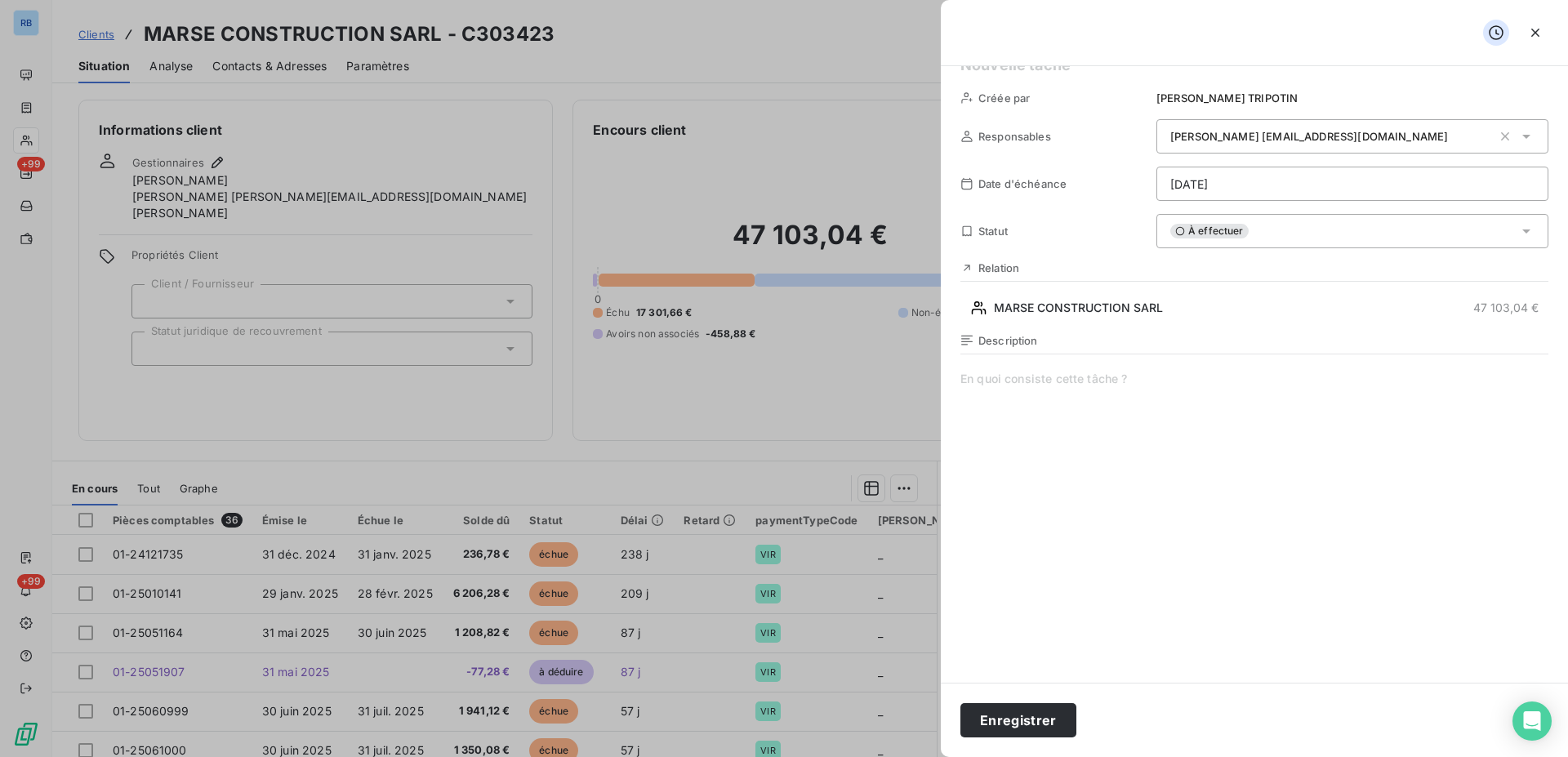
scroll to position [53, 0]
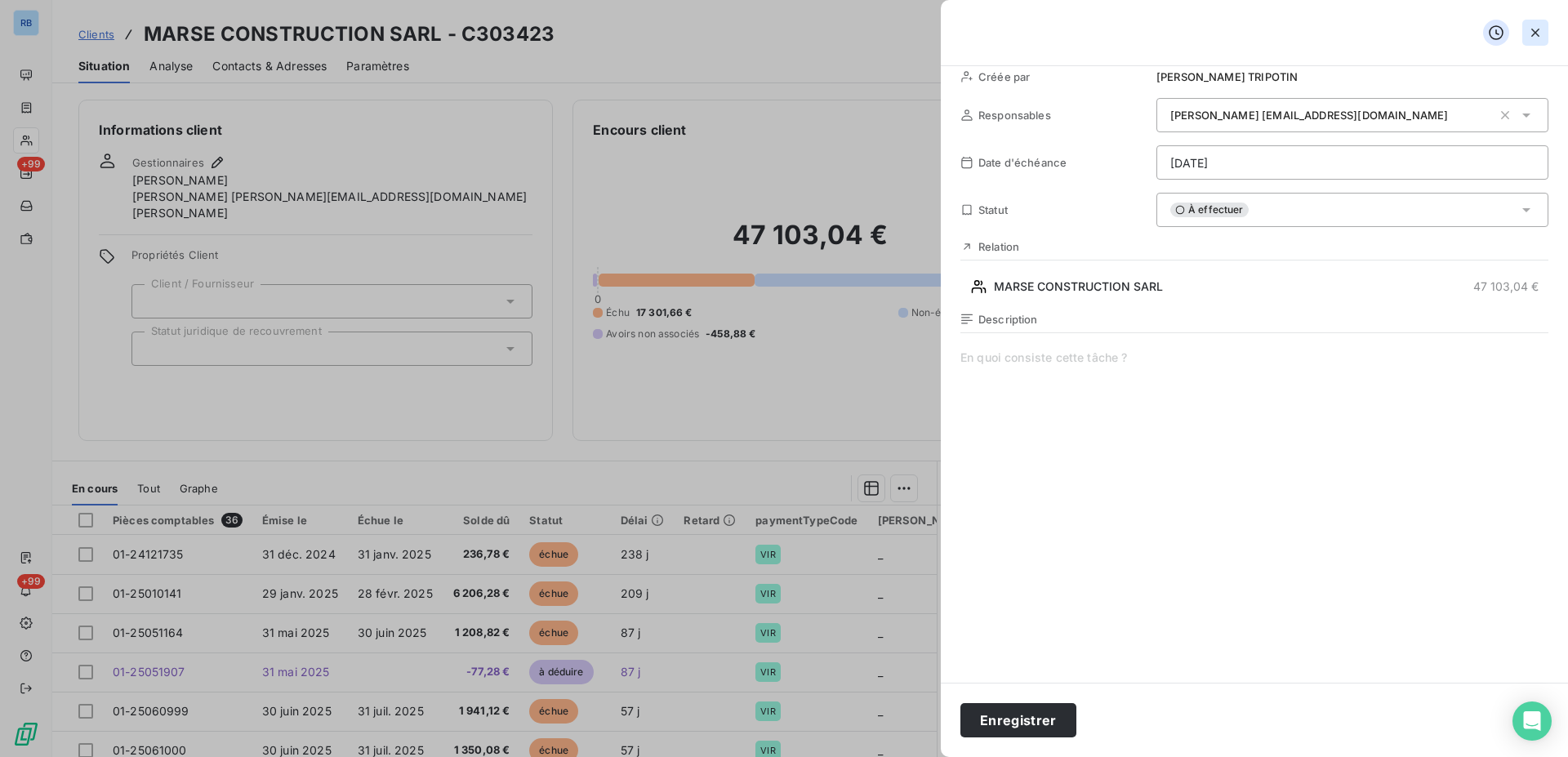
click at [1536, 30] on icon "button" at bounding box center [1535, 33] width 16 height 16
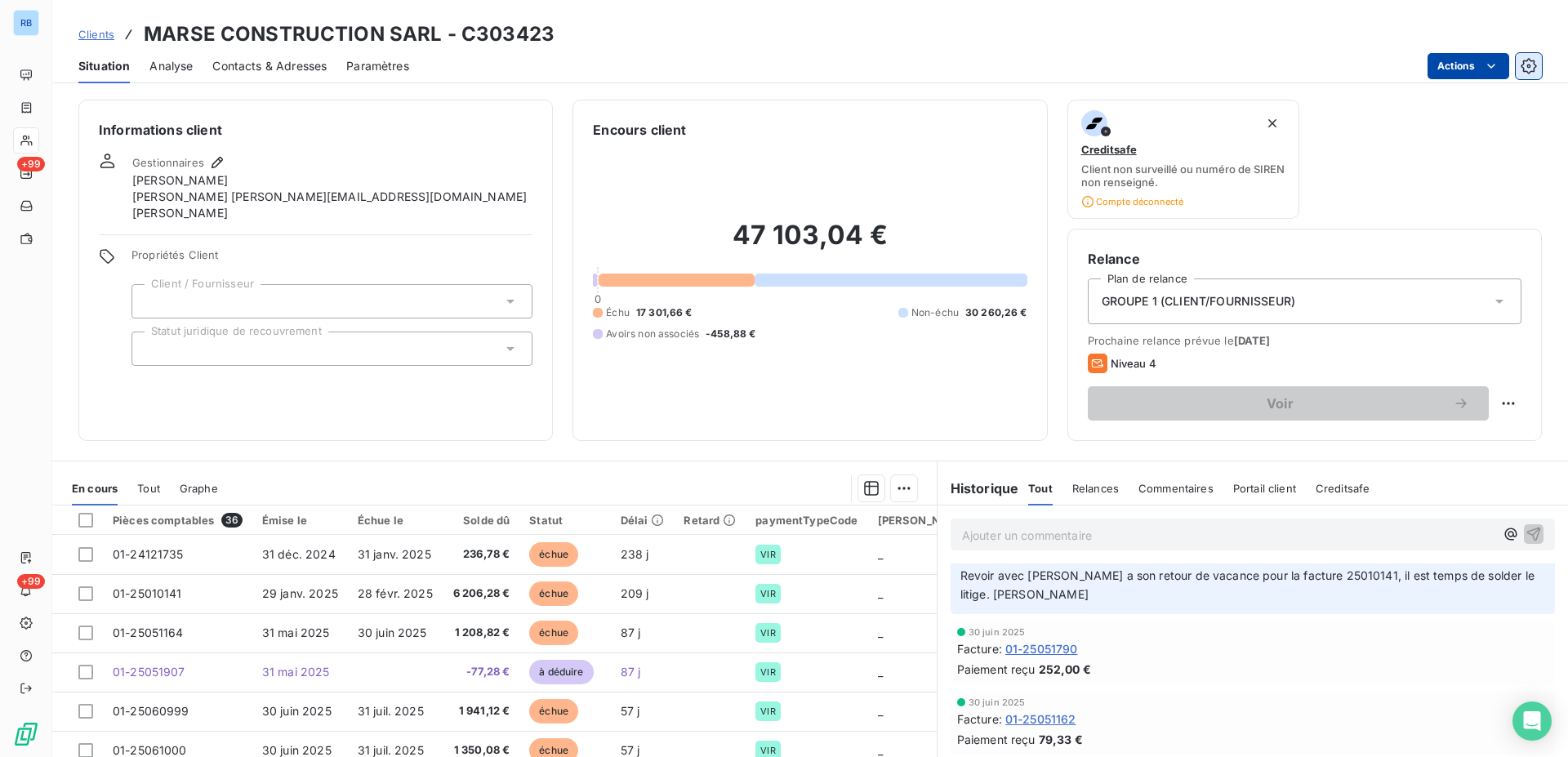
click at [1529, 71] on icon "button" at bounding box center [1529, 66] width 16 height 16
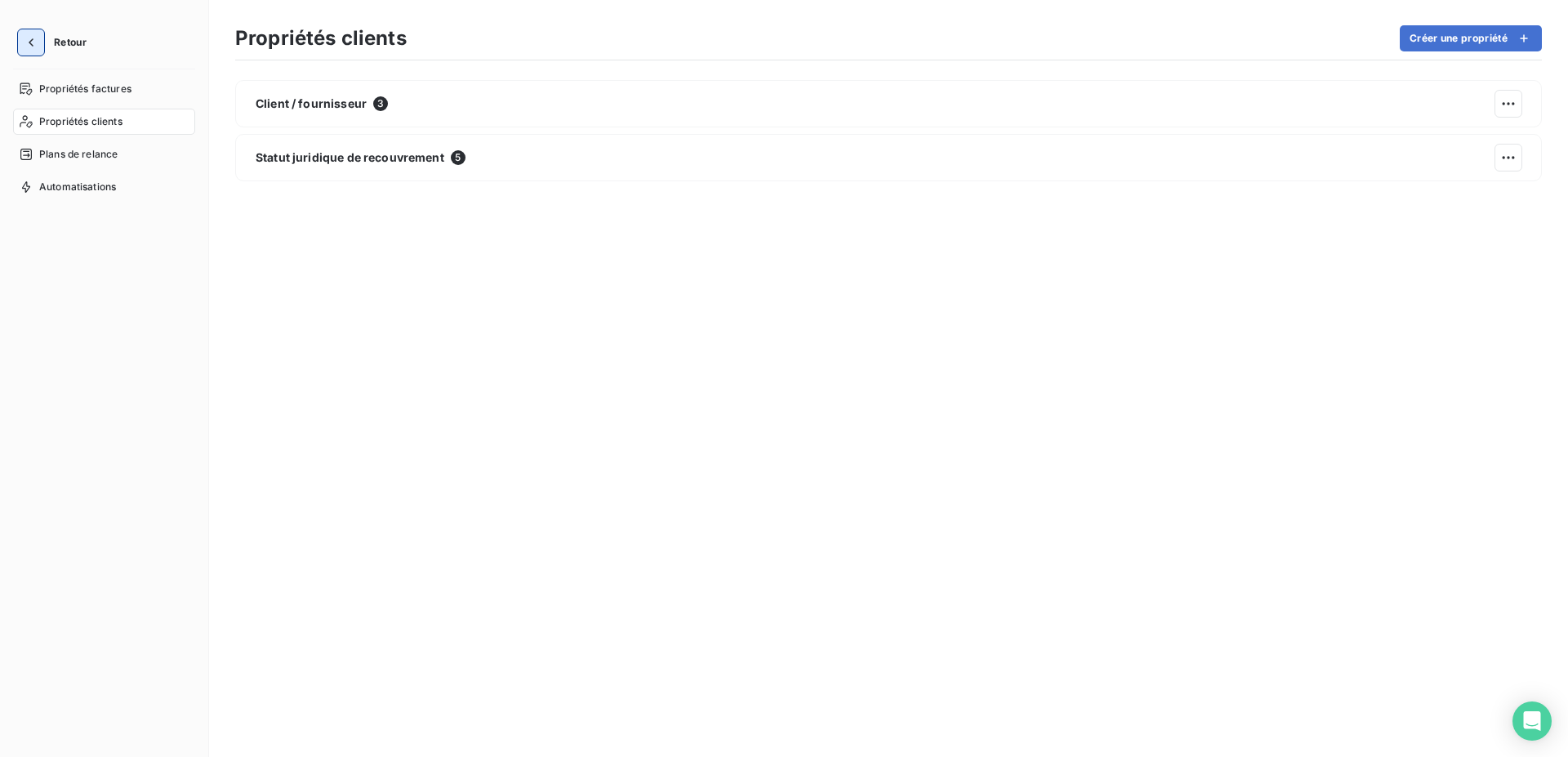
click at [28, 38] on icon "button" at bounding box center [31, 43] width 16 height 16
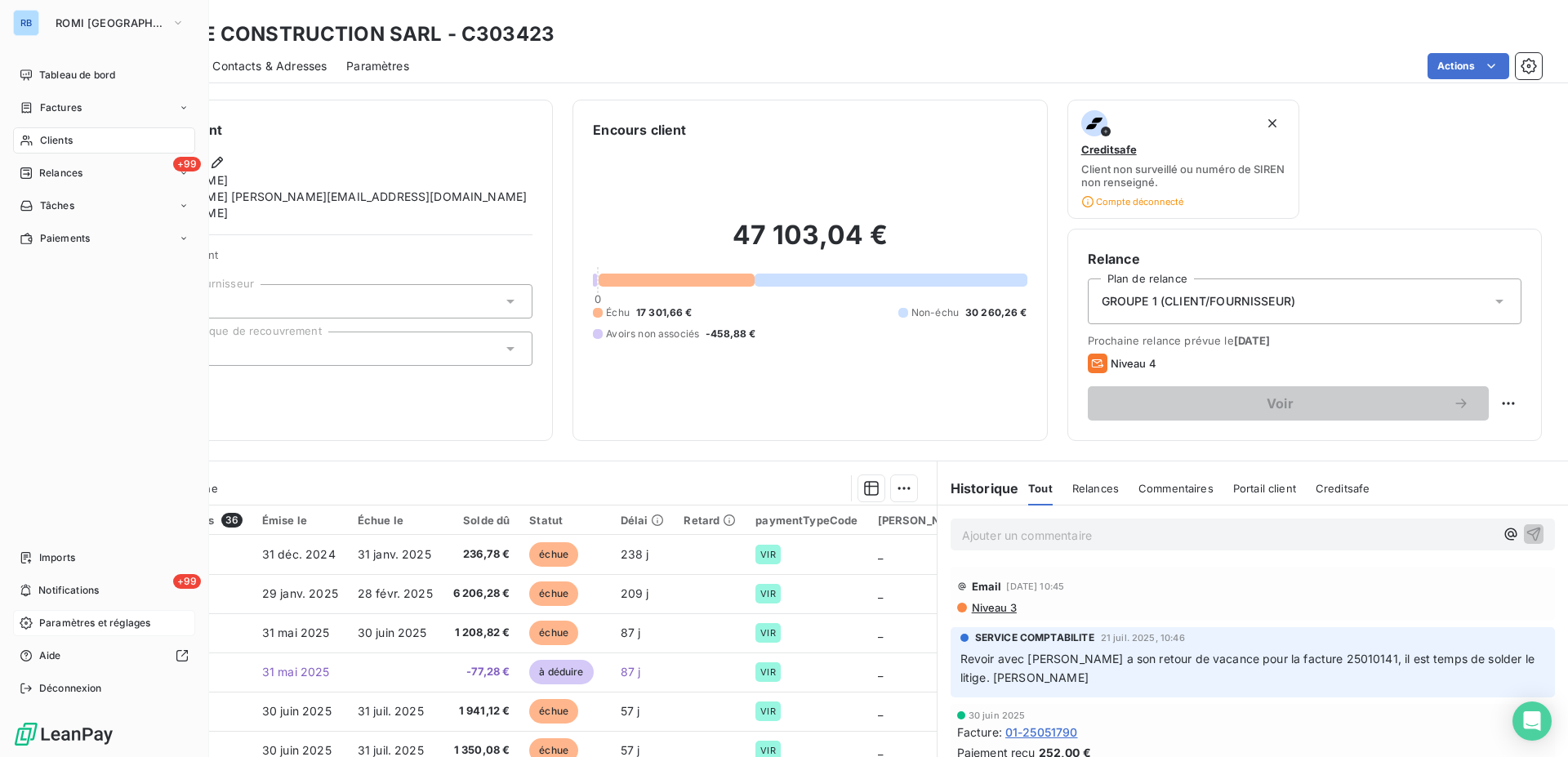
click at [44, 621] on span "Paramètres et réglages" at bounding box center [94, 623] width 111 height 15
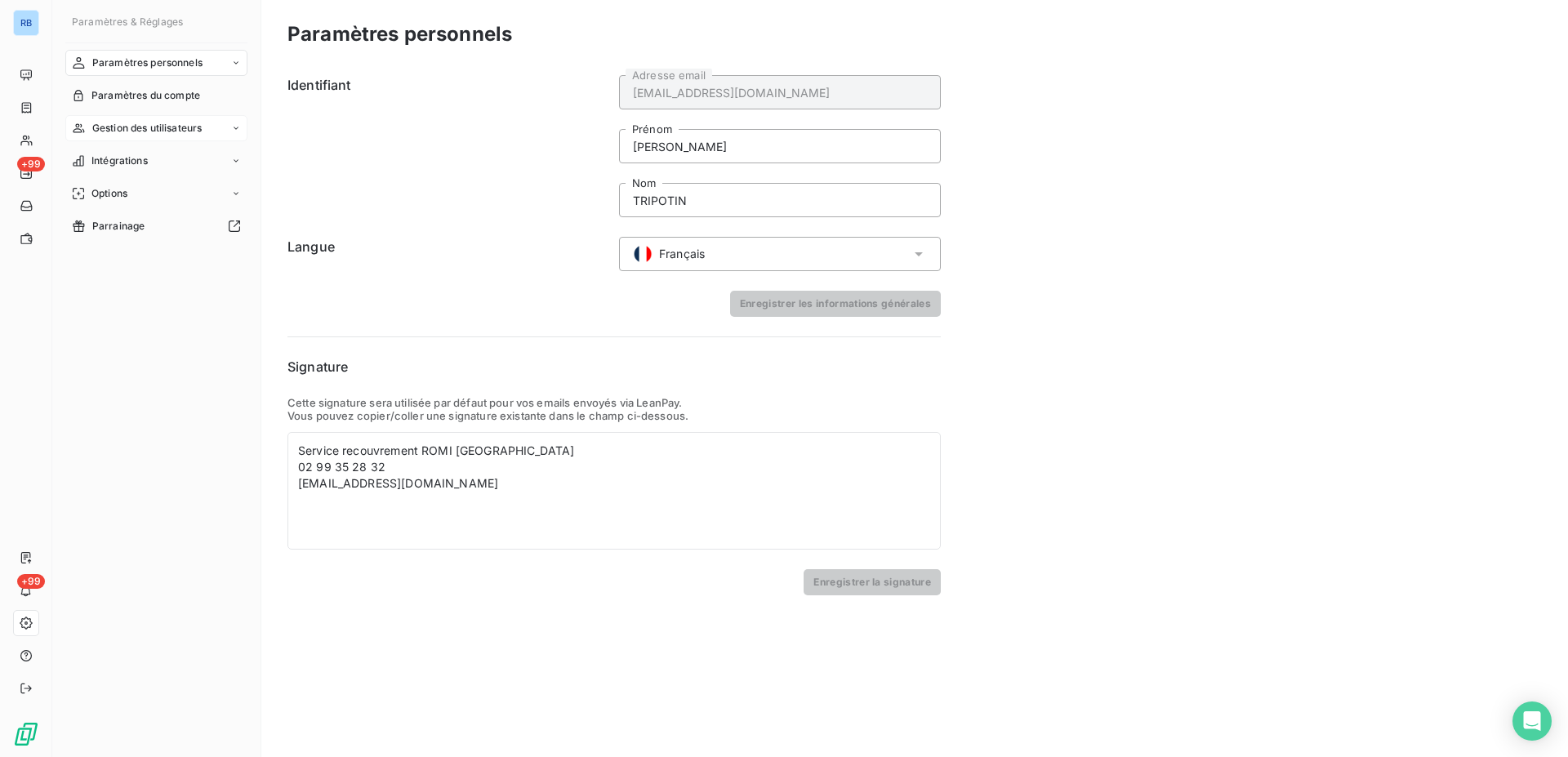
click at [138, 133] on span "Gestion des utilisateurs" at bounding box center [148, 128] width 110 height 15
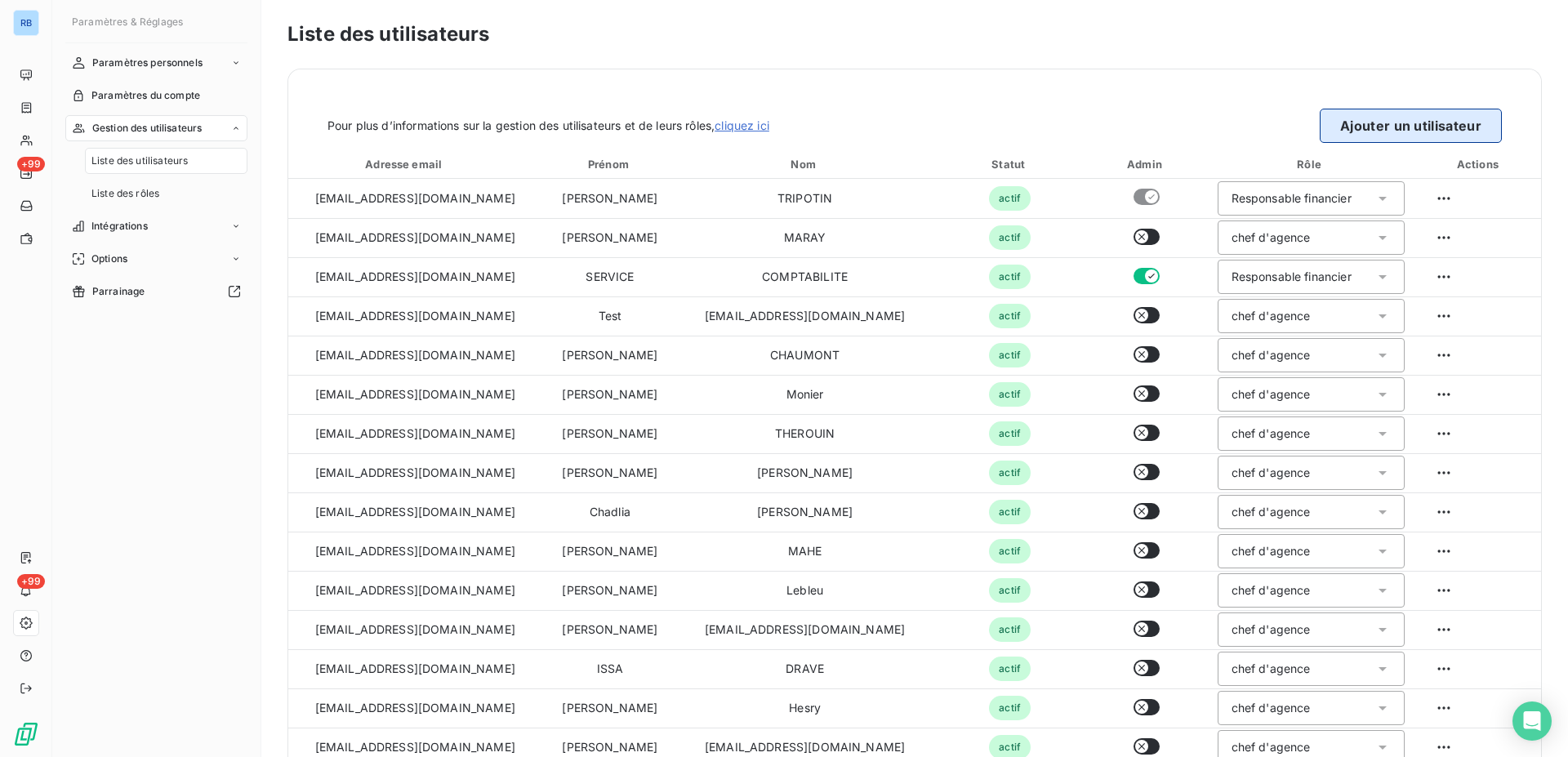
click at [1372, 132] on button "Ajouter un utilisateur" at bounding box center [1410, 125] width 182 height 35
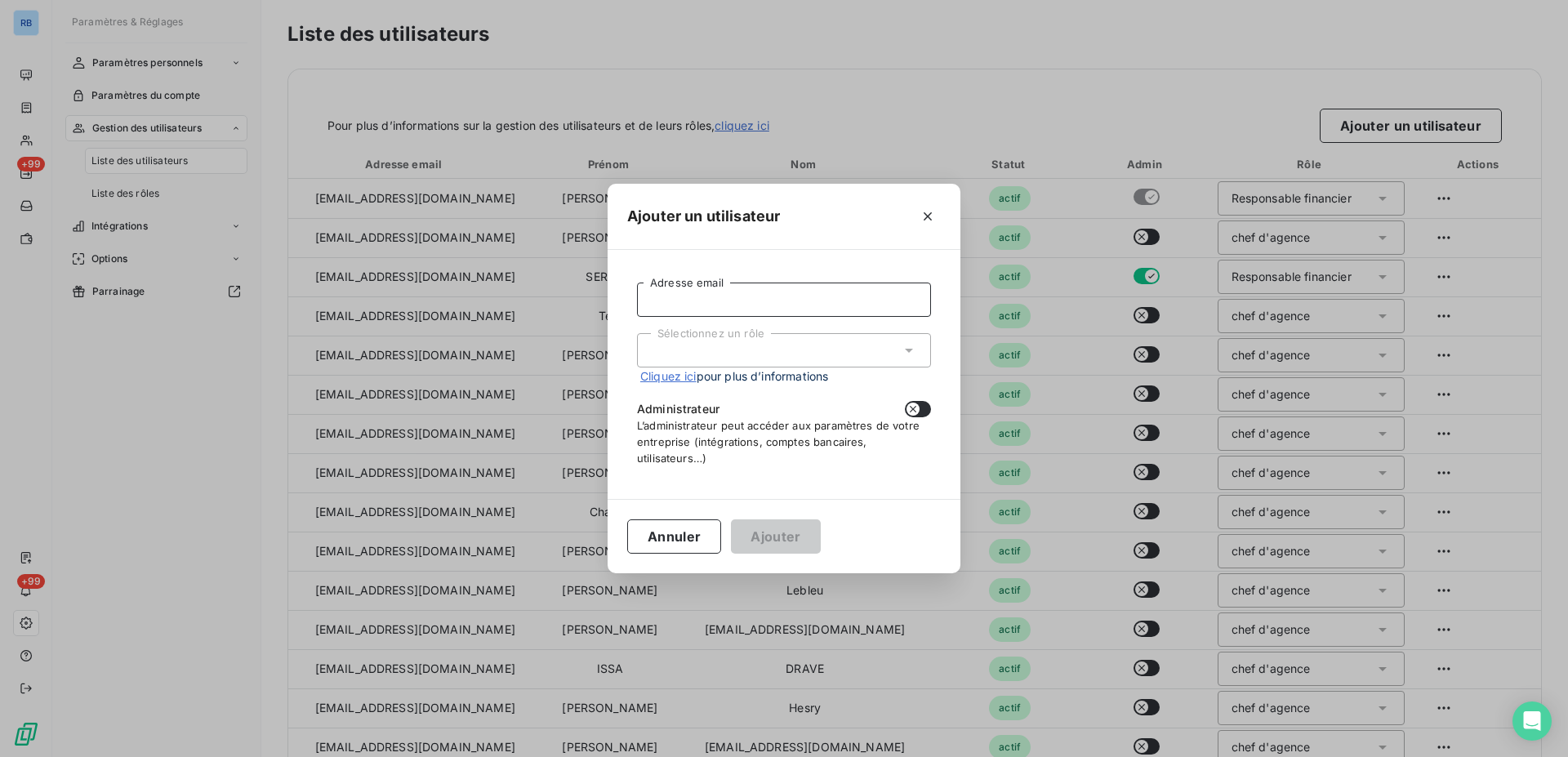
click at [683, 303] on input "Adresse email" at bounding box center [784, 300] width 294 height 35
paste input "saintmalo@monier-environnement.com"
type input "saintmalo@monier-environnement.com"
click at [861, 353] on div "Sélectionnez un rôle" at bounding box center [784, 350] width 294 height 35
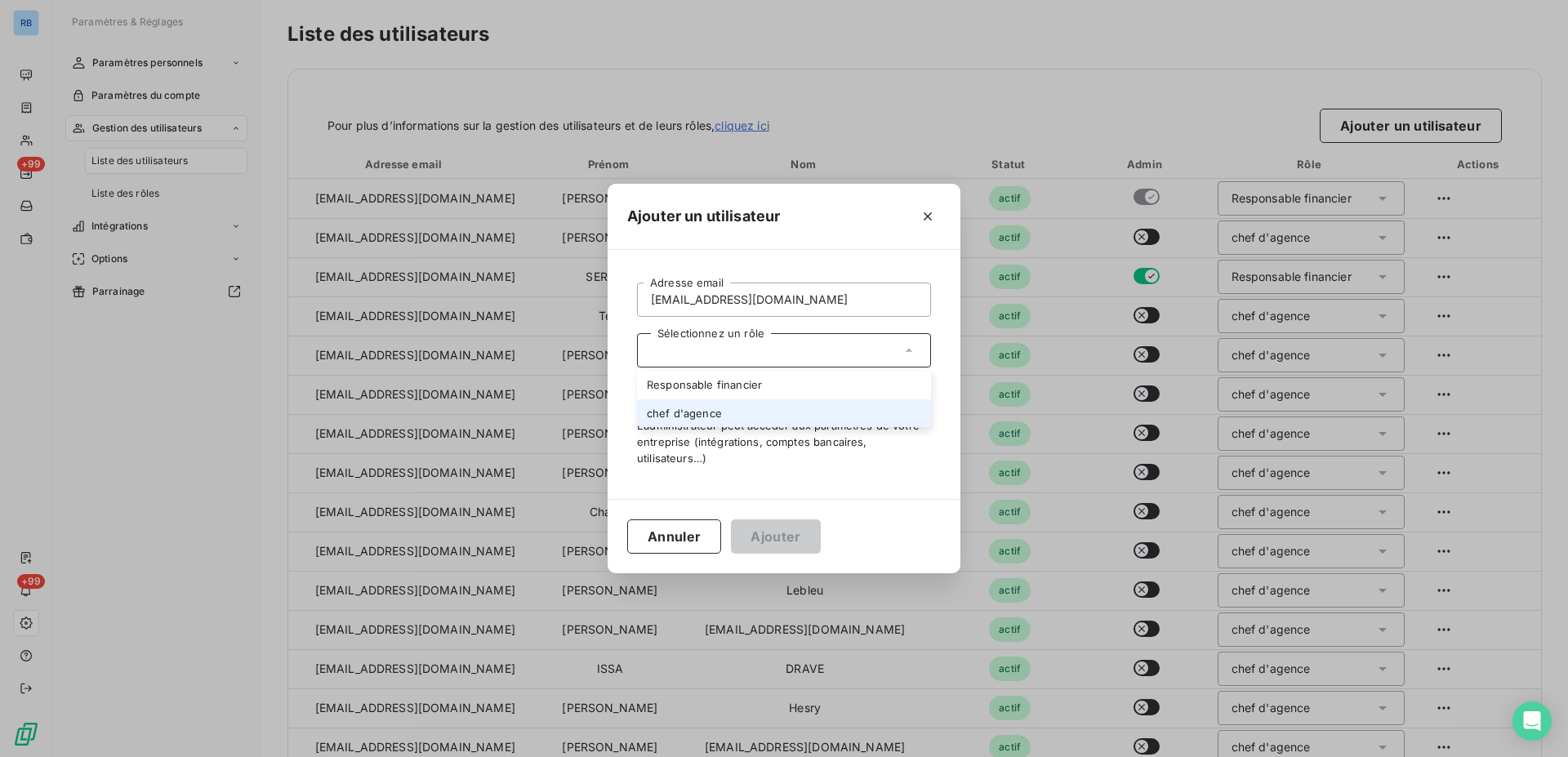
click at [717, 416] on li "chef d'agence" at bounding box center [784, 414] width 294 height 28
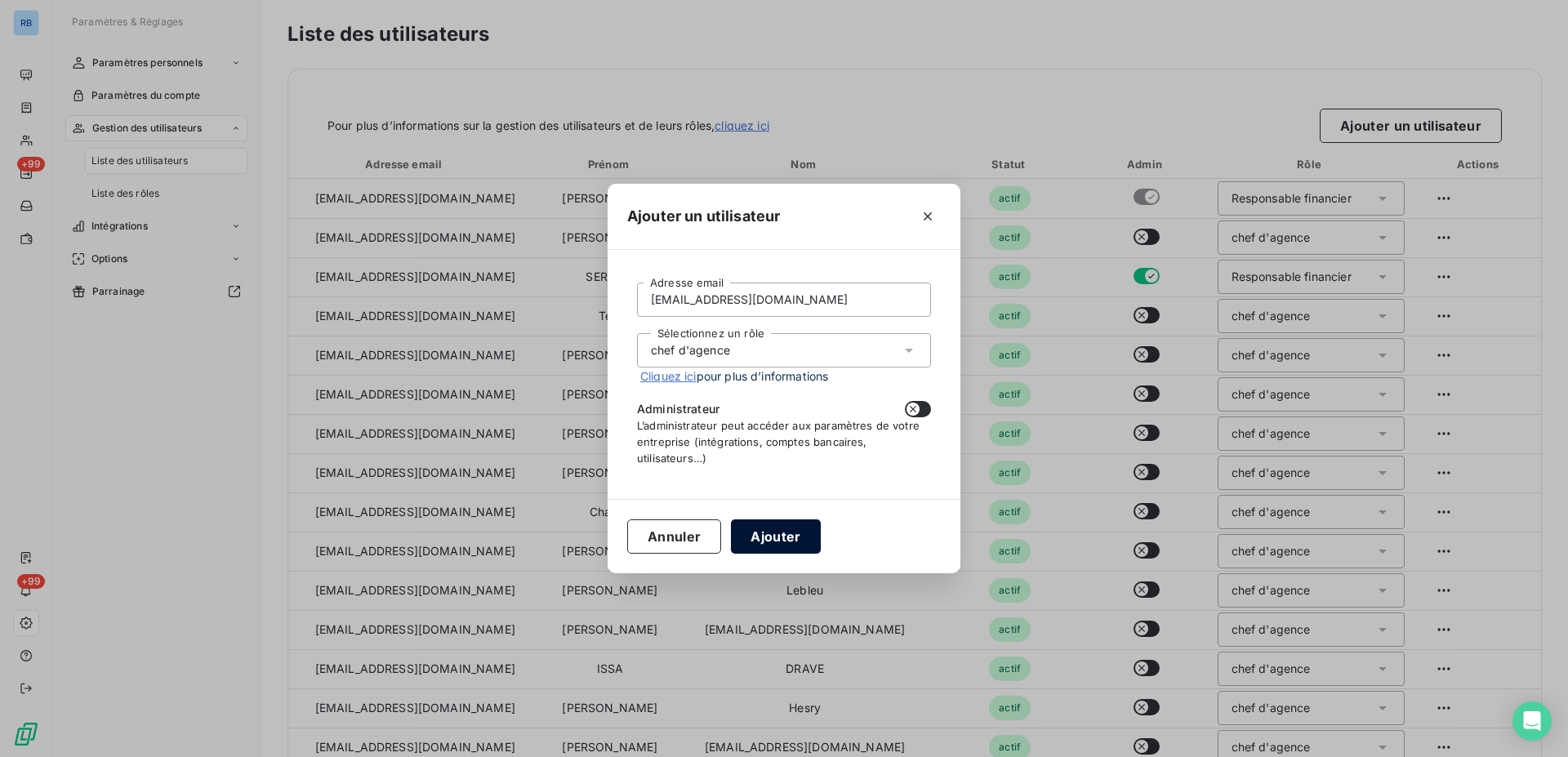
click at [790, 542] on button "Ajouter" at bounding box center [775, 536] width 89 height 35
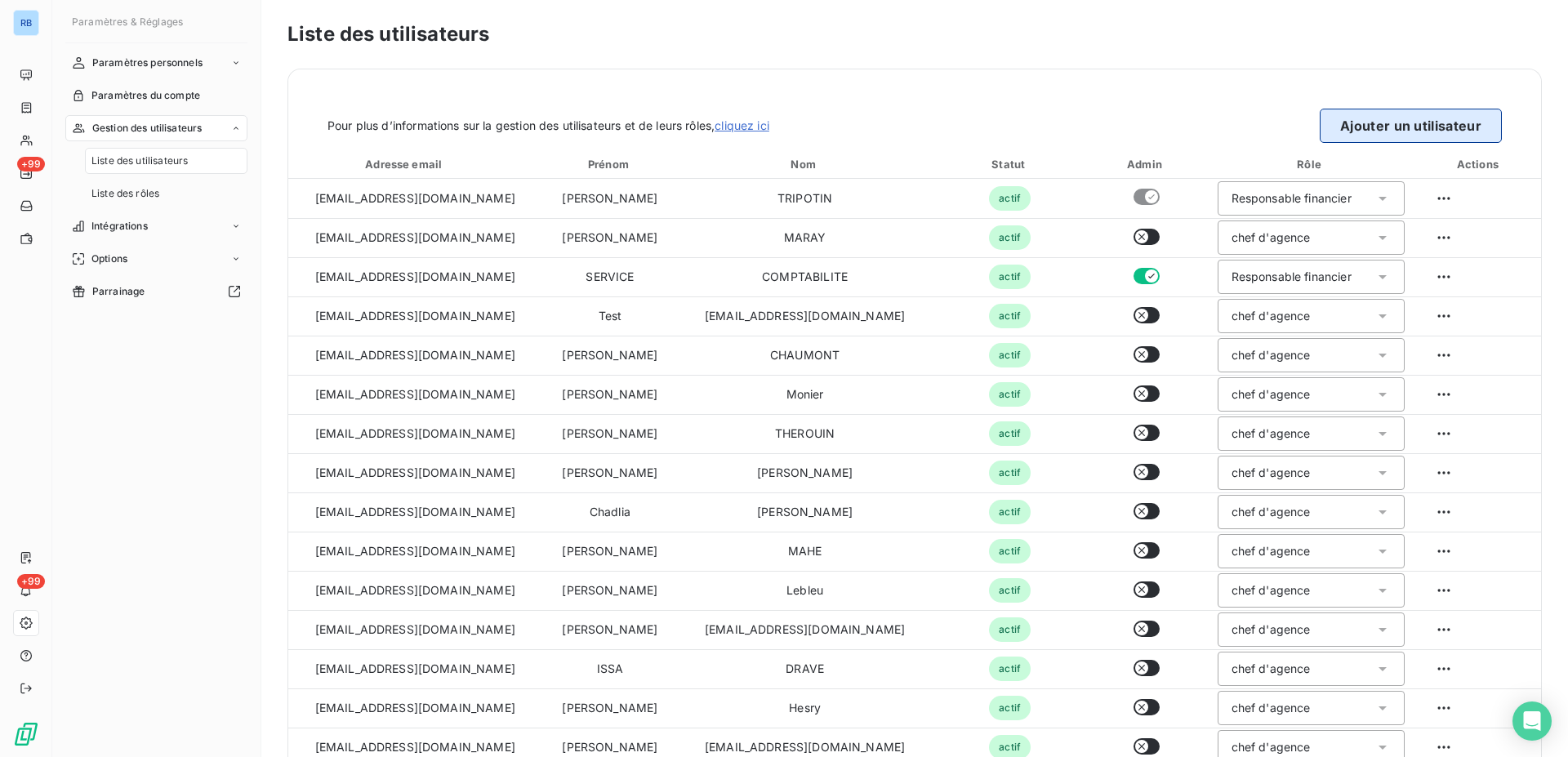
click at [1397, 131] on button "Ajouter un utilisateur" at bounding box center [1410, 125] width 182 height 35
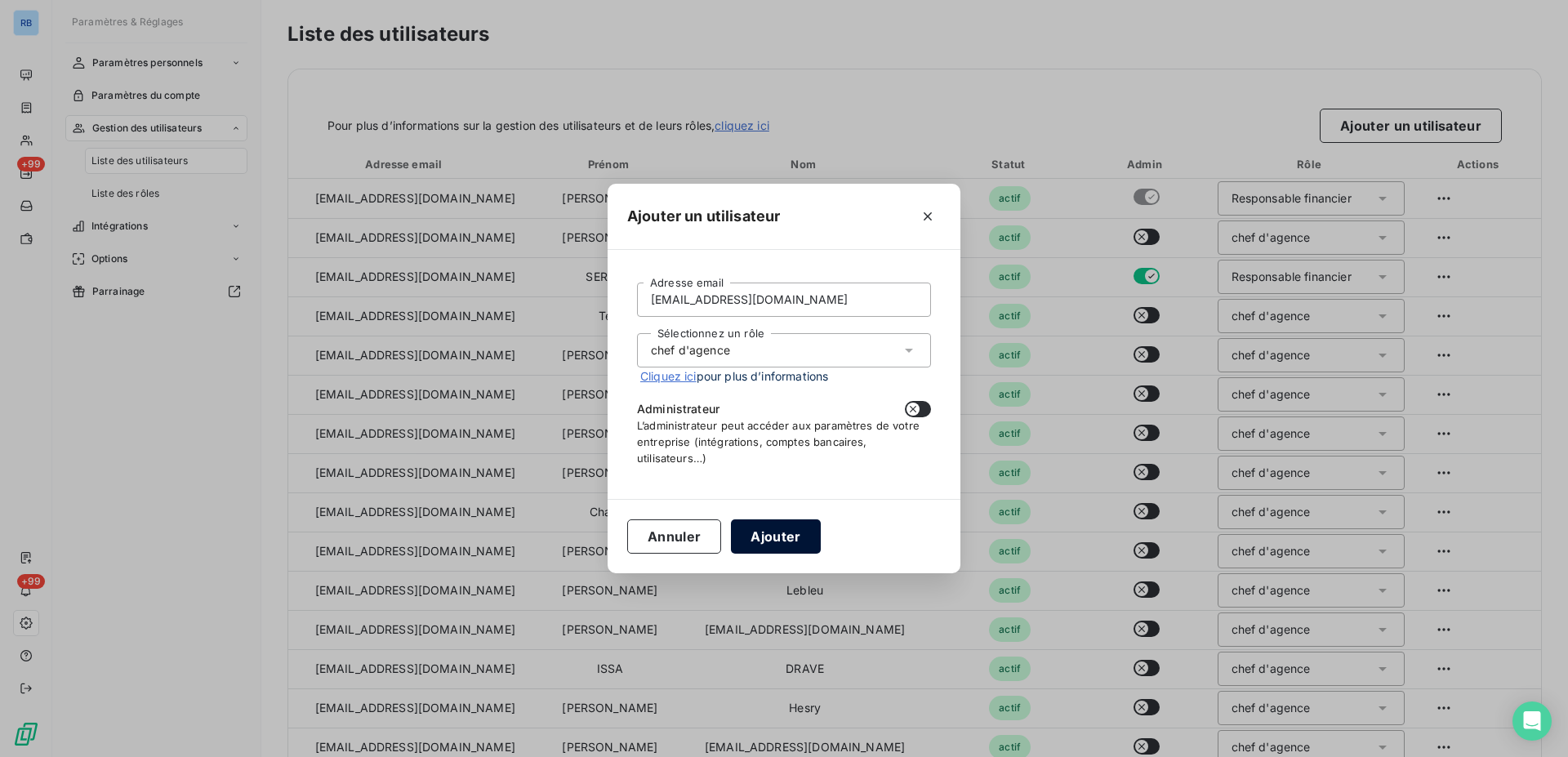
click at [779, 537] on button "Ajouter" at bounding box center [775, 536] width 89 height 35
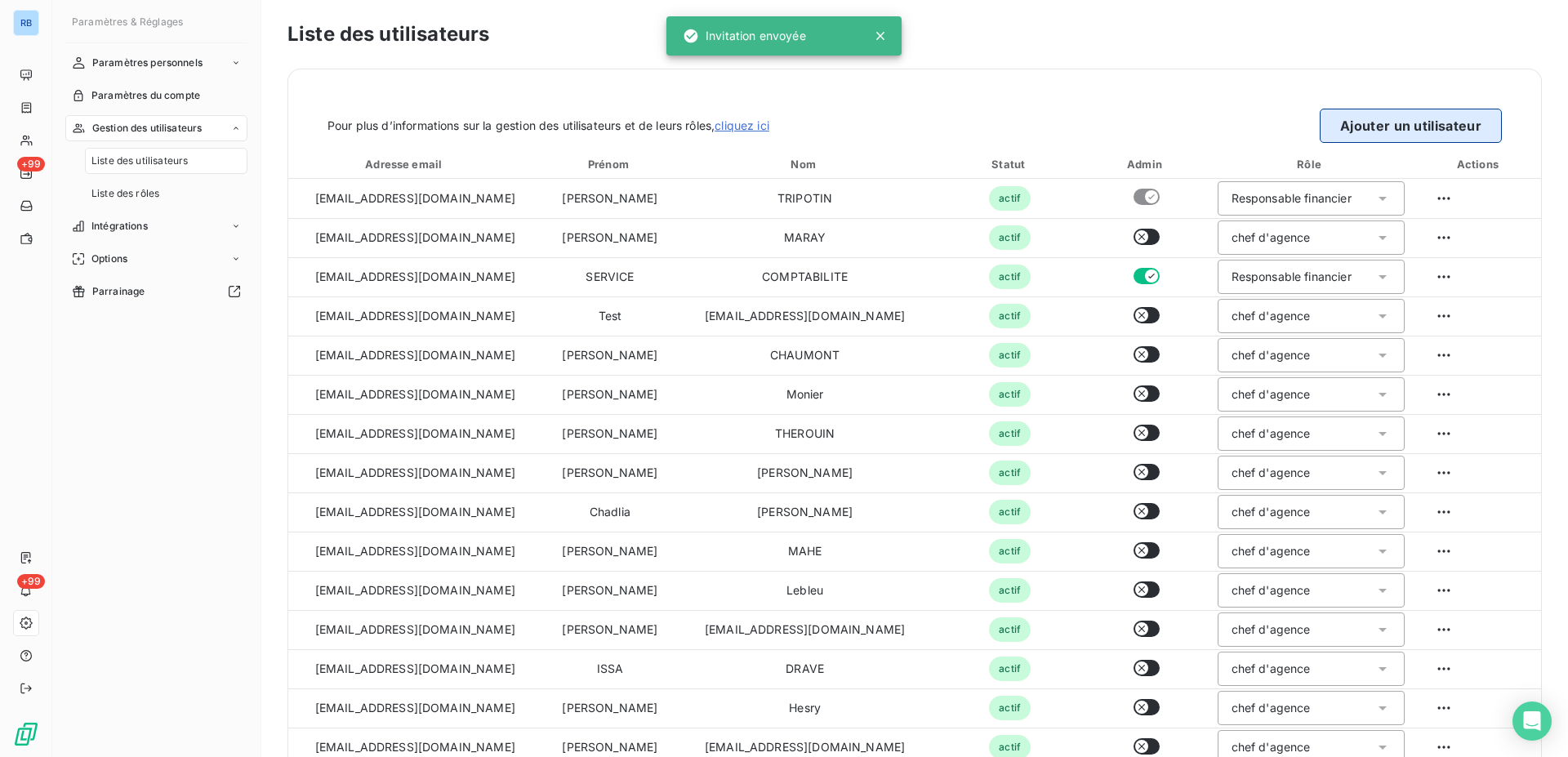
click at [1367, 125] on button "Ajouter un utilisateur" at bounding box center [1410, 125] width 182 height 35
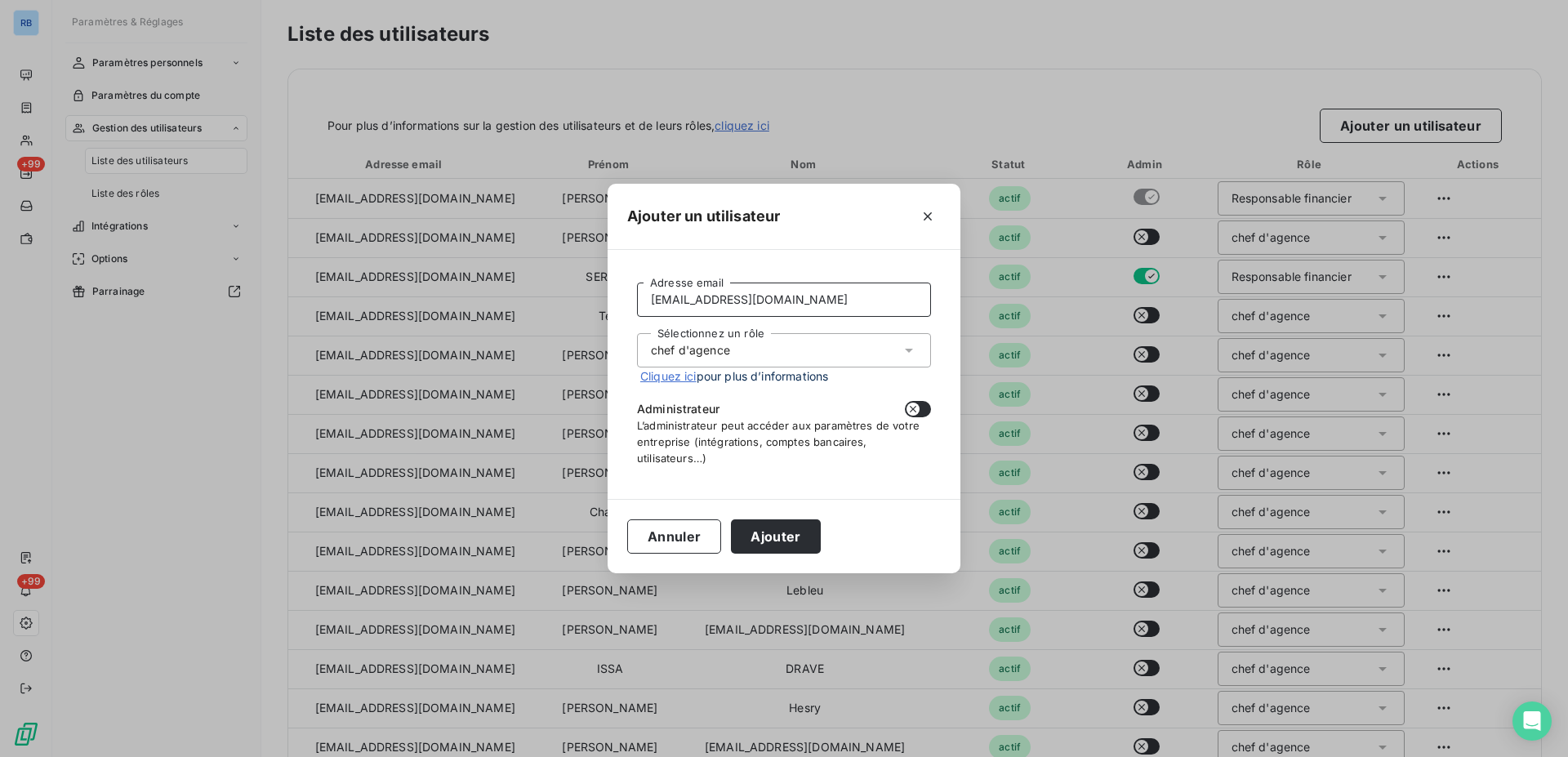
drag, startPoint x: 880, startPoint y: 303, endPoint x: 566, endPoint y: 302, distance: 314.0
click at [637, 302] on input "saintmalo@monier-environnement.com" at bounding box center [784, 300] width 294 height 35
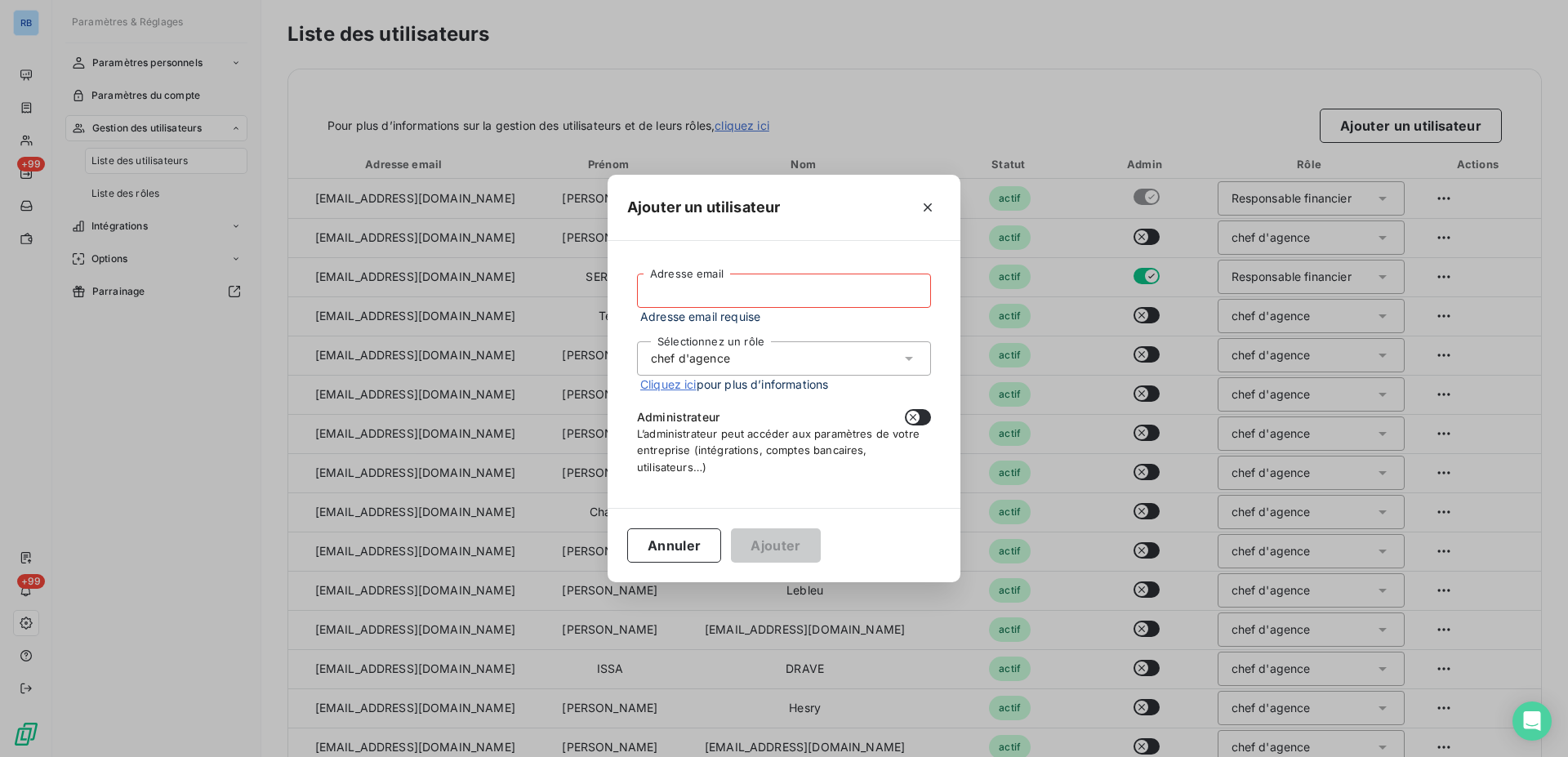
paste input "miniac@monier-environnement.com"
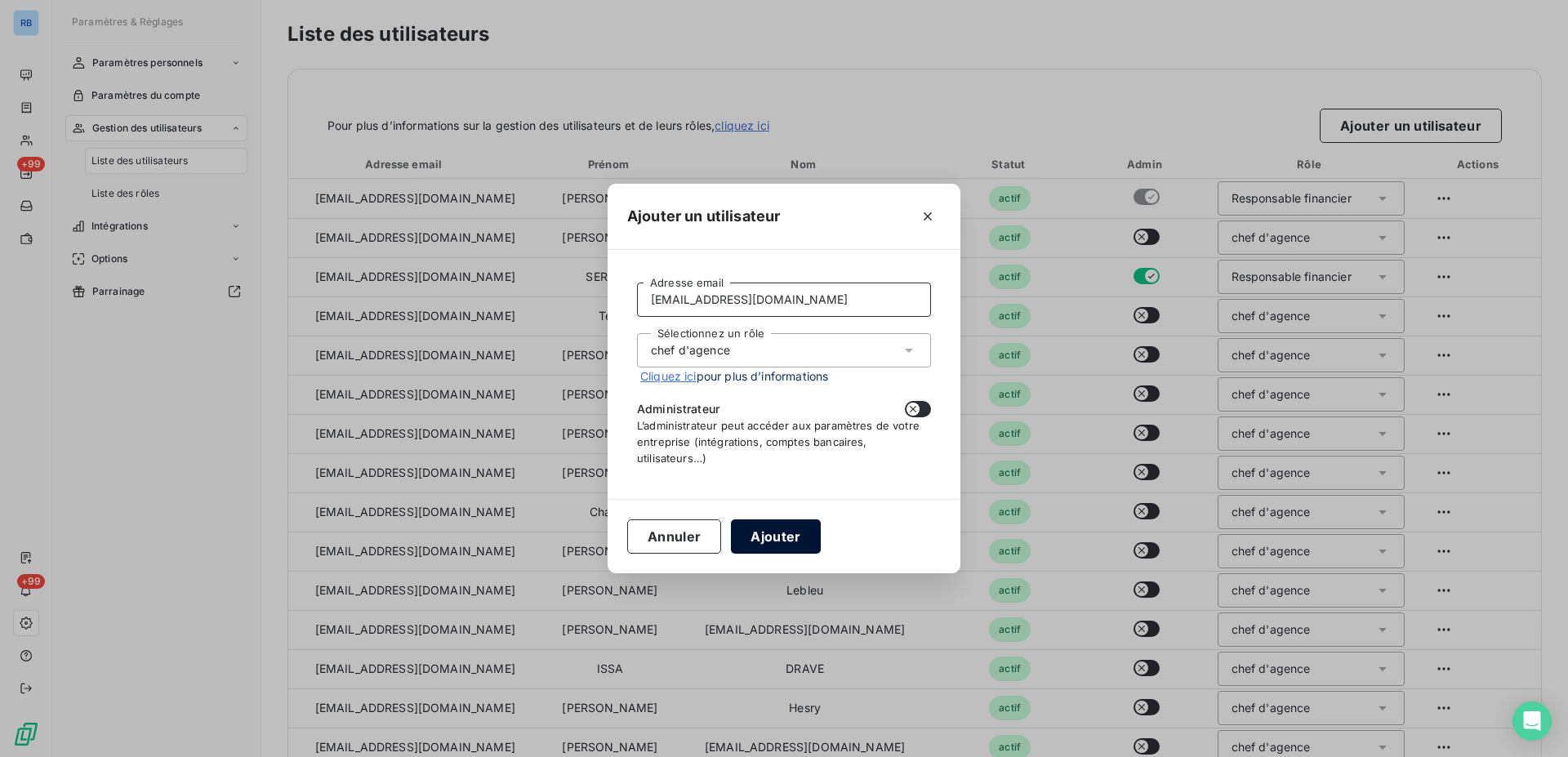
type input "miniac@monier-environnement.com"
click at [771, 534] on button "Ajouter" at bounding box center [775, 536] width 89 height 35
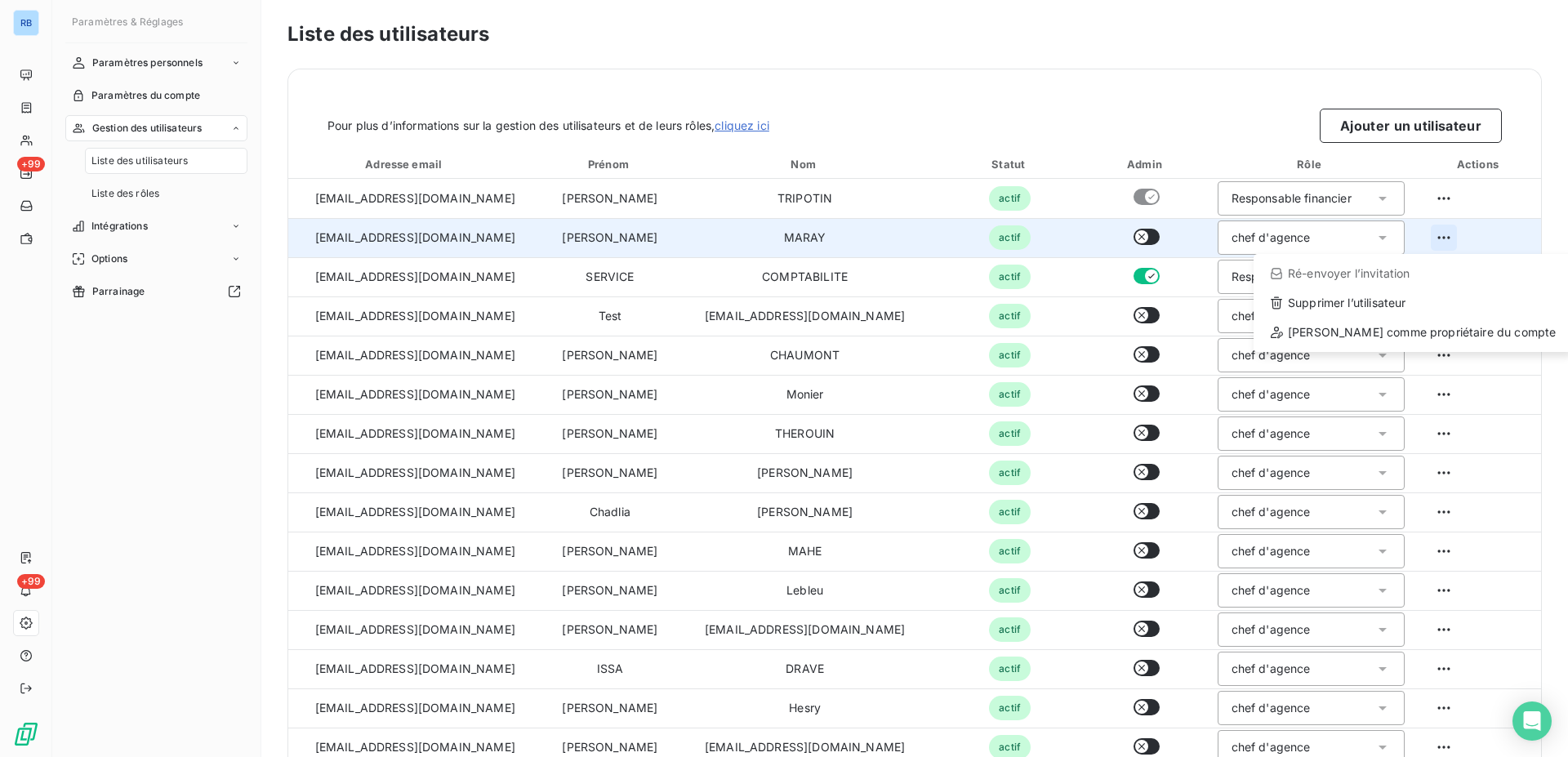
click at [1435, 241] on html "RB +99 +99 Paramètres & Réglages Paramètres personnels Paramètres du compte Ges…" at bounding box center [784, 378] width 1568 height 757
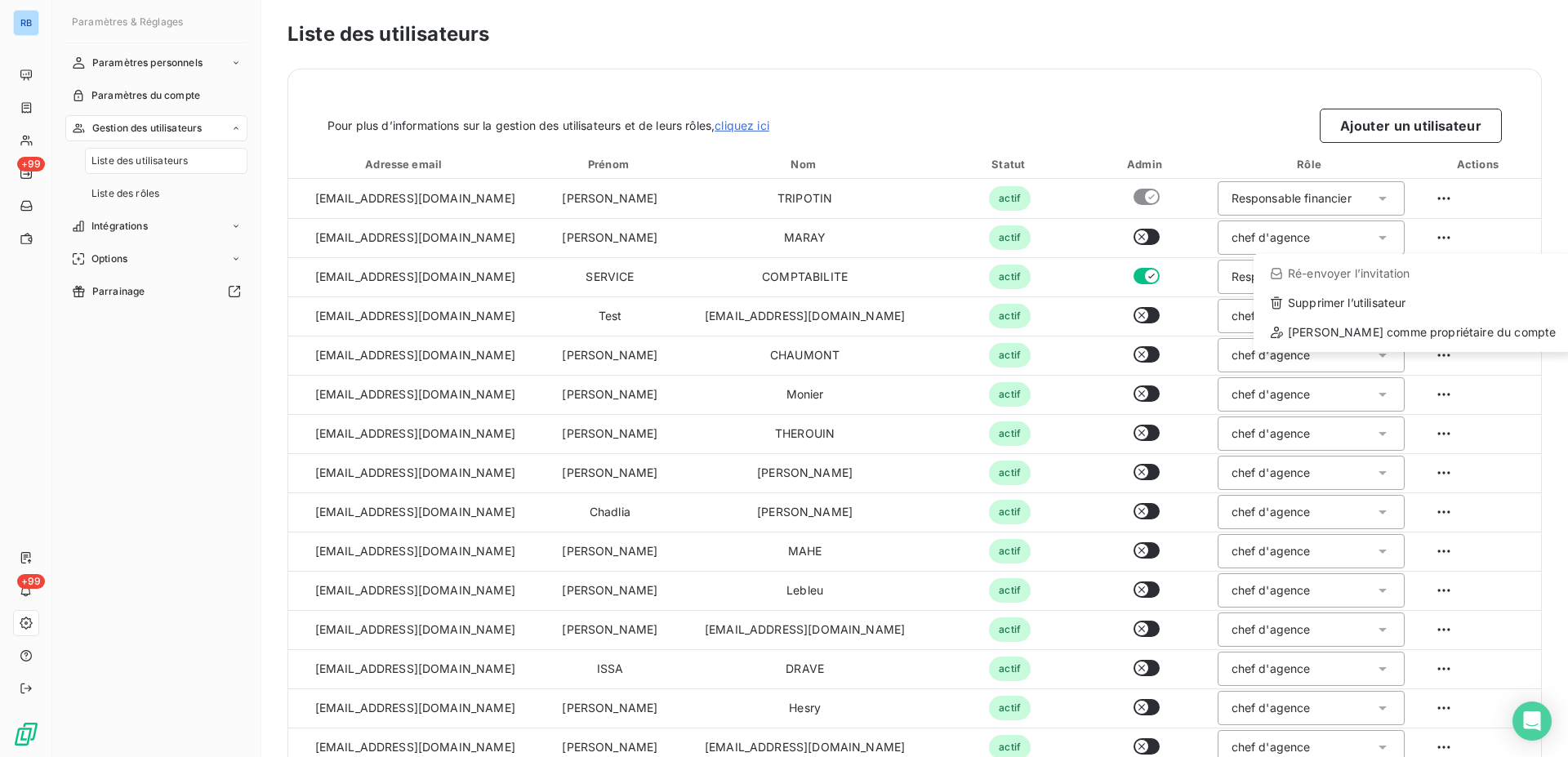
click at [1436, 241] on html "RB +99 +99 Paramètres & Réglages Paramètres personnels Paramètres du compte Ges…" at bounding box center [784, 378] width 1568 height 757
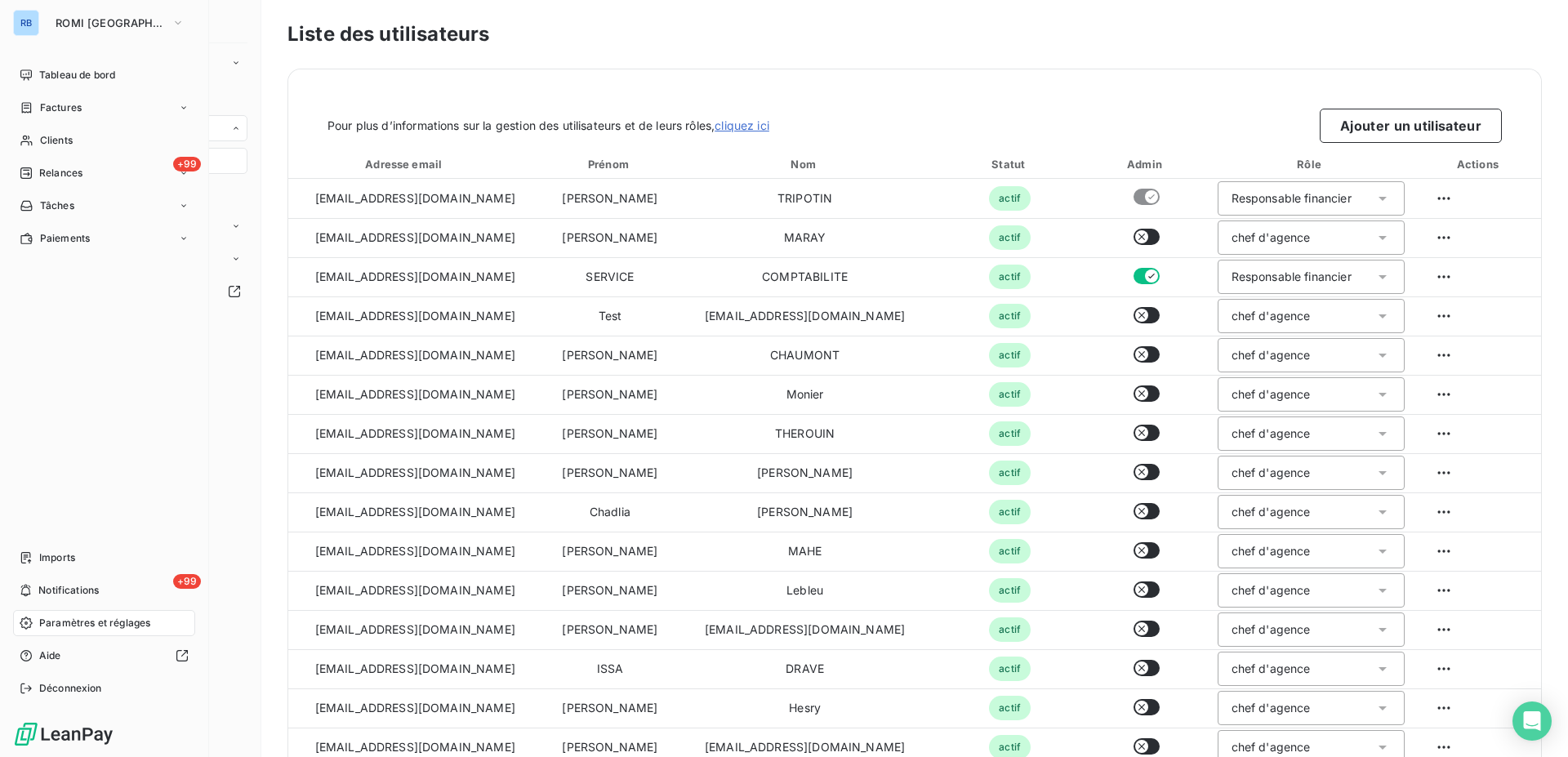
click at [51, 628] on span "Paramètres et réglages" at bounding box center [94, 623] width 111 height 15
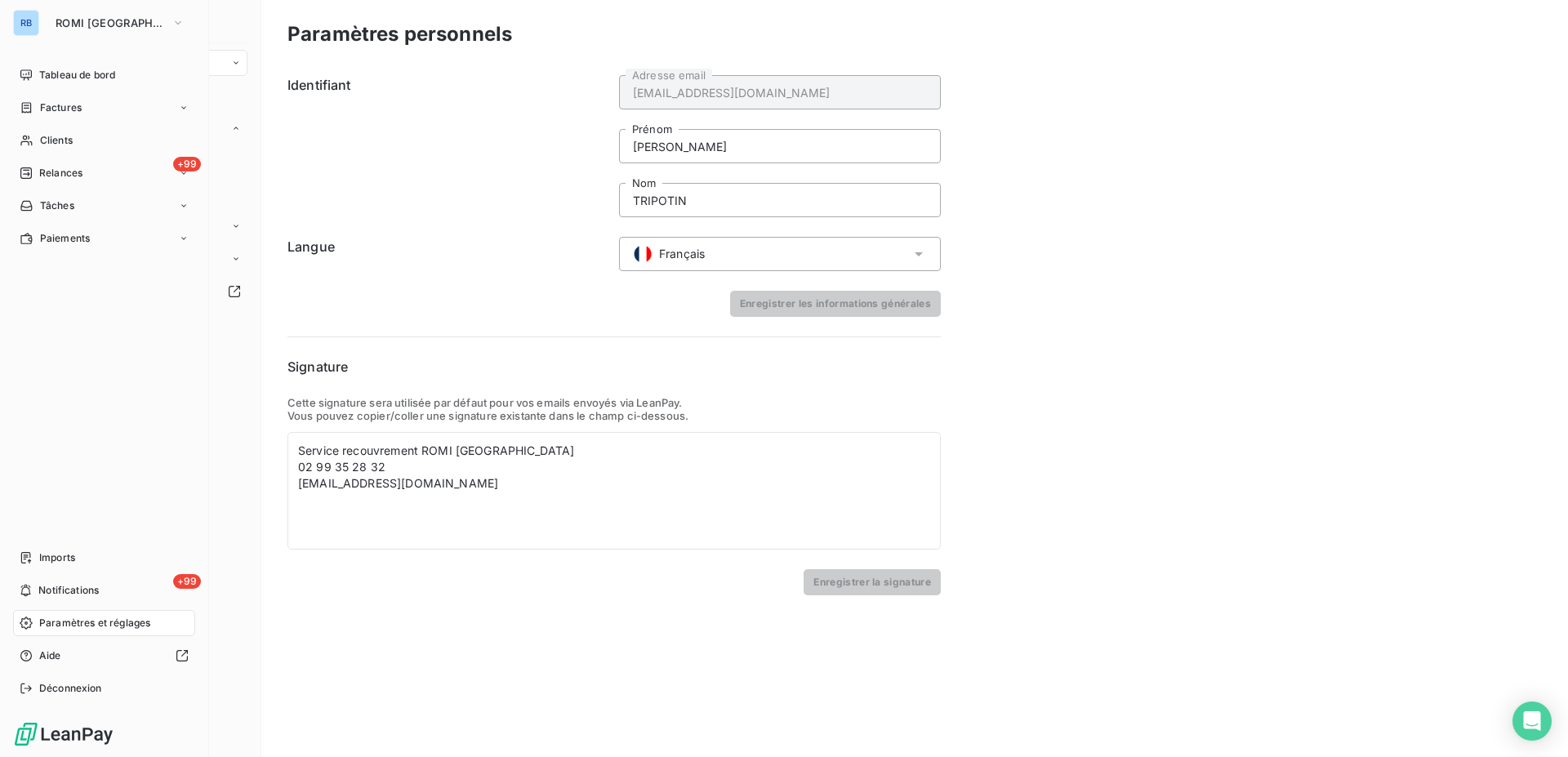
click at [75, 622] on span "Paramètres et réglages" at bounding box center [94, 623] width 111 height 15
click at [25, 621] on icon at bounding box center [26, 623] width 13 height 13
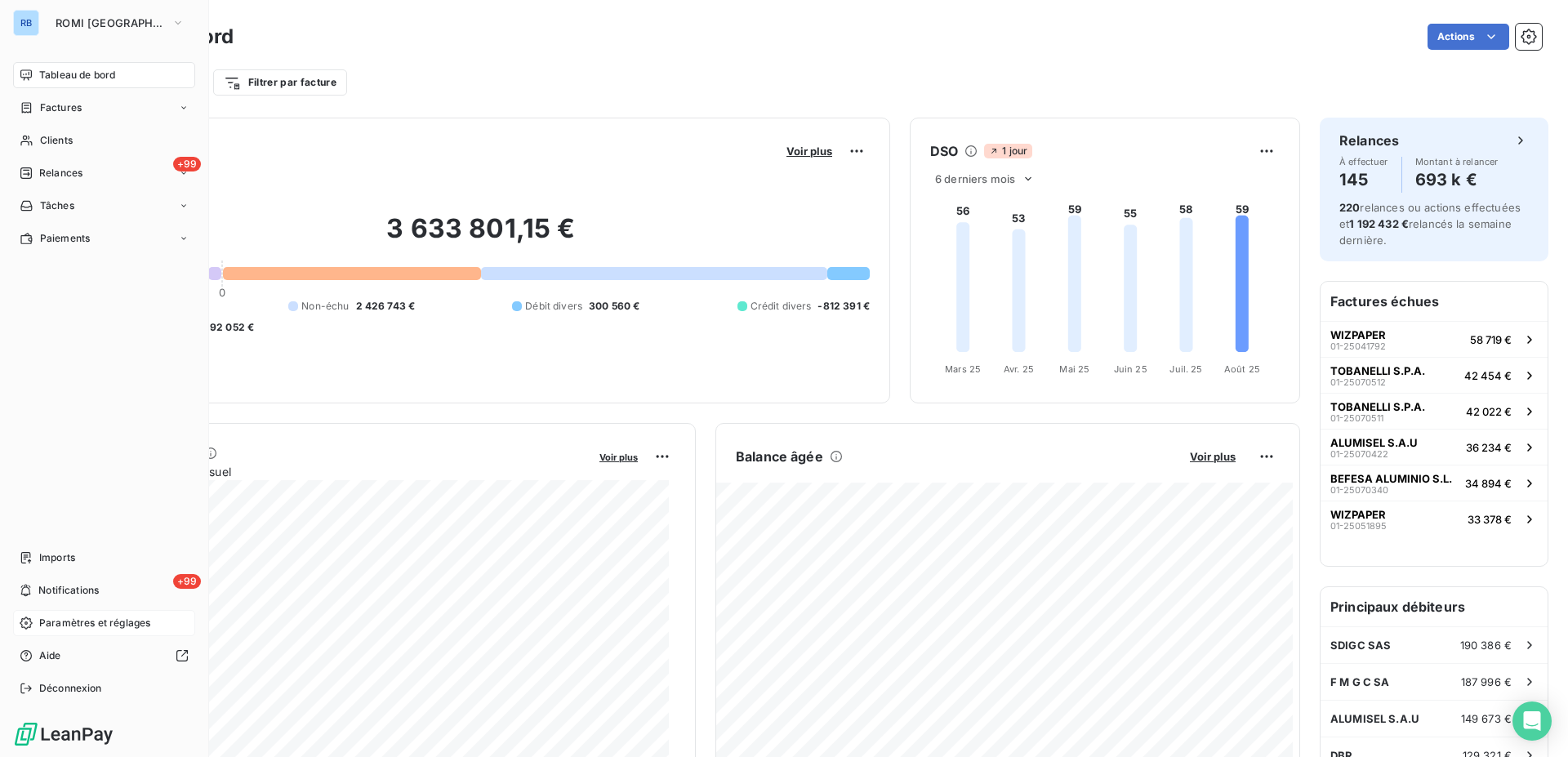
click at [61, 628] on span "Paramètres et réglages" at bounding box center [94, 623] width 111 height 15
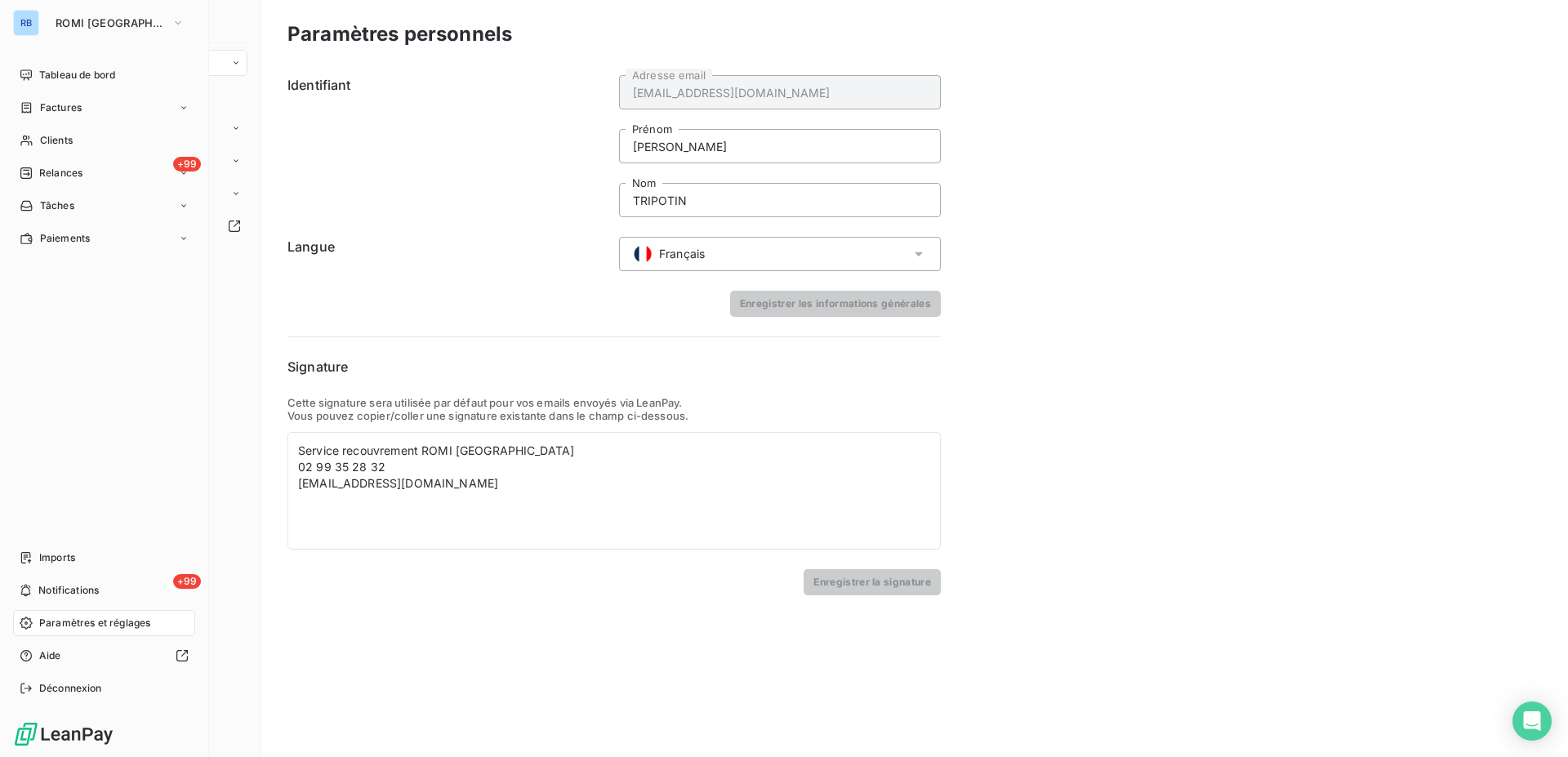
click at [73, 624] on span "Paramètres et réglages" at bounding box center [94, 623] width 111 height 15
click at [28, 624] on icon at bounding box center [26, 623] width 13 height 13
click at [66, 624] on span "Paramètres et réglages" at bounding box center [94, 623] width 111 height 15
click at [35, 623] on div "Paramètres et réglages" at bounding box center [104, 623] width 182 height 26
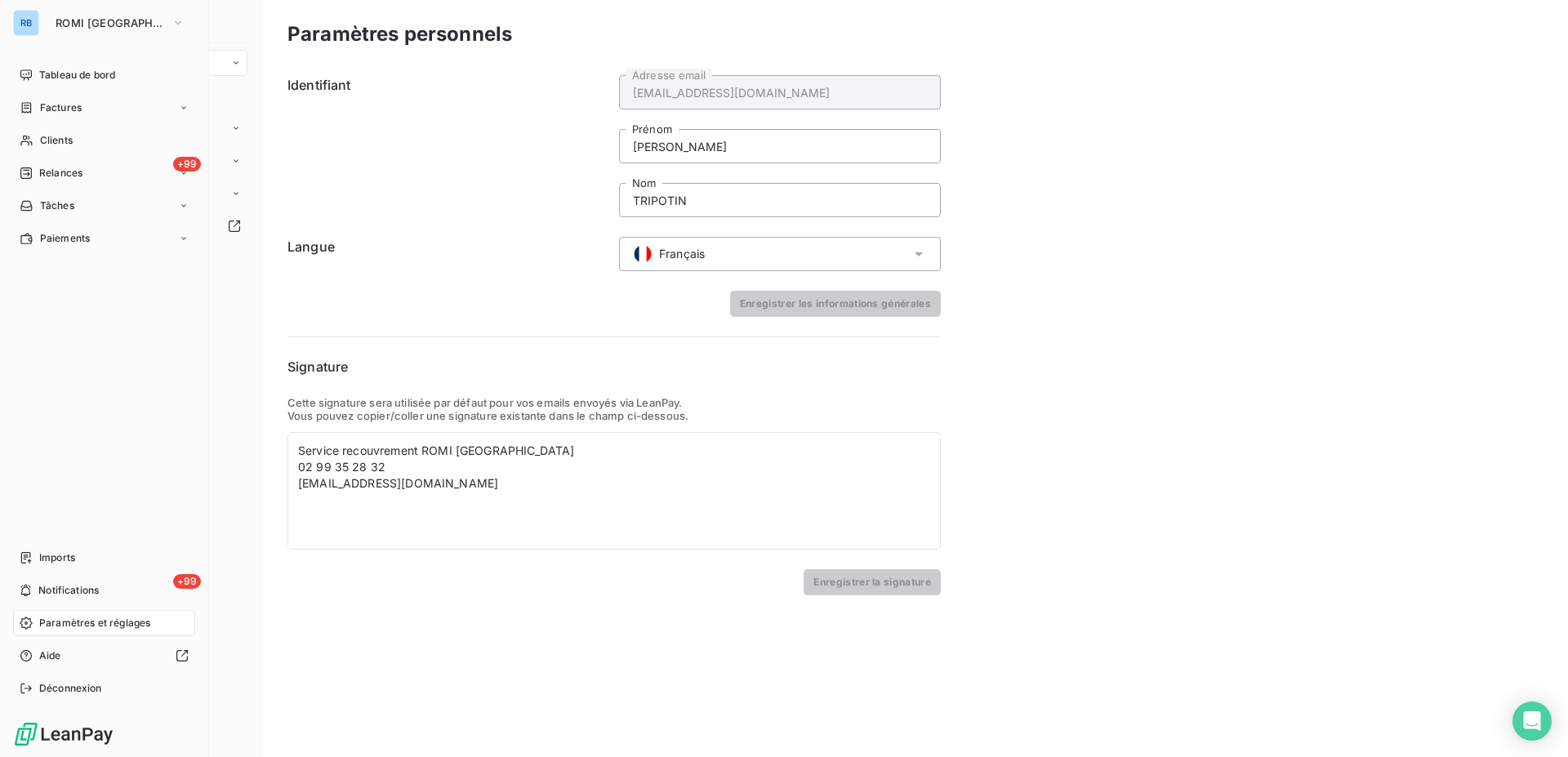
click at [35, 623] on div "Paramètres et réglages" at bounding box center [104, 623] width 182 height 26
click at [77, 691] on span "Déconnexion" at bounding box center [70, 688] width 63 height 15
